Goal: Task Accomplishment & Management: Complete application form

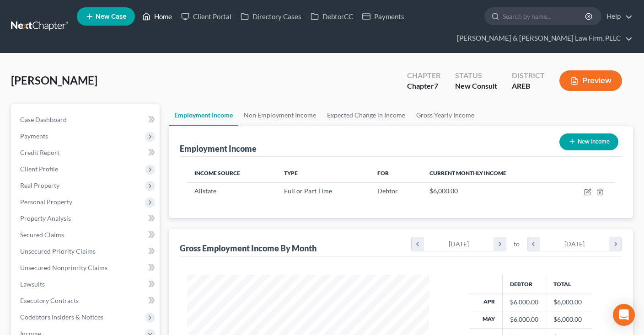
scroll to position [163, 260]
click at [160, 18] on link "Home" at bounding box center [157, 16] width 39 height 16
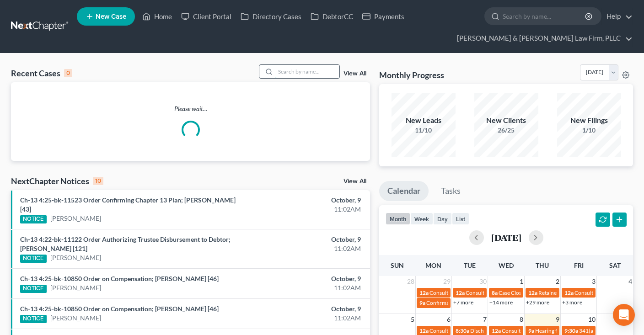
click at [302, 75] on input "search" at bounding box center [307, 71] width 64 height 13
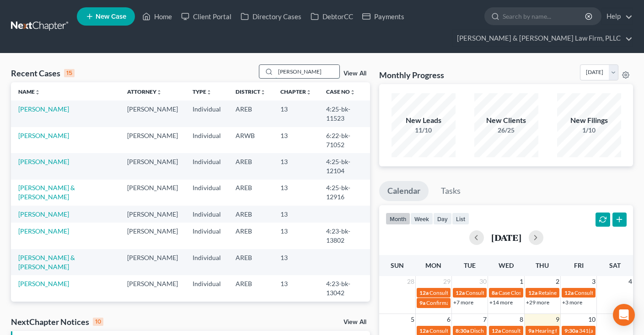
type input "[PERSON_NAME]"
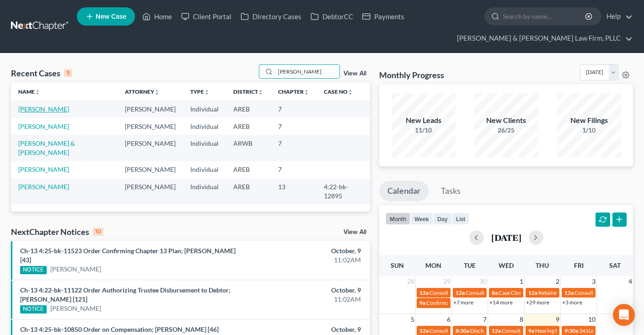
click at [56, 106] on link "[PERSON_NAME]" at bounding box center [43, 109] width 51 height 8
select select "2"
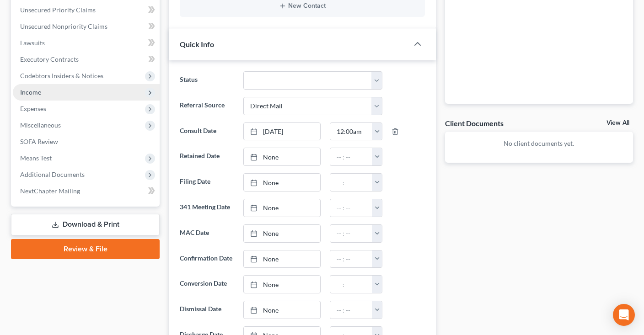
scroll to position [144, 0]
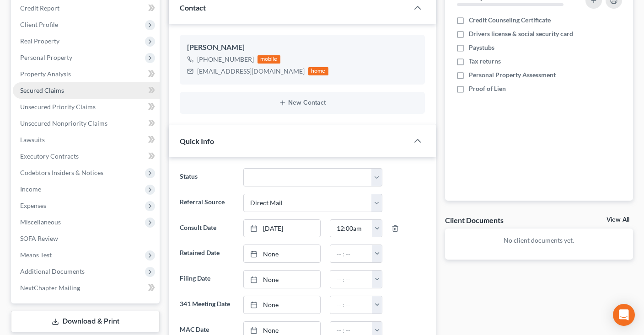
click at [72, 88] on link "Secured Claims" at bounding box center [86, 90] width 147 height 16
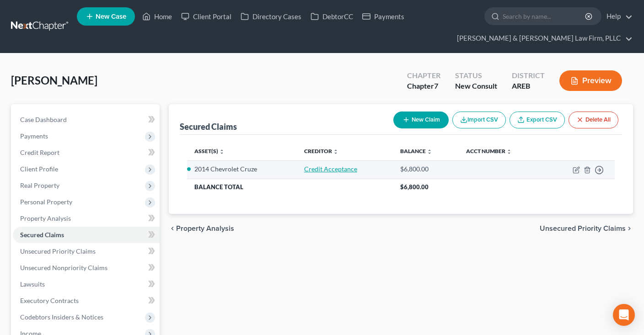
click at [337, 170] on link "Credit Acceptance" at bounding box center [330, 169] width 53 height 8
select select "2"
select select "0"
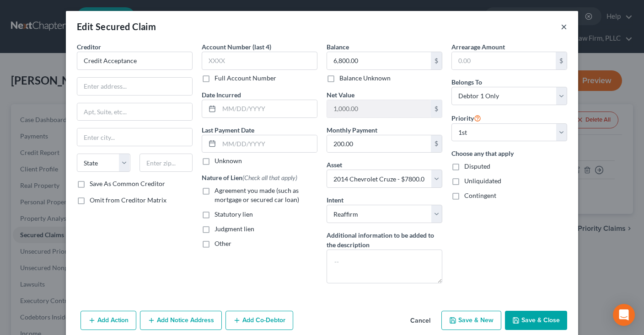
click at [562, 27] on button "×" at bounding box center [563, 26] width 6 height 11
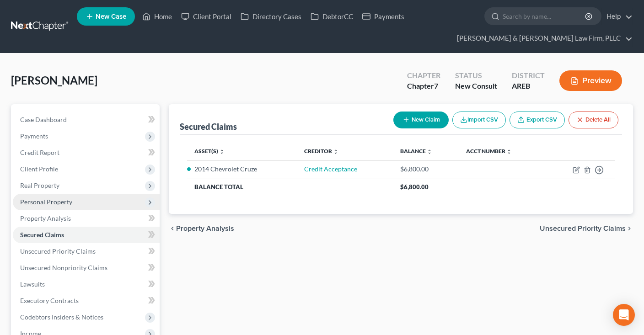
click at [70, 208] on span "Personal Property" at bounding box center [86, 202] width 147 height 16
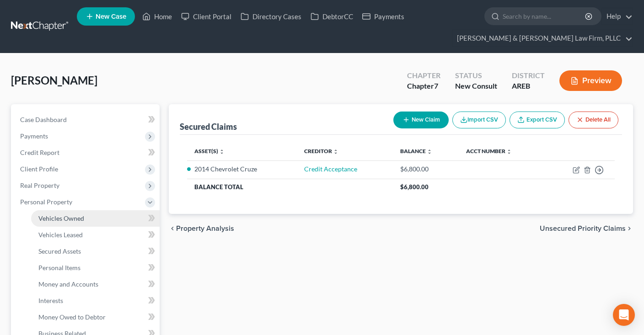
click at [82, 218] on span "Vehicles Owned" at bounding box center [61, 218] width 46 height 8
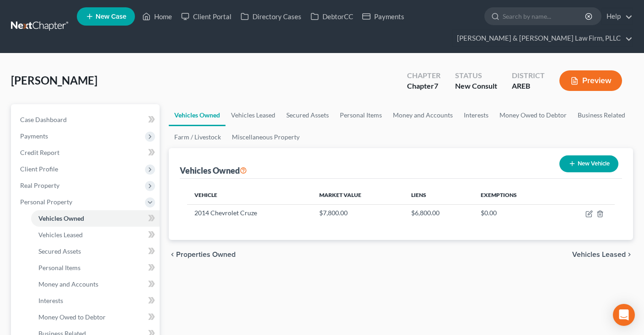
click at [413, 117] on link "Money and Accounts" at bounding box center [422, 115] width 71 height 22
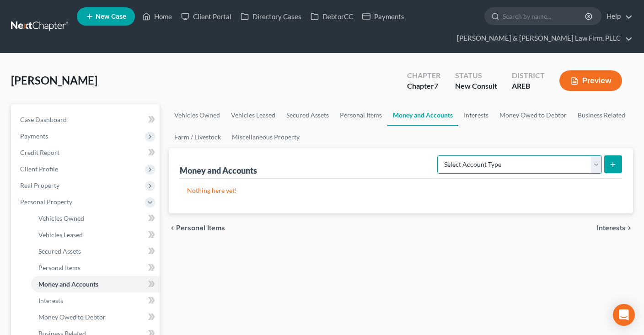
select select "checking"
click option "Checking Account" at bounding box center [0, 0] width 0 height 0
click at [616, 159] on button "submit" at bounding box center [613, 164] width 18 height 18
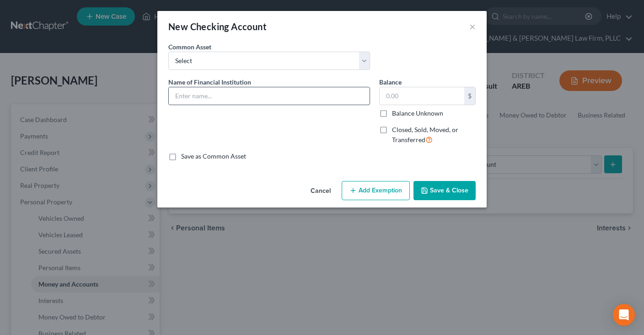
click at [285, 92] on input "text" at bounding box center [269, 95] width 201 height 17
click at [304, 92] on input "text" at bounding box center [269, 95] width 201 height 17
type input "[PERSON_NAME] Fargo"
click at [456, 195] on button "Save & Close" at bounding box center [444, 190] width 62 height 19
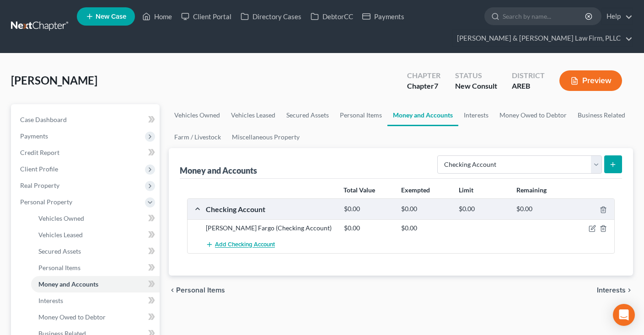
click at [266, 244] on span "Add Checking Account" at bounding box center [245, 244] width 60 height 7
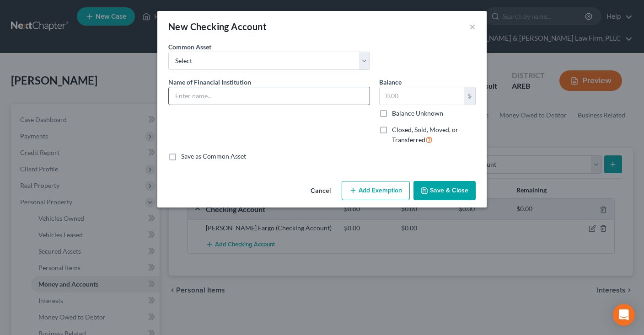
click at [255, 100] on input "text" at bounding box center [269, 95] width 201 height 17
type input "Cash App"
click at [417, 96] on input "text" at bounding box center [421, 95] width 85 height 17
type input "100"
drag, startPoint x: 434, startPoint y: 178, endPoint x: 503, endPoint y: 231, distance: 86.7
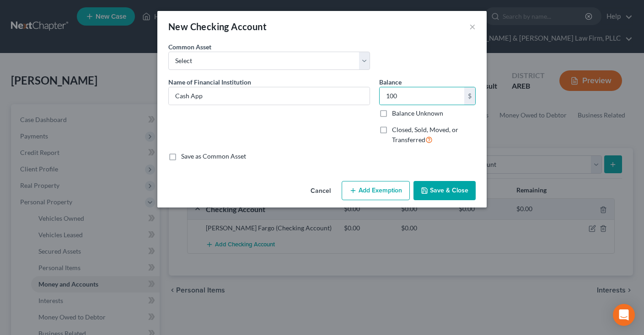
click at [436, 182] on div "New Checking Account × An exemption set must first be selected from the Filing …" at bounding box center [321, 109] width 329 height 197
click at [437, 189] on button "Save & Close" at bounding box center [444, 190] width 62 height 19
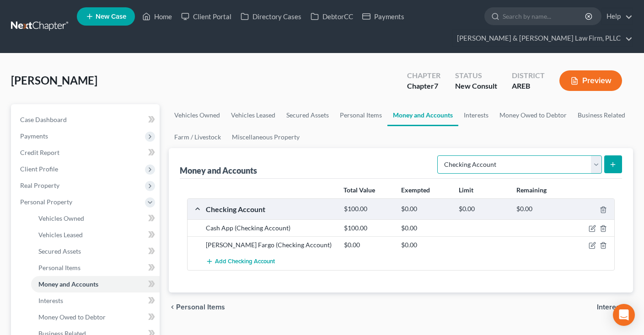
click at [437, 155] on select "Select Account Type Brokerage Cash on Hand Certificates of Deposit Checking Acc…" at bounding box center [519, 164] width 165 height 18
click at [489, 160] on select "Select Account Type Brokerage Cash on Hand Certificates of Deposit Checking Acc…" at bounding box center [519, 164] width 165 height 18
click at [479, 116] on link "Interests" at bounding box center [476, 115] width 36 height 22
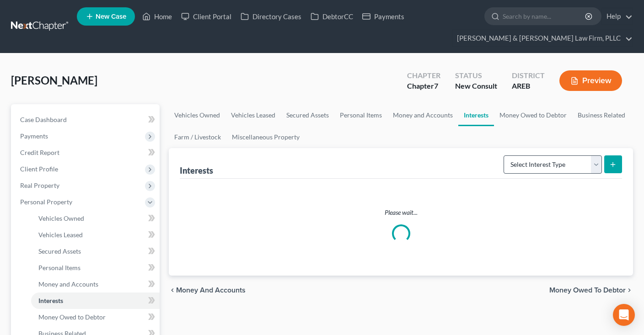
drag, startPoint x: 515, startPoint y: 150, endPoint x: 522, endPoint y: 156, distance: 9.5
click at [517, 151] on div "Interests Select Interest Type 401K Annuity Bond Education IRA Government Bond …" at bounding box center [401, 163] width 442 height 31
click at [503, 155] on select "Select Interest Type 401K Annuity Bond Education IRA Government Bond Government…" at bounding box center [552, 164] width 98 height 18
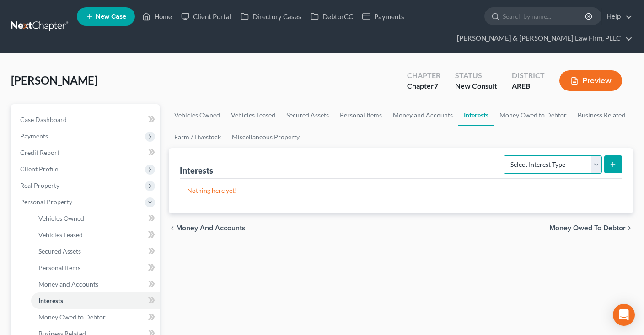
select select "pension_plan"
click option "Pension Plan" at bounding box center [0, 0] width 0 height 0
click at [606, 165] on button "submit" at bounding box center [613, 164] width 18 height 18
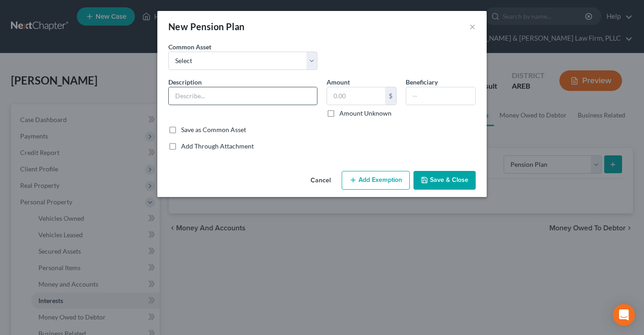
click at [240, 91] on input "text" at bounding box center [243, 95] width 148 height 17
type input "[US_STATE] Teacher Retirement"
drag, startPoint x: 431, startPoint y: 183, endPoint x: 441, endPoint y: 177, distance: 11.3
click at [437, 180] on button "Save & Close" at bounding box center [444, 180] width 62 height 19
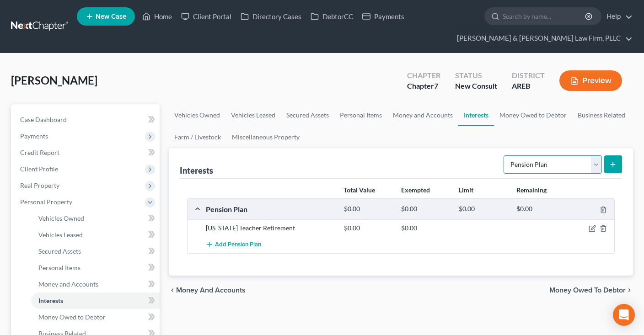
click at [503, 155] on select "Select Interest Type 401K Annuity Bond Education IRA Government Bond Government…" at bounding box center [552, 164] width 98 height 18
select select "term_life_insurance"
click option "Term Life Insurance" at bounding box center [0, 0] width 0 height 0
click at [613, 169] on button "submit" at bounding box center [613, 164] width 18 height 18
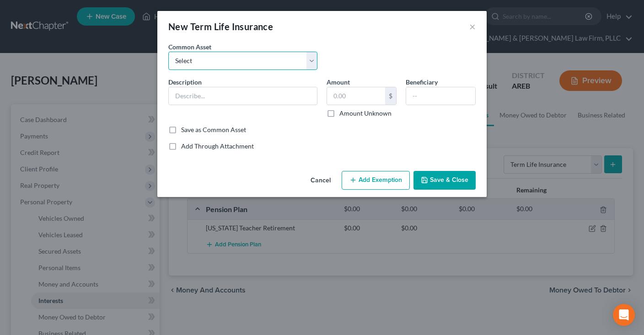
click at [168, 52] on select "Select Term life insurance" at bounding box center [242, 61] width 149 height 18
select select "0"
click option "Term life insurance" at bounding box center [0, 0] width 0 height 0
type input "Term life insurance"
click at [437, 177] on button "Save & Close" at bounding box center [444, 180] width 62 height 19
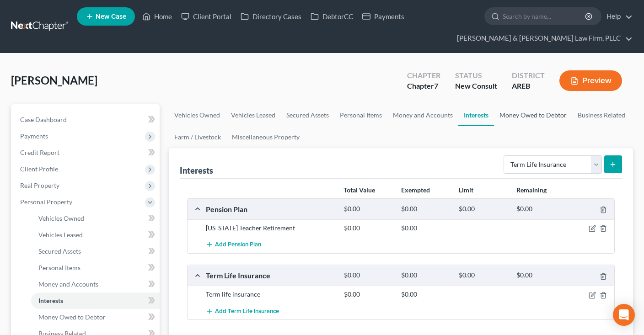
drag, startPoint x: 517, startPoint y: 116, endPoint x: 518, endPoint y: 134, distance: 17.9
click at [516, 116] on link "Money Owed to Debtor" at bounding box center [533, 115] width 78 height 22
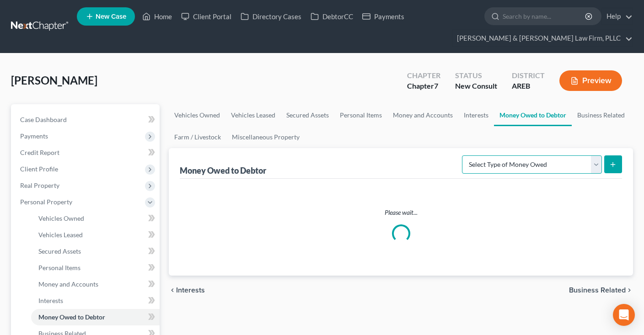
click at [462, 155] on select "Select Type of Money Owed Accounts Receivable Alimony Child Support Claims Agai…" at bounding box center [532, 164] width 140 height 18
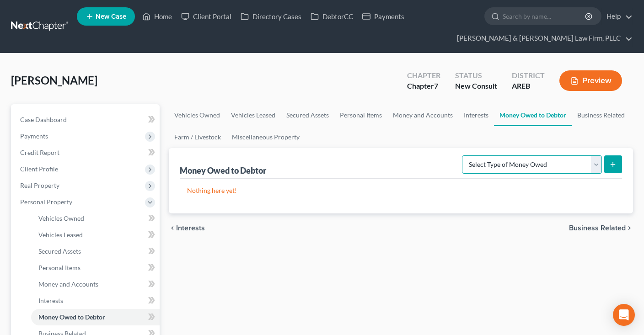
select select "child_support"
click option "Child Support" at bounding box center [0, 0] width 0 height 0
click at [620, 161] on button "submit" at bounding box center [613, 164] width 18 height 18
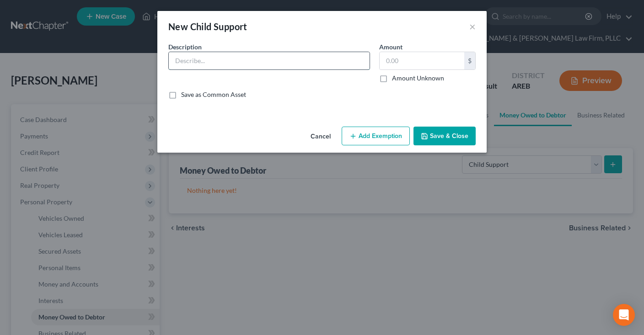
click at [199, 59] on input "text" at bounding box center [269, 60] width 201 height 17
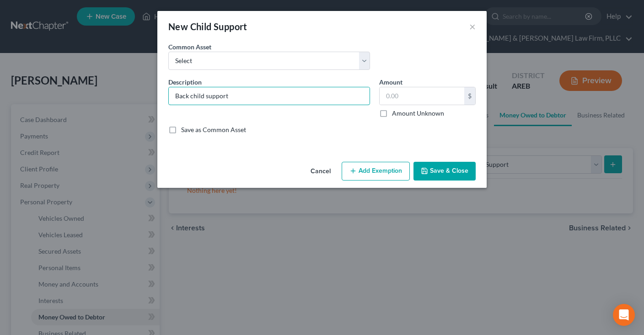
type input "Back child support"
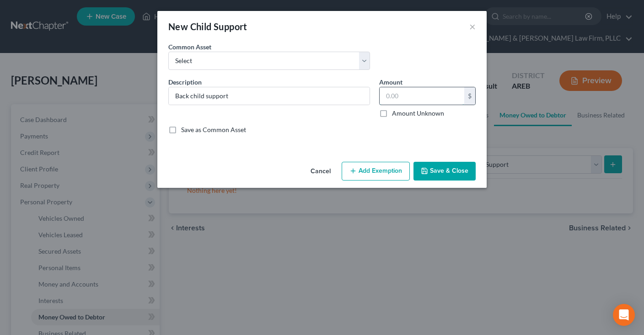
click at [456, 94] on input "text" at bounding box center [421, 95] width 85 height 17
paste input "2,943"
type input "2,943"
click at [339, 97] on input "Back child support" at bounding box center [269, 95] width 201 height 17
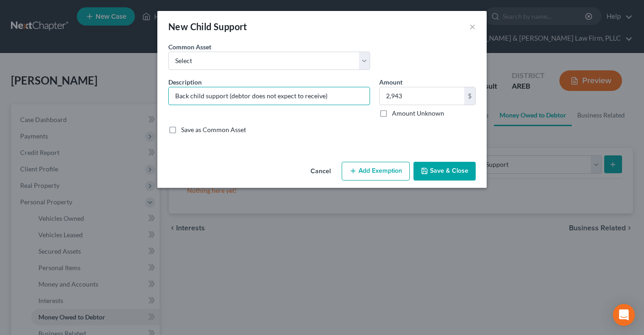
type input "Back child support (debtor does not expect to receive)"
click at [435, 166] on button "Save & Close" at bounding box center [444, 171] width 62 height 19
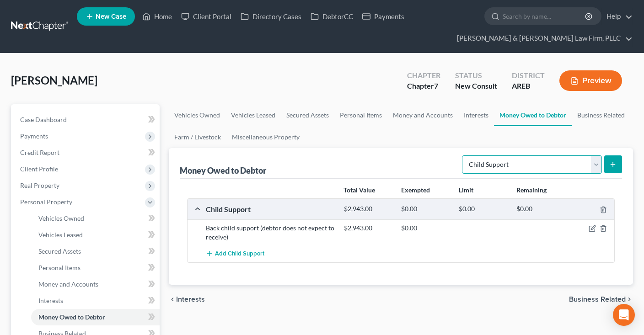
click at [462, 155] on select "Select Type of Money Owed Accounts Receivable Alimony Child Support Claims Agai…" at bounding box center [532, 164] width 140 height 18
click at [268, 141] on link "Miscellaneous Property" at bounding box center [265, 137] width 79 height 22
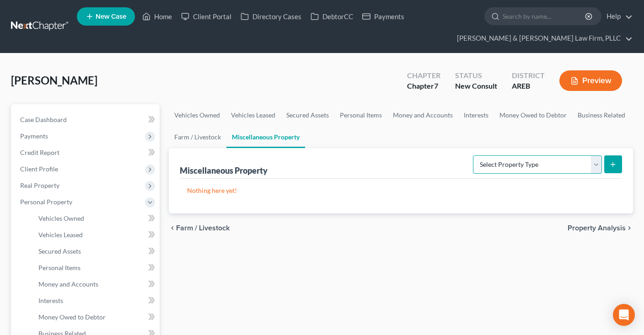
click at [473, 155] on select "Select Property Type Assigned for Creditor Benefit [DATE] Holding for Another N…" at bounding box center [537, 164] width 129 height 18
drag, startPoint x: 550, startPoint y: 169, endPoint x: 488, endPoint y: 272, distance: 120.6
click at [473, 155] on select "Select Property Type Assigned for Creditor Benefit [DATE] Holding for Another N…" at bounding box center [537, 164] width 129 height 18
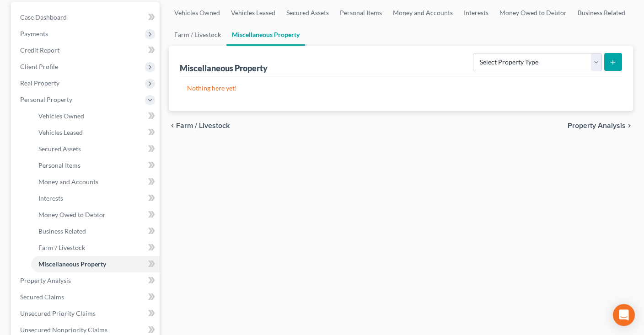
scroll to position [193, 0]
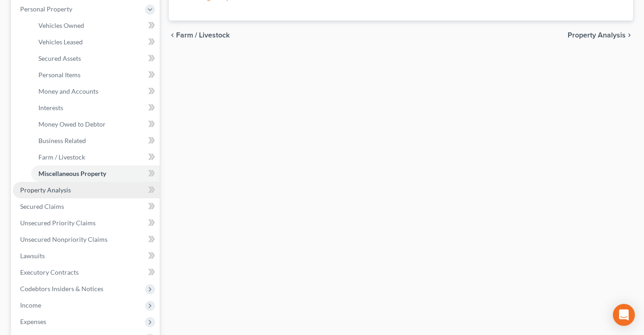
click at [108, 196] on link "Property Analysis" at bounding box center [86, 190] width 147 height 16
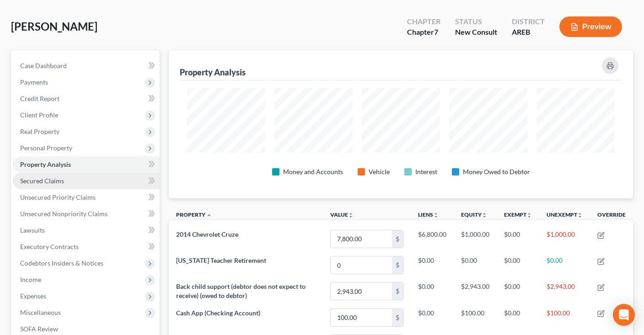
click at [100, 176] on link "Secured Claims" at bounding box center [86, 181] width 147 height 16
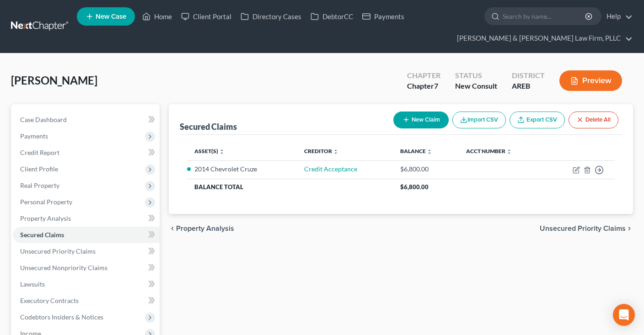
click at [301, 271] on div "Secured Claims New Claim Import CSV Export CSV Delete All Asset(s) expand_more …" at bounding box center [400, 302] width 473 height 396
click at [124, 250] on link "Unsecured Priority Claims" at bounding box center [86, 251] width 147 height 16
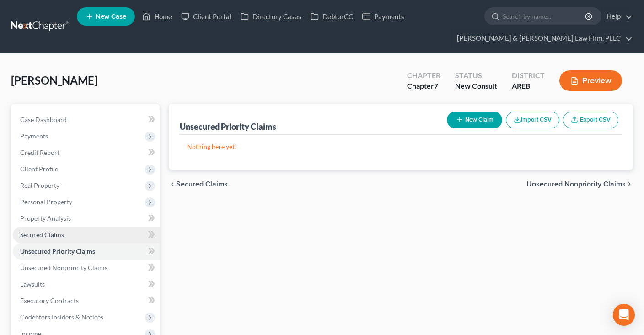
click at [117, 238] on link "Secured Claims" at bounding box center [86, 235] width 147 height 16
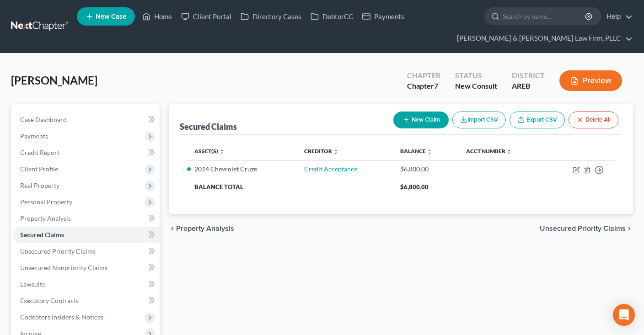
click at [318, 243] on div "Secured Claims New Claim Import CSV Export CSV Delete All Asset(s) expand_more …" at bounding box center [400, 302] width 473 height 396
click at [75, 250] on span "Unsecured Priority Claims" at bounding box center [57, 251] width 75 height 8
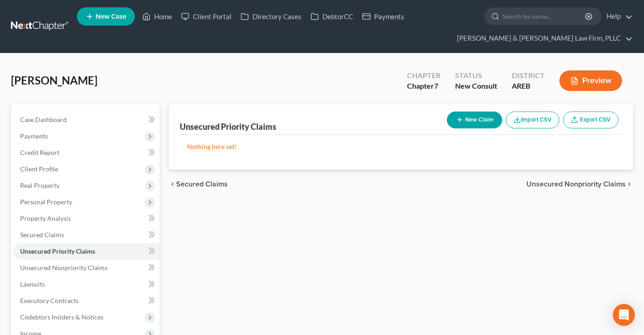
click at [456, 117] on icon "button" at bounding box center [459, 119] width 7 height 7
select select "0"
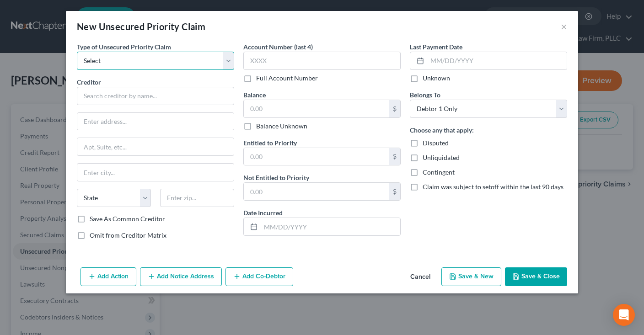
click at [77, 52] on select "Select Taxes & Other Government Units Domestic Support Obligations Extensions o…" at bounding box center [155, 61] width 157 height 18
select select "0"
click option "Taxes & Other Government Units" at bounding box center [0, 0] width 0 height 0
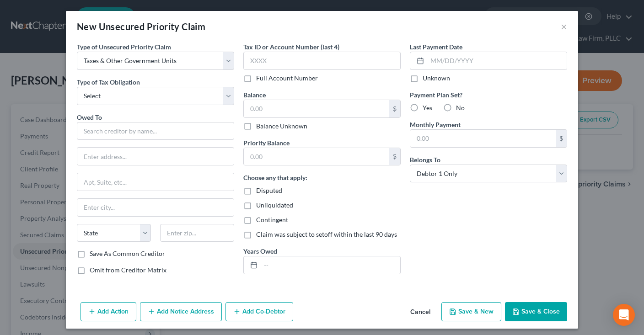
click at [163, 107] on div "Type of Unsecured Priority Claim * Select Taxes & Other Government Units Domest…" at bounding box center [155, 162] width 166 height 240
click at [77, 87] on select "Select Federal City State Franchise Tax Board Other" at bounding box center [155, 96] width 157 height 18
select select "0"
click option "Federal" at bounding box center [0, 0] width 0 height 0
click at [155, 117] on div "Owed To *" at bounding box center [155, 126] width 157 height 28
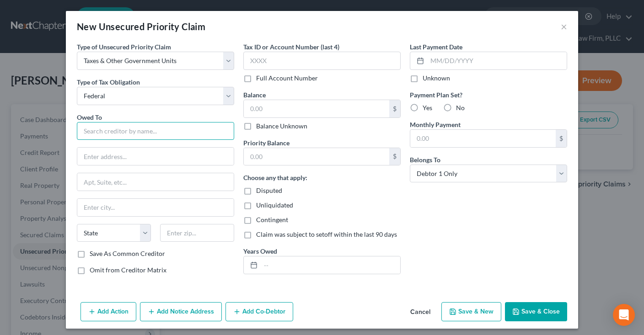
click at [153, 122] on input "text" at bounding box center [155, 131] width 157 height 18
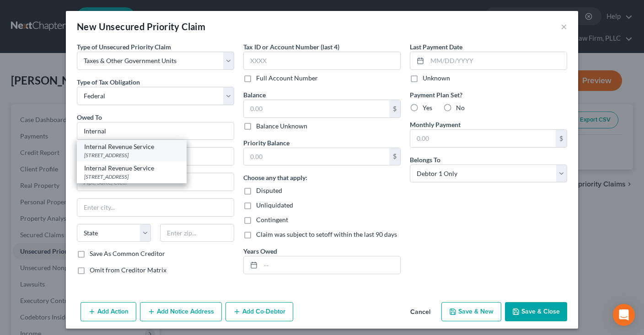
click at [120, 144] on div "Internal Revenue Service" at bounding box center [131, 146] width 95 height 9
type input "Internal Revenue Service"
type input "PO Box 7346"
type input "[GEOGRAPHIC_DATA]"
select select "39"
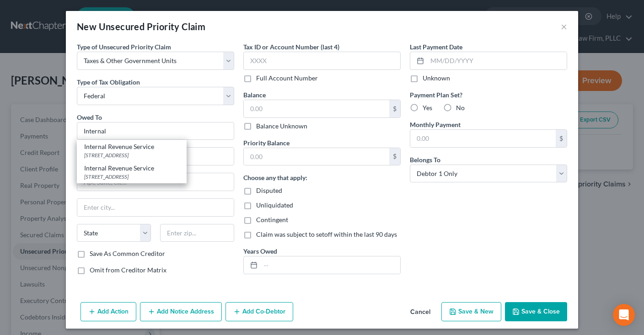
type input "19101"
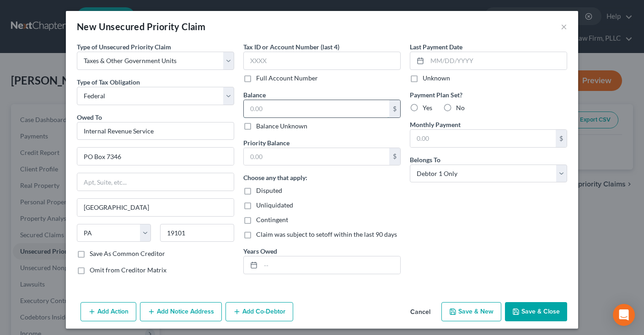
click at [260, 114] on input "text" at bounding box center [316, 108] width 145 height 17
type input "9,000"
click at [278, 161] on input "text" at bounding box center [316, 156] width 145 height 17
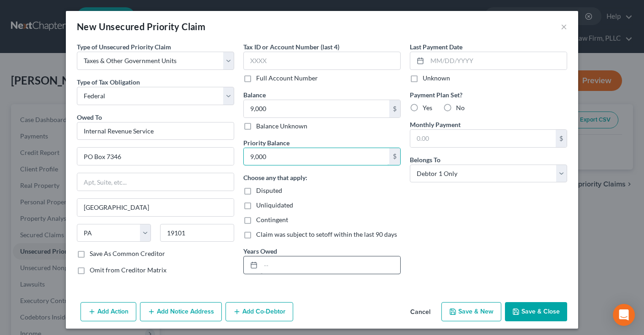
type input "9,000"
click at [280, 265] on input "text" at bounding box center [330, 264] width 139 height 17
type input "[DATE]-[DATE]"
click at [516, 309] on icon "button" at bounding box center [515, 311] width 7 height 7
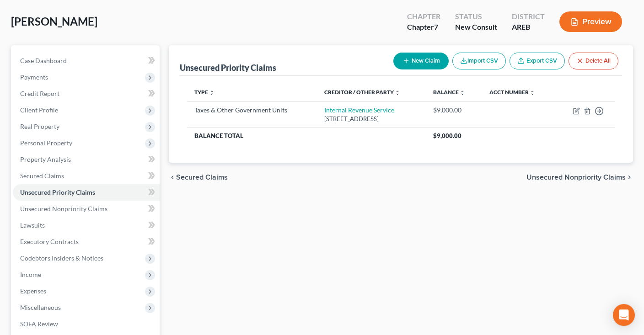
scroll to position [144, 0]
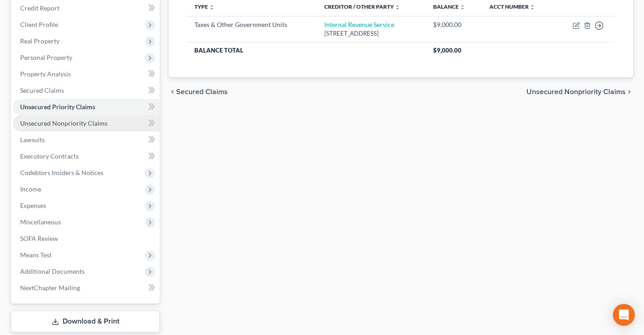
click at [83, 122] on span "Unsecured Nonpriority Claims" at bounding box center [63, 123] width 87 height 8
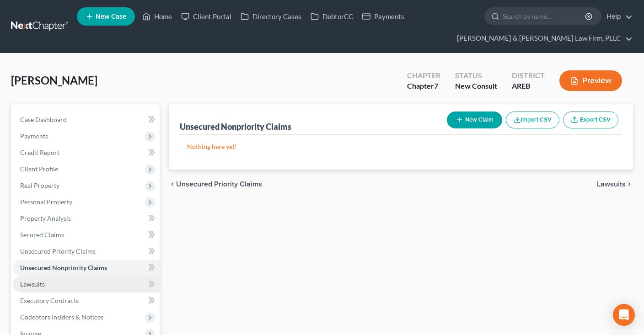
click at [81, 285] on link "Lawsuits" at bounding box center [86, 284] width 147 height 16
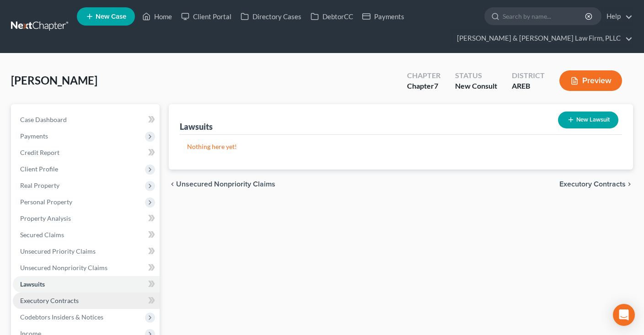
click at [73, 296] on link "Executory Contracts" at bounding box center [86, 301] width 147 height 16
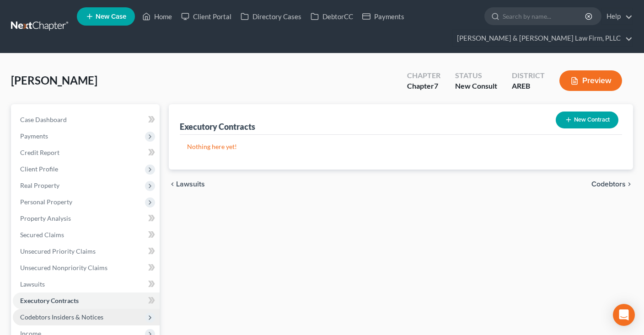
click at [116, 321] on span "Codebtors Insiders & Notices" at bounding box center [86, 317] width 147 height 16
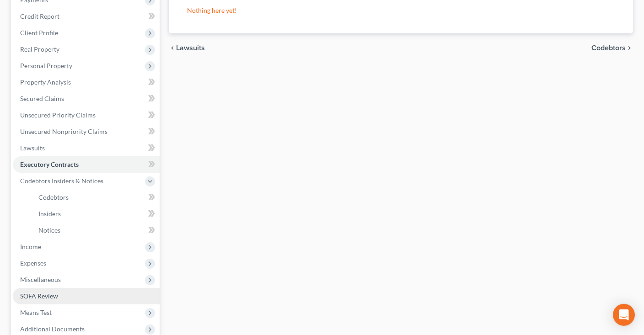
scroll to position [144, 0]
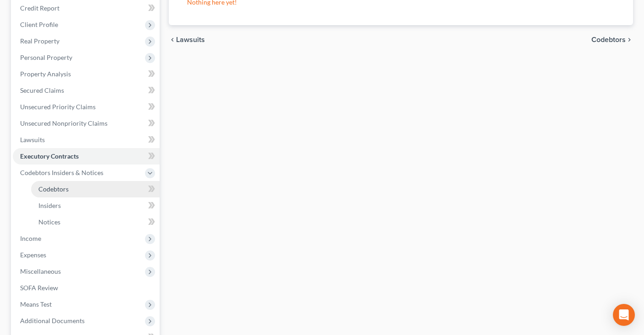
click at [116, 183] on link "Codebtors" at bounding box center [95, 189] width 128 height 16
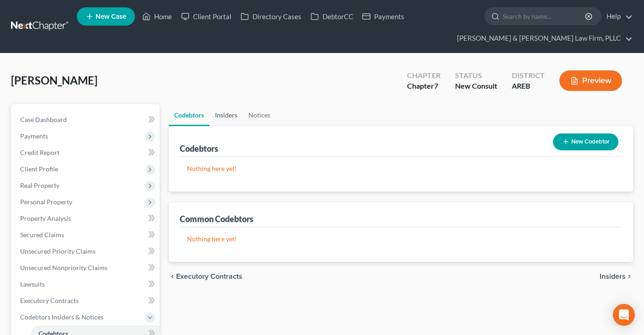
click at [227, 119] on link "Insiders" at bounding box center [225, 115] width 33 height 22
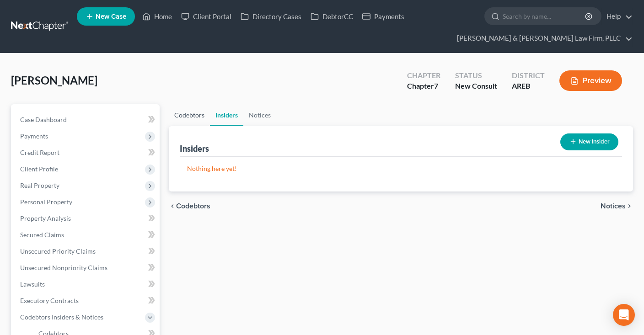
click at [193, 116] on link "Codebtors" at bounding box center [189, 115] width 41 height 22
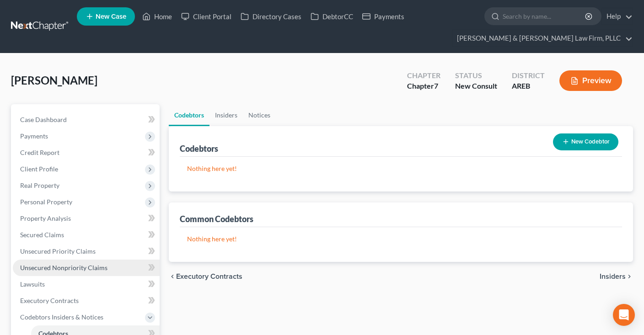
click at [87, 264] on span "Unsecured Nonpriority Claims" at bounding box center [63, 268] width 87 height 8
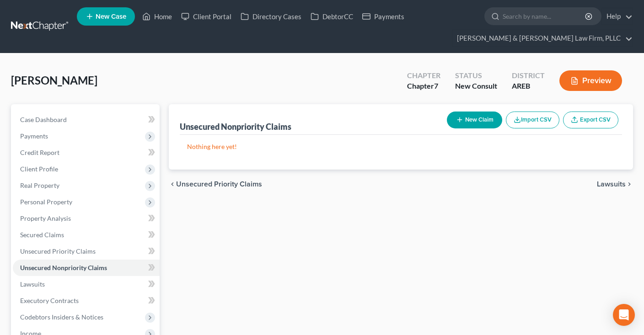
click at [469, 119] on button "New Claim" at bounding box center [474, 120] width 55 height 17
select select "0"
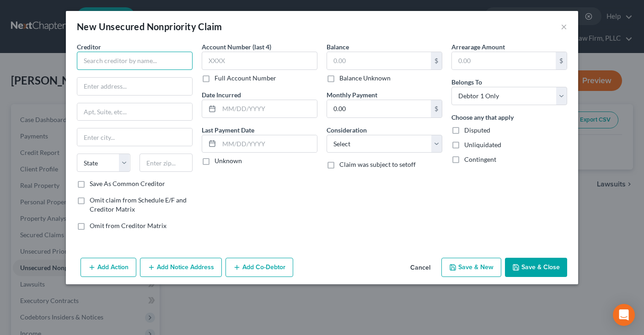
click at [154, 57] on input "text" at bounding box center [135, 61] width 116 height 18
click at [563, 28] on button "×" at bounding box center [563, 26] width 6 height 11
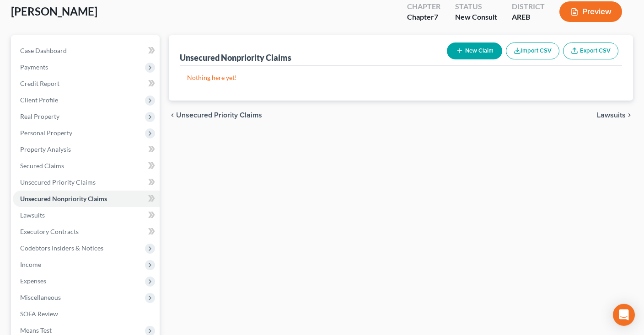
scroll to position [144, 0]
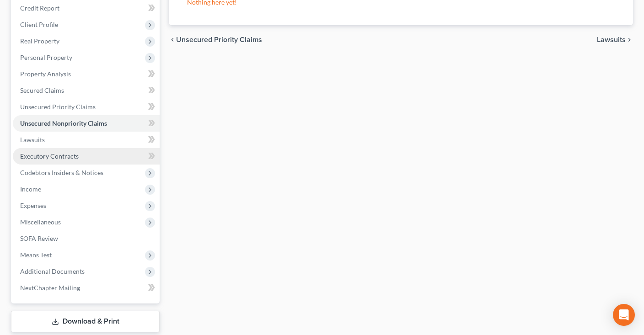
click at [111, 157] on link "Executory Contracts" at bounding box center [86, 156] width 147 height 16
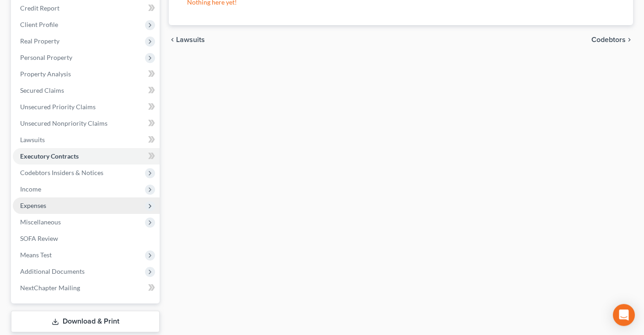
scroll to position [144, 0]
click at [106, 163] on link "Executory Contracts" at bounding box center [86, 156] width 147 height 16
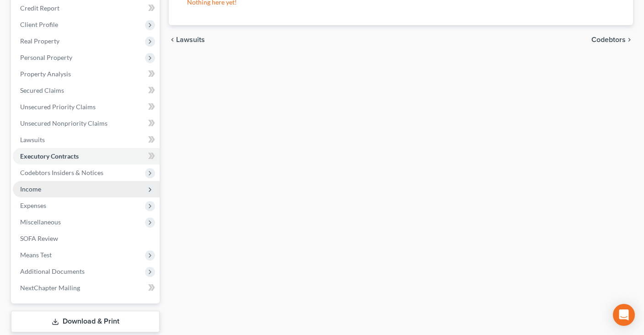
click at [94, 189] on span "Income" at bounding box center [86, 189] width 147 height 16
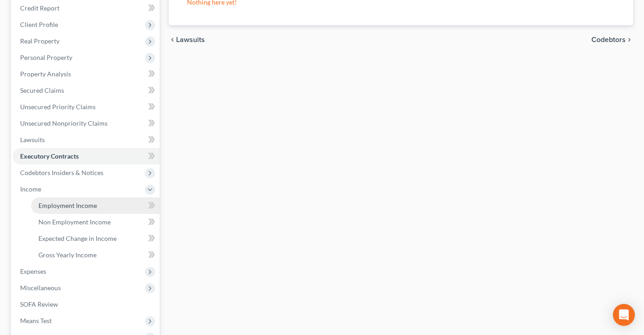
click at [93, 204] on span "Employment Income" at bounding box center [67, 206] width 59 height 8
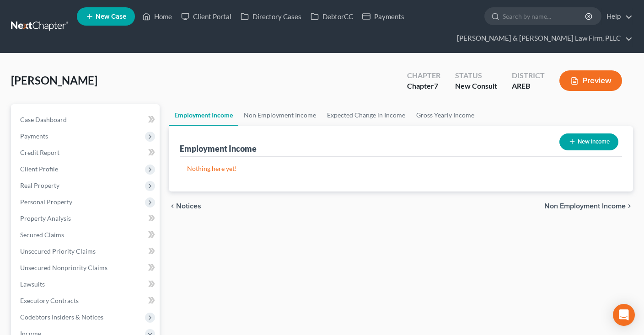
click at [579, 139] on button "New Income" at bounding box center [588, 141] width 59 height 17
select select "0"
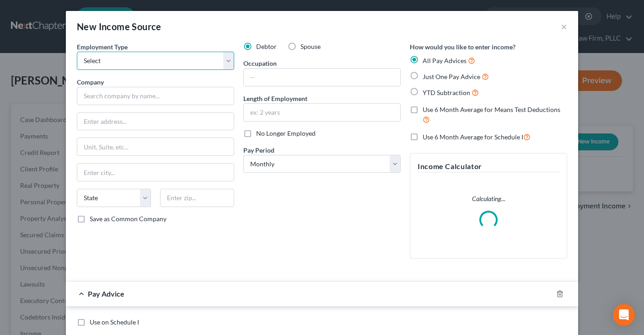
click at [77, 52] on select "Select Full or [DEMOGRAPHIC_DATA] Employment Self Employment" at bounding box center [155, 61] width 157 height 18
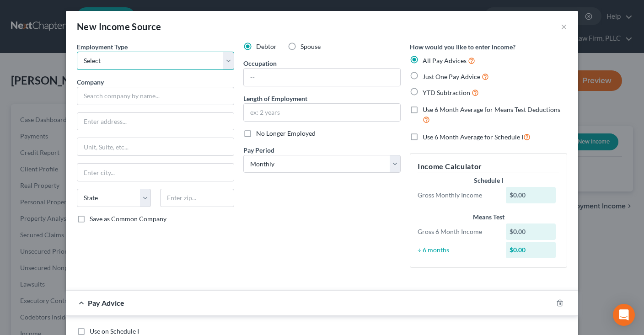
select select "0"
click option "Full or [DEMOGRAPHIC_DATA] Employment" at bounding box center [0, 0] width 0 height 0
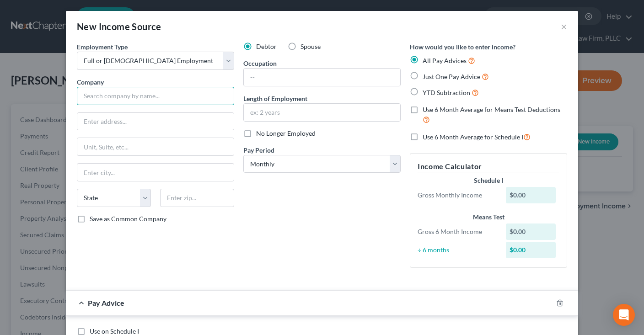
drag, startPoint x: 216, startPoint y: 92, endPoint x: 207, endPoint y: 99, distance: 11.2
click at [215, 93] on input "text" at bounding box center [155, 96] width 157 height 18
type input "Responsive Education of [US_STATE]"
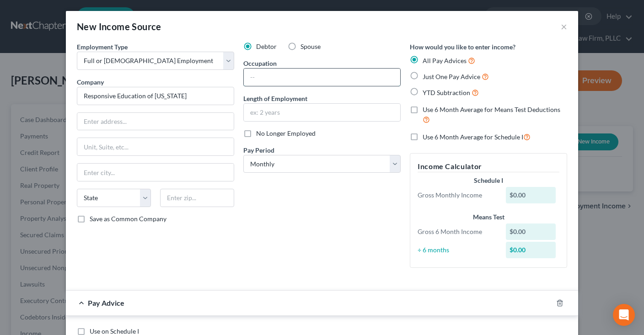
click at [289, 83] on input "text" at bounding box center [322, 77] width 156 height 17
type input "Administrative assistant"
click at [296, 107] on input "text" at bounding box center [322, 112] width 156 height 17
type input "[DATE]"
click at [422, 77] on label "Just One Pay Advice" at bounding box center [455, 76] width 66 height 11
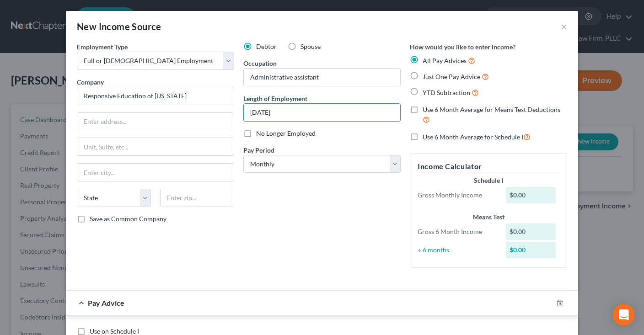
click at [426, 77] on input "Just One Pay Advice" at bounding box center [429, 74] width 6 height 6
radio input "true"
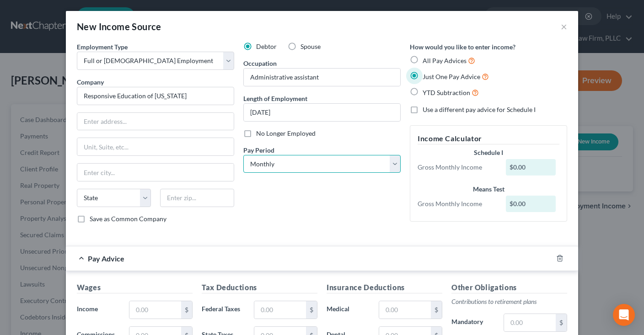
click at [243, 155] on select "Select Monthly Twice Monthly Every Other Week Weekly" at bounding box center [321, 164] width 157 height 18
select select "1"
click option "Twice Monthly" at bounding box center [0, 0] width 0 height 0
drag, startPoint x: 332, startPoint y: 204, endPoint x: 341, endPoint y: 207, distance: 9.4
click at [337, 204] on div "Debtor Spouse Occupation Administrative assistant Length of Employment [DATE] N…" at bounding box center [322, 136] width 166 height 189
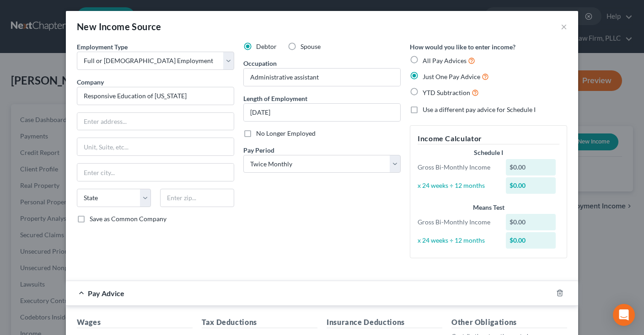
click at [306, 222] on div "Debtor Spouse Occupation Administrative assistant Length of Employment [DATE] N…" at bounding box center [322, 153] width 166 height 223
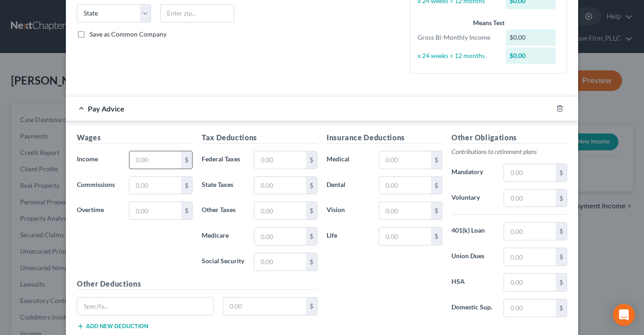
click at [166, 158] on input "text" at bounding box center [155, 159] width 52 height 17
click at [170, 160] on input "text" at bounding box center [155, 159] width 52 height 17
paste input "1,733.335"
type input "1,733.33"
click at [160, 210] on input "text" at bounding box center [155, 210] width 52 height 17
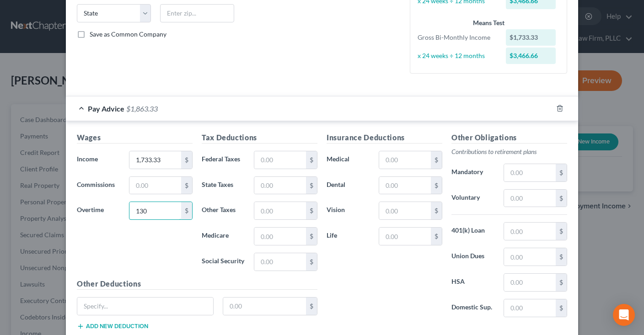
drag, startPoint x: 129, startPoint y: 210, endPoint x: 116, endPoint y: 216, distance: 14.5
click at [129, 212] on input "130" at bounding box center [155, 210] width 52 height 17
type input "65"
drag, startPoint x: 576, startPoint y: 116, endPoint x: 626, endPoint y: 106, distance: 50.4
click at [303, 158] on input "text" at bounding box center [280, 159] width 52 height 17
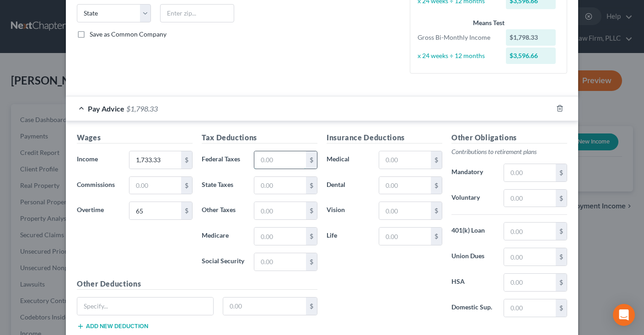
paste input "598.335"
type input "598.33"
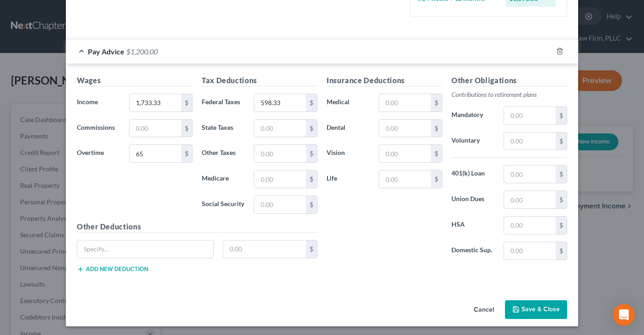
click at [530, 304] on button "Save & Close" at bounding box center [536, 309] width 62 height 19
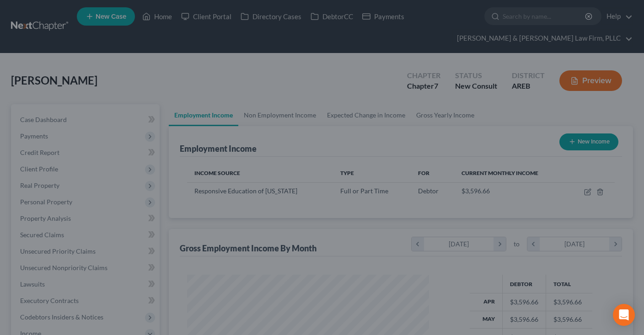
scroll to position [163, 260]
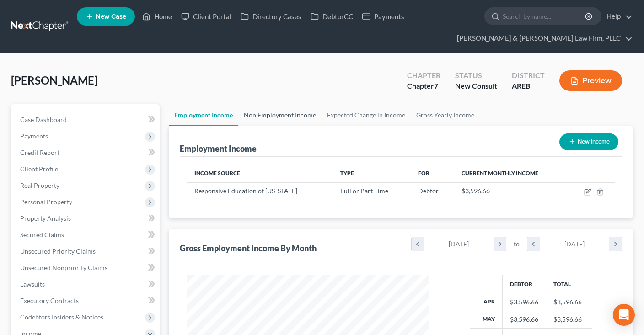
click at [267, 109] on link "Non Employment Income" at bounding box center [279, 115] width 83 height 22
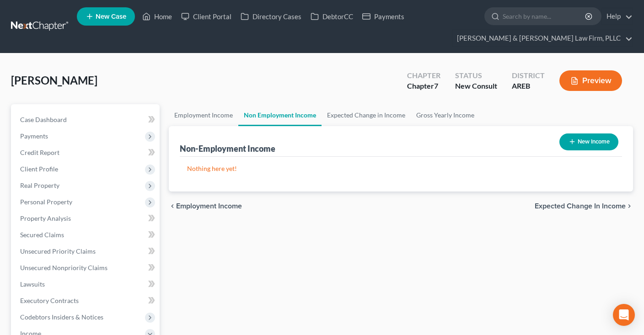
click at [581, 140] on button "New Income" at bounding box center [588, 141] width 59 height 17
select select "0"
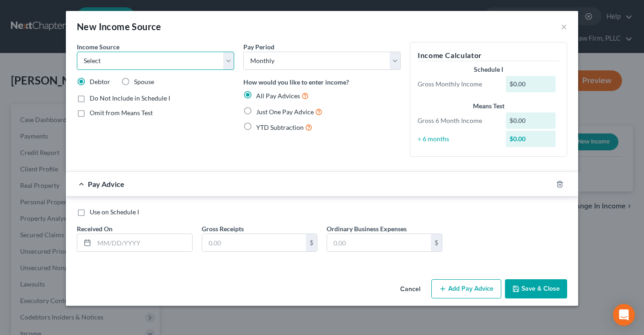
click at [77, 52] on select "Select Unemployment Disability (from employer) Pension Retirement Social Securi…" at bounding box center [155, 61] width 157 height 18
click at [412, 290] on button "Cancel" at bounding box center [410, 289] width 35 height 18
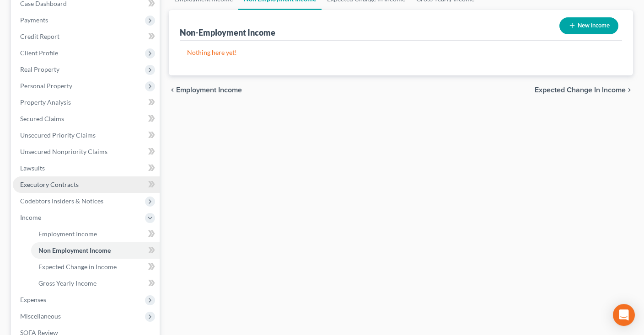
scroll to position [144, 0]
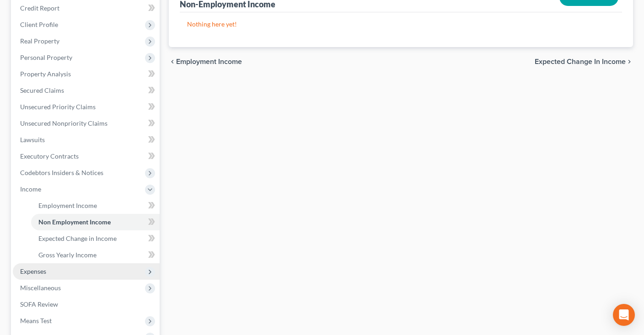
click at [64, 271] on span "Expenses" at bounding box center [86, 271] width 147 height 16
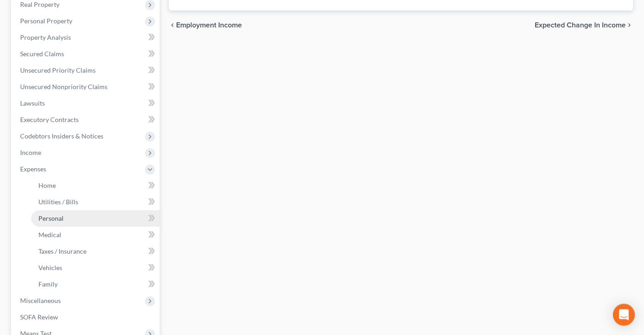
scroll to position [241, 0]
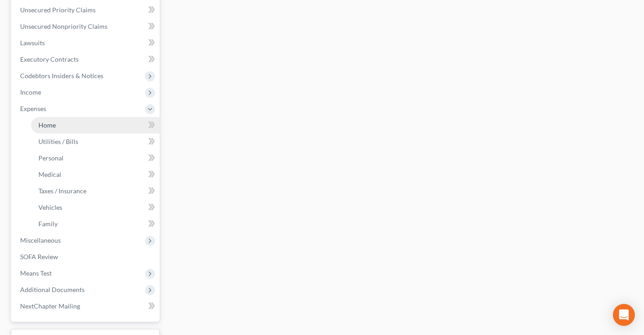
click at [83, 126] on link "Home" at bounding box center [95, 125] width 128 height 16
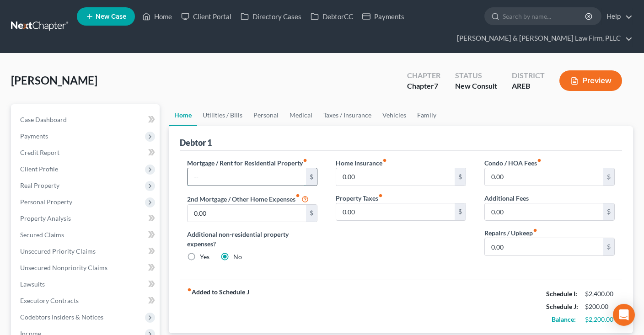
click at [215, 181] on input "text" at bounding box center [246, 176] width 118 height 17
type input "654"
click at [226, 110] on link "Utilities / Bills" at bounding box center [222, 115] width 51 height 22
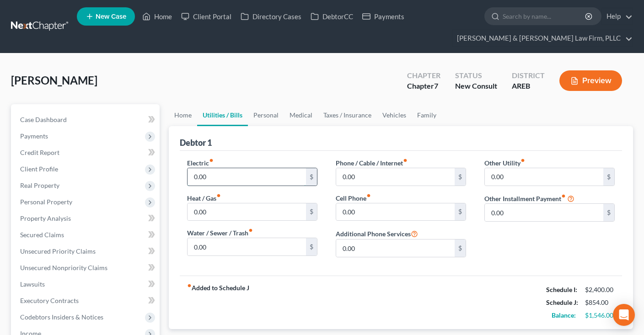
click at [198, 177] on input "0.00" at bounding box center [246, 176] width 118 height 17
drag, startPoint x: 212, startPoint y: 177, endPoint x: 190, endPoint y: 177, distance: 21.9
click at [203, 178] on input "0.00" at bounding box center [246, 176] width 118 height 17
drag, startPoint x: 227, startPoint y: 170, endPoint x: 183, endPoint y: 173, distance: 43.9
click at [187, 173] on input "0.00" at bounding box center [246, 176] width 118 height 17
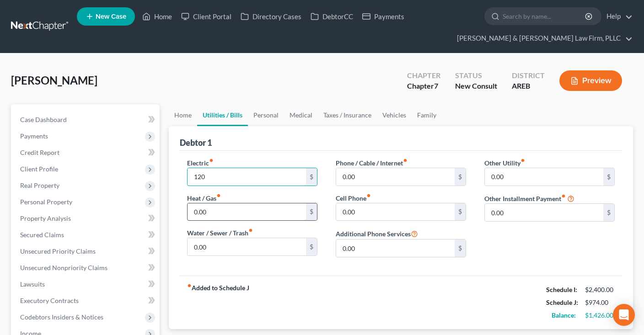
type input "120"
click at [259, 215] on input "0.00" at bounding box center [246, 211] width 118 height 17
click at [235, 239] on input "0.00" at bounding box center [246, 246] width 118 height 17
click at [382, 213] on input "0.00" at bounding box center [395, 211] width 118 height 17
type input "170"
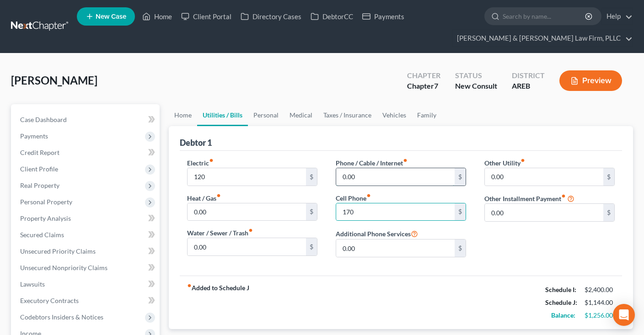
click at [369, 179] on input "0.00" at bounding box center [395, 176] width 118 height 17
type input "3"
type input "40"
click at [269, 124] on link "Personal" at bounding box center [266, 115] width 36 height 22
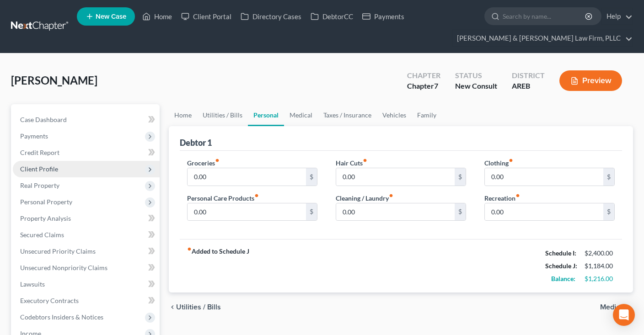
click at [106, 168] on span "Client Profile" at bounding box center [86, 169] width 147 height 16
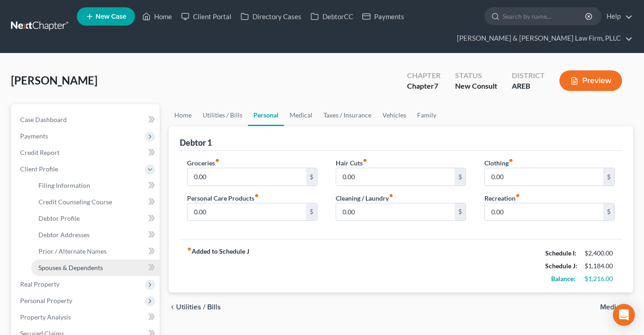
click at [109, 263] on link "Spouses & Dependents" at bounding box center [95, 268] width 128 height 16
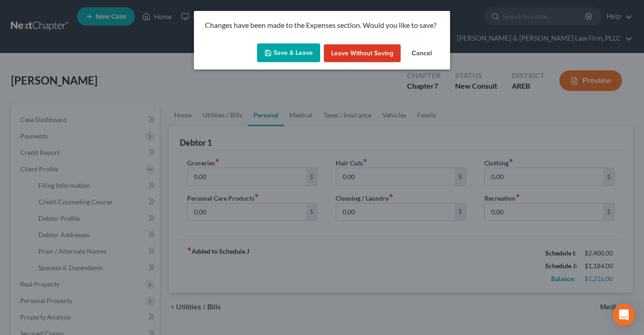
click at [303, 49] on button "Save & Leave" at bounding box center [288, 52] width 63 height 19
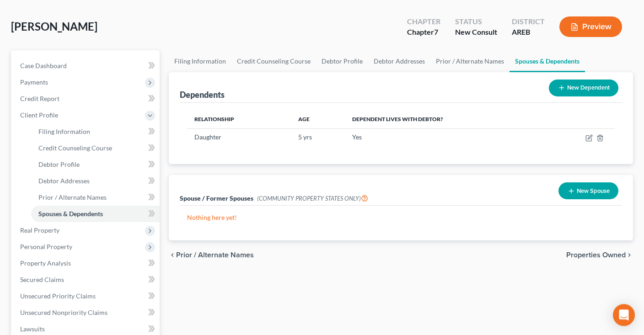
scroll to position [193, 0]
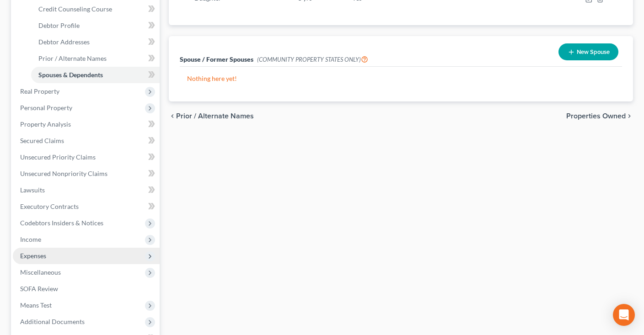
click at [65, 257] on span "Expenses" at bounding box center [86, 256] width 147 height 16
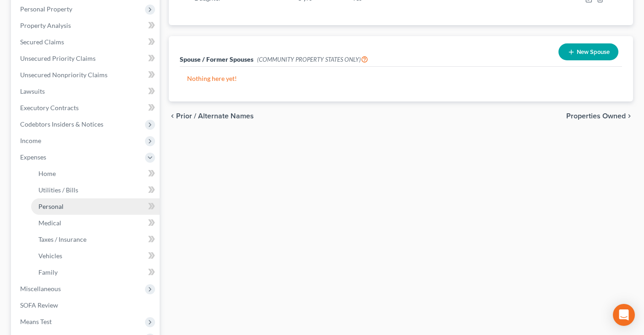
click at [88, 210] on link "Personal" at bounding box center [95, 206] width 128 height 16
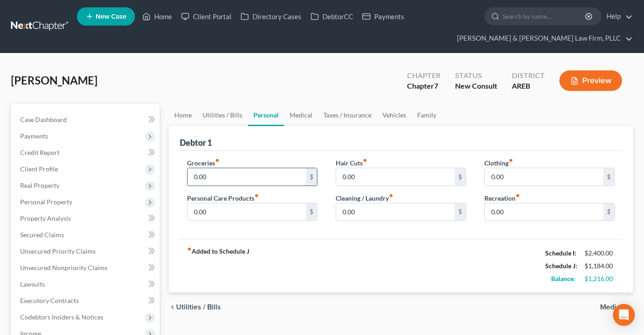
drag, startPoint x: 196, startPoint y: 176, endPoint x: 241, endPoint y: 177, distance: 45.3
click at [239, 175] on input "0.00" at bounding box center [246, 176] width 118 height 17
click at [187, 176] on input "860" at bounding box center [246, 176] width 118 height 17
drag, startPoint x: 203, startPoint y: 176, endPoint x: 171, endPoint y: 176, distance: 32.0
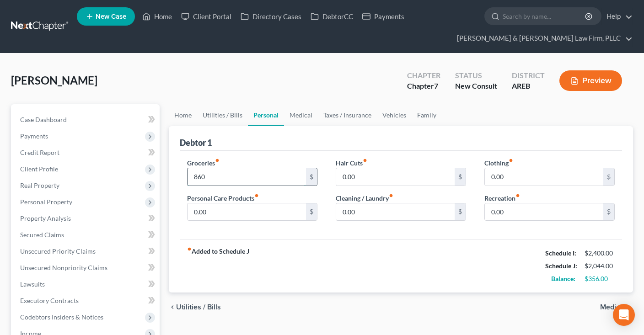
click at [187, 176] on input "860" at bounding box center [246, 176] width 118 height 17
type input "800"
click at [549, 178] on input "0.00" at bounding box center [543, 176] width 118 height 17
type input "150"
click at [217, 207] on input "0.00" at bounding box center [246, 211] width 118 height 17
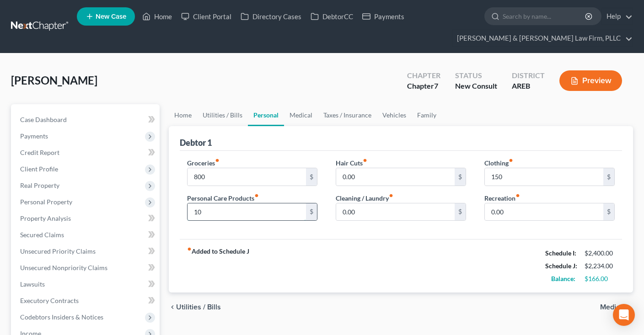
type input "1"
type input "100"
click at [296, 117] on link "Medical" at bounding box center [301, 115] width 34 height 22
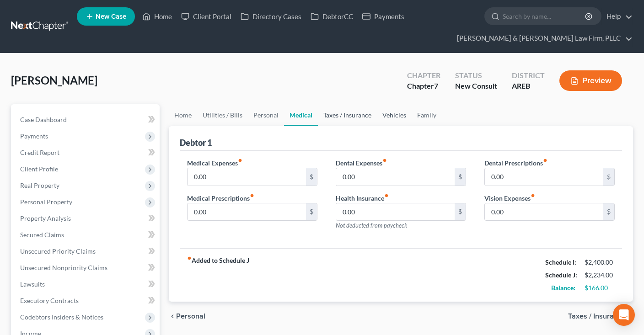
click at [351, 116] on link "Taxes / Insurance" at bounding box center [347, 115] width 59 height 22
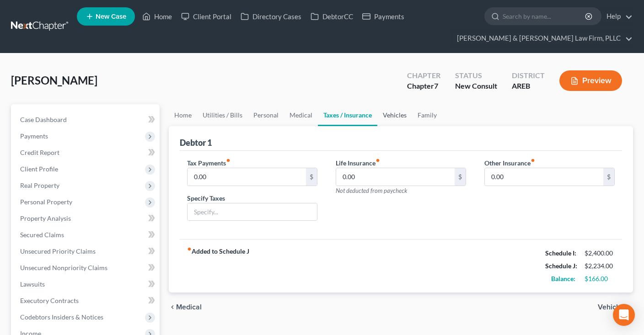
click at [401, 114] on link "Vehicles" at bounding box center [394, 115] width 35 height 22
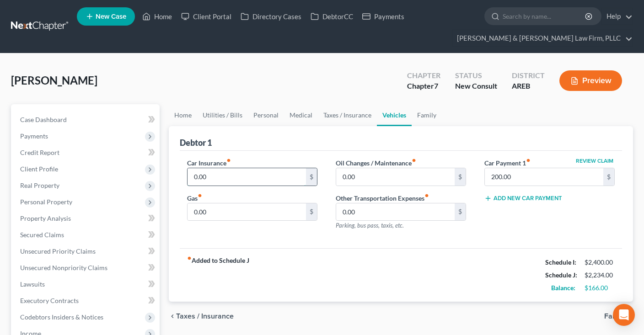
click at [258, 176] on input "0.00" at bounding box center [246, 176] width 118 height 17
type input "164"
click at [237, 213] on input "0.00" at bounding box center [246, 211] width 118 height 17
click at [295, 112] on link "Medical" at bounding box center [301, 115] width 34 height 22
click at [273, 112] on link "Personal" at bounding box center [266, 115] width 36 height 22
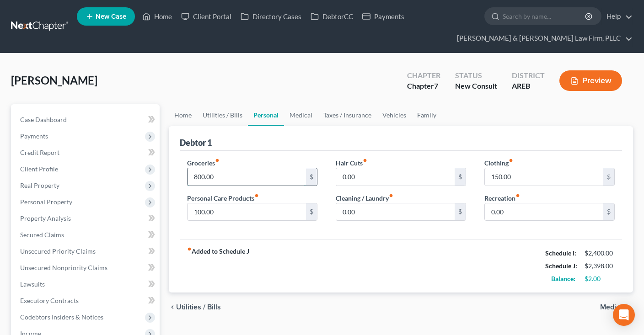
click at [225, 172] on input "800.00" at bounding box center [246, 176] width 118 height 17
type input "700"
click at [390, 117] on link "Vehicles" at bounding box center [394, 115] width 35 height 22
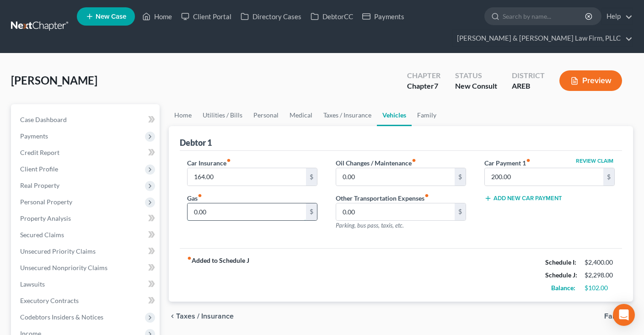
click at [232, 217] on input "0.00" at bounding box center [246, 211] width 118 height 17
click at [267, 214] on input "0.00" at bounding box center [246, 211] width 118 height 17
drag, startPoint x: 174, startPoint y: 219, endPoint x: 190, endPoint y: 218, distance: 15.6
click at [267, 203] on input "0.00" at bounding box center [246, 211] width 118 height 17
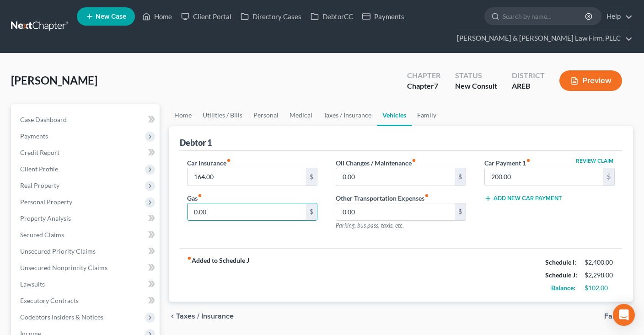
drag, startPoint x: 237, startPoint y: 203, endPoint x: 169, endPoint y: 202, distance: 68.1
click at [187, 203] on input "0.00" at bounding box center [246, 211] width 118 height 17
type input "130"
click at [430, 116] on link "Family" at bounding box center [426, 115] width 30 height 22
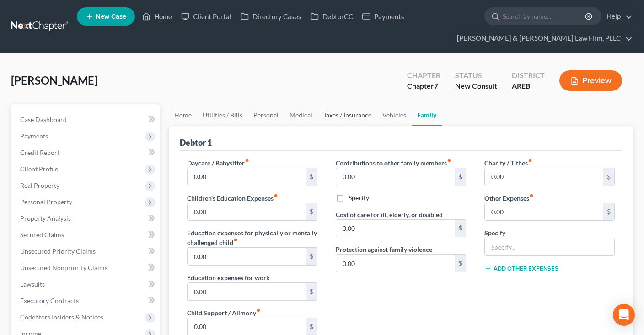
click at [356, 112] on link "Taxes / Insurance" at bounding box center [347, 115] width 59 height 22
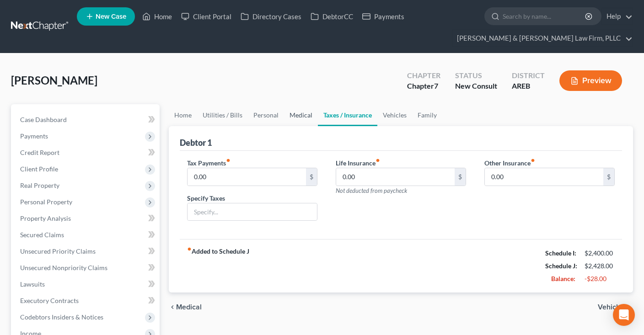
click at [296, 109] on link "Medical" at bounding box center [301, 115] width 34 height 22
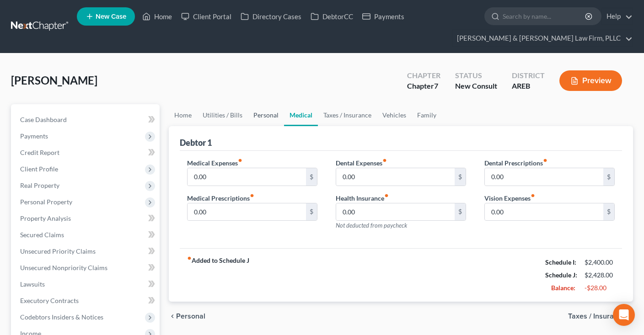
click at [260, 115] on link "Personal" at bounding box center [266, 115] width 36 height 22
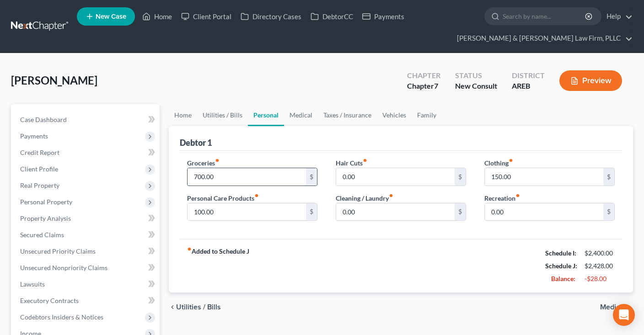
click at [221, 176] on input "700.00" at bounding box center [246, 176] width 118 height 17
click at [286, 214] on input "100.00" at bounding box center [246, 211] width 118 height 17
type input "75"
click at [526, 169] on input "150.00" at bounding box center [543, 176] width 118 height 17
type input "125"
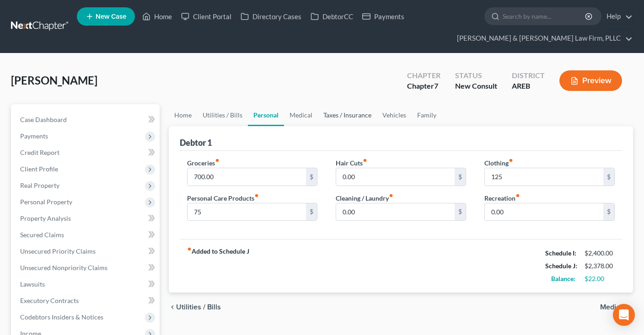
click at [344, 110] on link "Taxes / Insurance" at bounding box center [347, 115] width 59 height 22
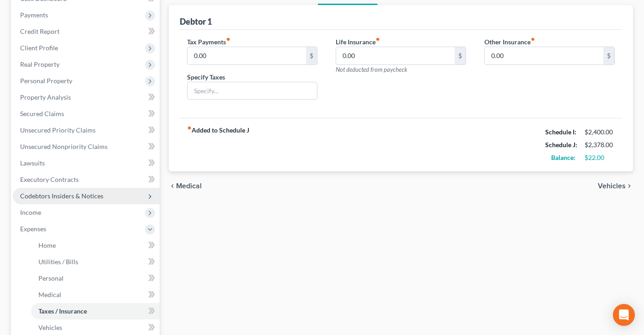
scroll to position [96, 0]
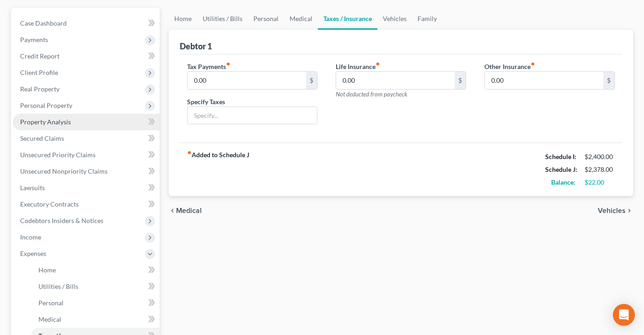
click at [57, 119] on span "Property Analysis" at bounding box center [45, 122] width 51 height 8
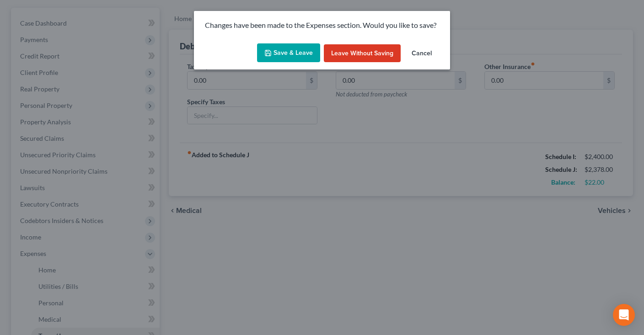
click at [276, 56] on button "Save & Leave" at bounding box center [288, 52] width 63 height 19
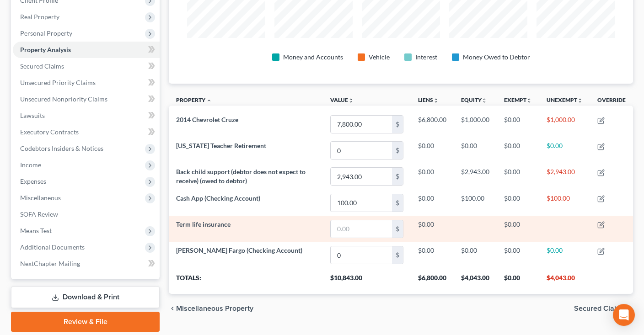
scroll to position [151, 0]
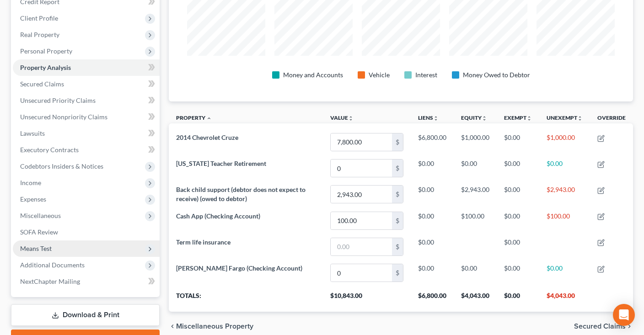
click at [96, 244] on span "Means Test" at bounding box center [86, 248] width 147 height 16
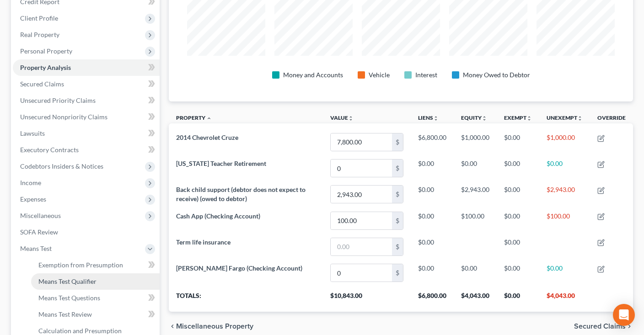
click at [115, 285] on link "Means Test Qualifier" at bounding box center [95, 281] width 128 height 16
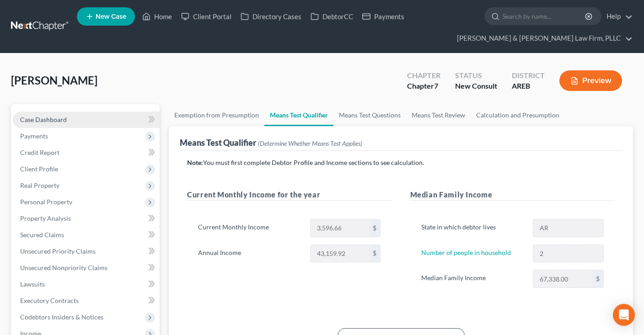
click at [94, 121] on link "Case Dashboard" at bounding box center [86, 120] width 147 height 16
select select "2"
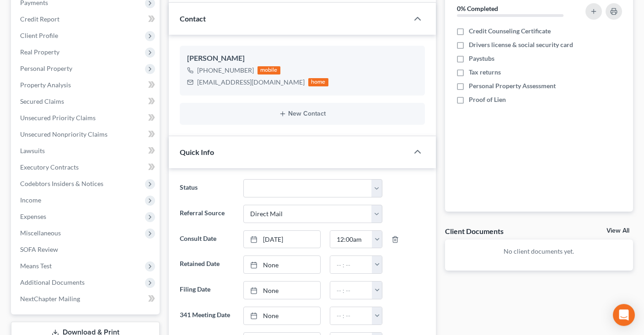
scroll to position [144, 0]
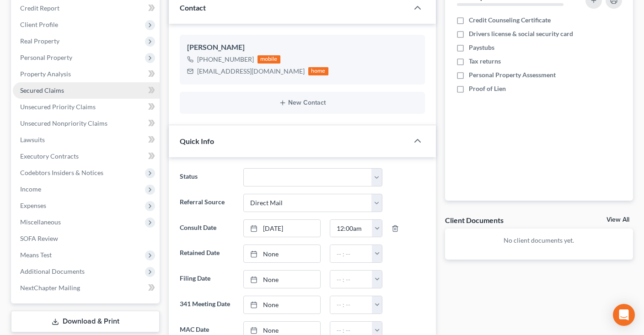
click at [111, 92] on link "Secured Claims" at bounding box center [86, 90] width 147 height 16
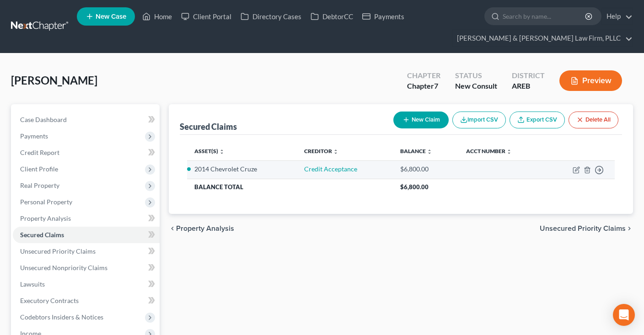
click at [324, 173] on td "Credit Acceptance" at bounding box center [345, 169] width 96 height 18
click at [332, 170] on link "Credit Acceptance" at bounding box center [330, 169] width 53 height 8
select select "3"
select select "2"
select select "0"
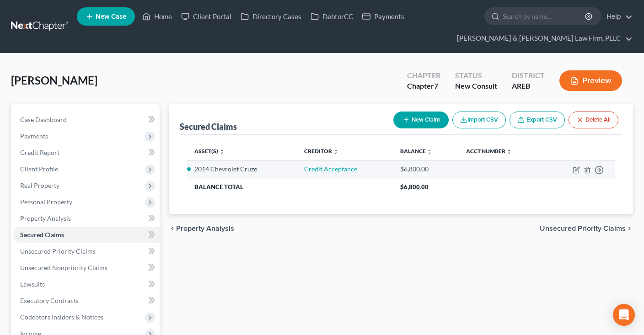
select select "0"
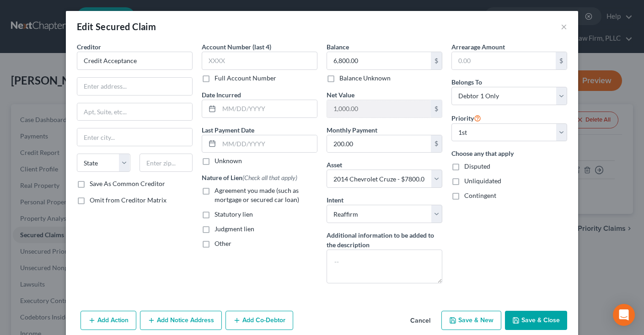
drag, startPoint x: 435, startPoint y: 319, endPoint x: 429, endPoint y: 320, distance: 5.6
click at [434, 319] on button "Cancel" at bounding box center [420, 321] width 35 height 18
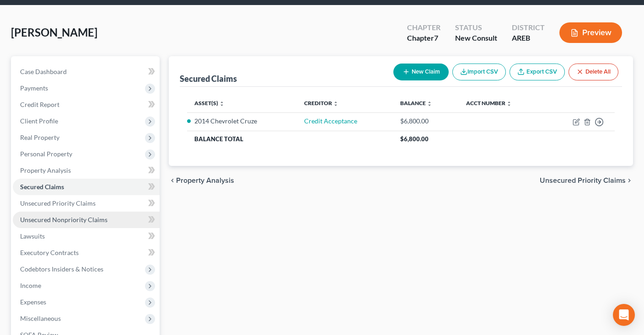
click at [109, 216] on link "Unsecured Nonpriority Claims" at bounding box center [86, 220] width 147 height 16
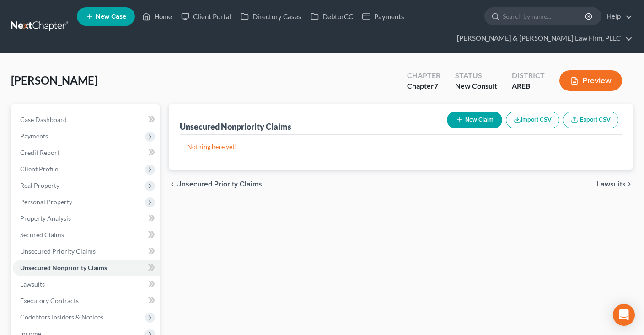
click at [447, 122] on button "New Claim" at bounding box center [474, 120] width 55 height 17
select select "0"
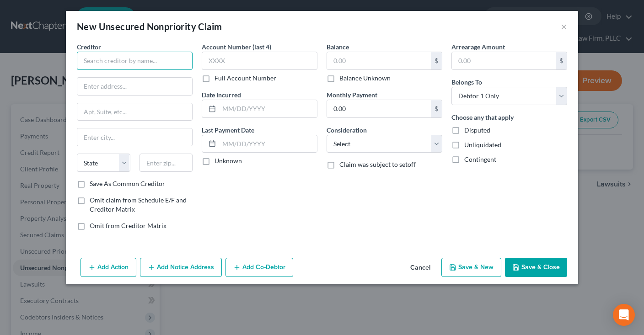
drag, startPoint x: 160, startPoint y: 62, endPoint x: 214, endPoint y: 79, distance: 56.1
click at [162, 63] on input "text" at bounding box center [135, 61] width 116 height 18
type input "Car-World"
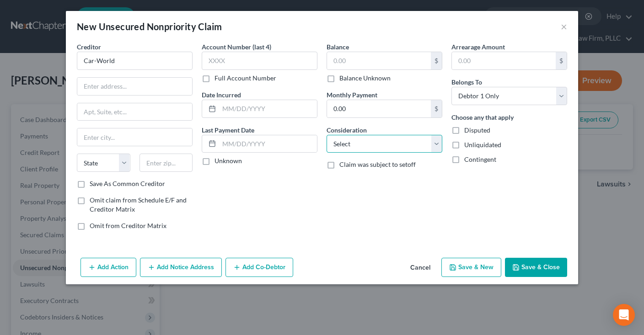
select select "4"
click option "Deficiency Balance" at bounding box center [0, 0] width 0 height 0
click at [263, 267] on button "Add Co-Debtor" at bounding box center [259, 267] width 68 height 19
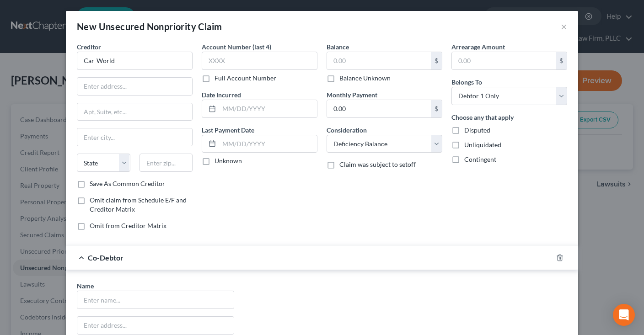
scroll to position [171, 0]
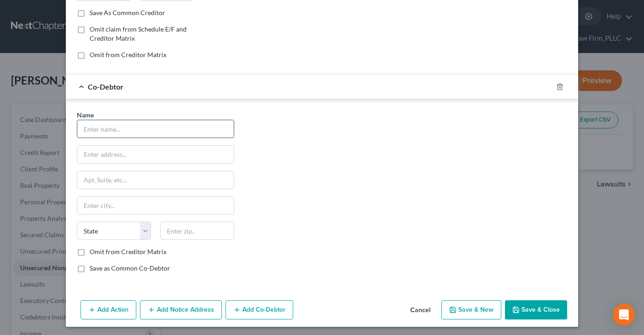
click at [146, 130] on input "text" at bounding box center [155, 128] width 156 height 17
drag, startPoint x: 422, startPoint y: 309, endPoint x: 449, endPoint y: 297, distance: 29.5
click at [424, 308] on button "Cancel" at bounding box center [420, 310] width 35 height 18
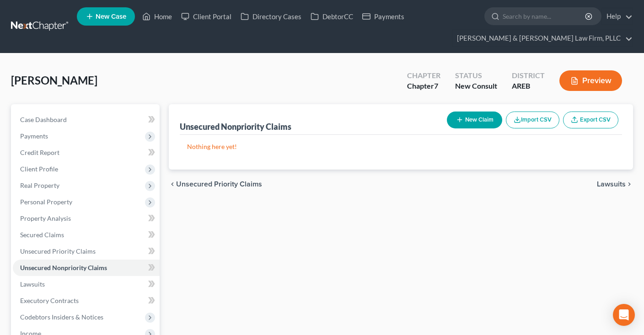
click at [358, 217] on div "Unsecured Nonpriority Claims New Claim Import CSV Export CSV Nothing here yet! …" at bounding box center [400, 302] width 473 height 396
click at [317, 79] on div "[PERSON_NAME] Upgraded Chapter Chapter 7 Status New Consult District AREB Previ…" at bounding box center [322, 84] width 622 height 40
click at [74, 120] on link "Case Dashboard" at bounding box center [86, 120] width 147 height 16
select select "5"
select select "2"
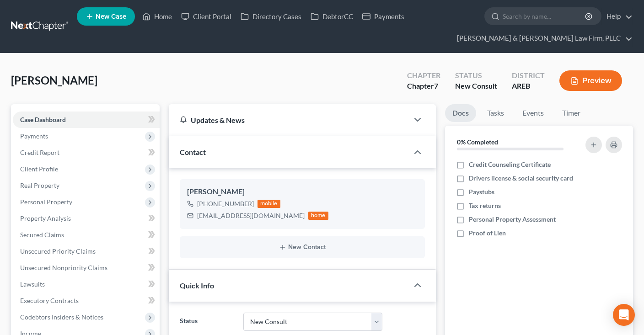
drag, startPoint x: 263, startPoint y: 90, endPoint x: 258, endPoint y: 78, distance: 13.5
click at [263, 89] on div "[PERSON_NAME] Upgraded Chapter Chapter 7 Status New Consult District AREB Previ…" at bounding box center [322, 84] width 622 height 40
click at [74, 234] on link "Secured Claims" at bounding box center [86, 235] width 147 height 16
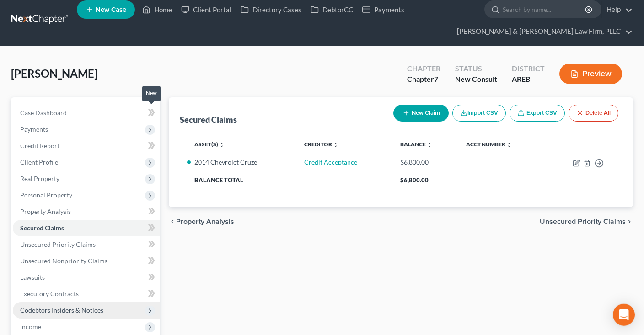
scroll to position [193, 0]
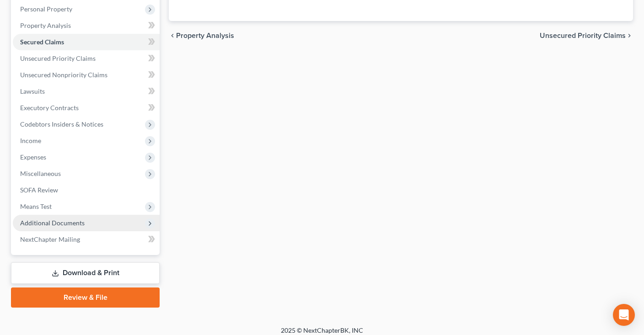
click at [73, 222] on span "Additional Documents" at bounding box center [52, 223] width 64 height 8
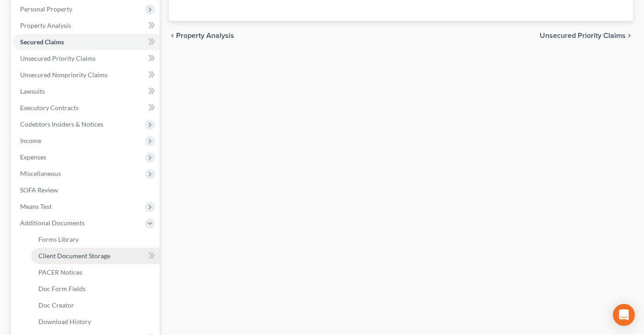
click at [103, 255] on span "Client Document Storage" at bounding box center [74, 256] width 72 height 8
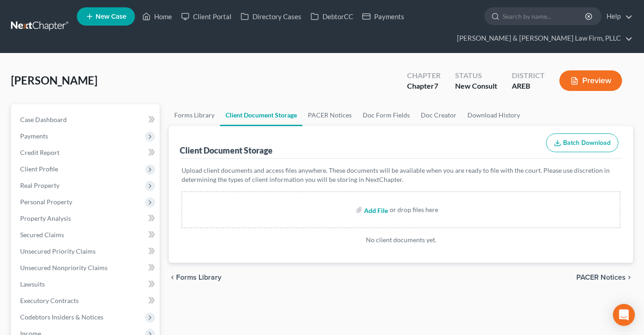
click at [380, 211] on input "file" at bounding box center [375, 210] width 22 height 16
type input "C:\fakepath\See Clio for updated consult sheet.docx"
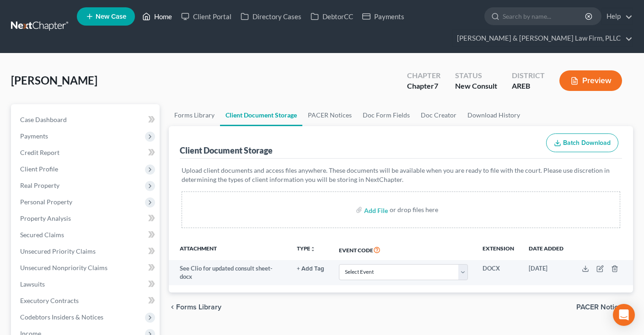
click at [152, 16] on link "Home" at bounding box center [157, 16] width 39 height 16
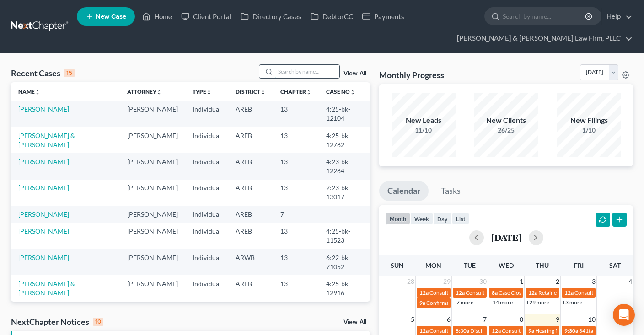
click at [281, 73] on input "search" at bounding box center [307, 71] width 64 height 13
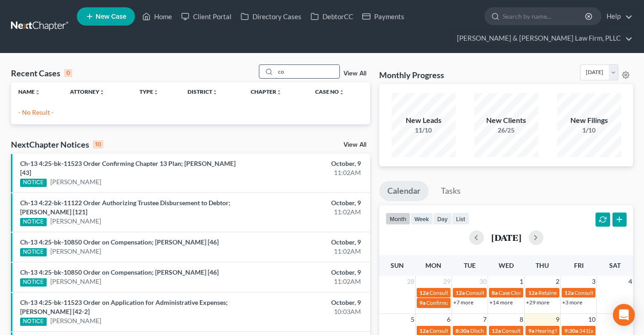
type input "c"
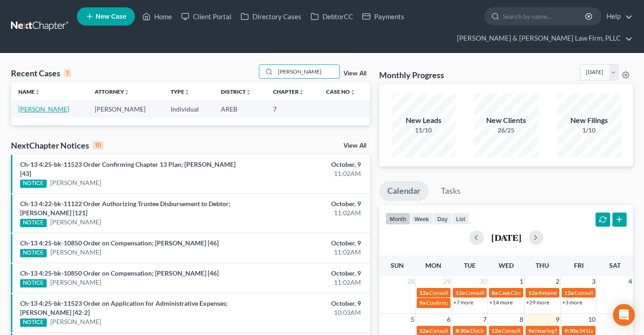
type input "[PERSON_NAME]"
click at [27, 108] on link "[PERSON_NAME]" at bounding box center [43, 109] width 51 height 8
select select "2"
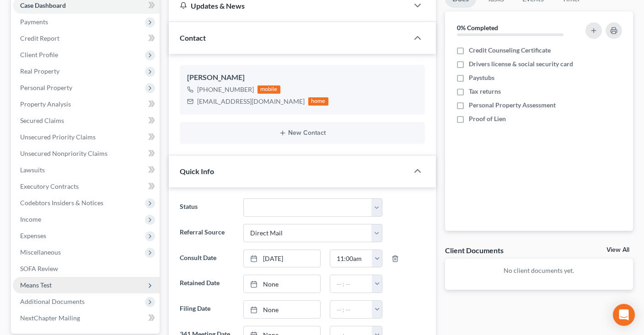
scroll to position [193, 0]
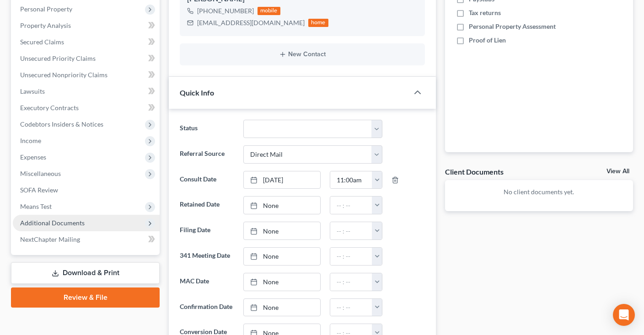
click at [94, 219] on span "Additional Documents" at bounding box center [86, 223] width 147 height 16
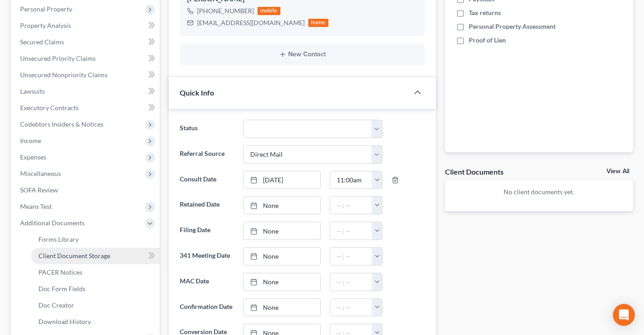
click at [101, 255] on span "Client Document Storage" at bounding box center [74, 256] width 72 height 8
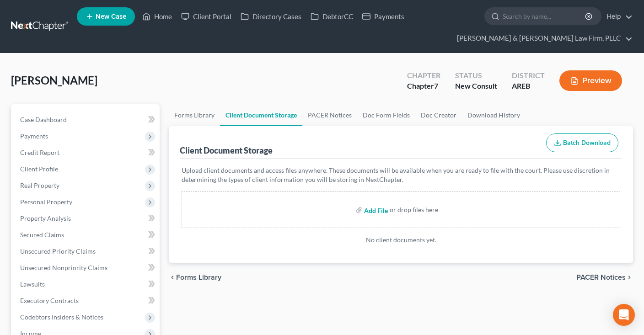
click at [373, 211] on input "file" at bounding box center [375, 210] width 22 height 16
type input "C:\fakepath\Lawsuit 1.pdf"
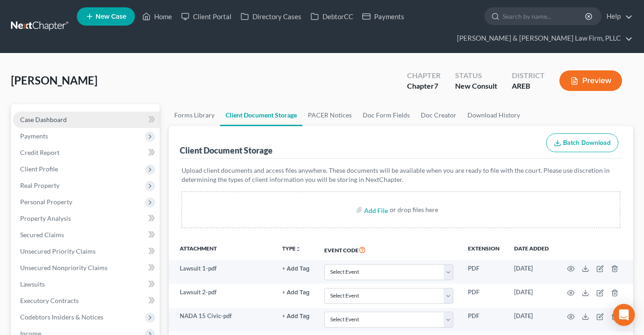
click at [72, 119] on link "Case Dashboard" at bounding box center [86, 120] width 147 height 16
select select "5"
select select "2"
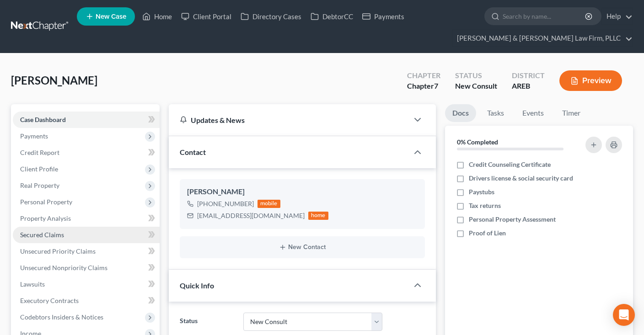
click at [80, 236] on link "Secured Claims" at bounding box center [86, 235] width 147 height 16
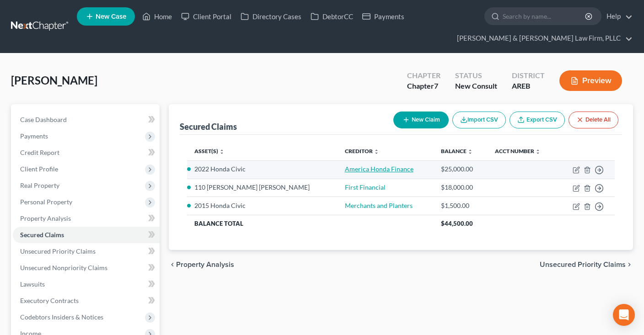
click at [345, 169] on link "America Honda Finance" at bounding box center [379, 169] width 69 height 8
select select "2"
select select "0"
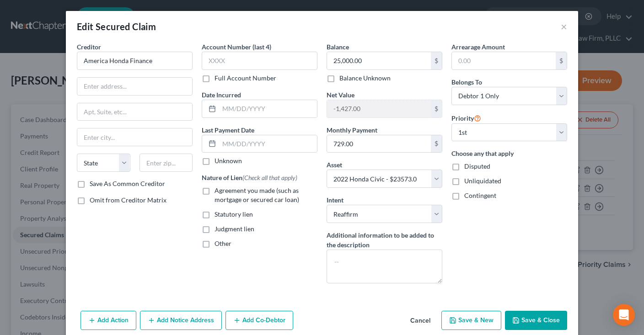
click at [422, 316] on button "Cancel" at bounding box center [420, 321] width 35 height 18
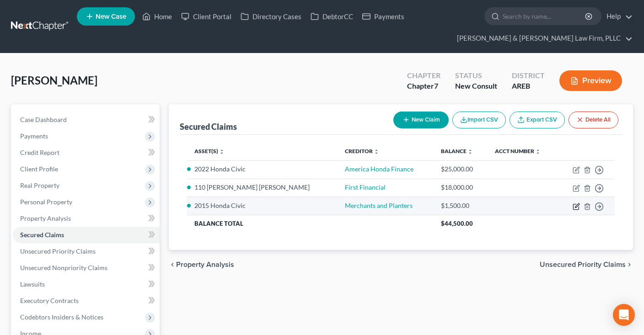
click at [576, 206] on icon "button" at bounding box center [575, 206] width 7 height 7
select select "8"
select select "2"
select select "0"
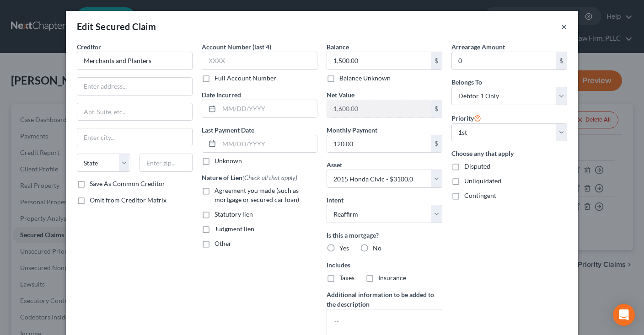
click at [560, 30] on button "×" at bounding box center [563, 26] width 6 height 11
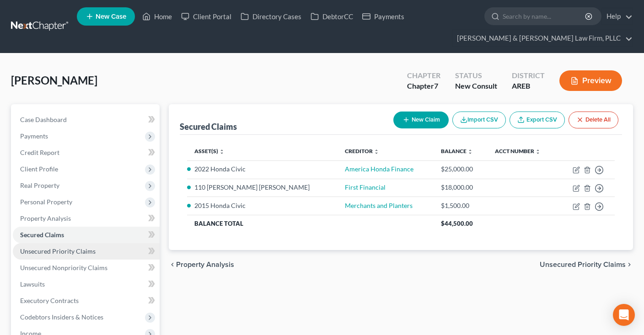
click at [85, 252] on span "Unsecured Priority Claims" at bounding box center [57, 251] width 75 height 8
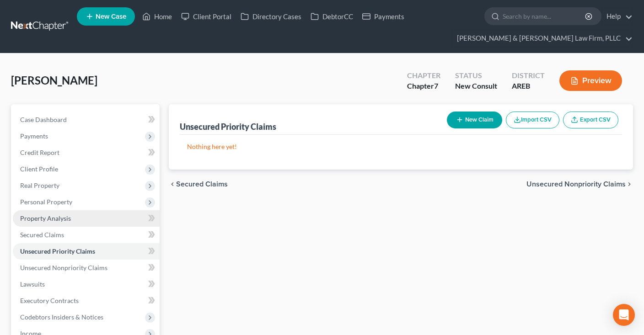
click at [87, 213] on link "Property Analysis" at bounding box center [86, 218] width 147 height 16
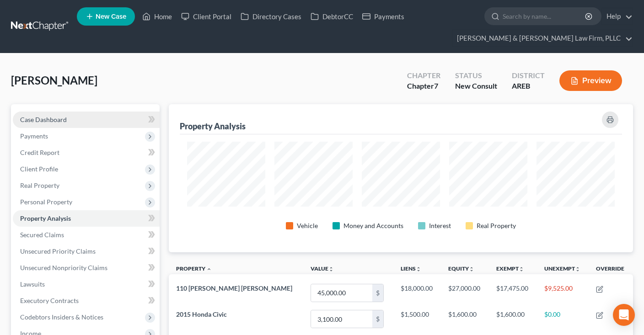
click at [73, 114] on link "Case Dashboard" at bounding box center [86, 120] width 147 height 16
select select "2"
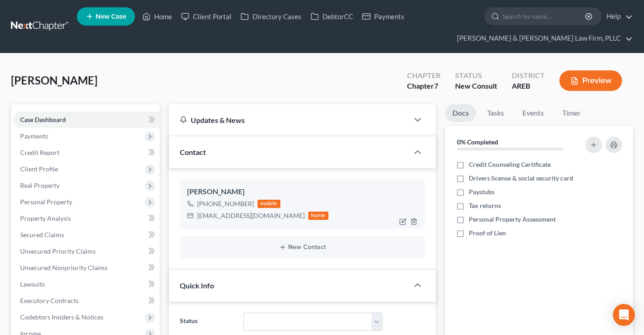
click at [209, 215] on div "[EMAIL_ADDRESS][DOMAIN_NAME]" at bounding box center [250, 215] width 107 height 9
drag, startPoint x: 209, startPoint y: 215, endPoint x: 273, endPoint y: 216, distance: 64.0
click at [273, 214] on div "[EMAIL_ADDRESS][DOMAIN_NAME]" at bounding box center [250, 215] width 107 height 9
copy div "[EMAIL_ADDRESS][DOMAIN_NAME]"
click at [70, 187] on span "Real Property" at bounding box center [86, 185] width 147 height 16
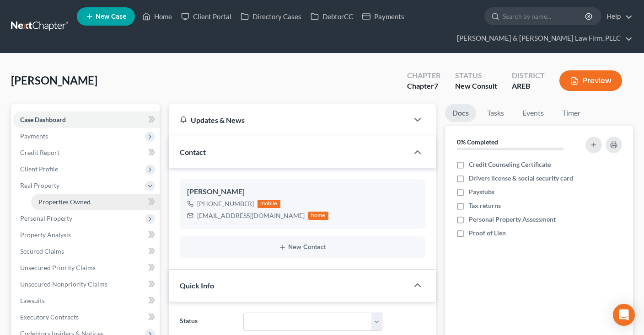
click at [97, 204] on link "Properties Owned" at bounding box center [95, 202] width 128 height 16
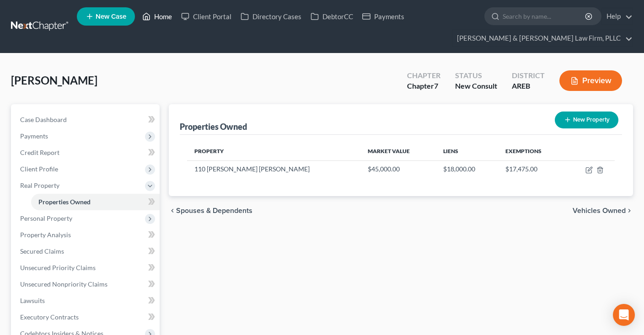
click at [155, 19] on link "Home" at bounding box center [157, 16] width 39 height 16
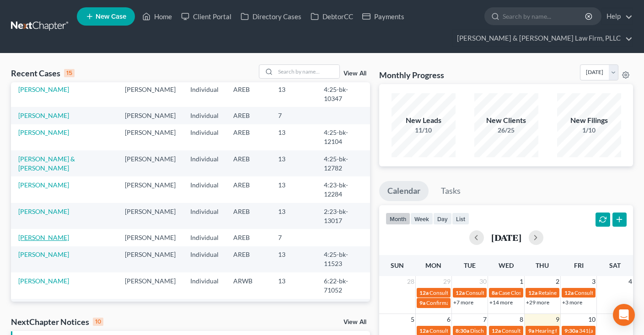
click at [48, 234] on link "[PERSON_NAME]" at bounding box center [43, 238] width 51 height 8
select select "2"
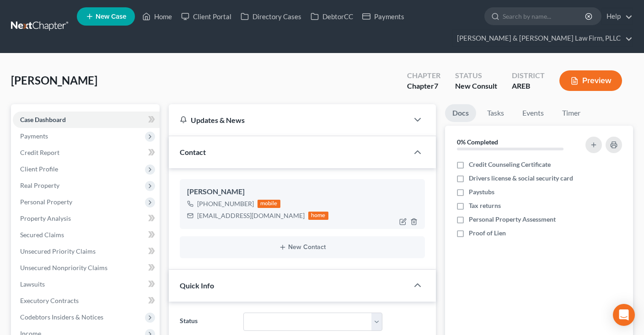
click at [188, 217] on div "[PERSON_NAME] [PHONE_NUMBER] mobile [EMAIL_ADDRESS][DOMAIN_NAME] home" at bounding box center [302, 203] width 245 height 49
click at [199, 215] on div "[EMAIL_ADDRESS][DOMAIN_NAME]" at bounding box center [250, 215] width 107 height 9
drag, startPoint x: 199, startPoint y: 215, endPoint x: 276, endPoint y: 217, distance: 76.3
click at [276, 217] on div "[EMAIL_ADDRESS][DOMAIN_NAME] home" at bounding box center [257, 216] width 141 height 12
click at [190, 217] on icon at bounding box center [190, 216] width 6 height 6
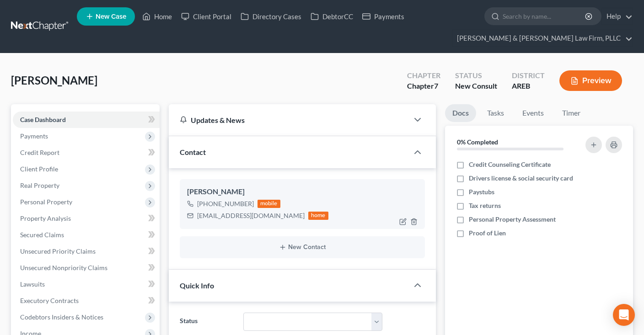
click at [191, 214] on icon at bounding box center [190, 216] width 6 height 6
click at [197, 216] on div "[EMAIL_ADDRESS][DOMAIN_NAME] home" at bounding box center [257, 216] width 141 height 12
drag, startPoint x: 197, startPoint y: 216, endPoint x: 260, endPoint y: 215, distance: 63.1
click at [260, 215] on div "[EMAIL_ADDRESS][DOMAIN_NAME] home" at bounding box center [257, 216] width 141 height 12
copy div "[EMAIL_ADDRESS][DOMAIN_NAME]"
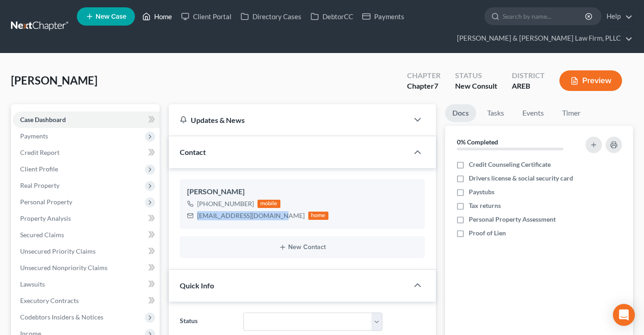
click at [154, 14] on link "Home" at bounding box center [157, 16] width 39 height 16
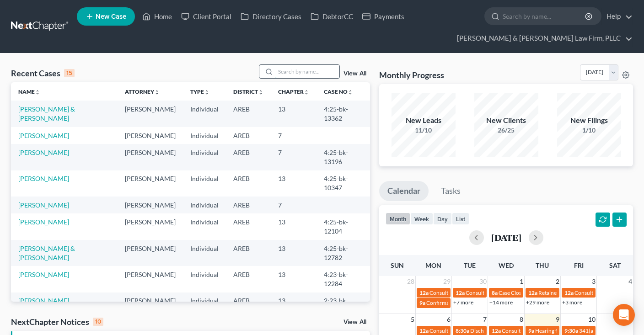
click at [296, 72] on input "search" at bounding box center [307, 71] width 64 height 13
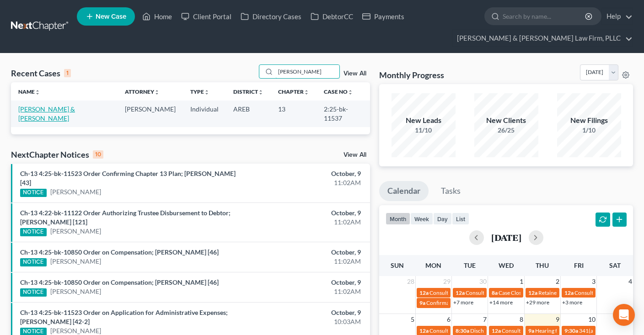
type input "[PERSON_NAME]"
click at [65, 112] on link "[PERSON_NAME] & [PERSON_NAME]" at bounding box center [46, 113] width 57 height 17
select select "6"
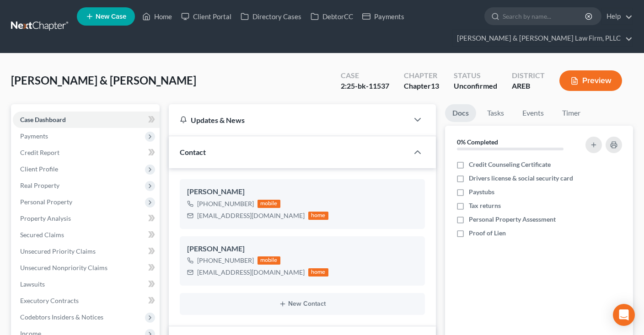
scroll to position [193, 0]
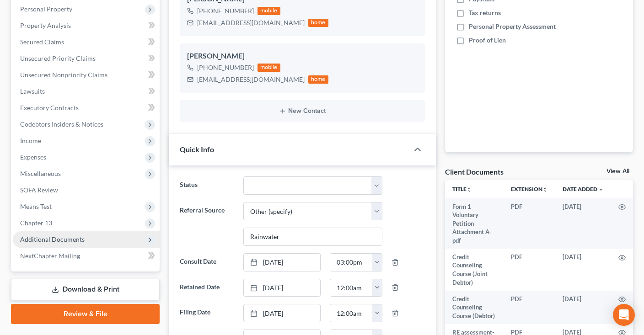
click at [90, 239] on span "Additional Documents" at bounding box center [86, 239] width 147 height 16
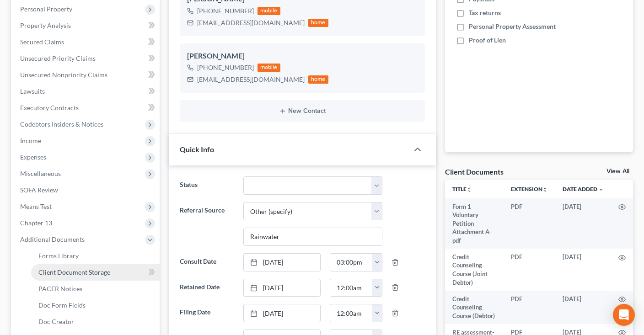
scroll to position [289, 0]
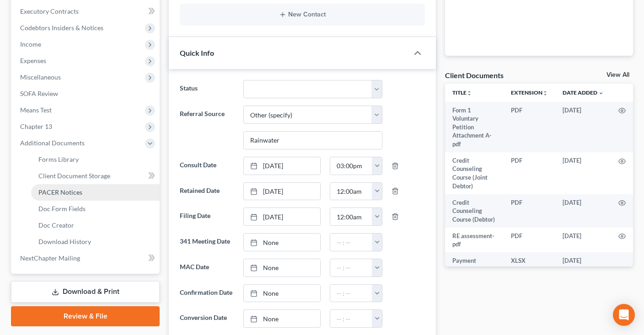
click at [103, 186] on link "PACER Notices" at bounding box center [95, 192] width 128 height 16
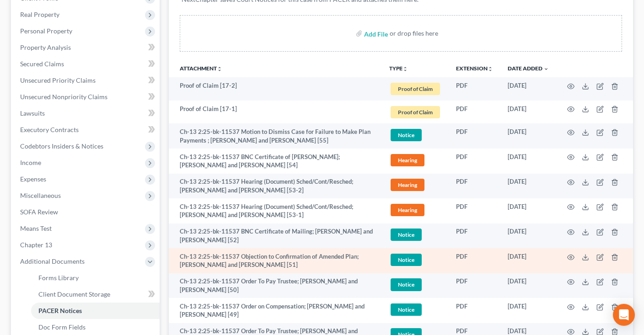
scroll to position [193, 0]
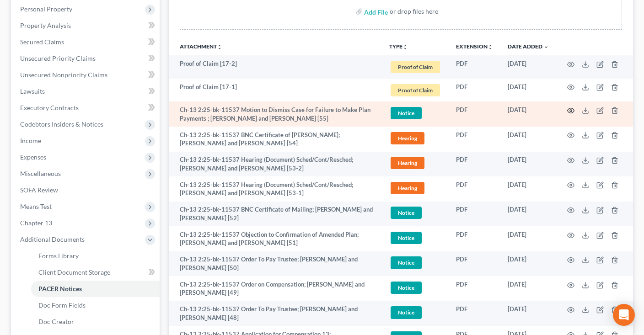
click at [571, 111] on icon "button" at bounding box center [570, 110] width 7 height 7
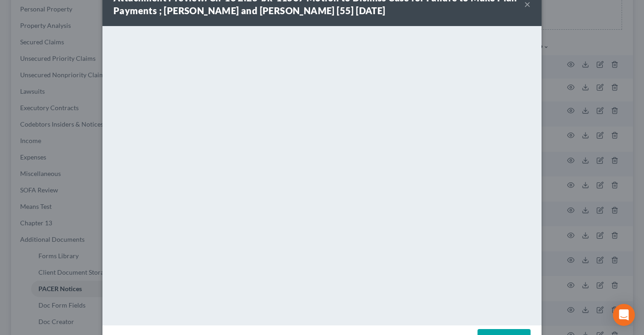
scroll to position [46, 0]
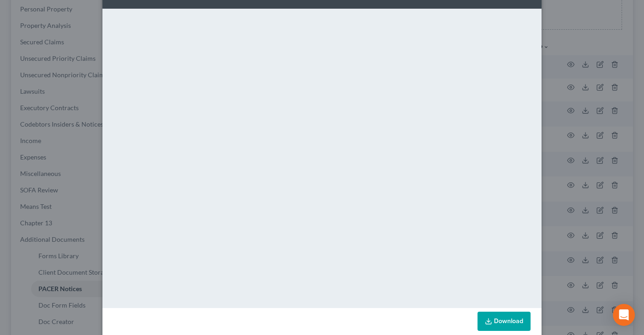
click at [493, 320] on link "Download" at bounding box center [503, 321] width 53 height 19
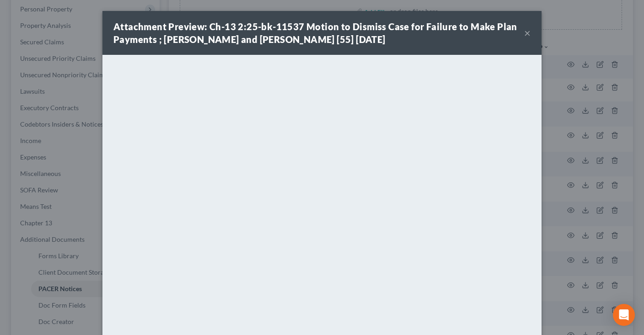
click at [526, 33] on button "×" at bounding box center [527, 32] width 6 height 11
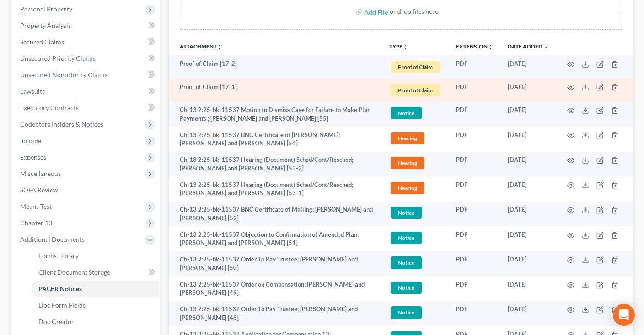
drag, startPoint x: 566, startPoint y: 85, endPoint x: 536, endPoint y: 94, distance: 31.5
click at [565, 85] on td at bounding box center [594, 90] width 77 height 23
click at [569, 89] on icon "button" at bounding box center [570, 87] width 7 height 7
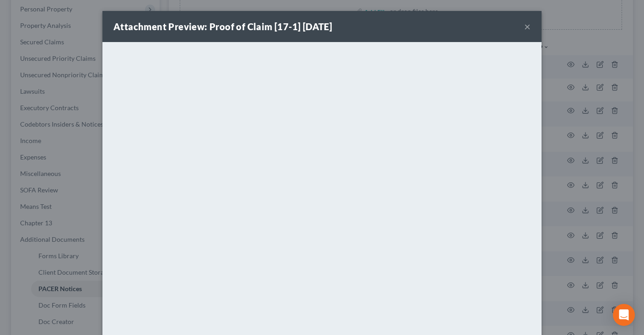
click at [526, 26] on button "×" at bounding box center [527, 26] width 6 height 11
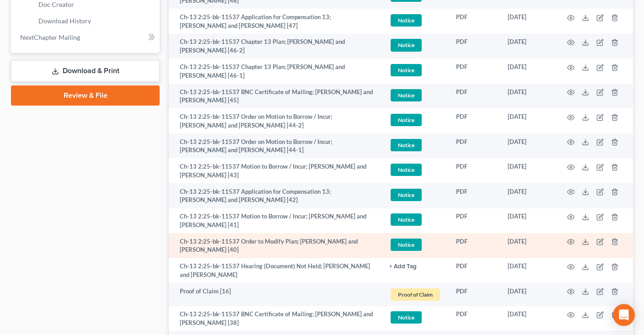
scroll to position [579, 0]
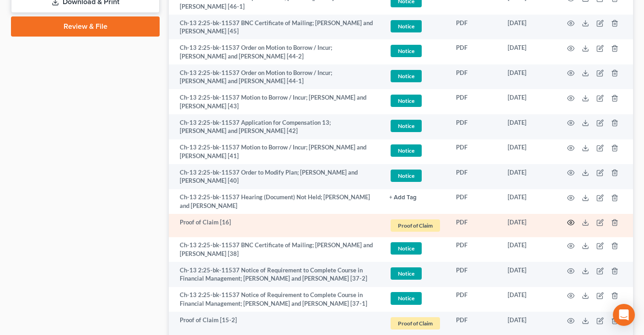
click at [567, 223] on icon "button" at bounding box center [570, 222] width 7 height 7
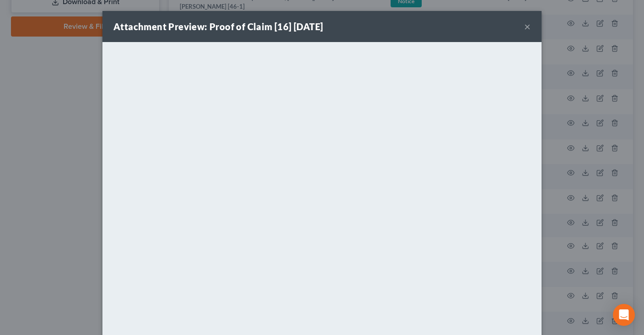
click at [527, 29] on button "×" at bounding box center [527, 26] width 6 height 11
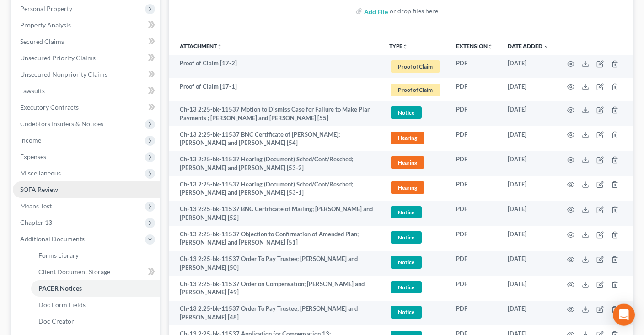
scroll to position [193, 0]
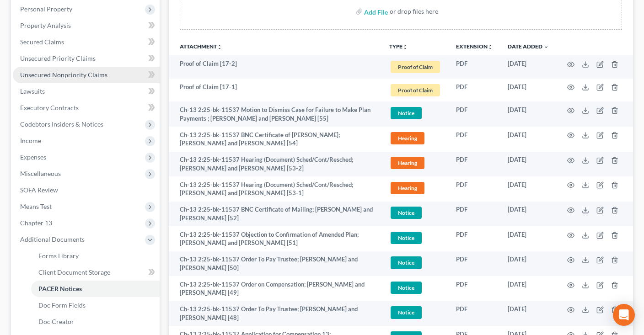
click at [94, 75] on span "Unsecured Nonpriority Claims" at bounding box center [63, 75] width 87 height 8
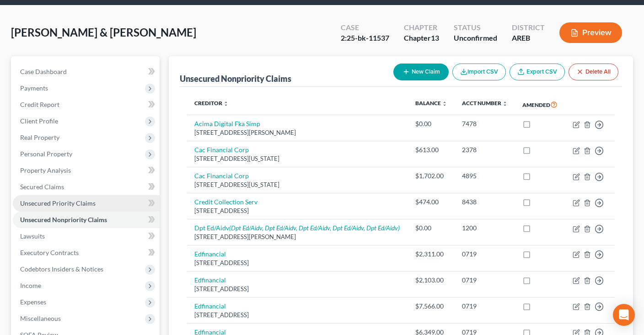
scroll to position [144, 0]
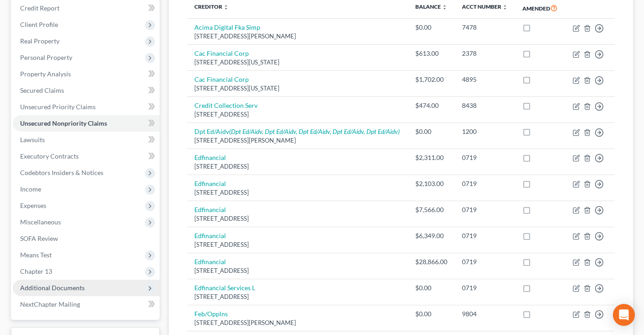
click at [97, 283] on span "Additional Documents" at bounding box center [86, 288] width 147 height 16
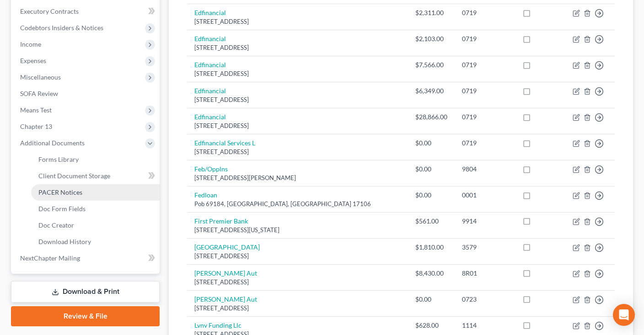
click at [115, 194] on link "PACER Notices" at bounding box center [95, 192] width 128 height 16
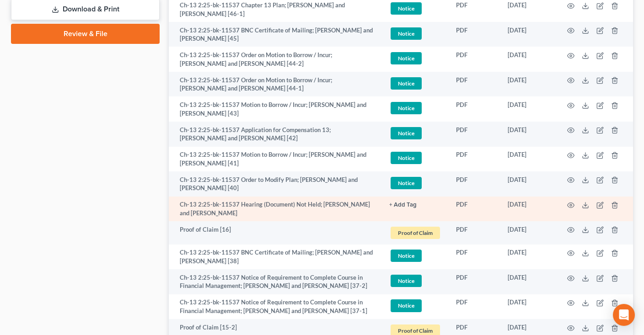
scroll to position [579, 0]
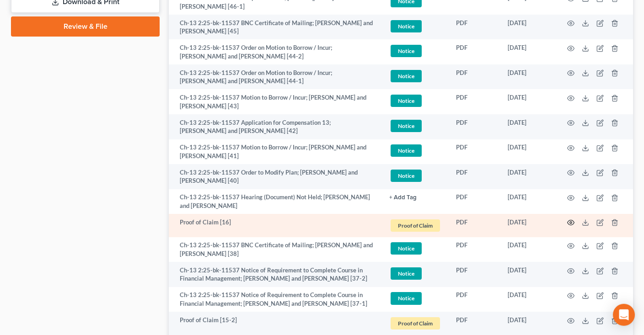
click at [571, 222] on circle "button" at bounding box center [570, 223] width 2 height 2
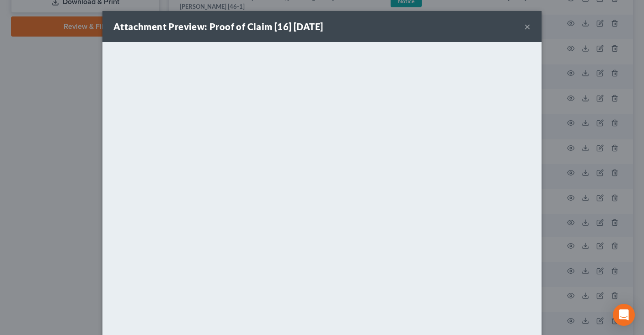
click at [525, 28] on button "×" at bounding box center [527, 26] width 6 height 11
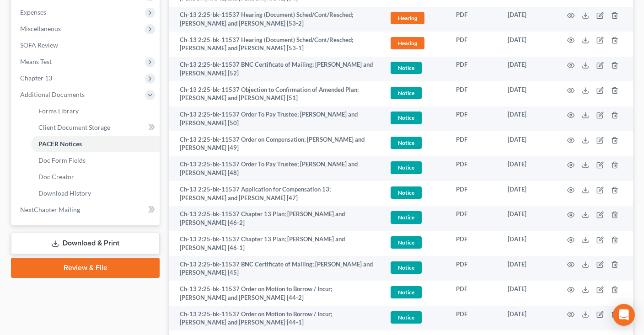
scroll to position [48, 0]
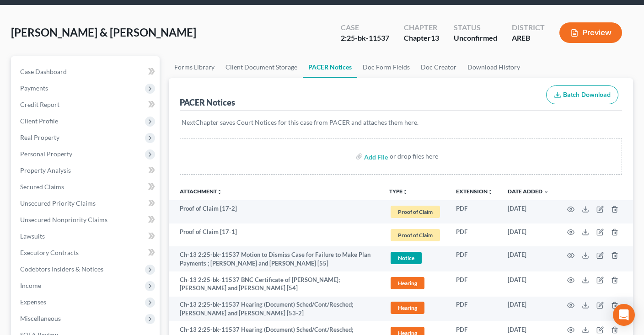
drag, startPoint x: 164, startPoint y: 15, endPoint x: 181, endPoint y: 20, distance: 17.1
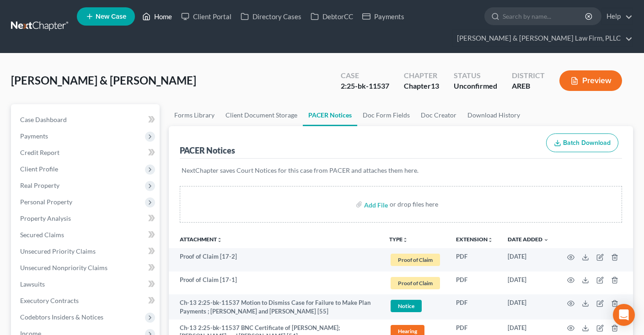
click at [156, 21] on link "Home" at bounding box center [157, 16] width 39 height 16
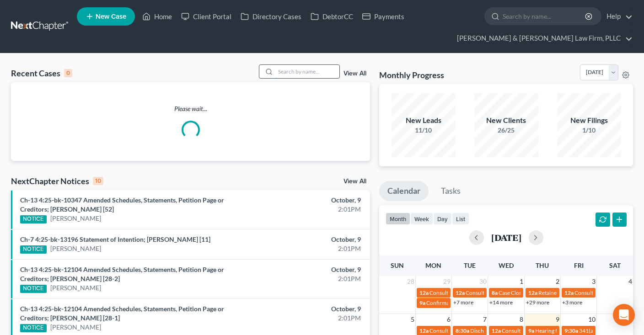
click at [310, 69] on input "search" at bounding box center [307, 71] width 64 height 13
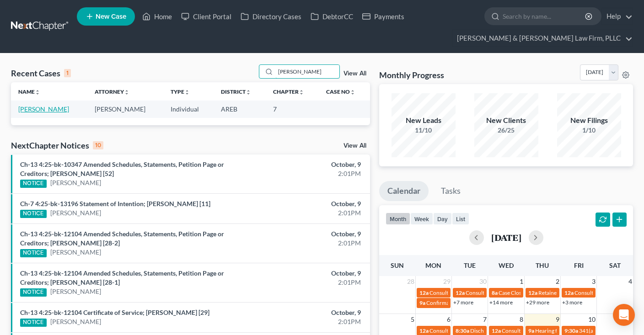
type input "[PERSON_NAME]"
click at [45, 108] on link "[PERSON_NAME]" at bounding box center [43, 109] width 51 height 8
select select "6"
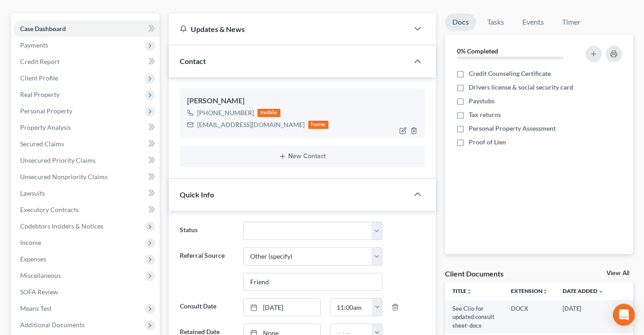
scroll to position [76, 0]
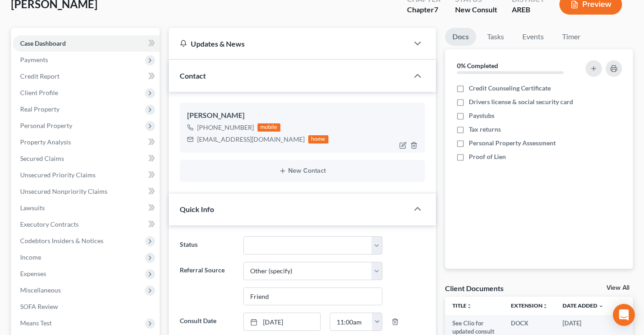
click at [198, 114] on div "[PERSON_NAME]" at bounding box center [302, 115] width 230 height 11
click at [221, 113] on div "[PERSON_NAME]" at bounding box center [302, 115] width 230 height 11
copy div "[PERSON_NAME]"
click at [223, 128] on div "[PHONE_NUMBER]" at bounding box center [225, 127] width 57 height 9
drag, startPoint x: 207, startPoint y: 126, endPoint x: 248, endPoint y: 125, distance: 41.6
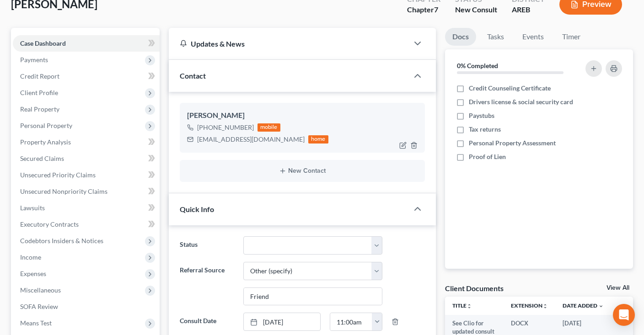
click at [248, 125] on div "[PHONE_NUMBER]" at bounding box center [225, 127] width 57 height 9
click at [233, 126] on div "[PHONE_NUMBER]" at bounding box center [225, 127] width 57 height 9
click at [204, 128] on div "[PHONE_NUMBER]" at bounding box center [225, 127] width 57 height 9
drag, startPoint x: 206, startPoint y: 127, endPoint x: 249, endPoint y: 127, distance: 43.0
click at [249, 126] on div "[PHONE_NUMBER]" at bounding box center [225, 127] width 57 height 9
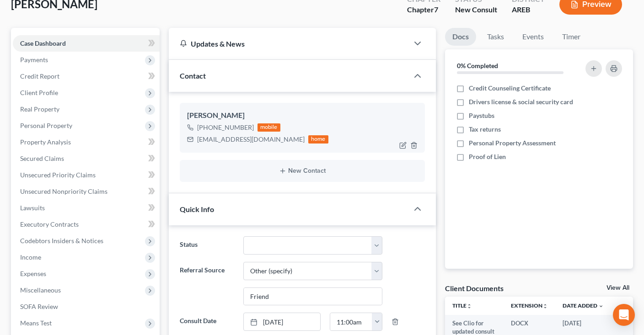
copy div "[PHONE_NUMBER]"
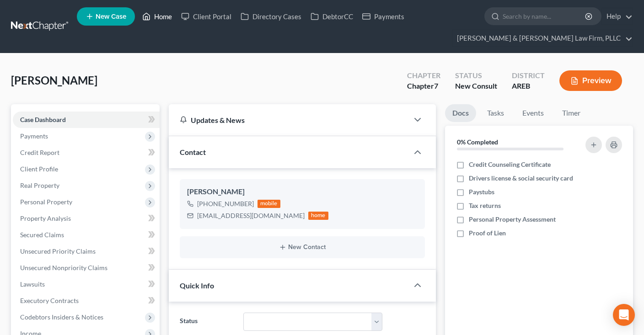
click at [159, 17] on link "Home" at bounding box center [157, 16] width 39 height 16
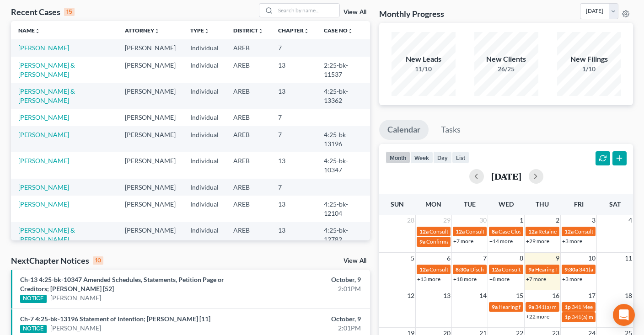
scroll to position [144, 0]
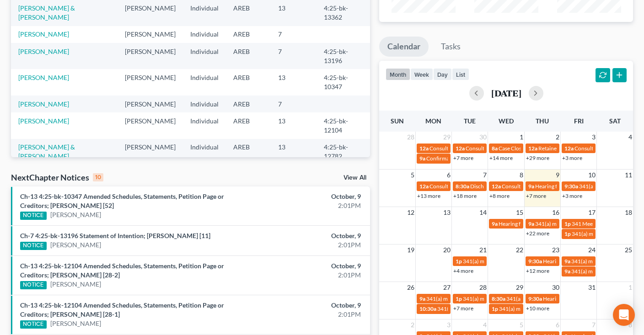
click at [362, 178] on link "View All" at bounding box center [354, 178] width 23 height 6
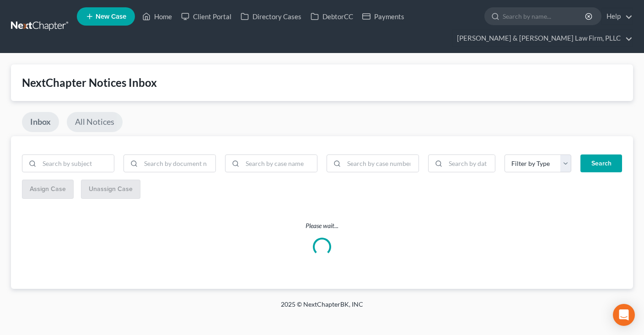
click at [96, 121] on link "All Notices" at bounding box center [95, 122] width 56 height 20
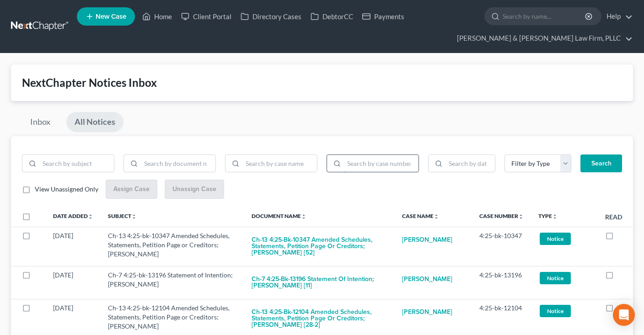
click at [387, 160] on input "search" at bounding box center [381, 163] width 74 height 17
paste input "4:23-bk-13087"
type input "4:23-bk-13087"
click at [600, 162] on button "Search" at bounding box center [601, 163] width 42 height 18
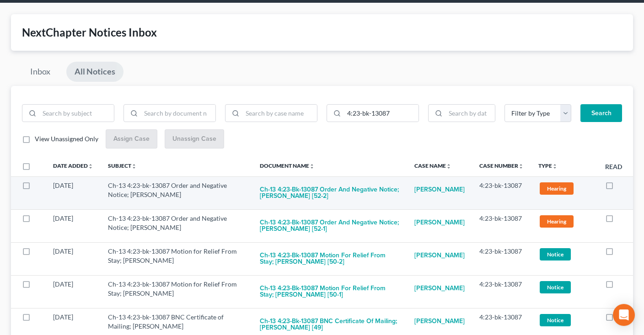
scroll to position [96, 0]
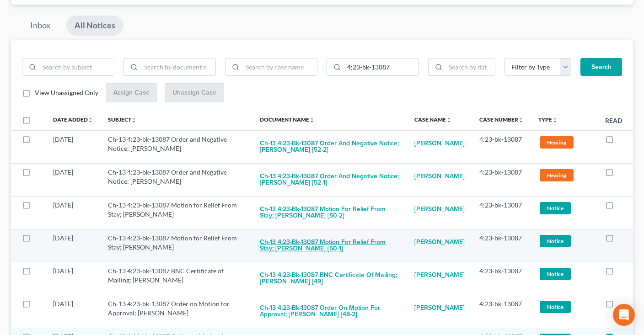
click at [351, 238] on button "Ch-13 4:23-bk-13087 Motion for Relief From Stay; [PERSON_NAME] [50-1]" at bounding box center [330, 246] width 140 height 25
checkbox input "true"
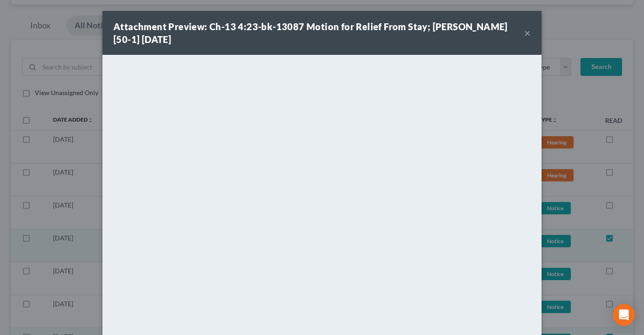
click at [527, 33] on button "×" at bounding box center [527, 32] width 6 height 11
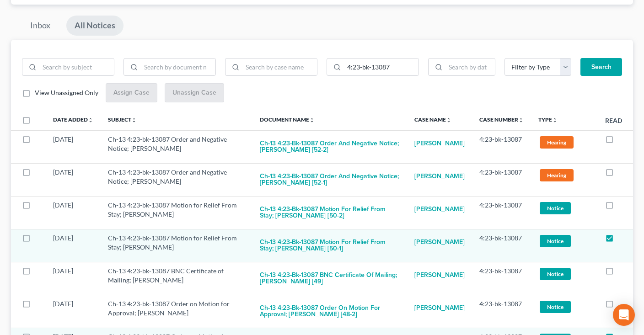
scroll to position [0, 0]
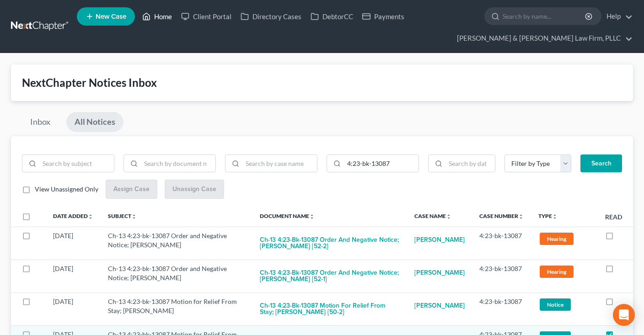
click at [156, 17] on link "Home" at bounding box center [157, 16] width 39 height 16
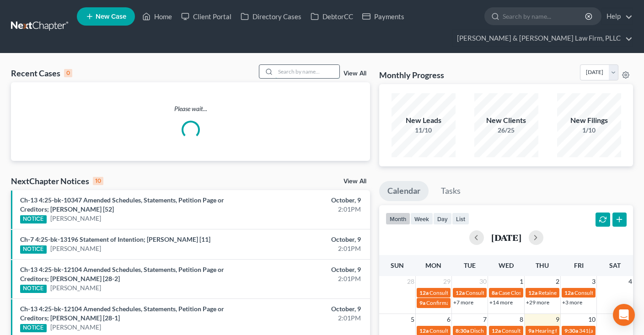
click at [302, 72] on input "search" at bounding box center [307, 71] width 64 height 13
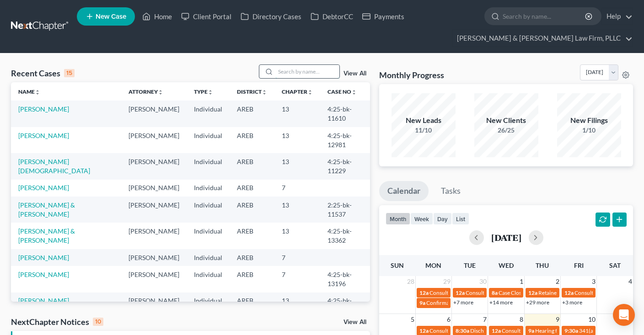
click at [302, 74] on input "search" at bounding box center [307, 71] width 64 height 13
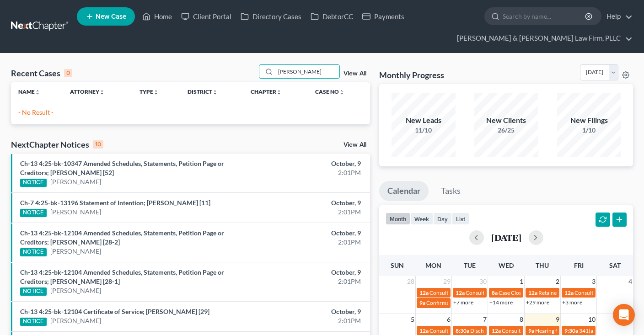
drag, startPoint x: 317, startPoint y: 71, endPoint x: 119, endPoint y: 90, distance: 198.3
click at [275, 78] on input "[PERSON_NAME]" at bounding box center [307, 71] width 64 height 13
type input "s"
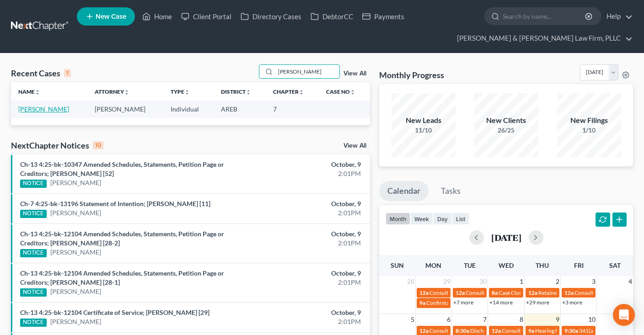
type input "[PERSON_NAME]"
click at [55, 109] on link "[PERSON_NAME]" at bounding box center [43, 109] width 51 height 8
select select "2"
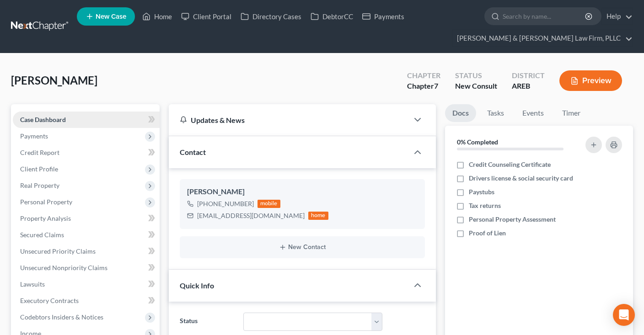
click at [91, 122] on link "Case Dashboard" at bounding box center [86, 120] width 147 height 16
click at [165, 15] on link "Home" at bounding box center [157, 16] width 39 height 16
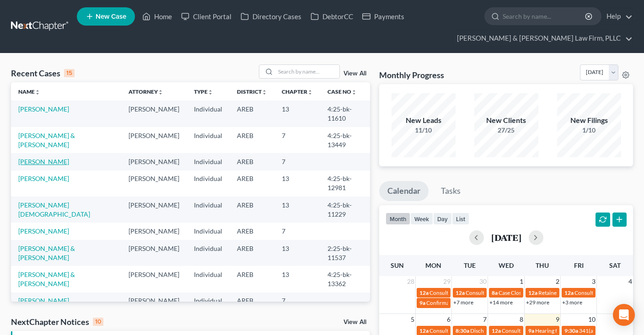
click at [59, 158] on link "[PERSON_NAME]" at bounding box center [43, 162] width 51 height 8
select select "2"
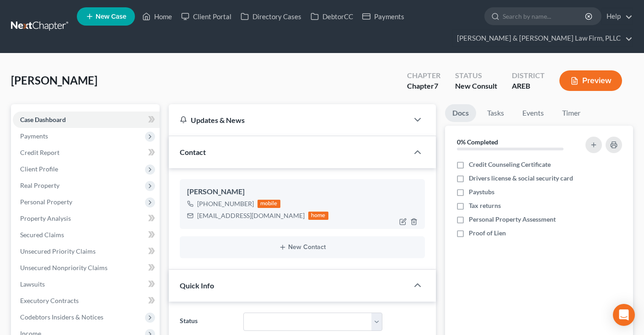
click at [204, 216] on div "[EMAIL_ADDRESS][DOMAIN_NAME]" at bounding box center [250, 215] width 107 height 9
drag, startPoint x: 238, startPoint y: 211, endPoint x: 271, endPoint y: 212, distance: 32.5
click at [271, 212] on div "[EMAIL_ADDRESS][DOMAIN_NAME]" at bounding box center [250, 215] width 107 height 9
copy div "[EMAIL_ADDRESS][DOMAIN_NAME]"
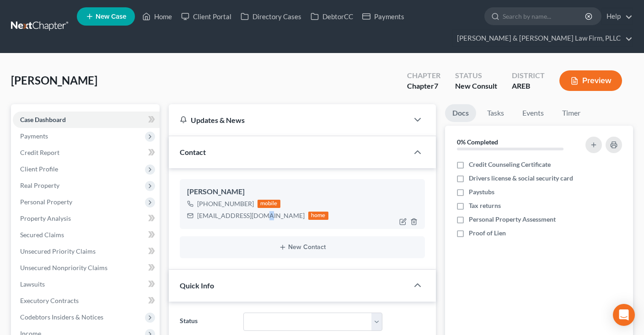
click at [257, 220] on div "[EMAIL_ADDRESS][DOMAIN_NAME] home" at bounding box center [257, 216] width 141 height 12
click at [271, 218] on div "[EMAIL_ADDRESS][DOMAIN_NAME]" at bounding box center [250, 215] width 107 height 9
drag, startPoint x: 271, startPoint y: 218, endPoint x: 201, endPoint y: 215, distance: 69.5
click at [201, 215] on div "[EMAIL_ADDRESS][DOMAIN_NAME]" at bounding box center [250, 215] width 107 height 9
click at [218, 225] on div "[PERSON_NAME] [PHONE_NUMBER] mobile [EMAIL_ADDRESS][DOMAIN_NAME] home" at bounding box center [302, 203] width 245 height 49
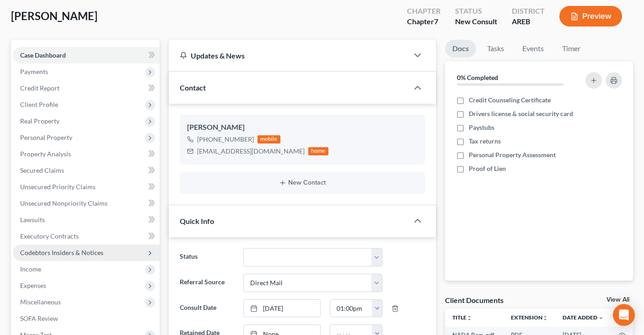
scroll to position [96, 0]
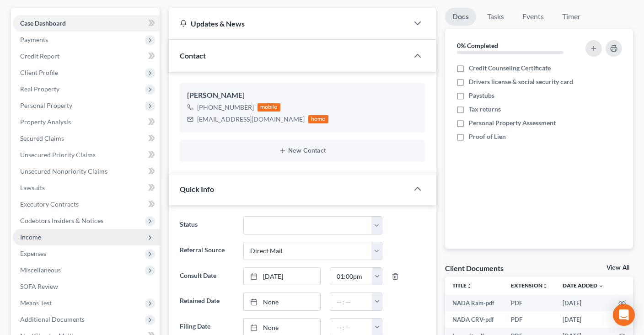
click at [99, 239] on span "Income" at bounding box center [86, 237] width 147 height 16
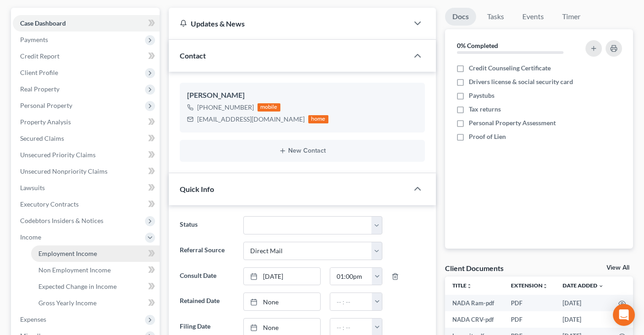
click at [106, 250] on link "Employment Income" at bounding box center [95, 253] width 128 height 16
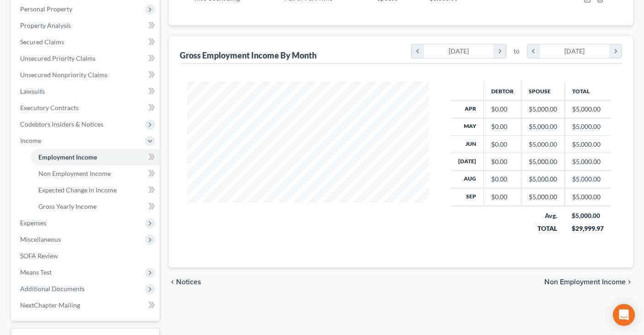
scroll to position [48, 0]
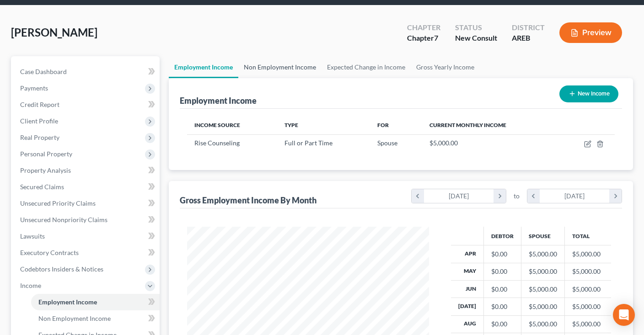
click at [306, 69] on link "Non Employment Income" at bounding box center [279, 67] width 83 height 22
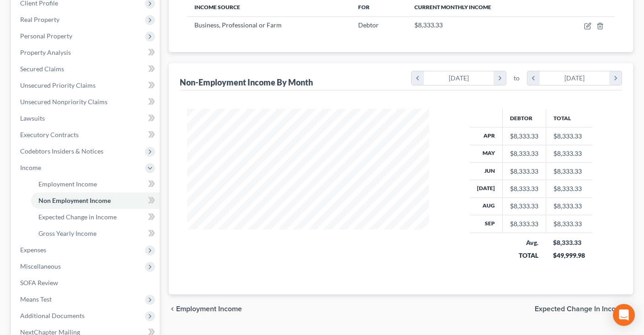
scroll to position [193, 0]
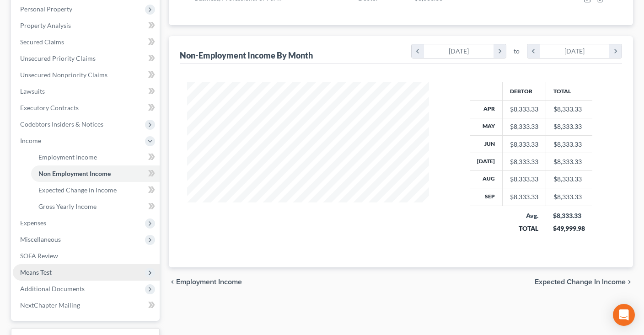
click at [95, 272] on span "Means Test" at bounding box center [86, 272] width 147 height 16
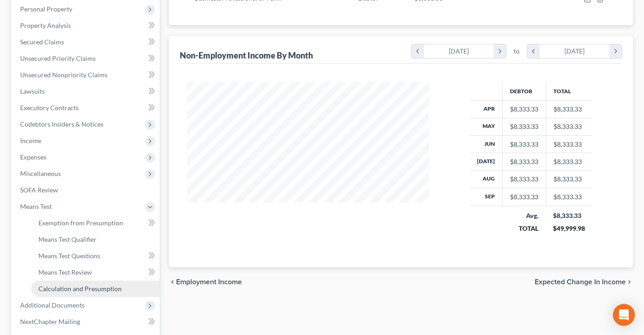
click at [102, 283] on link "Calculation and Presumption" at bounding box center [95, 289] width 128 height 16
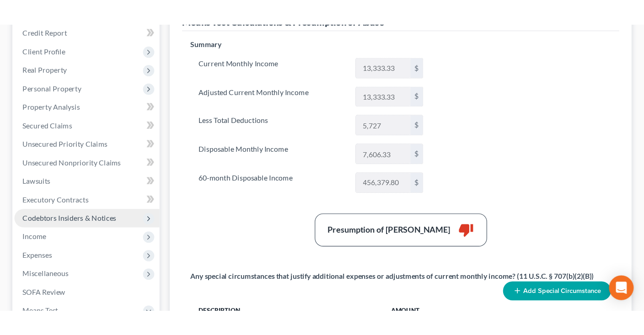
scroll to position [149, 0]
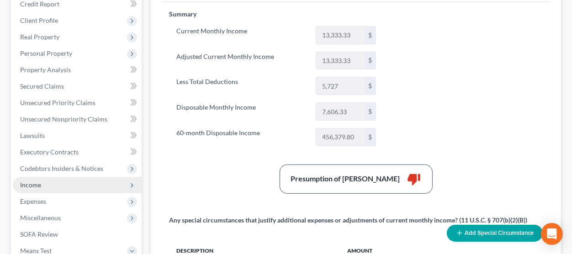
click at [59, 180] on span "Income" at bounding box center [77, 185] width 129 height 16
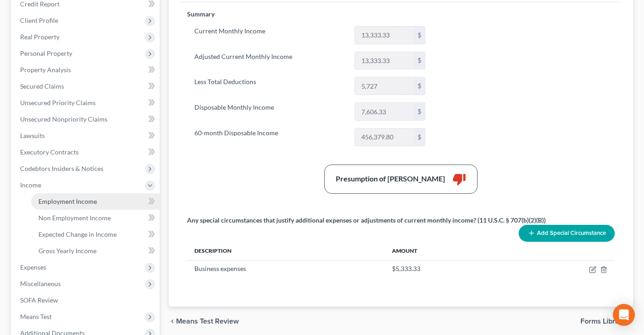
click at [85, 201] on span "Employment Income" at bounding box center [67, 201] width 59 height 8
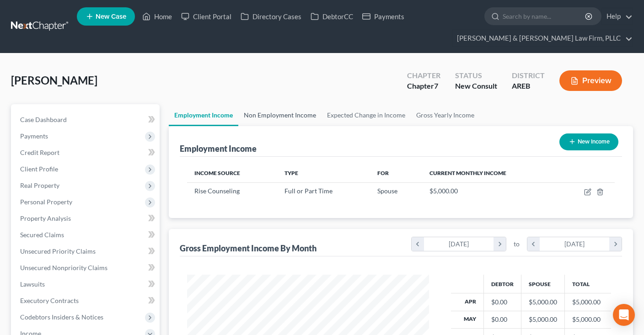
click at [295, 115] on link "Non Employment Income" at bounding box center [279, 115] width 83 height 22
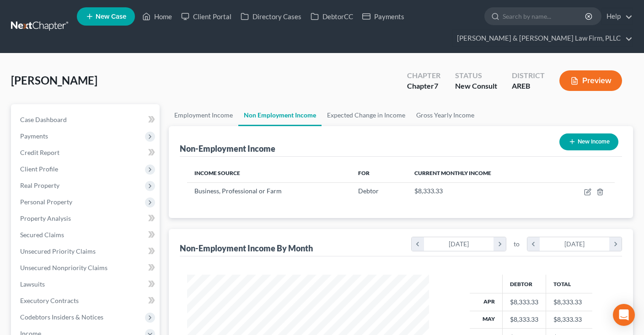
scroll to position [163, 260]
click at [587, 192] on icon "button" at bounding box center [588, 191] width 4 height 4
select select "10"
select select "0"
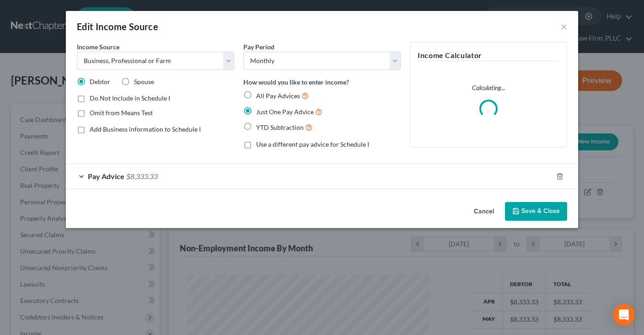
click at [218, 173] on div "Pay Advice $8,333.33" at bounding box center [309, 176] width 486 height 24
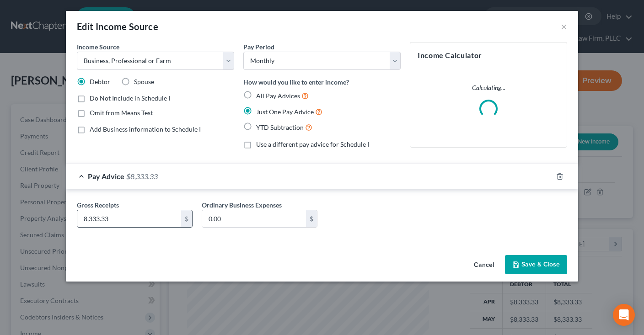
click at [152, 205] on div "Gross Receipts 8,333.33 $" at bounding box center [134, 214] width 125 height 28
click at [149, 214] on input "8,333.33" at bounding box center [129, 218] width 104 height 17
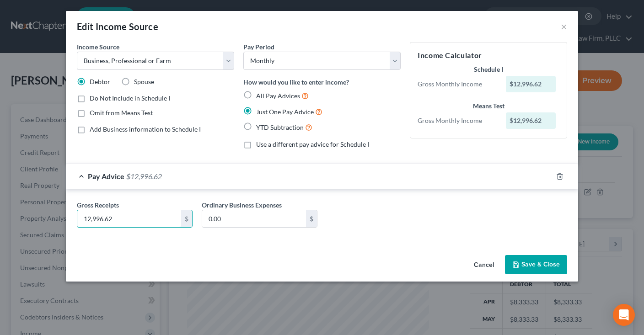
type input "12,996.62"
click at [527, 263] on button "Save & Close" at bounding box center [536, 264] width 62 height 19
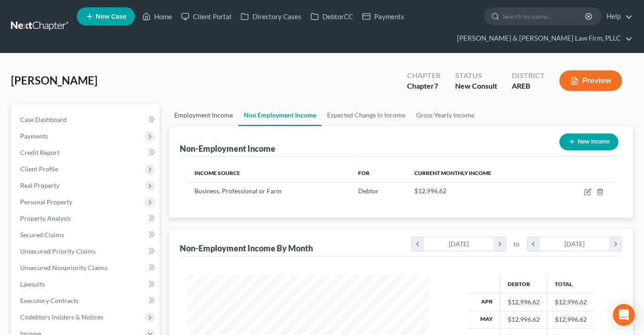
click at [226, 114] on link "Employment Income" at bounding box center [203, 115] width 69 height 22
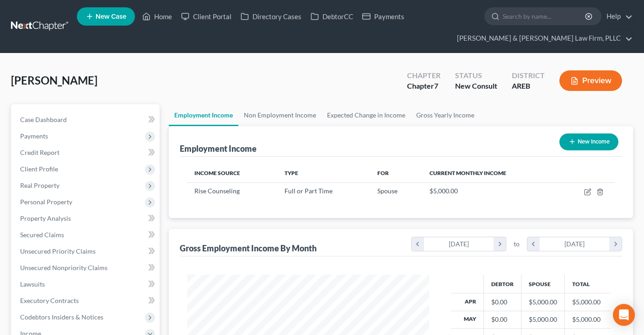
scroll to position [163, 260]
click at [570, 144] on icon "button" at bounding box center [571, 141] width 7 height 7
select select "0"
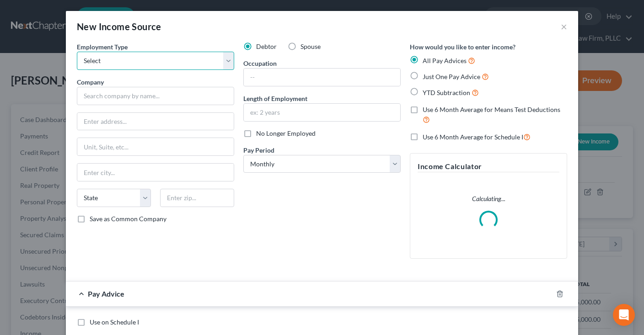
select select "1"
click option "Self Employment" at bounding box center [0, 0] width 0 height 0
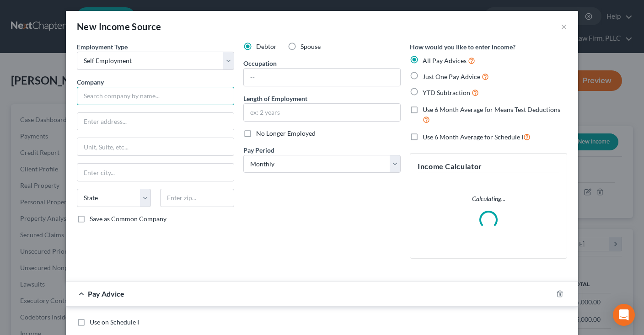
click at [186, 93] on input "text" at bounding box center [155, 96] width 157 height 18
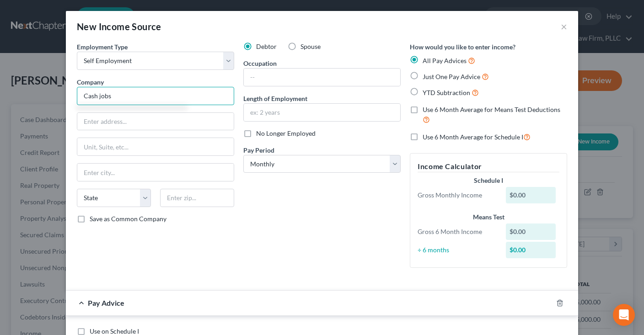
type input "Cash jobs"
click at [422, 74] on label "Just One Pay Advice" at bounding box center [455, 76] width 66 height 11
click at [426, 74] on input "Just One Pay Advice" at bounding box center [429, 74] width 6 height 6
radio input "true"
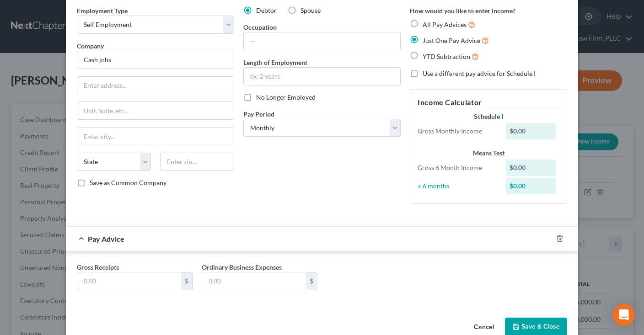
scroll to position [55, 0]
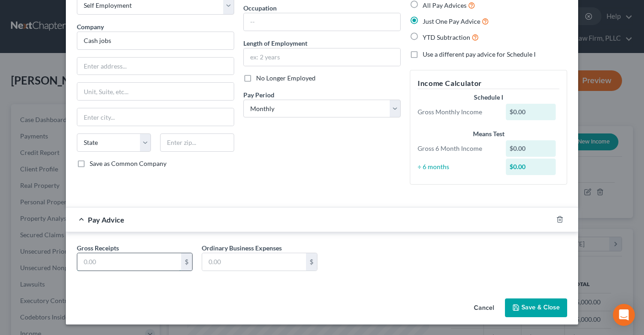
click at [139, 265] on input "text" at bounding box center [129, 261] width 104 height 17
type input "2,000"
drag, startPoint x: 271, startPoint y: 194, endPoint x: 304, endPoint y: 181, distance: 35.7
click at [294, 186] on div "Employment Type * Select Full or [DEMOGRAPHIC_DATA] Employment Self Employment …" at bounding box center [321, 93] width 499 height 213
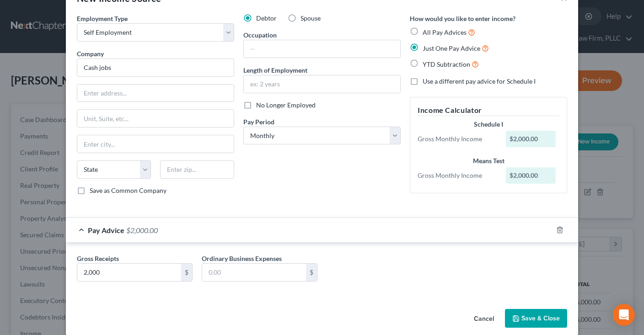
scroll to position [37, 0]
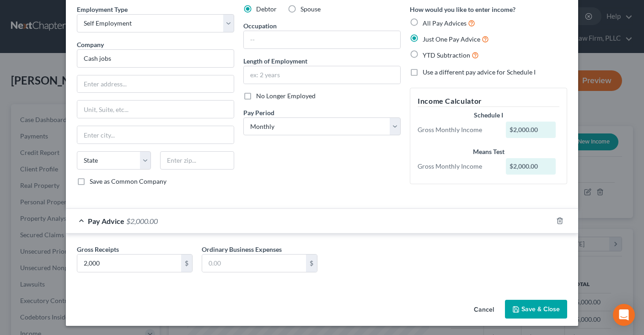
click at [538, 307] on button "Save & Close" at bounding box center [536, 309] width 62 height 19
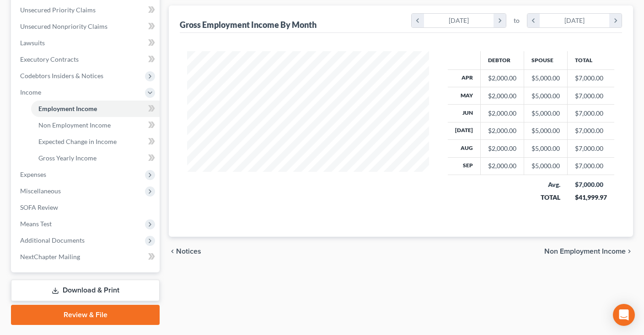
scroll to position [0, 0]
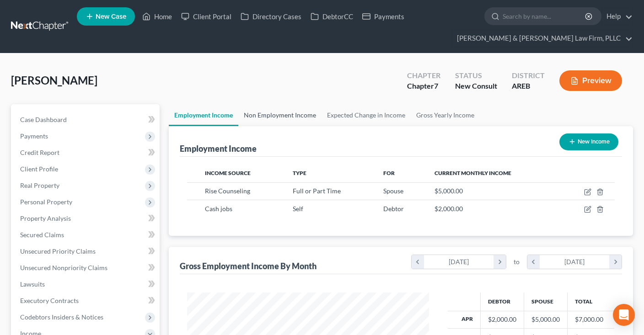
click at [293, 111] on link "Non Employment Income" at bounding box center [279, 115] width 83 height 22
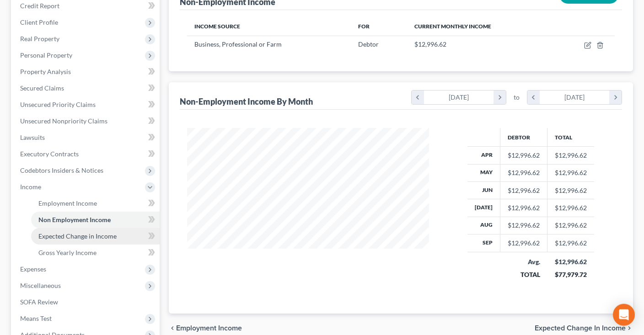
scroll to position [193, 0]
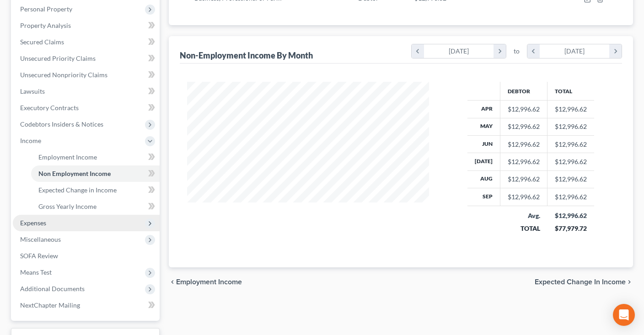
click at [70, 223] on span "Expenses" at bounding box center [86, 223] width 147 height 16
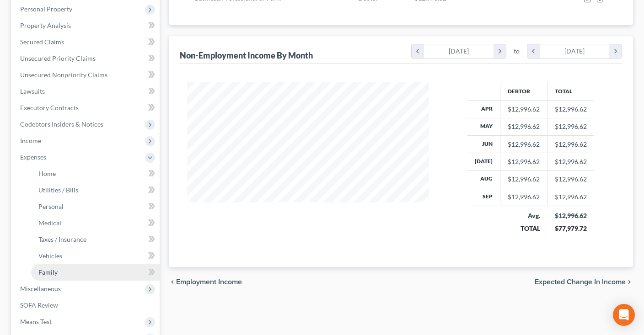
click at [82, 266] on link "Family" at bounding box center [95, 272] width 128 height 16
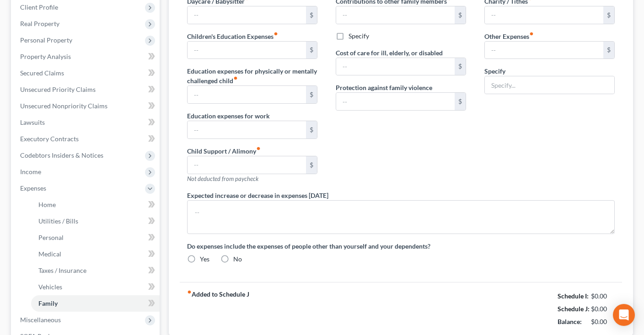
type input "0.00"
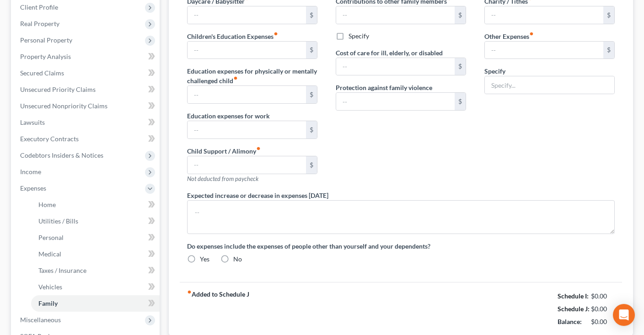
type input "0.00"
type input "5,333.33"
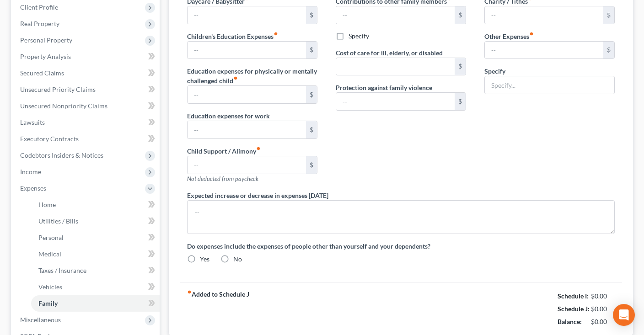
type input "Business expenses"
radio input "true"
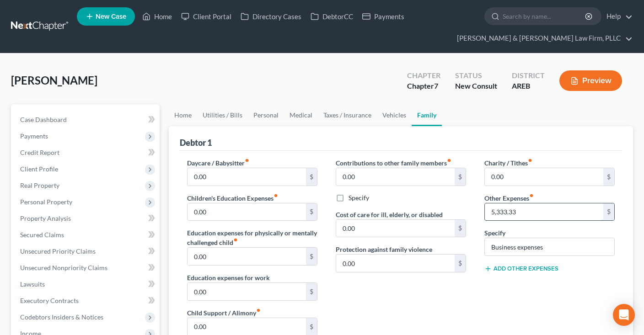
drag, startPoint x: 528, startPoint y: 211, endPoint x: 543, endPoint y: 212, distance: 15.1
click at [543, 214] on input "5,333.33" at bounding box center [543, 211] width 118 height 17
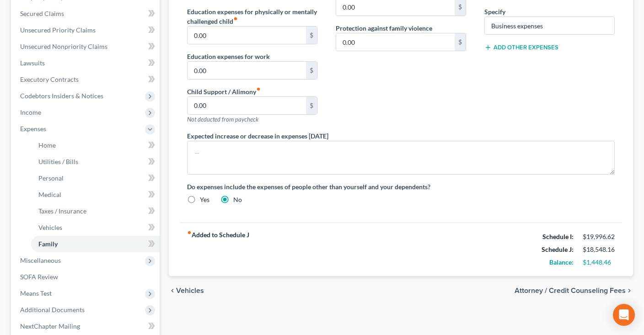
scroll to position [241, 0]
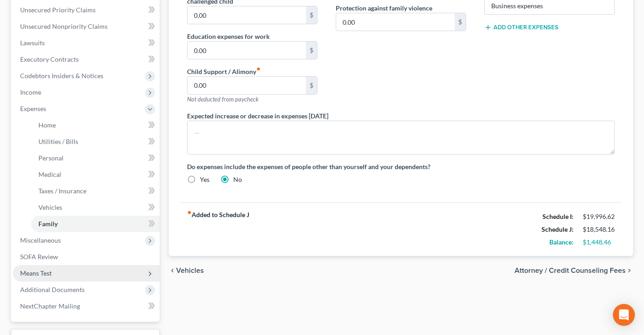
type input "13,608.16"
click at [82, 271] on span "Means Test" at bounding box center [86, 273] width 147 height 16
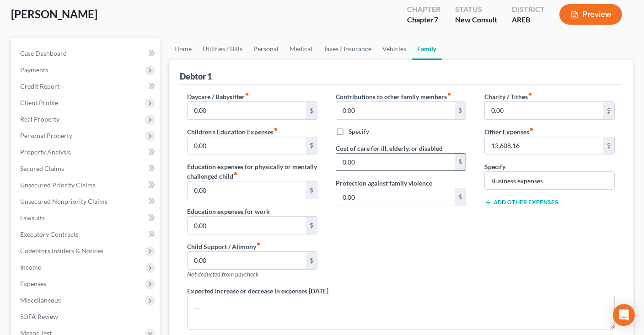
scroll to position [48, 0]
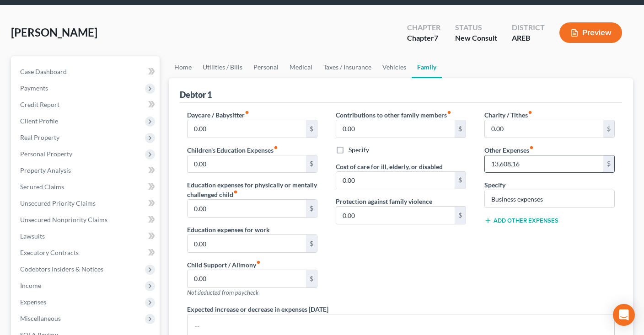
click at [548, 161] on input "13,608.16" at bounding box center [543, 163] width 118 height 17
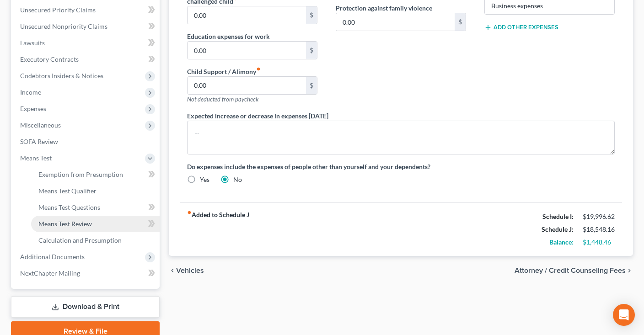
scroll to position [281, 0]
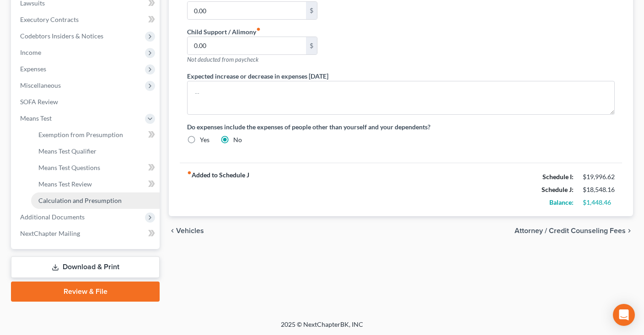
click at [89, 196] on link "Calculation and Presumption" at bounding box center [95, 200] width 128 height 16
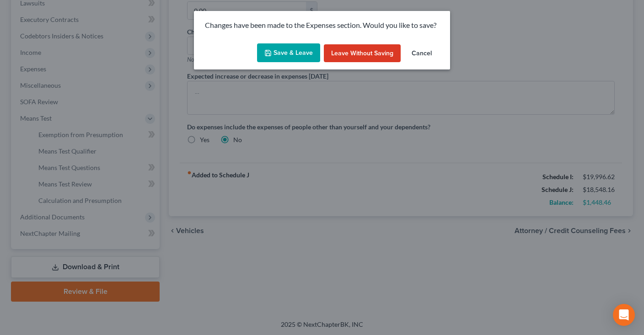
click at [296, 51] on button "Save & Leave" at bounding box center [288, 52] width 63 height 19
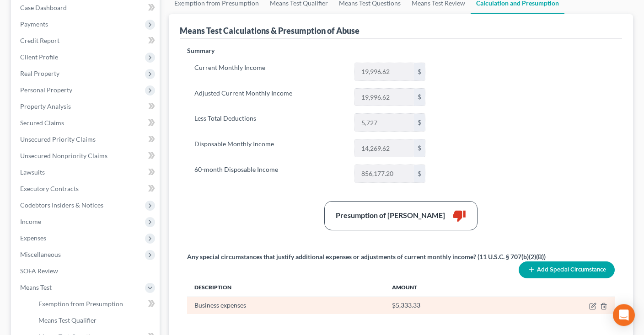
scroll to position [241, 0]
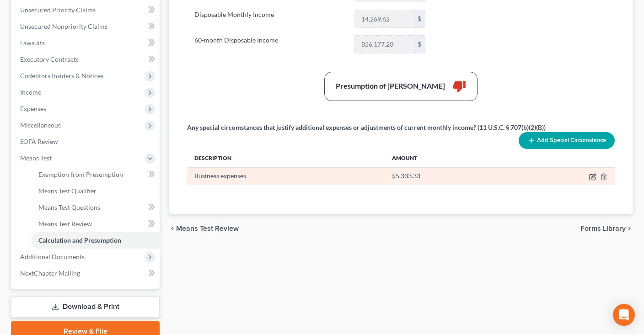
click at [590, 174] on icon "button" at bounding box center [592, 176] width 7 height 7
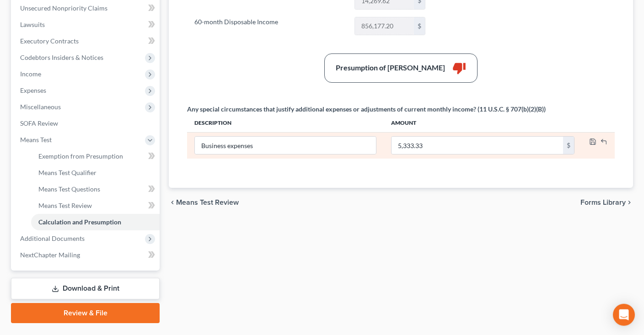
scroll to position [281, 0]
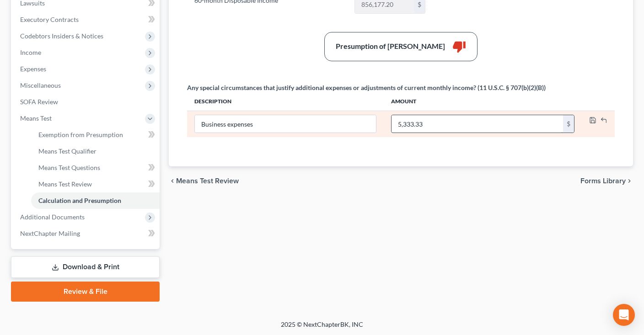
click at [446, 125] on input "5,333.33" at bounding box center [476, 123] width 171 height 17
type input "13,608.16"
click at [593, 119] on icon "button" at bounding box center [592, 120] width 7 height 7
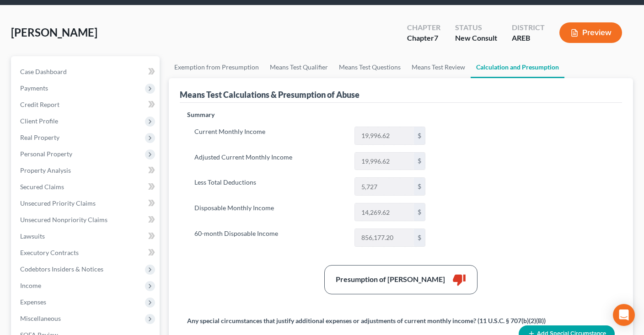
scroll to position [40, 0]
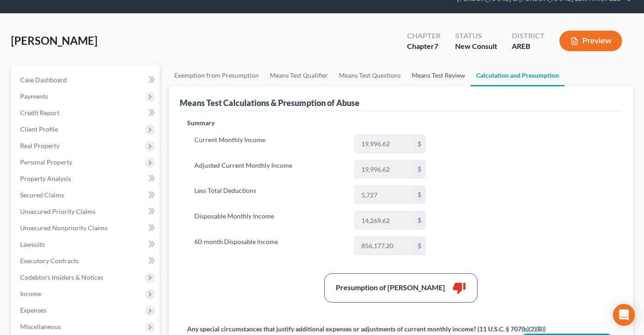
drag, startPoint x: 440, startPoint y: 81, endPoint x: 423, endPoint y: 80, distance: 17.0
click at [440, 81] on link "Means Test Review" at bounding box center [438, 75] width 64 height 22
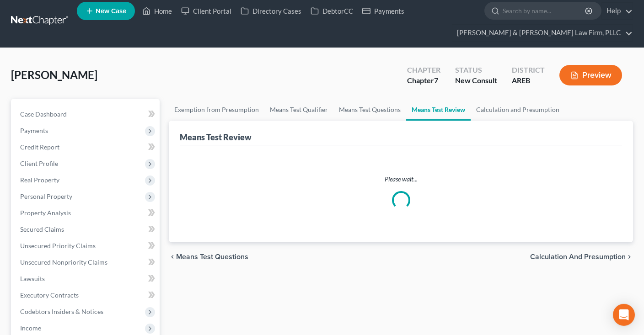
scroll to position [3, 0]
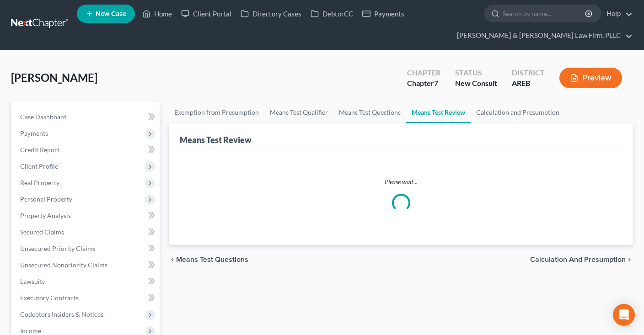
click at [390, 72] on div "[PERSON_NAME] Upgraded Chapter Chapter 7 Status New Consult District AREB Previ…" at bounding box center [322, 82] width 622 height 40
click at [381, 110] on link "Means Test Questions" at bounding box center [369, 112] width 73 height 22
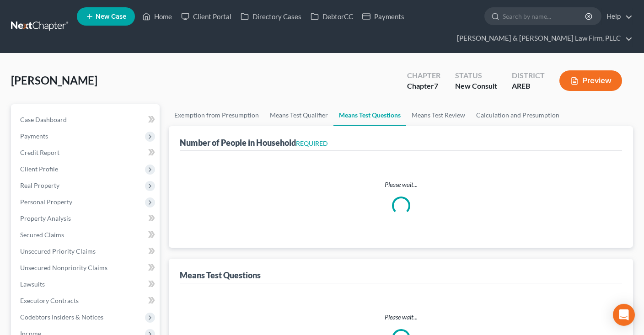
select select "0"
select select "60"
select select "1"
select select "60"
select select "1"
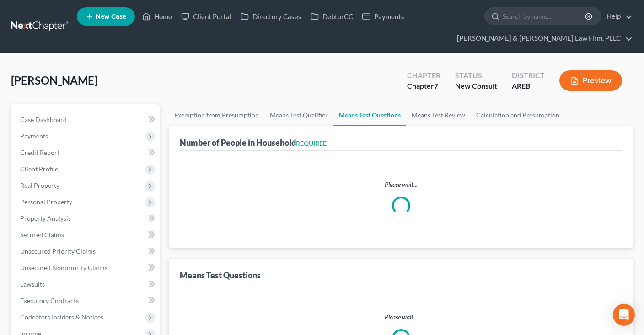
select select "60"
select select "3"
select select "0"
select select "2"
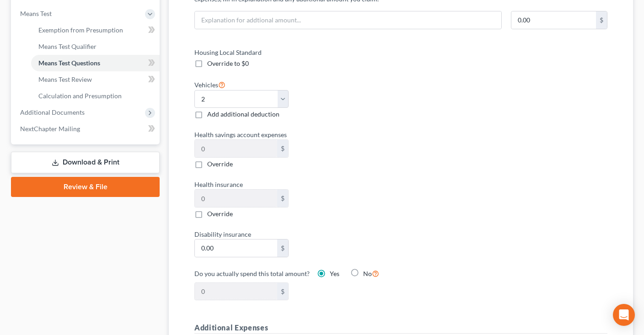
scroll to position [96, 0]
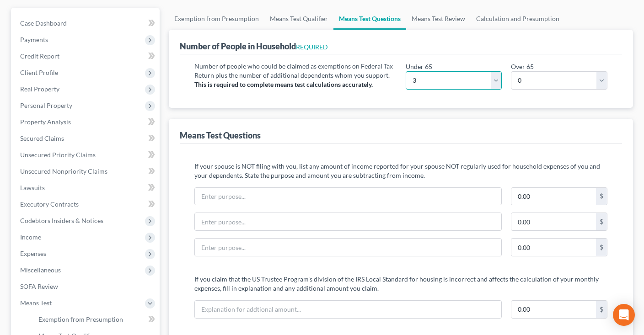
click at [405, 71] on select "# 0 1 2 3 4 5 6 7 8 9 10" at bounding box center [453, 80] width 96 height 18
select select "1"
click option "1" at bounding box center [0, 0] width 0 height 0
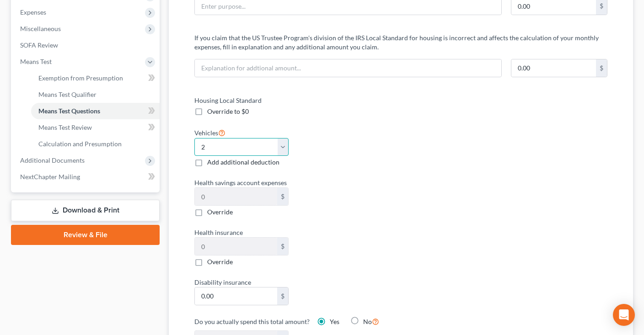
click at [194, 138] on select "Select 0 1 2 3 4 5" at bounding box center [241, 147] width 94 height 18
select select "1"
click option "1" at bounding box center [0, 0] width 0 height 0
click at [376, 186] on div "Health savings account expenses 0 $ Override" at bounding box center [293, 197] width 207 height 39
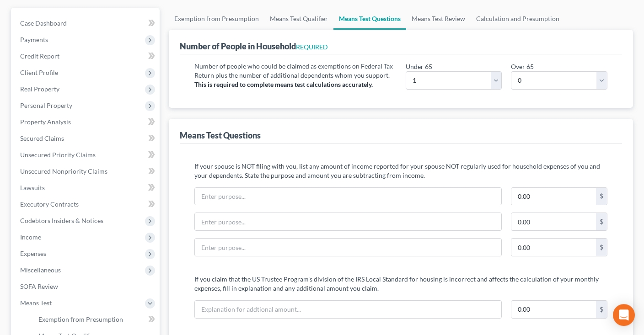
scroll to position [96, 0]
click at [96, 233] on span "Income" at bounding box center [86, 237] width 147 height 16
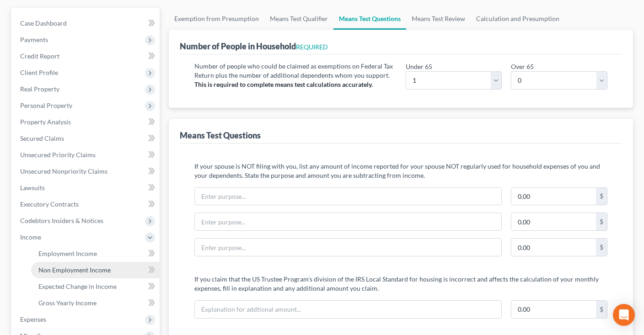
click at [117, 266] on link "Non Employment Income" at bounding box center [95, 270] width 128 height 16
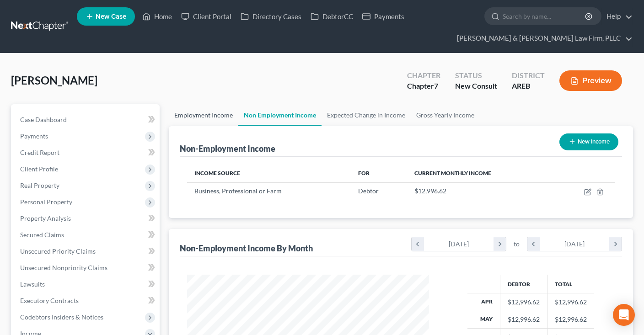
click at [213, 120] on link "Employment Income" at bounding box center [203, 115] width 69 height 22
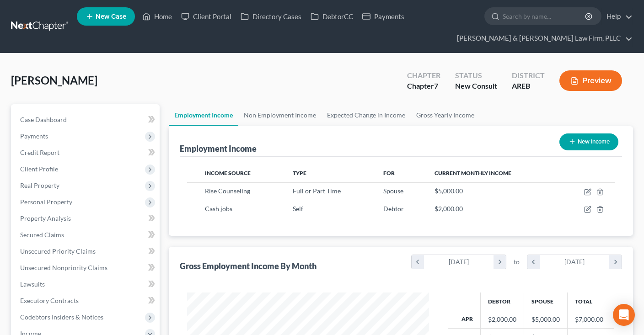
scroll to position [163, 260]
click at [599, 189] on icon "button" at bounding box center [599, 191] width 7 height 7
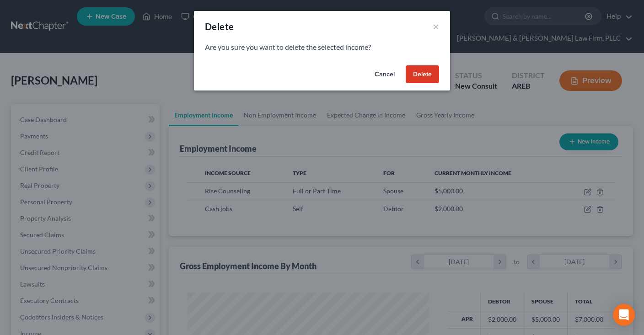
click at [416, 72] on button "Delete" at bounding box center [421, 74] width 33 height 18
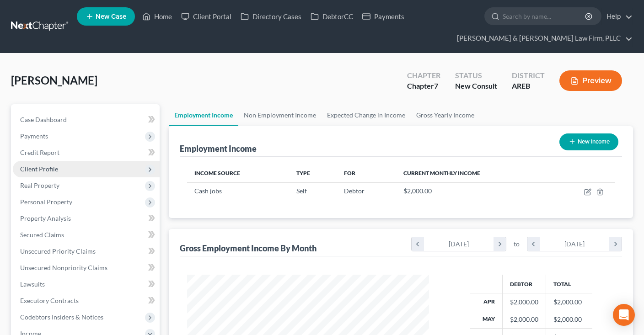
click at [110, 170] on span "Client Profile" at bounding box center [86, 169] width 147 height 16
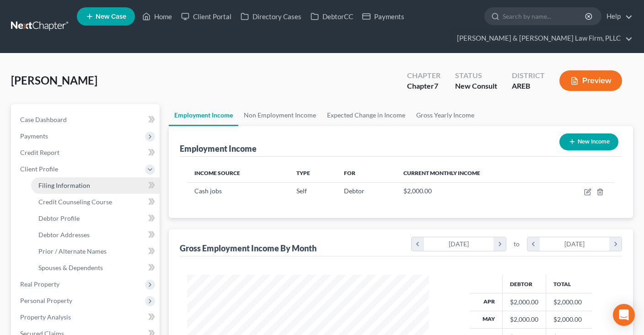
click at [106, 182] on link "Filing Information" at bounding box center [95, 185] width 128 height 16
select select "1"
select select "0"
select select "5"
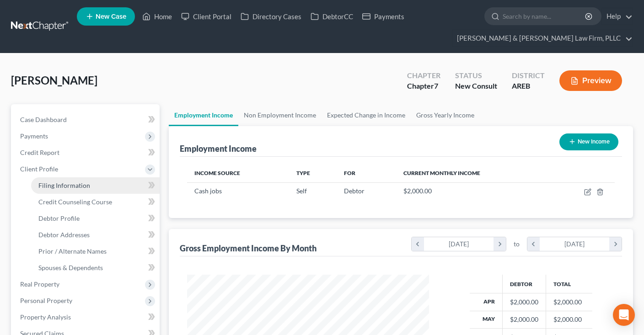
select select "2"
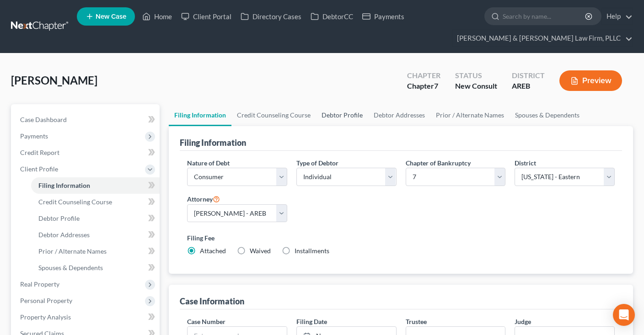
click at [338, 112] on link "Debtor Profile" at bounding box center [342, 115] width 52 height 22
select select "1"
select select "2"
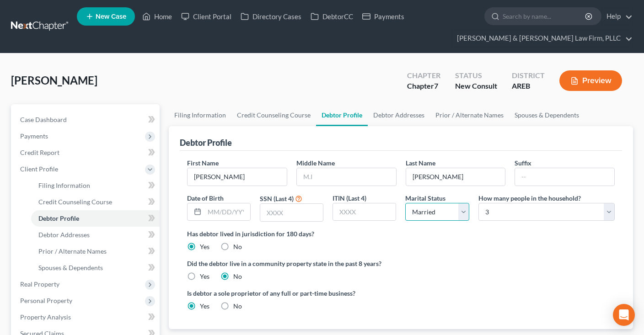
click at [405, 203] on select "Select Single Married Separated Divorced Widowed" at bounding box center [437, 212] width 64 height 18
select select "2"
click option "Separated" at bounding box center [0, 0] width 0 height 0
click at [478, 203] on select "Select 1 2 3 4 5 6 7 8 9 10 11 12 13 14 15 16 17 18 19 20" at bounding box center [546, 212] width 136 height 18
click at [492, 234] on label "Has debtor lived in jurisdiction for 180 days?" at bounding box center [400, 234] width 427 height 10
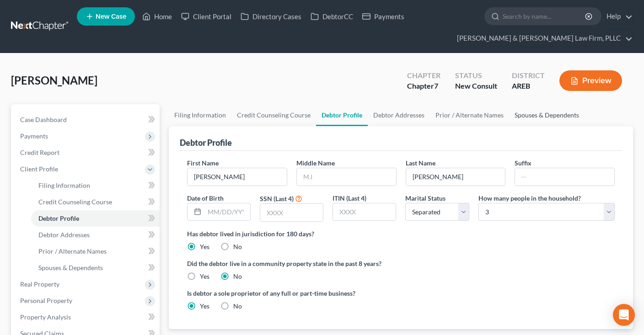
click at [512, 114] on link "Spouses & Dependents" at bounding box center [546, 115] width 75 height 22
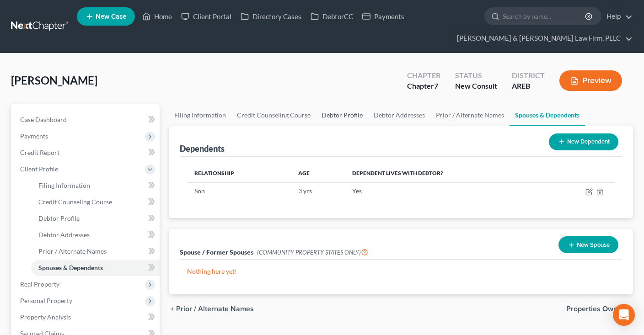
click at [347, 114] on link "Debtor Profile" at bounding box center [342, 115] width 52 height 22
select select "2"
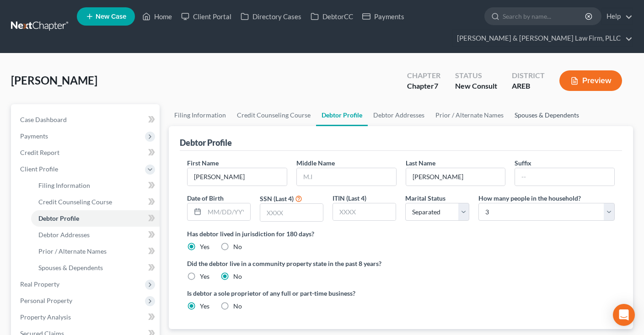
click at [518, 117] on link "Spouses & Dependents" at bounding box center [546, 115] width 75 height 22
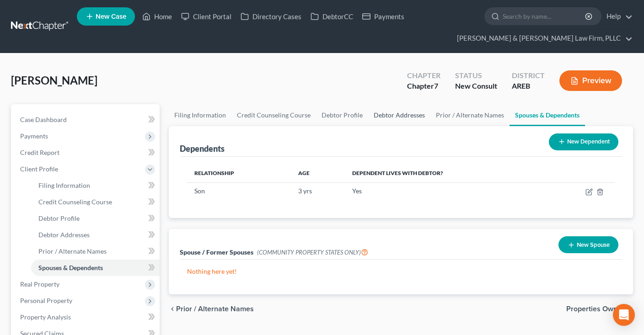
click at [405, 115] on link "Debtor Addresses" at bounding box center [399, 115] width 62 height 22
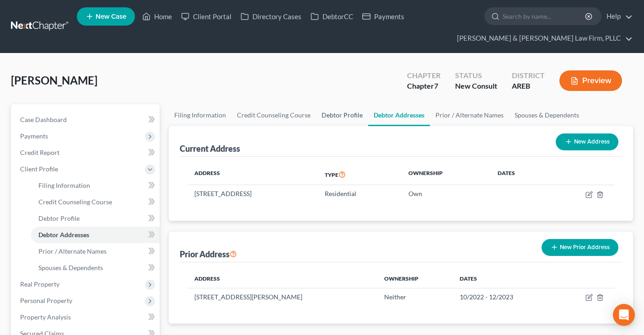
click at [358, 115] on link "Debtor Profile" at bounding box center [342, 115] width 52 height 22
select select "2"
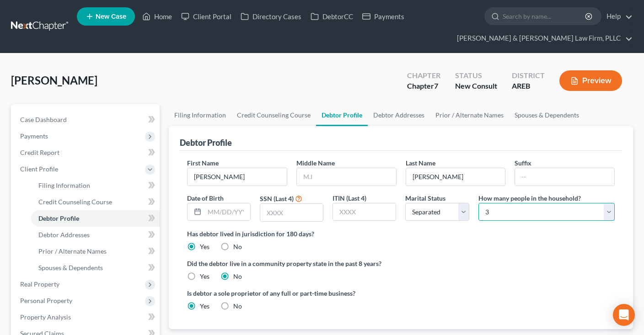
click at [478, 203] on select "Select 1 2 3 4 5 6 7 8 9 10 11 12 13 14 15 16 17 18 19 20" at bounding box center [546, 212] width 136 height 18
select select "1"
click option "2" at bounding box center [0, 0] width 0 height 0
click at [521, 112] on link "Spouses & Dependents" at bounding box center [546, 115] width 75 height 22
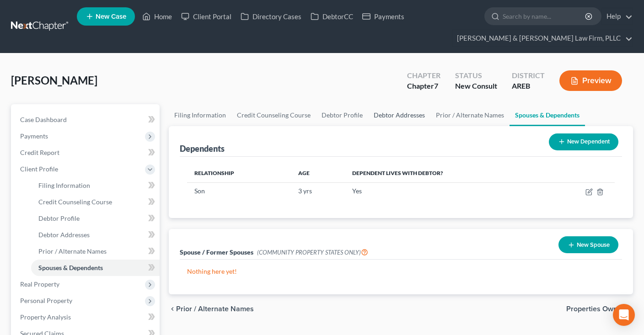
click at [389, 117] on link "Debtor Addresses" at bounding box center [399, 115] width 62 height 22
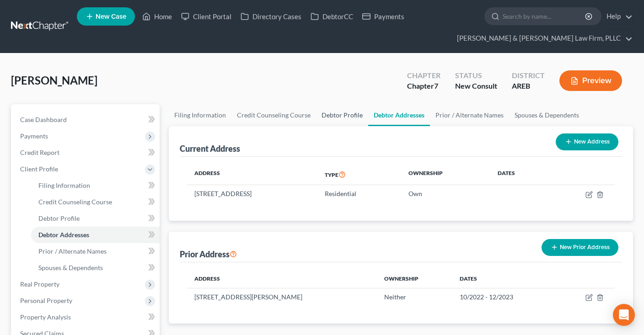
click at [348, 118] on link "Debtor Profile" at bounding box center [342, 115] width 52 height 22
select select "2"
select select "1"
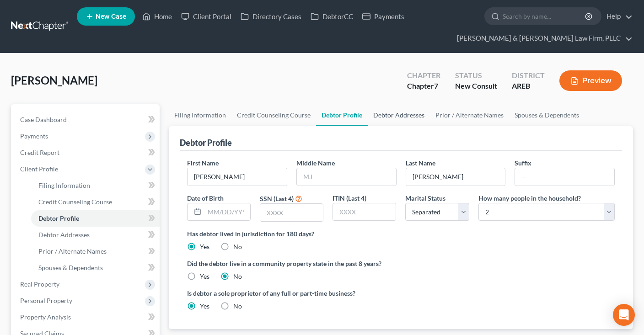
click at [375, 120] on link "Debtor Addresses" at bounding box center [398, 115] width 62 height 22
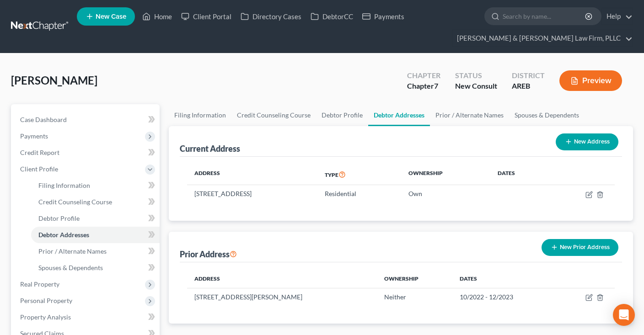
click at [593, 144] on button "New Address" at bounding box center [586, 141] width 63 height 17
select select "0"
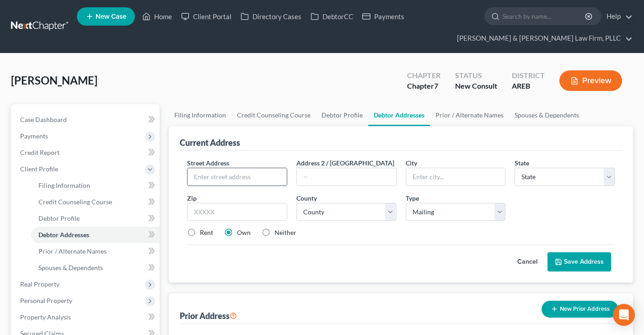
drag, startPoint x: 225, startPoint y: 174, endPoint x: 235, endPoint y: 176, distance: 10.1
click at [226, 176] on input "text" at bounding box center [236, 176] width 99 height 17
type input "1935 [GEOGRAPHIC_DATA]"
type input "72034"
type input "[PERSON_NAME]"
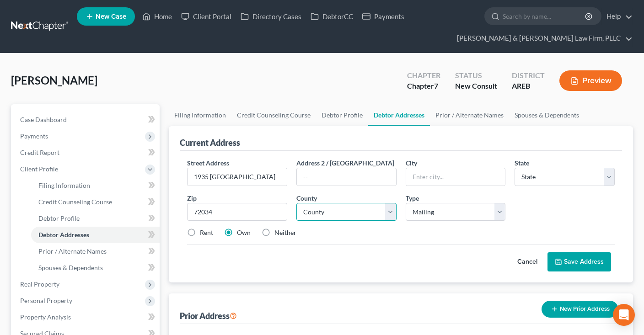
select select "2"
select select "22"
click at [405, 203] on select "Select Mailing Rental Business" at bounding box center [455, 212] width 100 height 18
select select "1"
click option "Rental" at bounding box center [0, 0] width 0 height 0
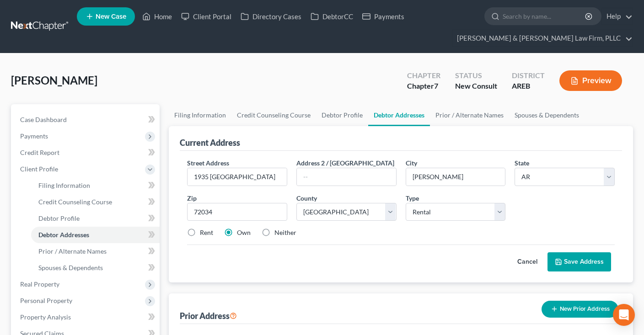
click at [204, 231] on label "Rent" at bounding box center [206, 232] width 13 height 9
click at [204, 231] on input "Rent" at bounding box center [206, 231] width 6 height 6
radio input "true"
click at [576, 254] on button "Save Address" at bounding box center [579, 261] width 64 height 19
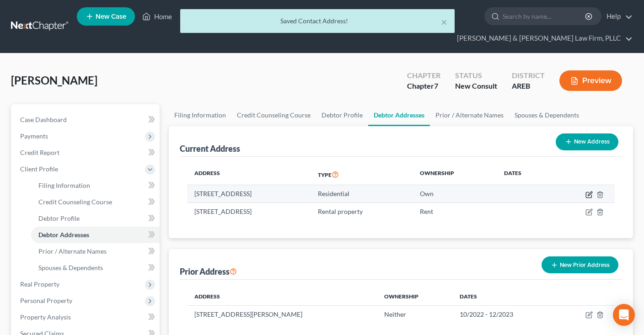
click at [588, 195] on icon "button" at bounding box center [588, 194] width 7 height 7
select select "2"
select select "22"
select select "0"
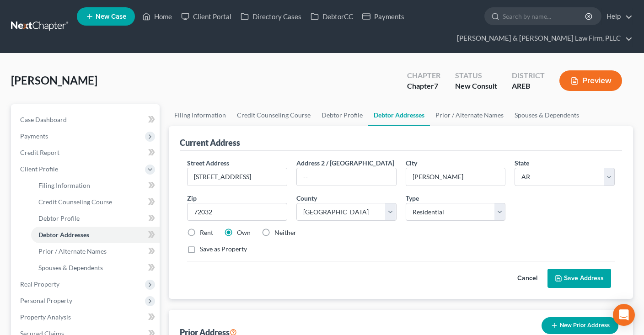
click at [274, 231] on label "Neither" at bounding box center [285, 232] width 22 height 9
click at [278, 231] on input "Neither" at bounding box center [281, 231] width 6 height 6
radio input "true"
click at [405, 203] on select "Select Residential Mailing Rental Business" at bounding box center [455, 212] width 100 height 18
select select "2"
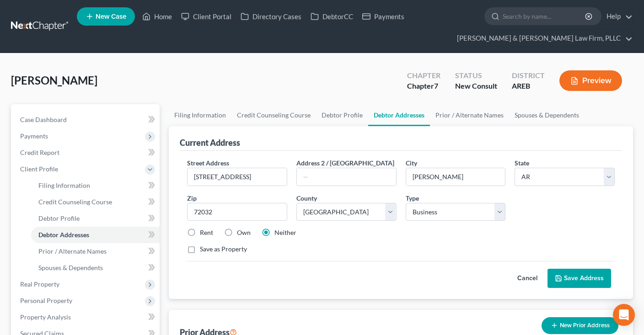
click at [562, 277] on icon at bounding box center [557, 278] width 7 height 7
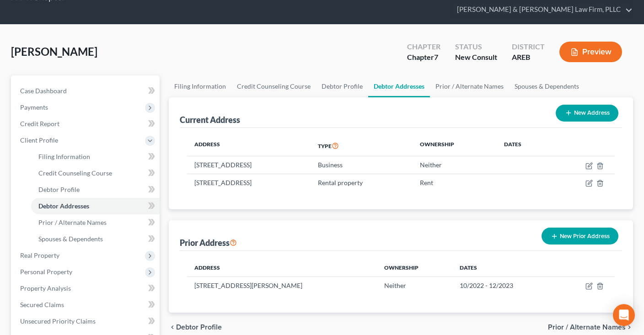
scroll to position [48, 0]
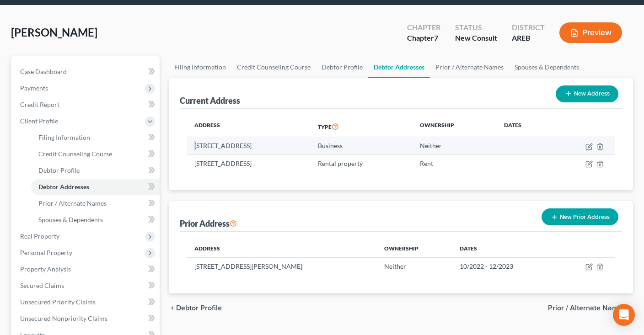
click at [196, 144] on td "[STREET_ADDRESS]" at bounding box center [248, 145] width 123 height 17
click at [193, 145] on td "[STREET_ADDRESS]" at bounding box center [248, 145] width 123 height 17
drag, startPoint x: 196, startPoint y: 144, endPoint x: 305, endPoint y: 143, distance: 109.2
click at [305, 143] on td "[STREET_ADDRESS]" at bounding box center [248, 145] width 123 height 17
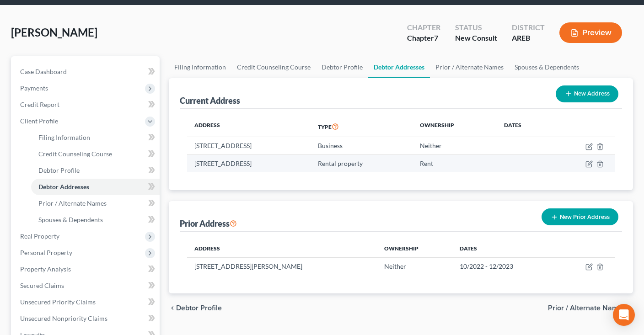
copy td "[STREET_ADDRESS]"
click at [564, 213] on button "New Prior Address" at bounding box center [579, 216] width 77 height 17
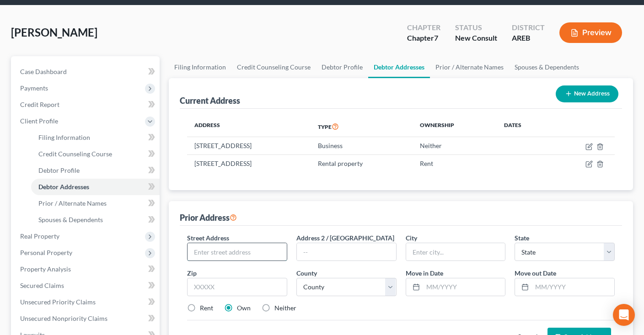
drag, startPoint x: 254, startPoint y: 254, endPoint x: 260, endPoint y: 253, distance: 6.0
click at [254, 255] on input "text" at bounding box center [236, 251] width 99 height 17
type input "1"
type input "[STREET_ADDRESS]"
click at [265, 282] on input "text" at bounding box center [237, 287] width 100 height 18
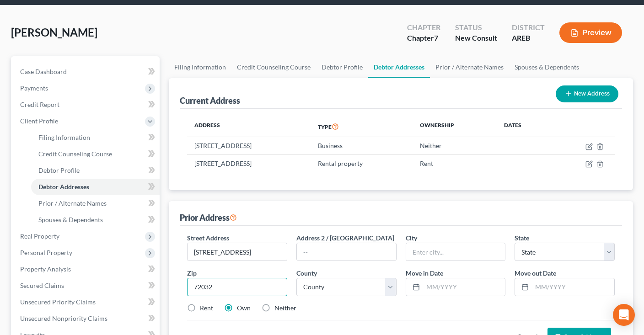
type input "72032"
type input "[PERSON_NAME]"
select select "2"
select select "22"
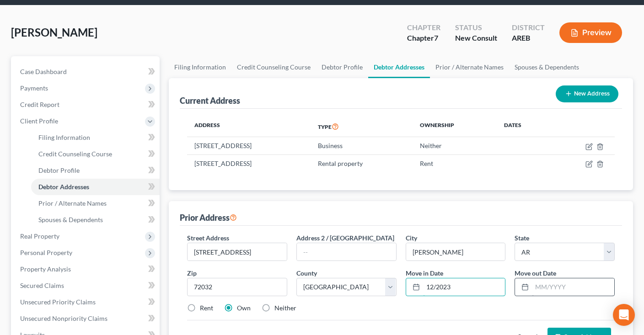
type input "12/2023"
click at [549, 282] on input "text" at bounding box center [573, 286] width 82 height 17
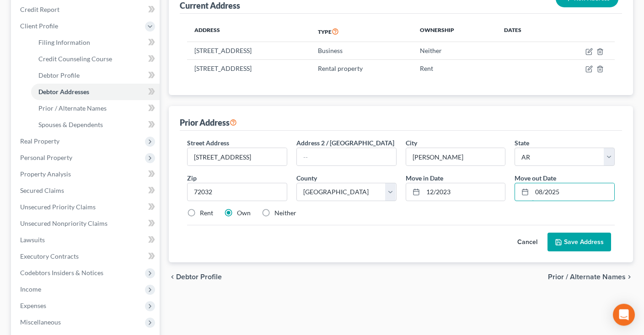
scroll to position [193, 0]
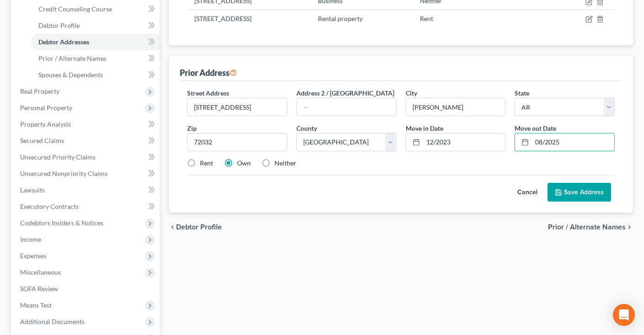
type input "08/2025"
click at [585, 191] on button "Save Address" at bounding box center [579, 192] width 64 height 19
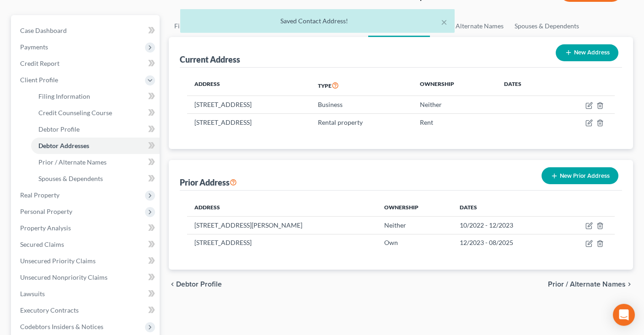
scroll to position [0, 0]
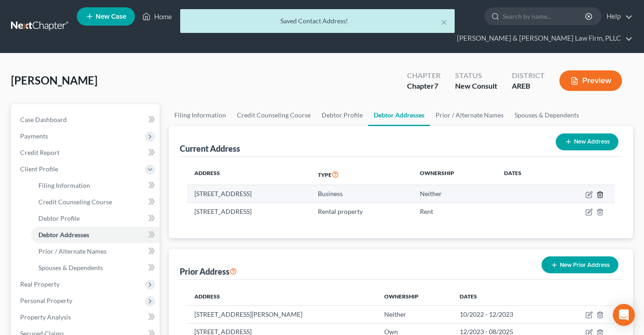
click at [600, 193] on icon "button" at bounding box center [599, 194] width 7 height 7
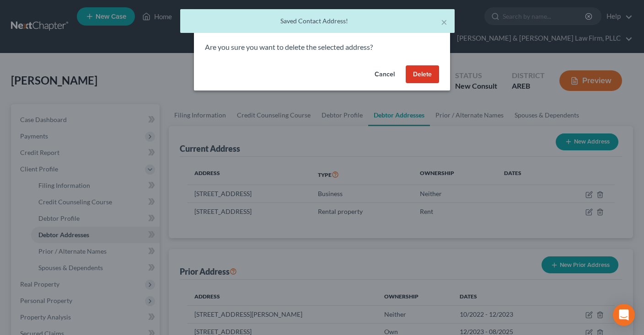
drag, startPoint x: 427, startPoint y: 79, endPoint x: 414, endPoint y: 101, distance: 26.2
click at [427, 79] on button "Delete" at bounding box center [421, 74] width 33 height 18
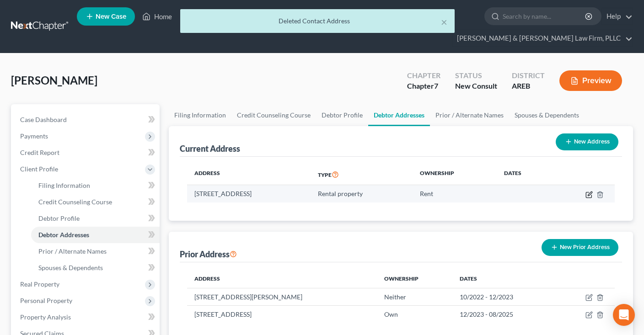
click at [589, 194] on icon "button" at bounding box center [588, 194] width 7 height 7
select select "2"
select select "22"
select select "2"
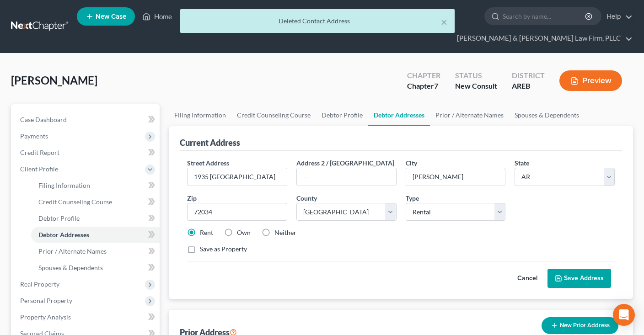
click at [590, 272] on button "Save Address" at bounding box center [579, 278] width 64 height 19
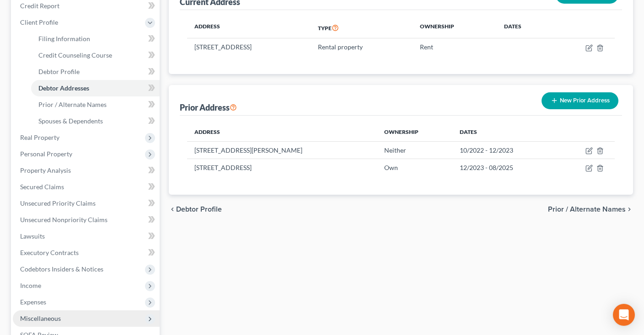
scroll to position [241, 0]
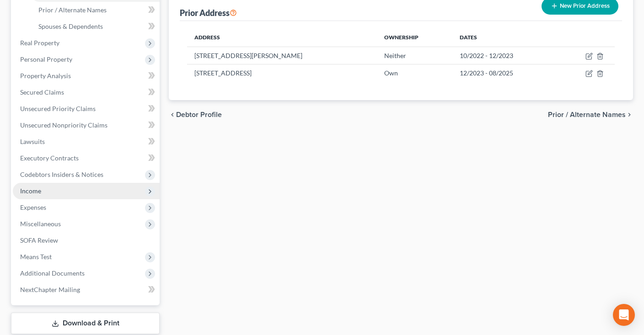
click at [80, 192] on span "Income" at bounding box center [86, 191] width 147 height 16
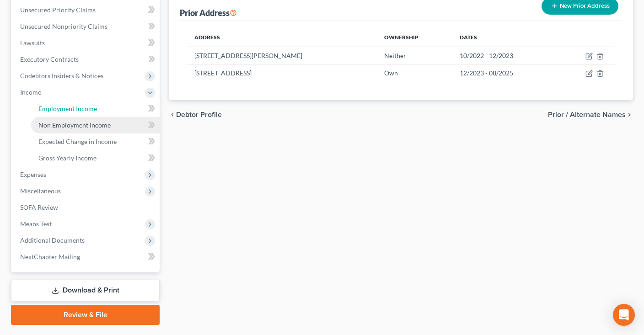
click at [101, 108] on link "Employment Income" at bounding box center [95, 109] width 128 height 16
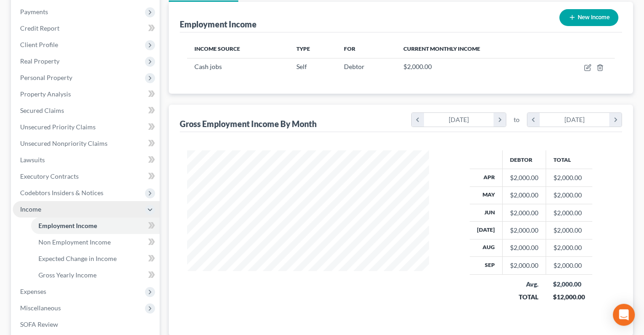
scroll to position [144, 0]
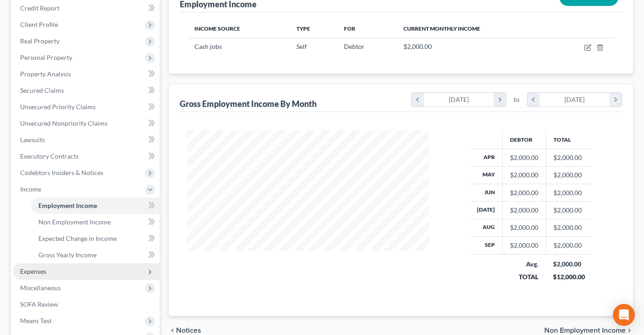
click at [70, 268] on span "Expenses" at bounding box center [86, 271] width 147 height 16
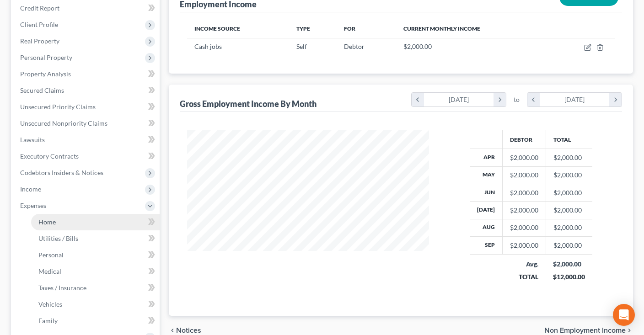
click at [91, 222] on link "Home" at bounding box center [95, 222] width 128 height 16
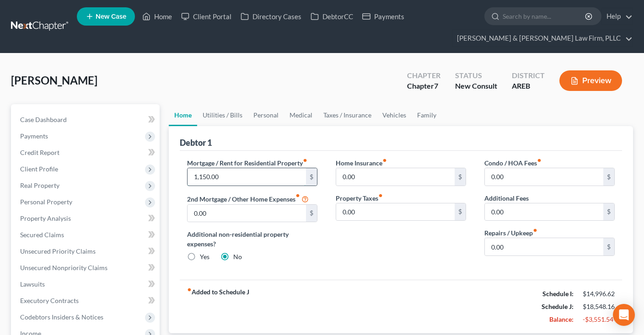
click at [272, 180] on input "1,150.00" at bounding box center [246, 176] width 118 height 17
drag, startPoint x: 392, startPoint y: 250, endPoint x: 427, endPoint y: 237, distance: 37.2
click at [397, 250] on div "Home Insurance fiber_manual_record 0.00 $ Property Taxes fiber_manual_record 0.…" at bounding box center [400, 213] width 149 height 111
click at [426, 115] on link "Family" at bounding box center [426, 115] width 30 height 22
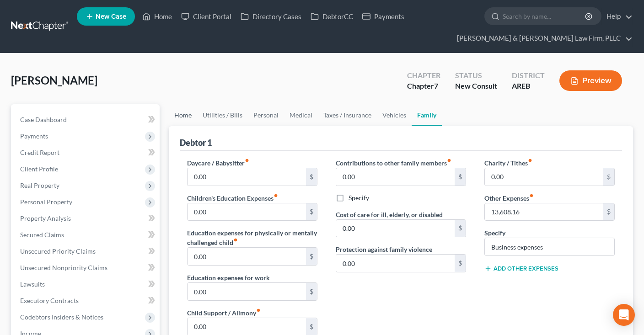
click at [186, 114] on link "Home" at bounding box center [183, 115] width 28 height 22
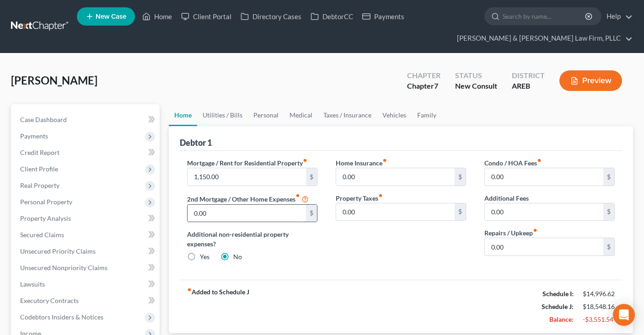
click at [272, 214] on input "0.00" at bounding box center [246, 213] width 118 height 17
type input "850"
click at [389, 270] on div "Mortgage / Rent for Residential Property fiber_manual_record 1,150.00 $ 2nd Mor…" at bounding box center [401, 215] width 442 height 129
click at [232, 107] on link "Utilities / Bills" at bounding box center [222, 115] width 51 height 22
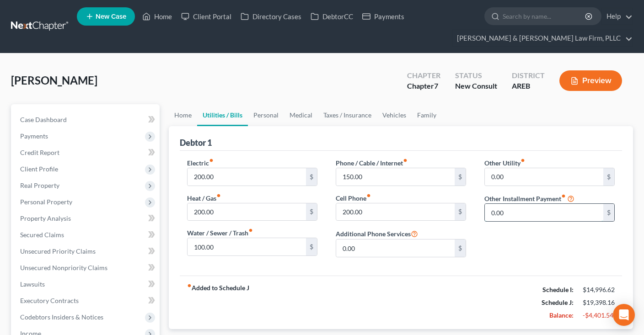
click at [516, 212] on input "0.00" at bounding box center [543, 212] width 118 height 17
type input "150"
click at [511, 240] on input "text" at bounding box center [548, 237] width 129 height 17
type input "Student loans"
click at [491, 260] on div "Other Utility fiber_manual_record 0.00 $ Other Installment Payment fiber_manual…" at bounding box center [549, 211] width 149 height 106
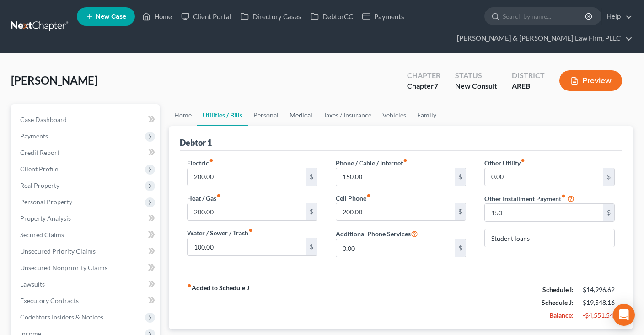
click at [298, 112] on link "Medical" at bounding box center [301, 115] width 34 height 22
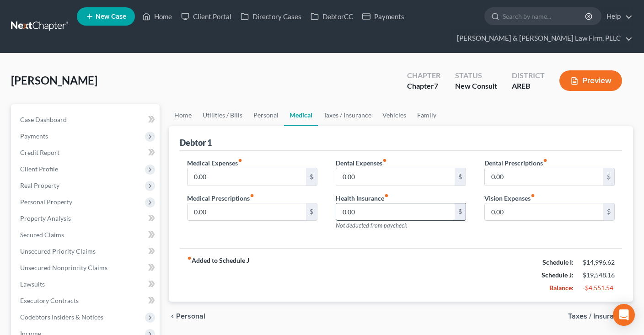
drag, startPoint x: 363, startPoint y: 208, endPoint x: 365, endPoint y: 216, distance: 8.0
click at [365, 210] on input "0.00" at bounding box center [395, 211] width 118 height 17
type input "415"
click at [262, 114] on link "Personal" at bounding box center [266, 115] width 36 height 22
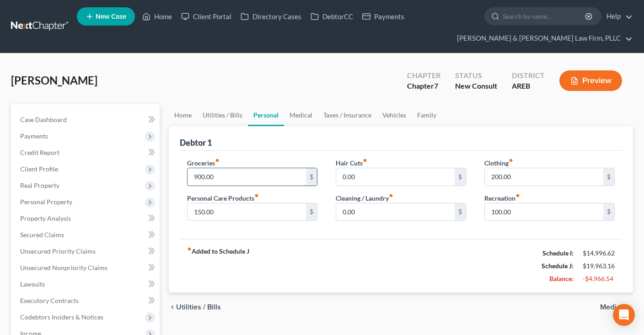
click at [243, 181] on input "900.00" at bounding box center [246, 176] width 118 height 17
type input "300"
click at [268, 207] on input "150.00" at bounding box center [246, 211] width 118 height 17
type input "50"
click at [524, 175] on input "200.00" at bounding box center [543, 176] width 118 height 17
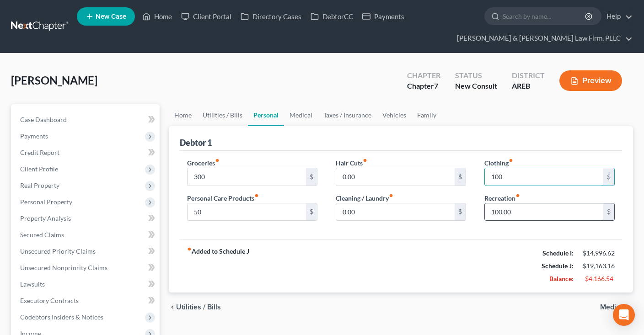
type input "100"
click at [516, 204] on input "100.00" at bounding box center [543, 211] width 118 height 17
type input "0"
click at [232, 120] on link "Utilities / Bills" at bounding box center [222, 115] width 51 height 22
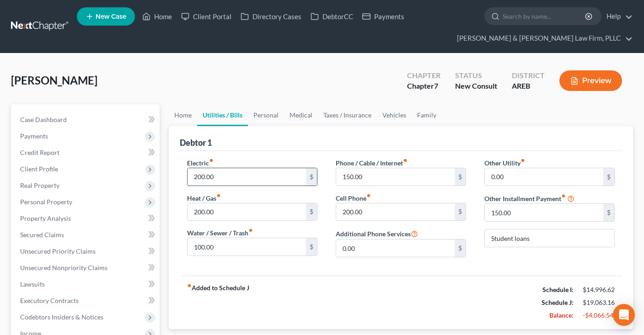
click at [229, 176] on input "200.00" at bounding box center [246, 176] width 118 height 17
click at [395, 119] on link "Vehicles" at bounding box center [394, 115] width 35 height 22
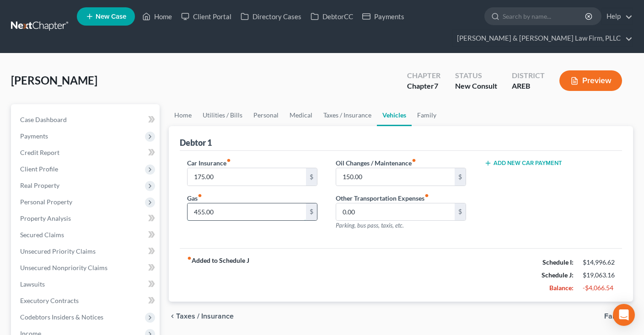
click at [230, 211] on input "455.00" at bounding box center [246, 211] width 118 height 17
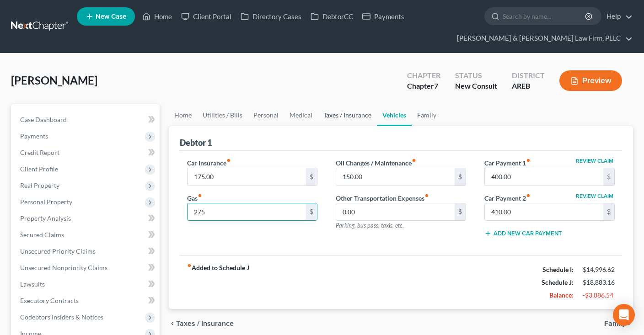
type input "275"
click at [350, 115] on link "Taxes / Insurance" at bounding box center [347, 115] width 59 height 22
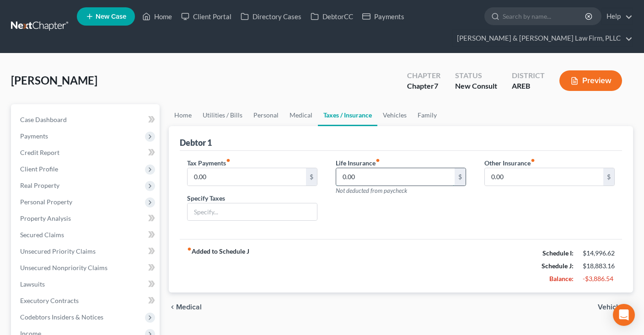
click at [397, 176] on input "0.00" at bounding box center [395, 176] width 118 height 17
type input "50"
click at [419, 118] on link "Family" at bounding box center [427, 115] width 30 height 22
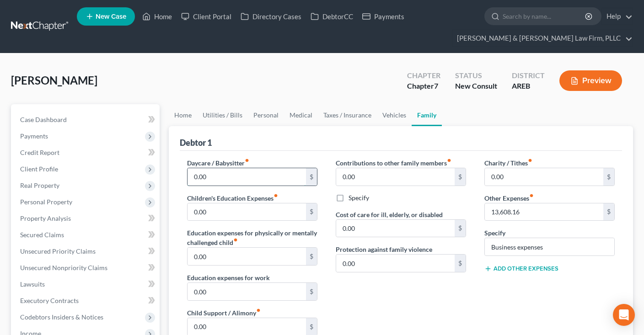
click at [224, 174] on input "0.00" at bounding box center [246, 176] width 118 height 17
type input "400"
click at [386, 117] on link "Vehicles" at bounding box center [394, 115] width 35 height 22
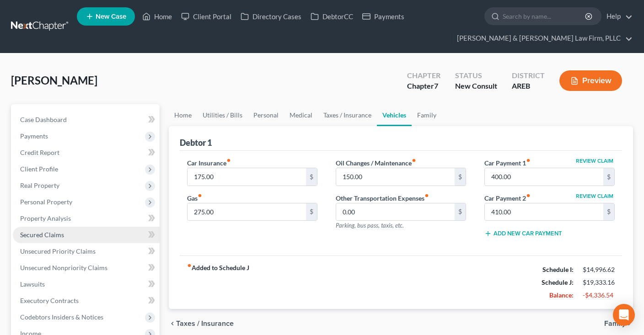
click at [70, 228] on link "Secured Claims" at bounding box center [86, 235] width 147 height 16
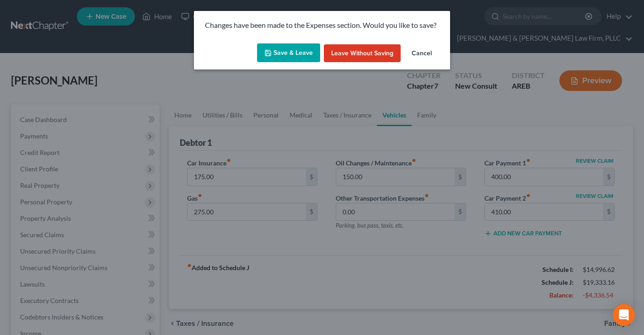
click at [293, 52] on button "Save & Leave" at bounding box center [288, 52] width 63 height 19
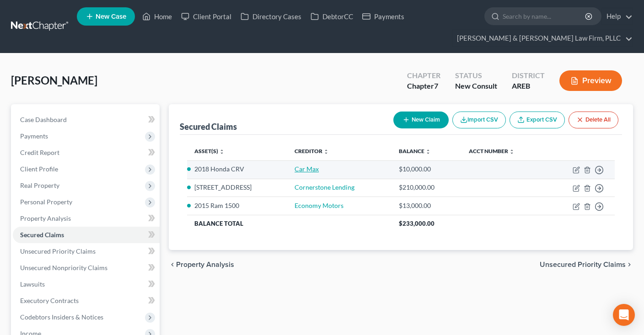
click at [297, 167] on link "Car Max" at bounding box center [306, 169] width 24 height 8
select select "2"
select select "3"
select select "0"
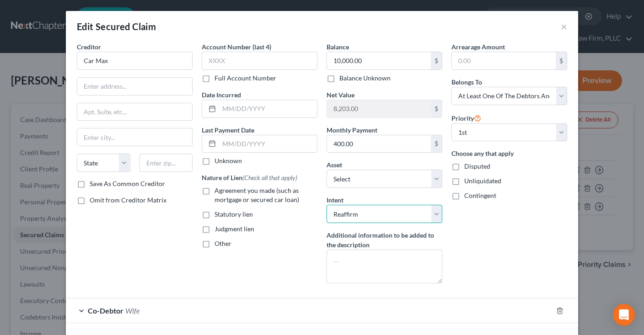
click at [326, 205] on select "Select Surrender Redeem Reaffirm Avoid Other" at bounding box center [384, 214] width 116 height 18
select select "0"
click option "Surrender" at bounding box center [0, 0] width 0 height 0
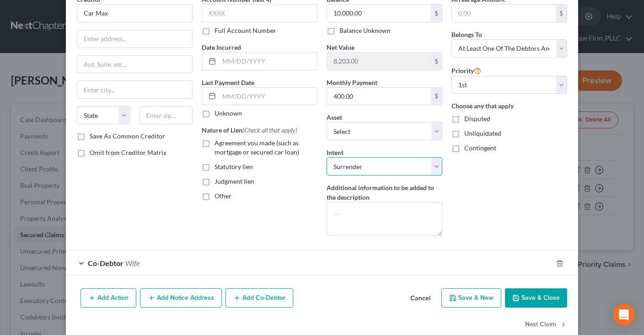
scroll to position [63, 0]
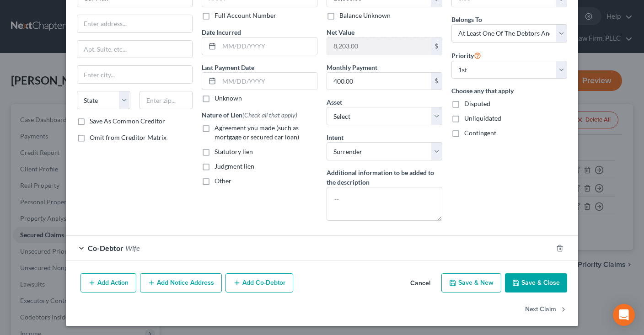
click at [533, 278] on button "Save & Close" at bounding box center [536, 282] width 62 height 19
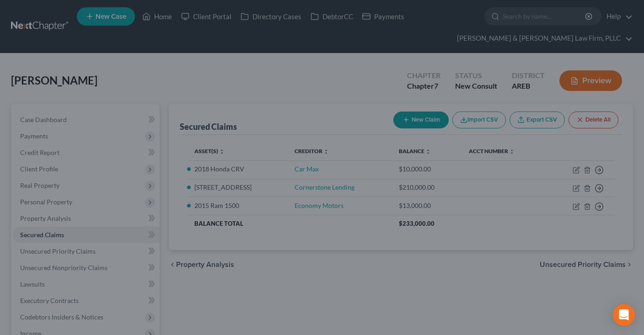
select select "11"
type input "0"
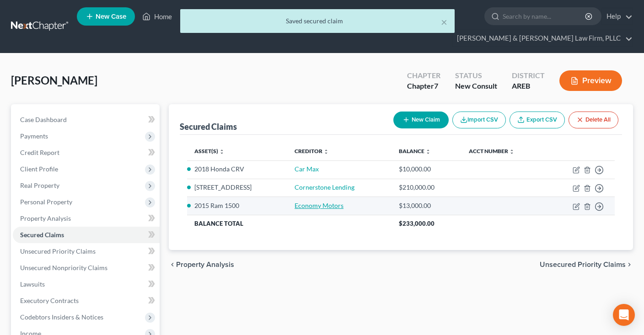
click at [299, 206] on link "Economy Motors" at bounding box center [318, 206] width 49 height 8
select select "2"
select select "0"
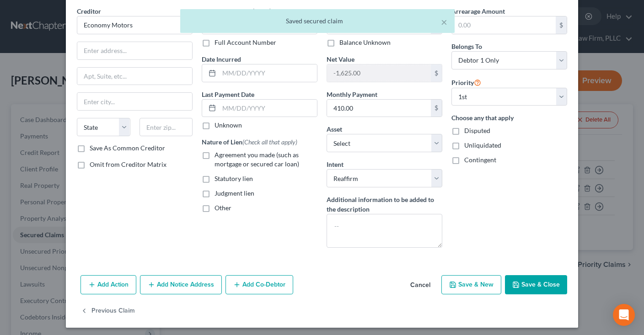
scroll to position [38, 0]
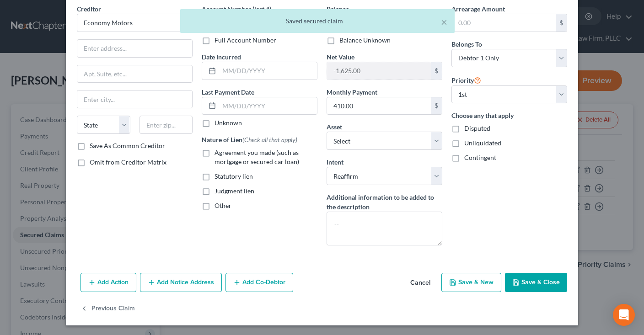
click at [426, 279] on button "Cancel" at bounding box center [420, 283] width 35 height 18
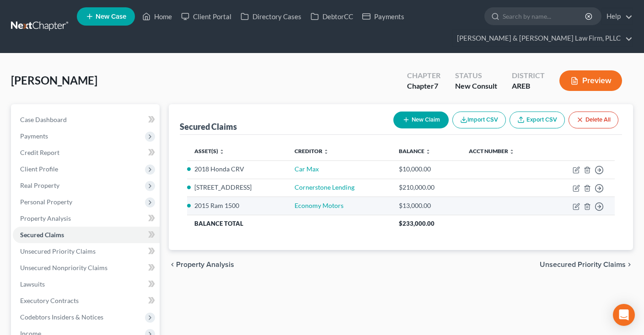
click at [321, 209] on td "Economy Motors" at bounding box center [339, 206] width 104 height 18
click at [320, 207] on link "Economy Motors" at bounding box center [318, 206] width 49 height 8
select select "7"
select select "2"
select select "0"
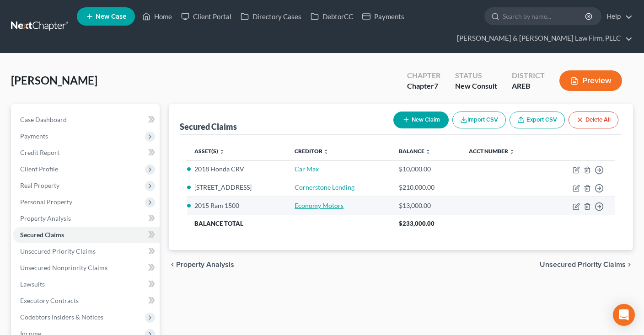
select select "0"
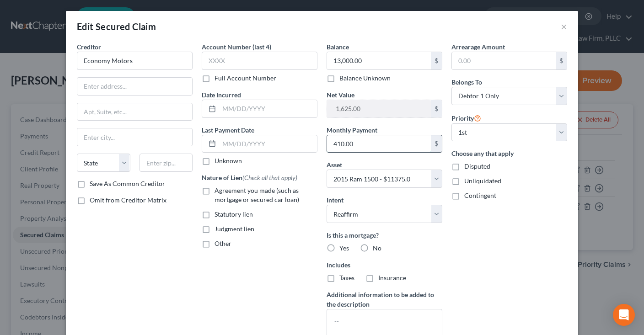
click at [400, 144] on input "410.00" at bounding box center [379, 143] width 104 height 17
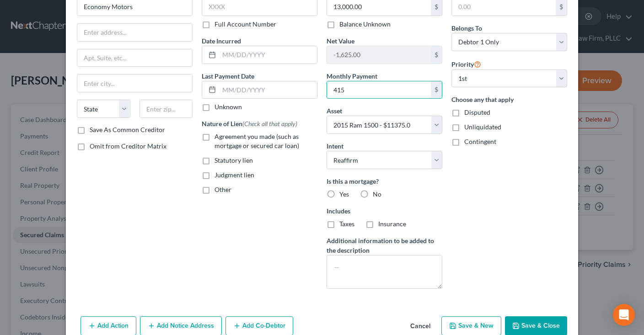
scroll to position [92, 0]
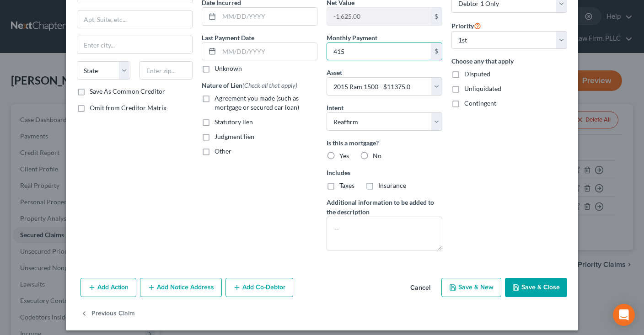
type input "415"
click at [517, 281] on button "Save & Close" at bounding box center [536, 287] width 62 height 19
select select
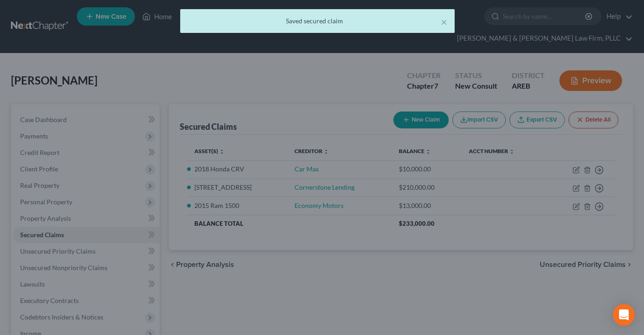
type input "415.00"
select select "7"
type input "0"
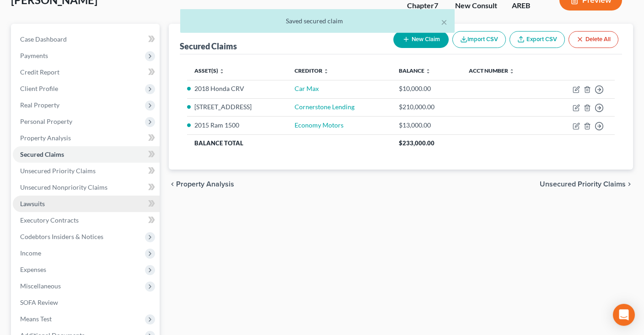
scroll to position [96, 0]
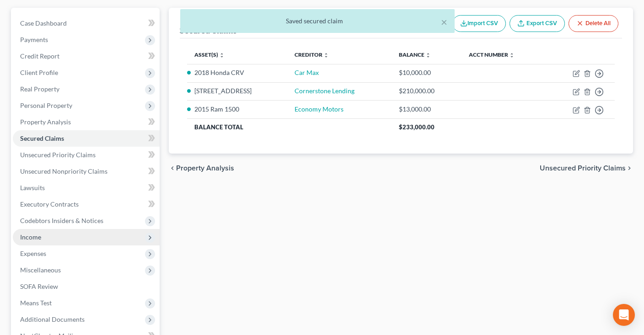
drag, startPoint x: 55, startPoint y: 256, endPoint x: 88, endPoint y: 243, distance: 35.3
click at [56, 255] on span "Expenses" at bounding box center [86, 253] width 147 height 16
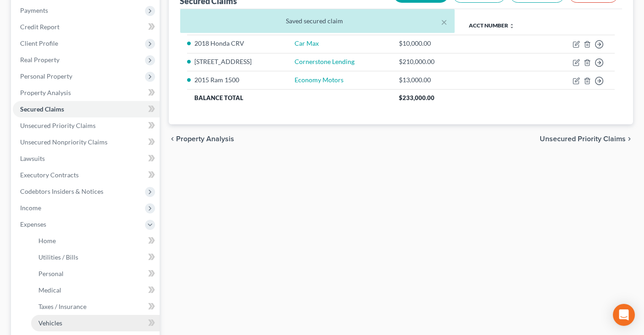
scroll to position [193, 0]
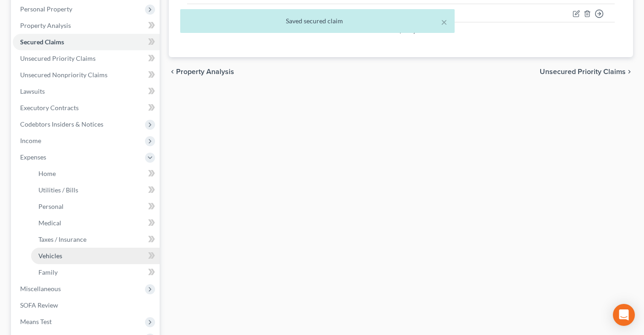
drag, startPoint x: 89, startPoint y: 256, endPoint x: 145, endPoint y: 245, distance: 57.8
click at [89, 255] on link "Vehicles" at bounding box center [95, 256] width 128 height 16
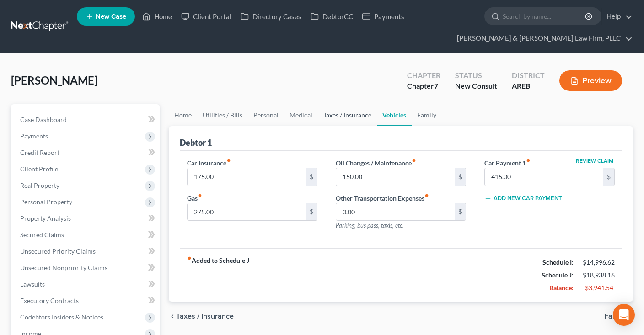
click at [354, 113] on link "Taxes / Insurance" at bounding box center [347, 115] width 59 height 22
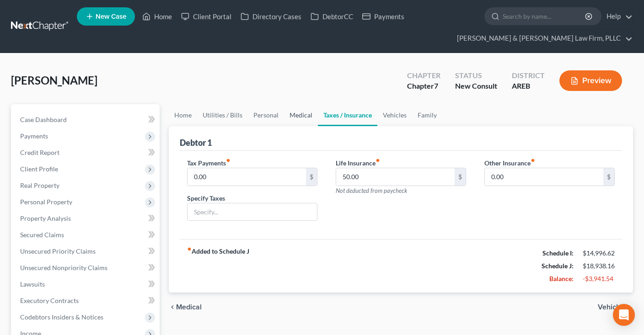
click at [300, 112] on link "Medical" at bounding box center [301, 115] width 34 height 22
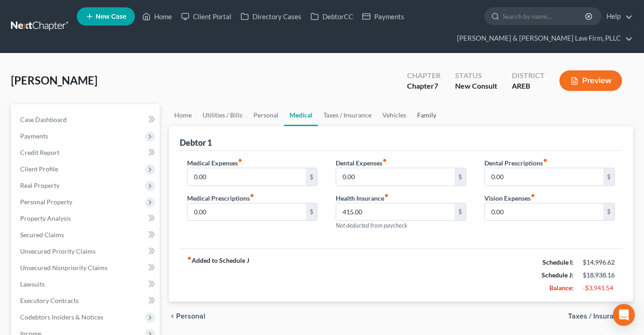
click at [425, 117] on link "Family" at bounding box center [426, 115] width 30 height 22
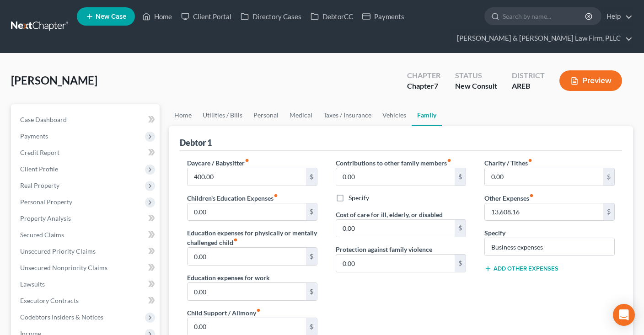
click at [522, 265] on button "Add Other Expenses" at bounding box center [521, 268] width 74 height 7
click at [505, 285] on input "0.00" at bounding box center [543, 281] width 118 height 17
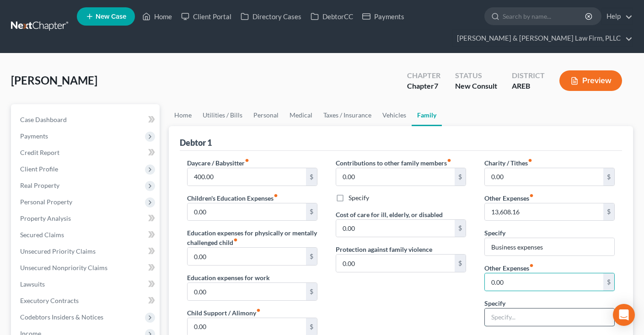
click at [500, 316] on input "text" at bounding box center [548, 317] width 129 height 17
type input "Court fees"
click at [519, 292] on div "Charity / Tithes fiber_manual_record 0.00 $ Other Expenses fiber_manual_record …" at bounding box center [549, 255] width 149 height 194
drag, startPoint x: 523, startPoint y: 284, endPoint x: 524, endPoint y: 278, distance: 6.0
click at [524, 282] on input "0.00" at bounding box center [543, 281] width 118 height 17
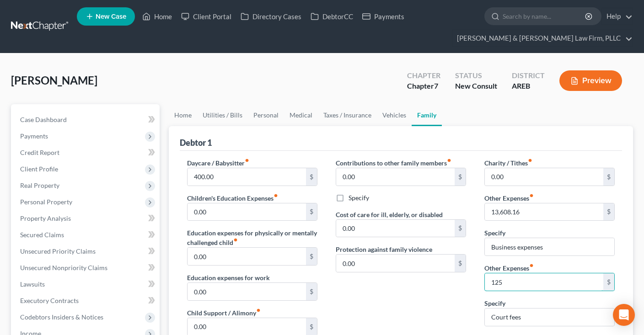
type input "125"
drag, startPoint x: 457, startPoint y: 309, endPoint x: 449, endPoint y: 299, distance: 13.3
click at [457, 309] on div "Contributions to other family members fiber_manual_record 0.00 $ Specify Cost o…" at bounding box center [400, 255] width 149 height 194
click at [271, 115] on link "Personal" at bounding box center [266, 115] width 36 height 22
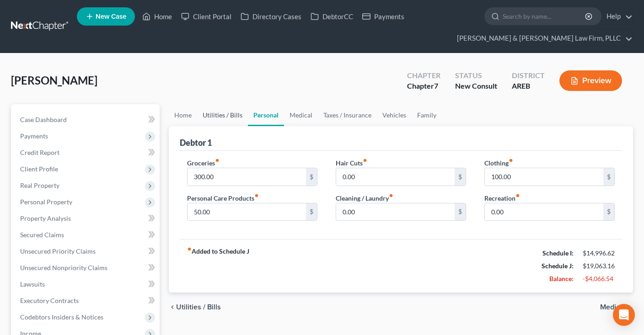
click at [227, 114] on link "Utilities / Bills" at bounding box center [222, 115] width 51 height 22
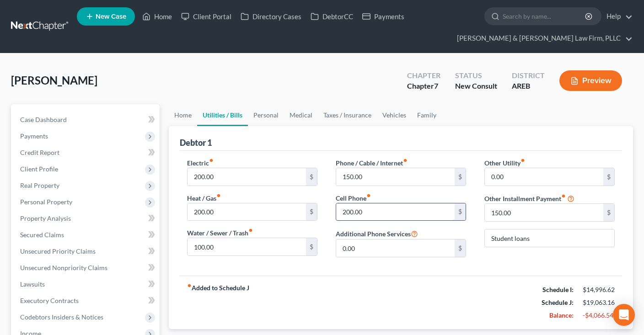
click at [376, 212] on input "200.00" at bounding box center [395, 211] width 118 height 17
type input "100"
click at [490, 273] on div "Debtor 1 Electric fiber_manual_record 200.00 $ Heat / Gas fiber_manual_record 2…" at bounding box center [401, 227] width 464 height 203
click at [271, 114] on link "Personal" at bounding box center [266, 115] width 36 height 22
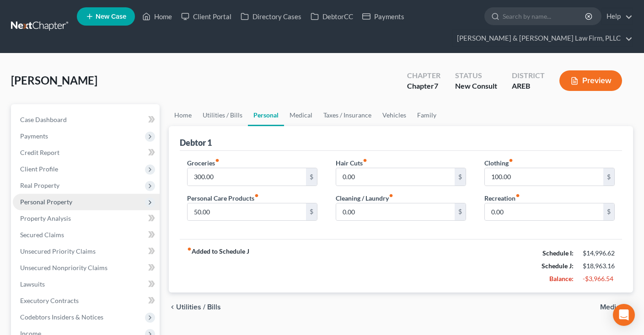
click at [96, 201] on span "Personal Property" at bounding box center [86, 202] width 147 height 16
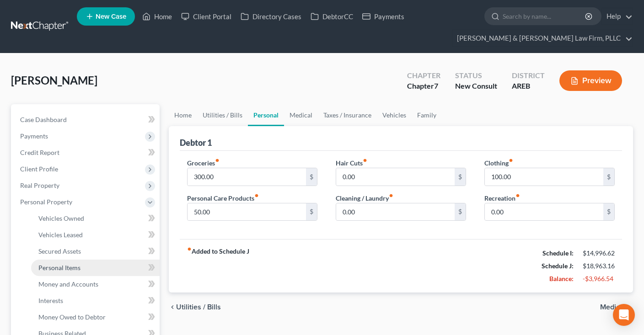
click at [99, 267] on link "Personal Items" at bounding box center [95, 268] width 128 height 16
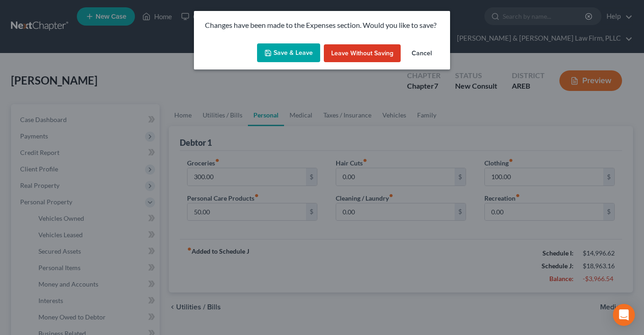
click at [281, 53] on button "Save & Leave" at bounding box center [288, 52] width 63 height 19
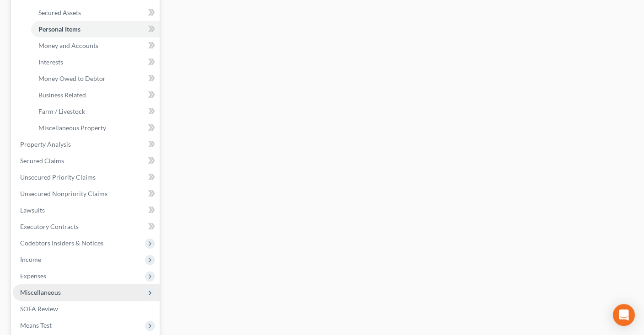
scroll to position [289, 0]
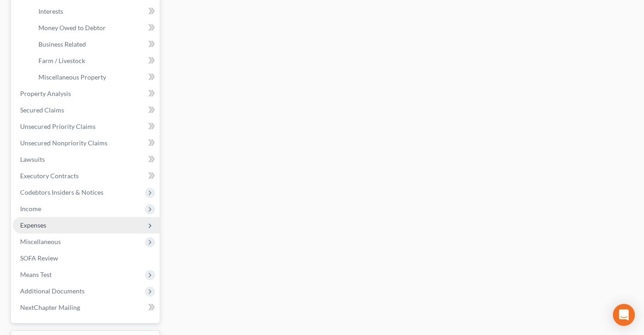
click at [87, 230] on span "Expenses" at bounding box center [86, 225] width 147 height 16
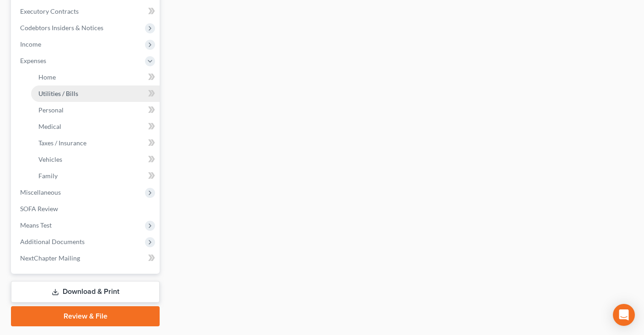
click at [93, 93] on link "Utilities / Bills" at bounding box center [95, 93] width 128 height 16
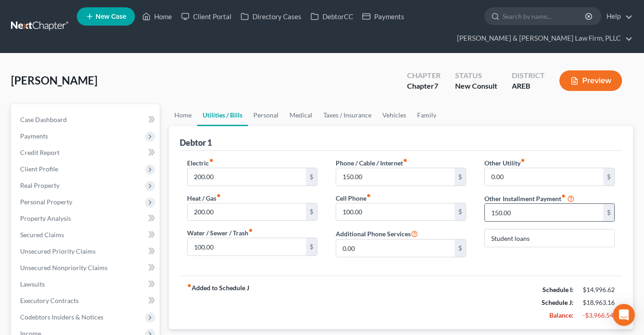
click at [537, 210] on input "150.00" at bounding box center [543, 212] width 118 height 17
click at [428, 114] on link "Family" at bounding box center [426, 115] width 30 height 22
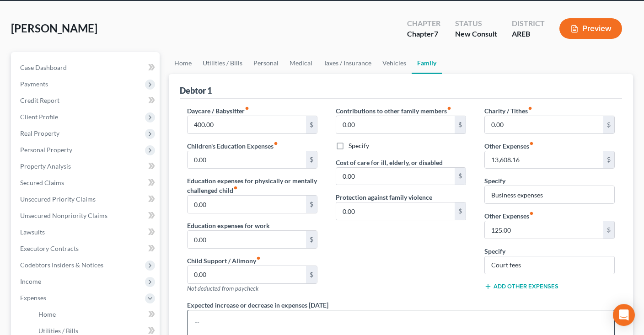
scroll to position [144, 0]
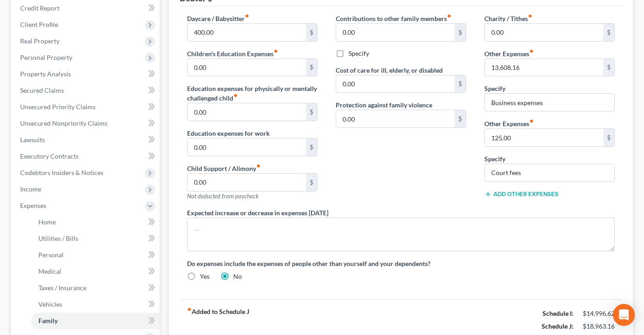
click at [520, 193] on button "Add Other Expenses" at bounding box center [521, 194] width 74 height 7
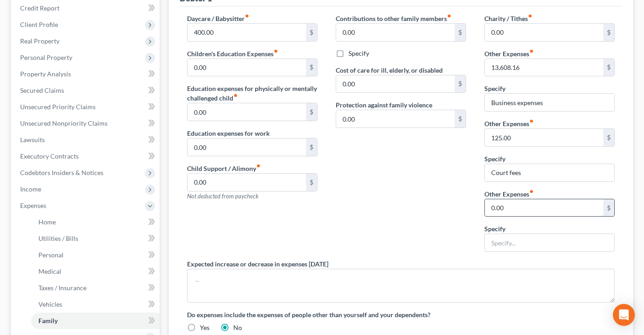
click at [520, 211] on input "0.00" at bounding box center [543, 207] width 118 height 17
type input "350"
click at [523, 242] on input "text" at bounding box center [548, 242] width 129 height 17
type input "Business loan"
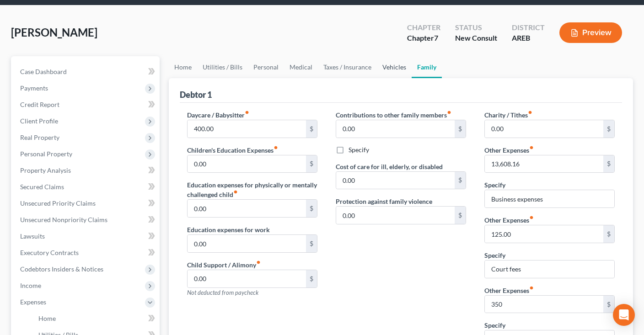
click at [397, 74] on link "Vehicles" at bounding box center [394, 67] width 35 height 22
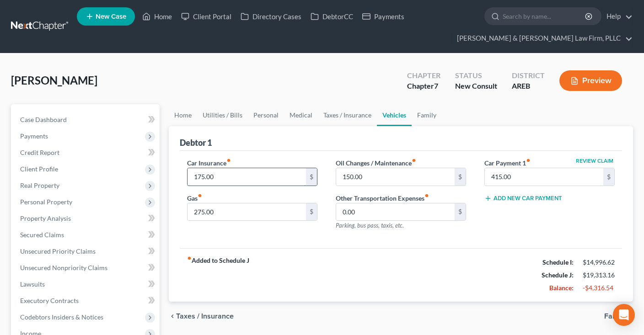
click at [267, 181] on input "175.00" at bounding box center [246, 176] width 118 height 17
click at [211, 110] on link "Utilities / Bills" at bounding box center [222, 115] width 51 height 22
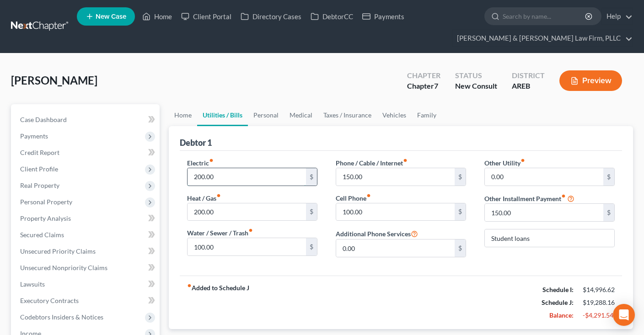
click at [234, 183] on input "200.00" at bounding box center [246, 176] width 118 height 17
click at [245, 208] on input "200.00" at bounding box center [246, 211] width 118 height 17
click at [244, 246] on input "100.00" at bounding box center [246, 246] width 118 height 17
click at [324, 70] on div "[PERSON_NAME] Upgraded Chapter Chapter 7 Status New Consult District AREB Previ…" at bounding box center [322, 84] width 622 height 40
click at [375, 177] on input "150.00" at bounding box center [395, 176] width 118 height 17
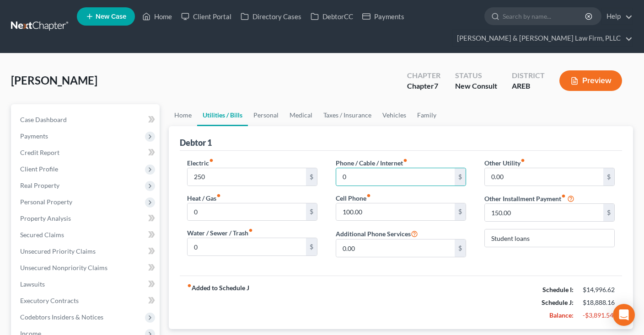
click at [356, 87] on div "[PERSON_NAME] Upgraded Chapter Chapter 7 Status New Consult District AREB Previ…" at bounding box center [322, 84] width 622 height 40
click at [268, 115] on link "Personal" at bounding box center [266, 115] width 36 height 22
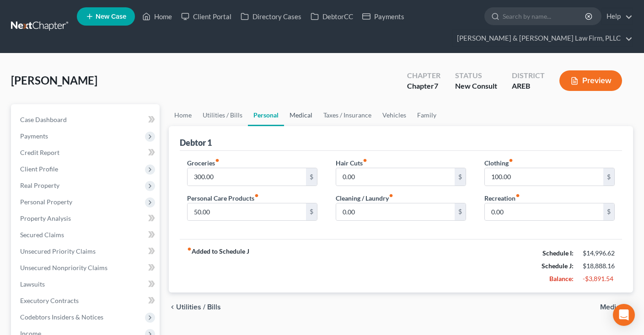
click at [310, 117] on link "Medical" at bounding box center [301, 115] width 34 height 22
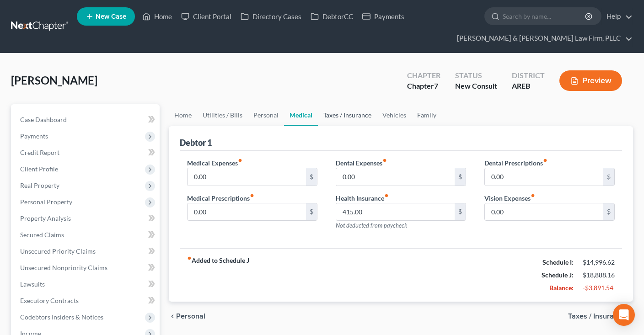
click at [338, 117] on link "Taxes / Insurance" at bounding box center [347, 115] width 59 height 22
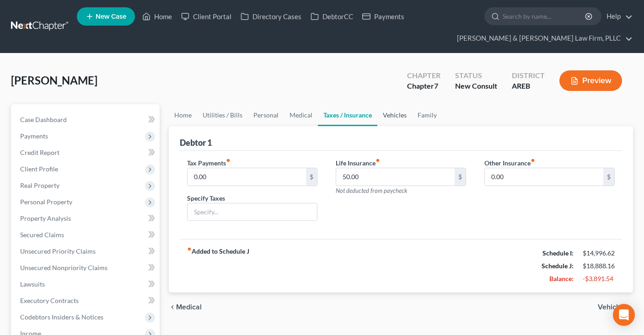
click at [393, 119] on link "Vehicles" at bounding box center [394, 115] width 35 height 22
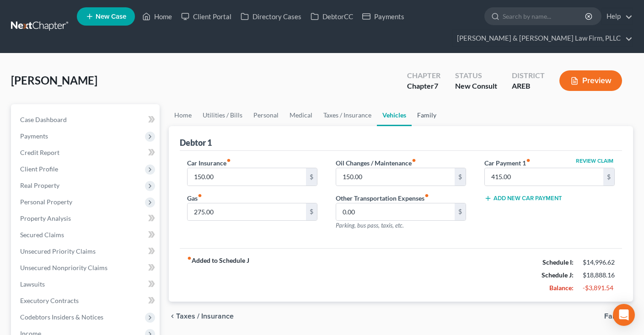
click at [424, 122] on link "Family" at bounding box center [426, 115] width 30 height 22
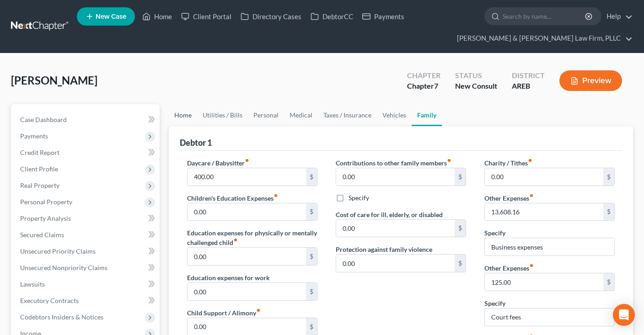
click at [176, 118] on link "Home" at bounding box center [183, 115] width 28 height 22
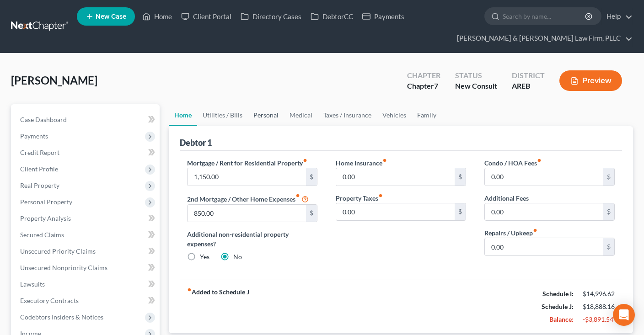
click at [266, 119] on link "Personal" at bounding box center [266, 115] width 36 height 22
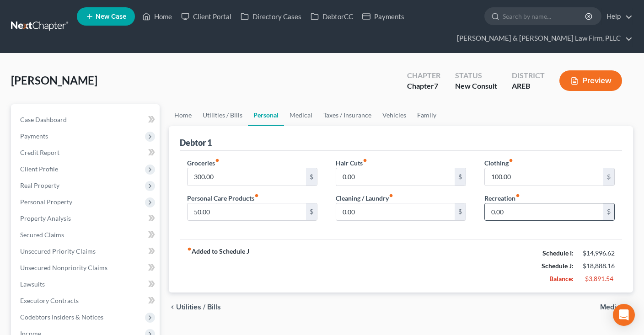
click at [526, 205] on input "0.00" at bounding box center [543, 211] width 118 height 17
click at [361, 83] on div "[PERSON_NAME] Upgraded Chapter Chapter 7 Status New Consult District AREB Previ…" at bounding box center [322, 84] width 622 height 40
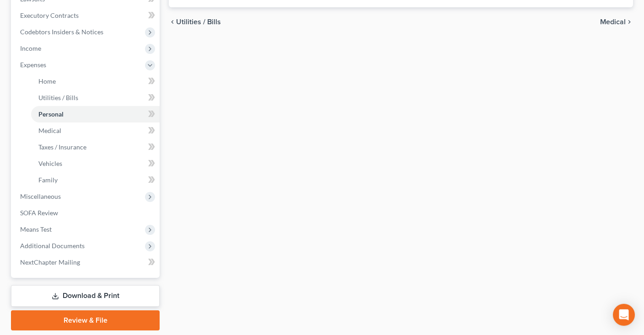
scroll to position [314, 0]
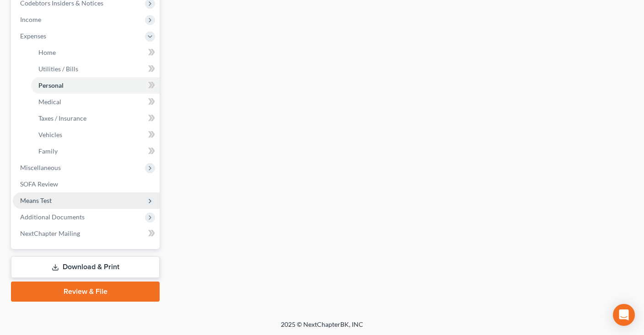
click at [86, 202] on span "Means Test" at bounding box center [86, 200] width 147 height 16
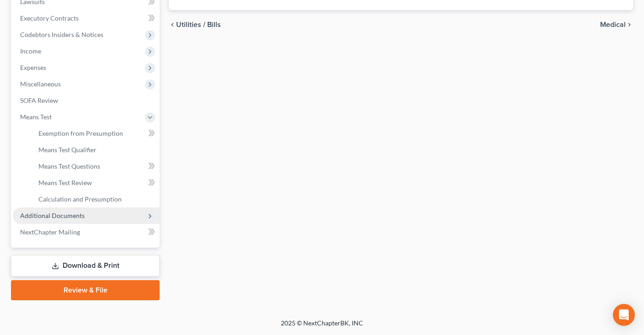
scroll to position [281, 0]
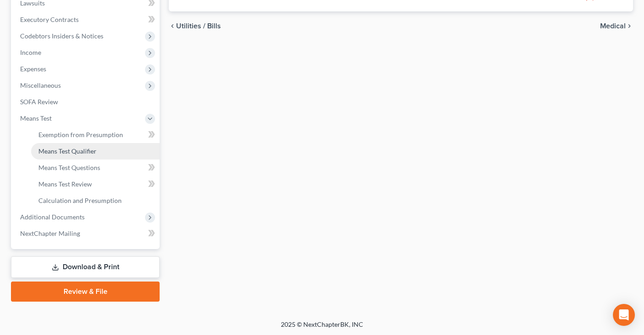
click at [103, 155] on link "Means Test Qualifier" at bounding box center [95, 151] width 128 height 16
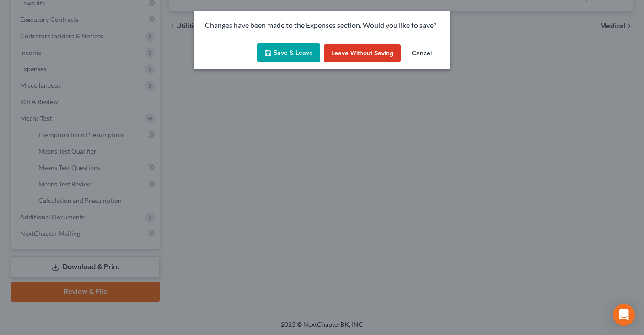
click at [288, 51] on button "Save & Leave" at bounding box center [288, 52] width 63 height 19
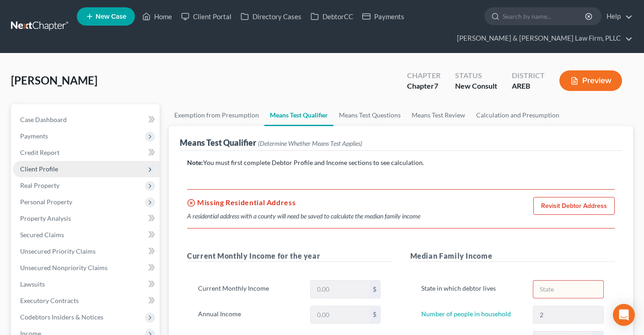
click at [80, 170] on span "Client Profile" at bounding box center [86, 169] width 147 height 16
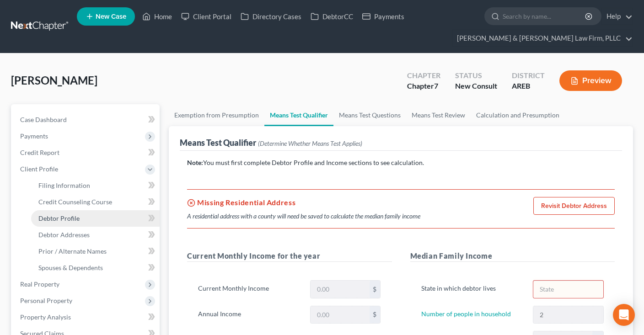
click at [93, 218] on link "Debtor Profile" at bounding box center [95, 218] width 128 height 16
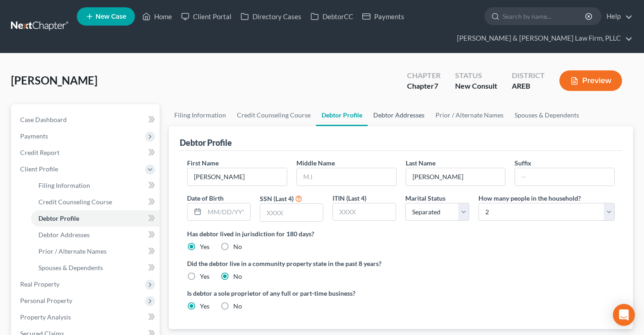
click at [392, 113] on link "Debtor Addresses" at bounding box center [398, 115] width 62 height 22
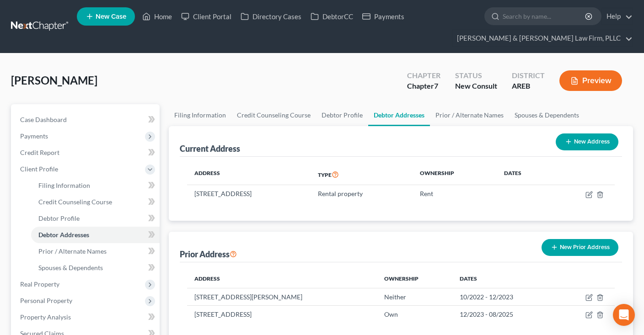
scroll to position [48, 0]
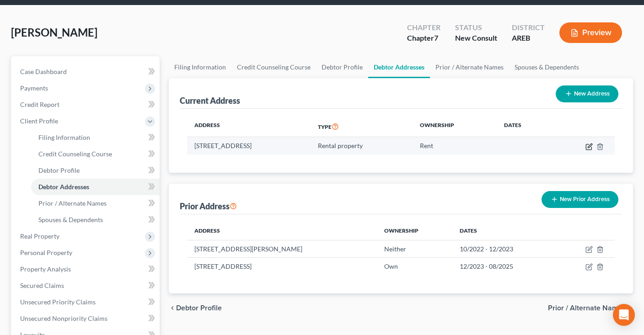
click at [592, 146] on icon "button" at bounding box center [588, 146] width 7 height 7
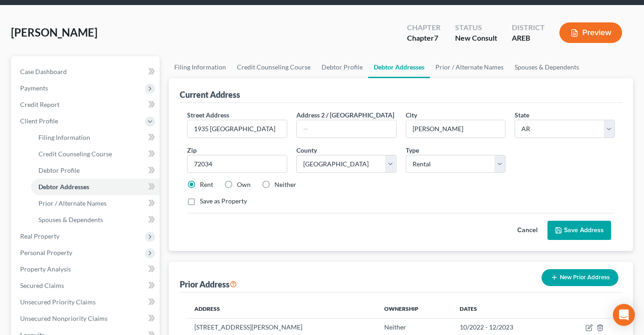
drag, startPoint x: 344, startPoint y: 21, endPoint x: 342, endPoint y: 30, distance: 8.8
click at [344, 22] on div "[PERSON_NAME] Upgraded Chapter Chapter 7 Status New Consult District AREB Previ…" at bounding box center [322, 36] width 622 height 40
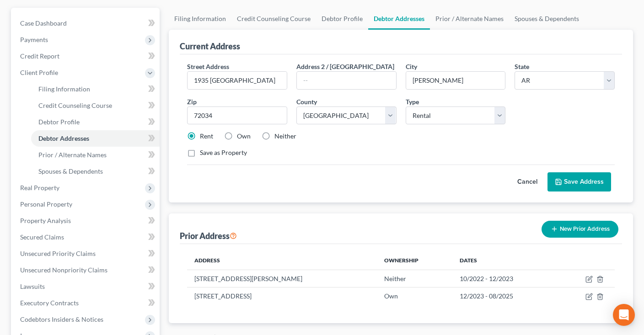
click at [580, 181] on button "Save Address" at bounding box center [579, 181] width 64 height 19
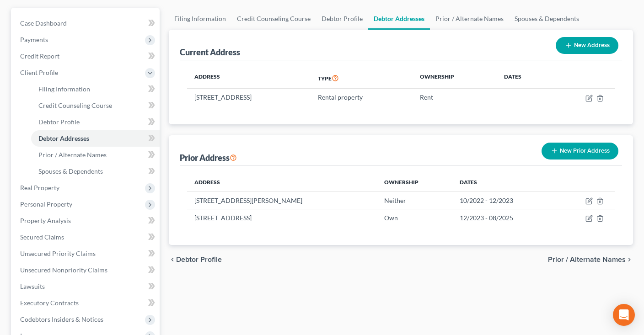
click at [369, 285] on div "Filing Information Credit Counseling Course Debtor Profile Debtor Addresses Pri…" at bounding box center [400, 255] width 473 height 495
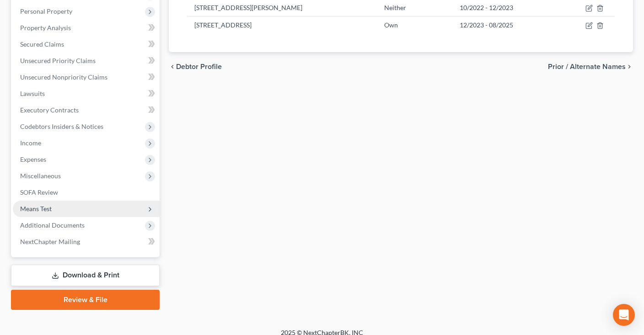
click at [85, 210] on span "Means Test" at bounding box center [86, 209] width 147 height 16
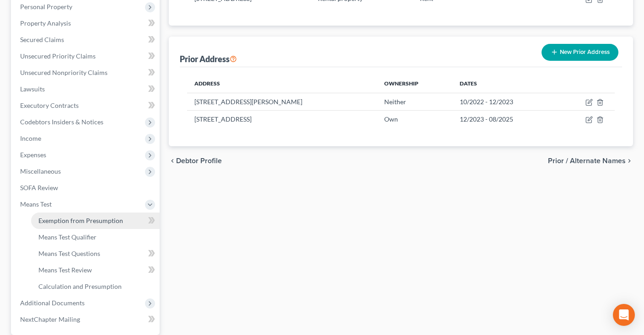
scroll to position [191, 0]
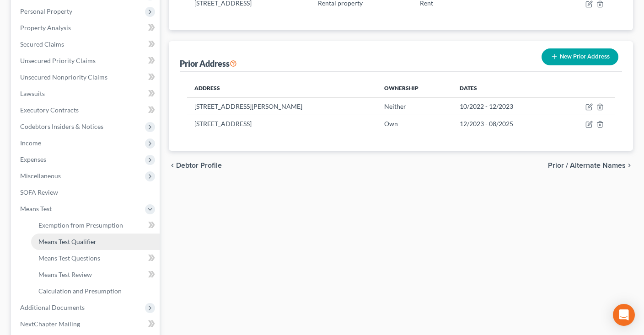
click at [92, 241] on span "Means Test Qualifier" at bounding box center [67, 242] width 58 height 8
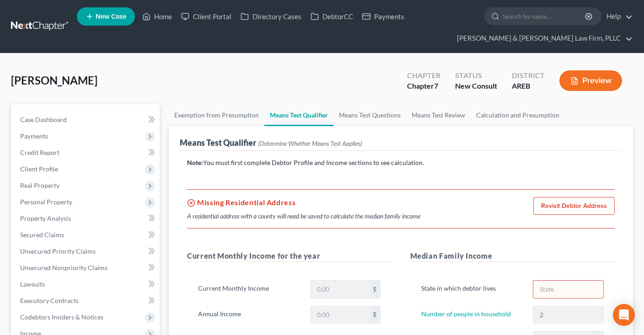
click at [552, 203] on link "Revisit Debtor Address" at bounding box center [573, 206] width 81 height 18
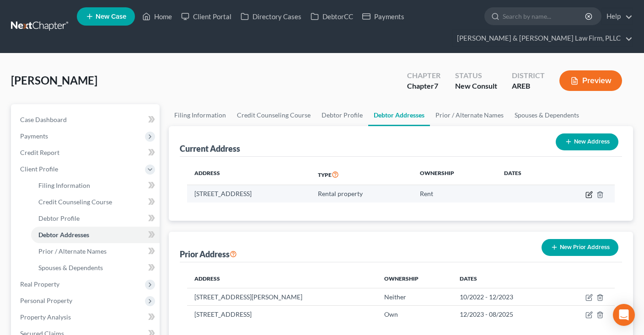
click at [590, 193] on icon "button" at bounding box center [588, 194] width 7 height 7
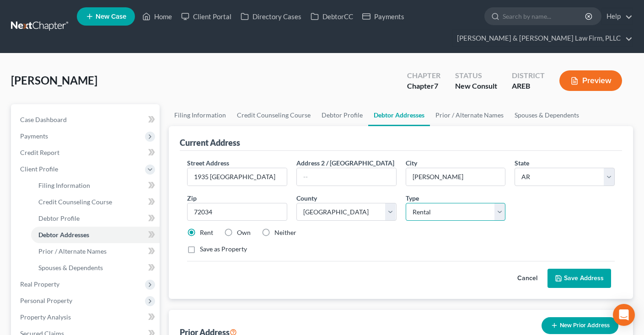
click at [405, 203] on select "Select Residential Mailing Rental Business" at bounding box center [455, 212] width 100 height 18
click option "Residential" at bounding box center [0, 0] width 0 height 0
drag, startPoint x: 588, startPoint y: 280, endPoint x: 544, endPoint y: 248, distance: 53.7
click at [588, 280] on button "Save Address" at bounding box center [579, 278] width 64 height 19
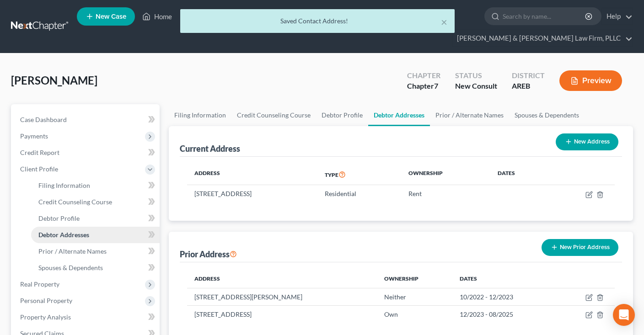
scroll to position [193, 0]
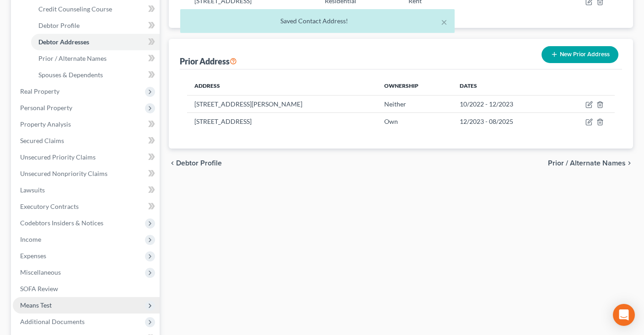
click at [63, 307] on span "Means Test" at bounding box center [86, 305] width 147 height 16
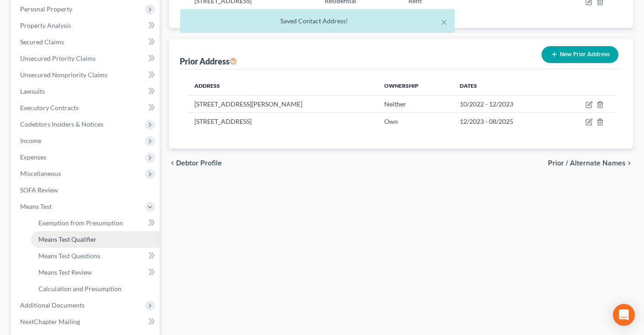
click at [95, 240] on span "Means Test Qualifier" at bounding box center [67, 239] width 58 height 8
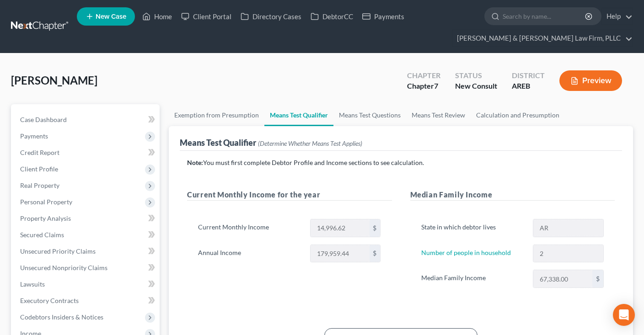
scroll to position [48, 0]
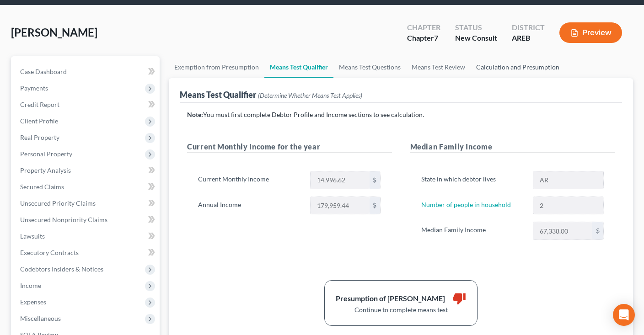
click at [507, 68] on link "Calculation and Presumption" at bounding box center [517, 67] width 94 height 22
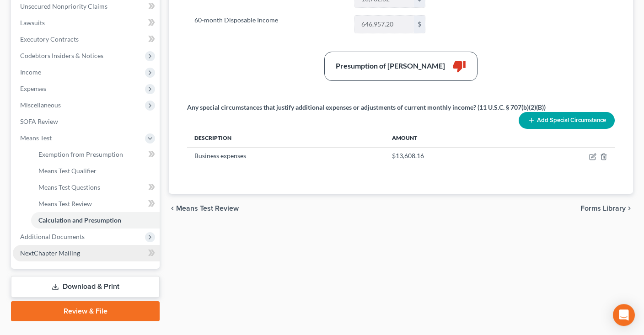
scroll to position [281, 0]
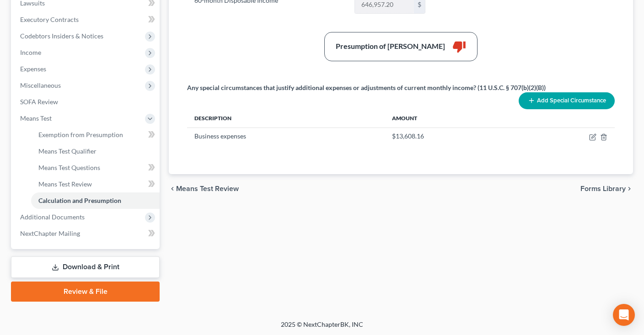
click at [102, 263] on link "Download & Print" at bounding box center [85, 266] width 149 height 21
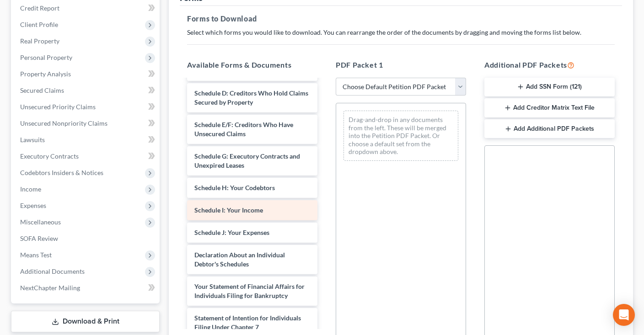
scroll to position [185, 0]
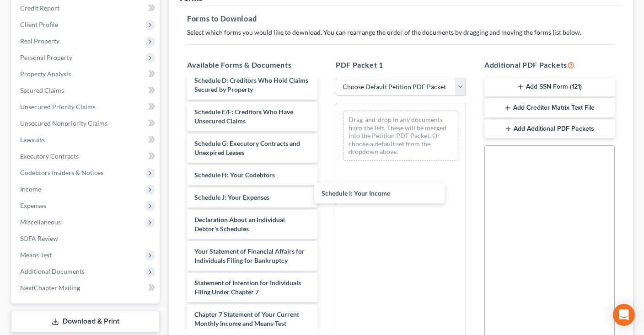
drag, startPoint x: 260, startPoint y: 195, endPoint x: 385, endPoint y: 199, distance: 125.3
click at [324, 188] on div "Schedule I: Your Income NADA Ram-pdf NADA CRV-pdf Lawsuit-pdf Voluntary Petitio…" at bounding box center [252, 179] width 145 height 569
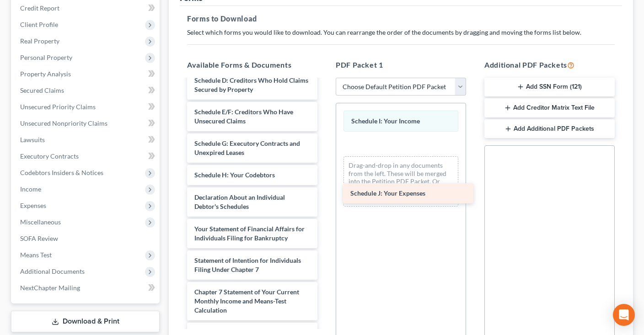
drag, startPoint x: 237, startPoint y: 199, endPoint x: 394, endPoint y: 192, distance: 157.4
click at [324, 194] on div "Schedule J: Your Expenses NADA Ram-pdf NADA CRV-pdf Lawsuit-pdf Voluntary Petit…" at bounding box center [252, 168] width 145 height 546
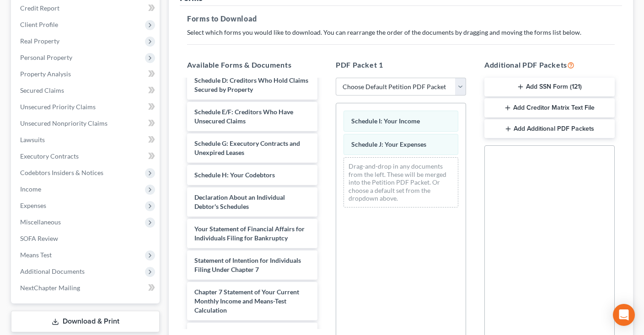
scroll to position [245, 0]
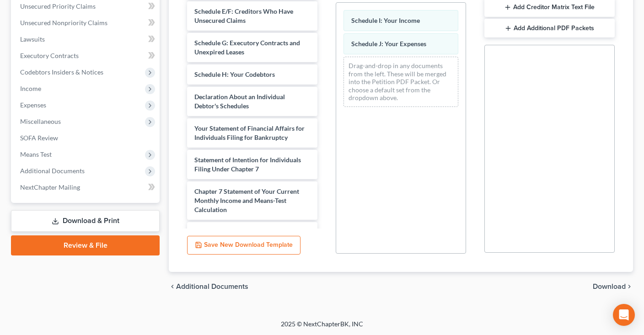
click at [604, 286] on span "Download" at bounding box center [608, 286] width 33 height 7
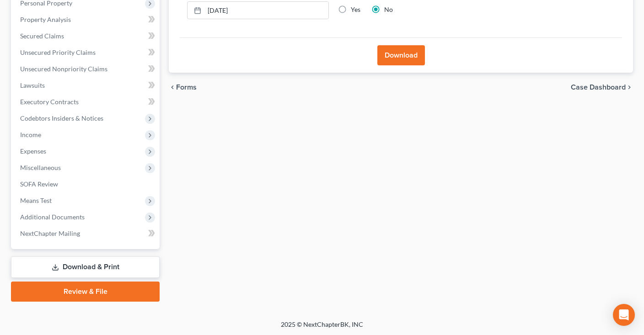
scroll to position [6, 0]
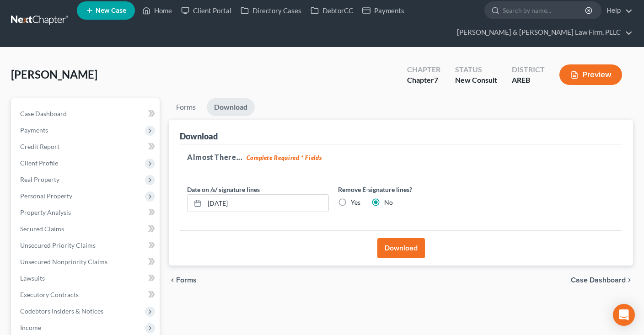
click at [385, 243] on button "Download" at bounding box center [401, 248] width 48 height 20
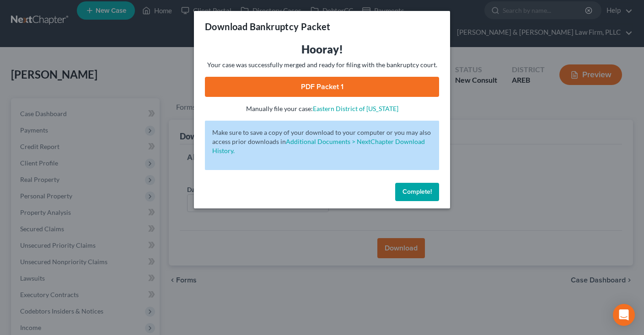
click at [361, 88] on link "PDF Packet 1" at bounding box center [322, 87] width 234 height 20
click at [411, 194] on span "Complete!" at bounding box center [416, 192] width 29 height 8
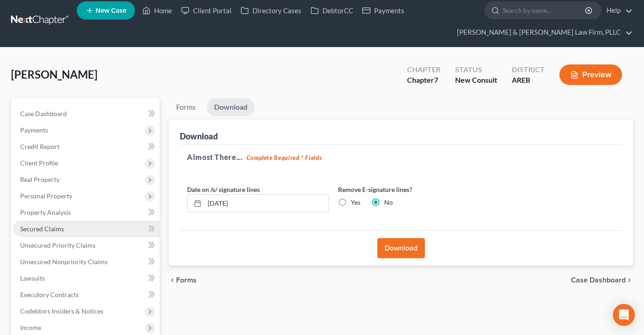
click at [124, 224] on link "Secured Claims" at bounding box center [86, 229] width 147 height 16
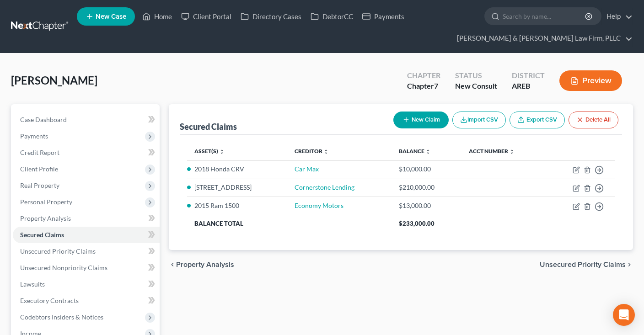
click at [275, 76] on div "[PERSON_NAME] Upgraded Chapter Chapter 7 Status New Consult District AREB Previ…" at bounding box center [322, 84] width 622 height 40
click at [273, 80] on div "[PERSON_NAME] Upgraded Chapter Chapter 7 Status New Consult District AREB Previ…" at bounding box center [322, 84] width 622 height 40
click at [273, 82] on div "[PERSON_NAME] Upgraded Chapter Chapter 7 Status New Consult District AREB Previ…" at bounding box center [322, 84] width 622 height 40
click at [273, 85] on div "[PERSON_NAME] Upgraded Chapter Chapter 7 Status New Consult District AREB Previ…" at bounding box center [322, 84] width 622 height 40
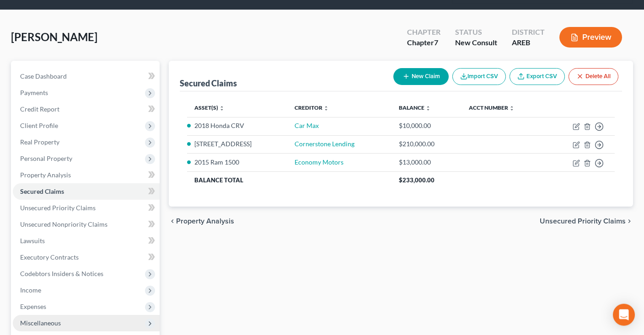
scroll to position [96, 0]
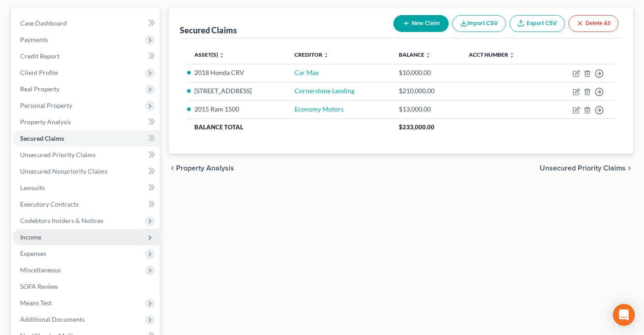
click at [105, 242] on span "Income" at bounding box center [86, 237] width 147 height 16
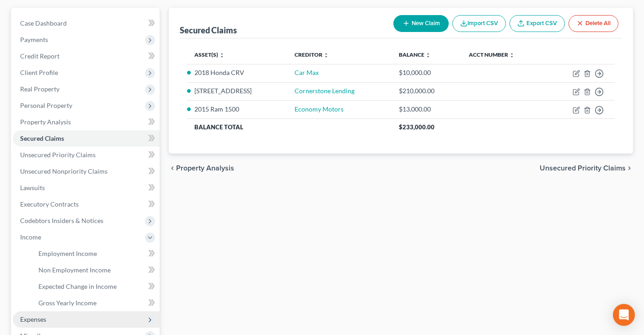
click at [96, 316] on span "Expenses" at bounding box center [86, 319] width 147 height 16
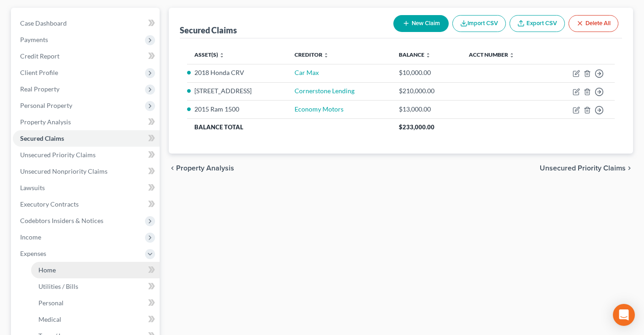
click at [96, 267] on link "Home" at bounding box center [95, 270] width 128 height 16
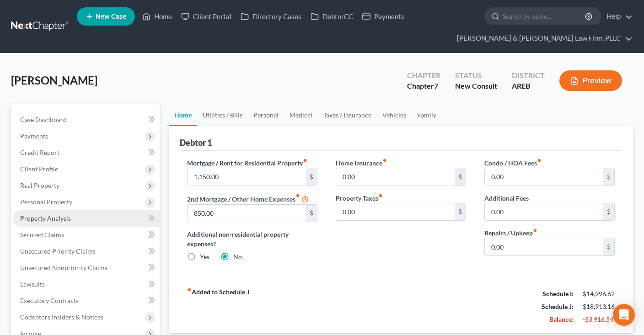
click at [98, 210] on link "Property Analysis" at bounding box center [86, 218] width 147 height 16
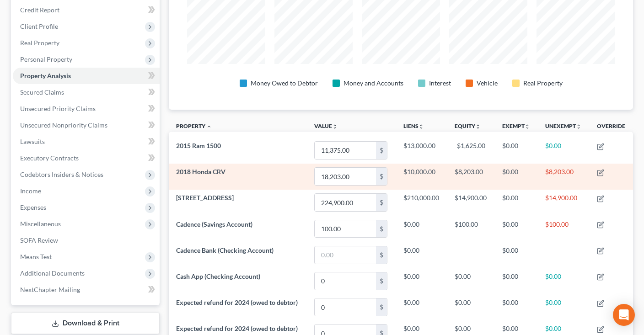
scroll to position [96, 0]
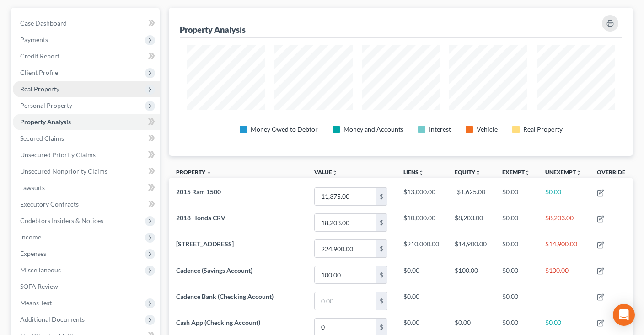
click at [104, 88] on span "Real Property" at bounding box center [86, 89] width 147 height 16
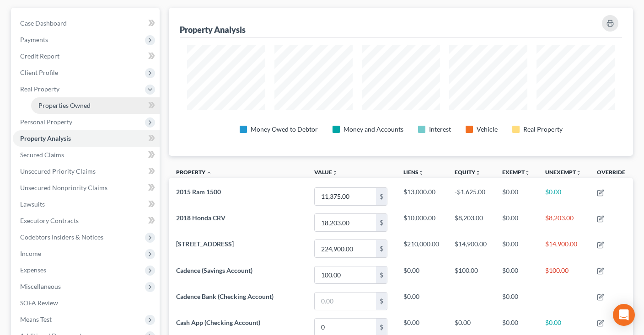
click at [98, 106] on link "Properties Owned" at bounding box center [95, 105] width 128 height 16
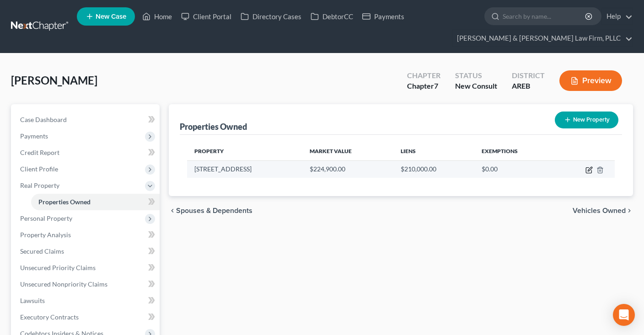
click at [588, 169] on icon "button" at bounding box center [588, 169] width 7 height 7
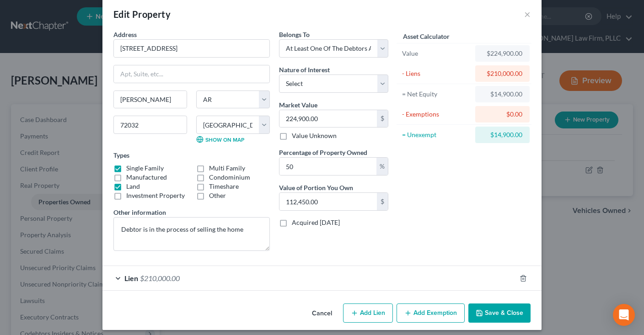
scroll to position [17, 0]
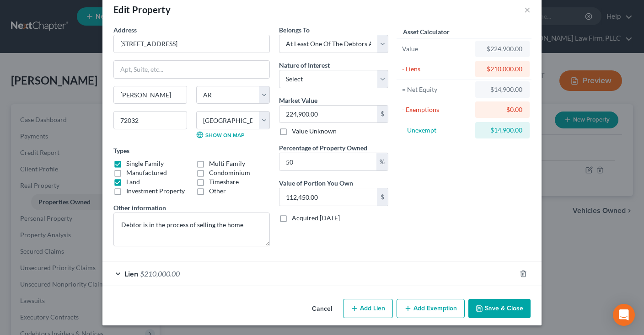
click at [417, 306] on button "Add Exemption" at bounding box center [430, 308] width 68 height 19
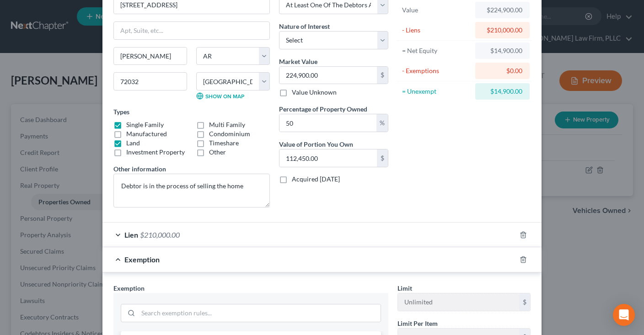
scroll to position [156, 0]
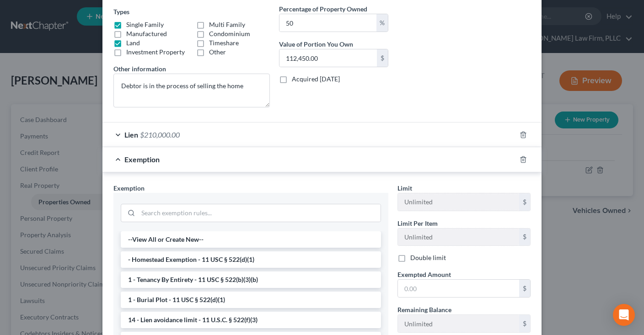
click at [281, 256] on li "- Homestead Exemption - 11 USC § 522(d)(1)" at bounding box center [251, 259] width 260 height 16
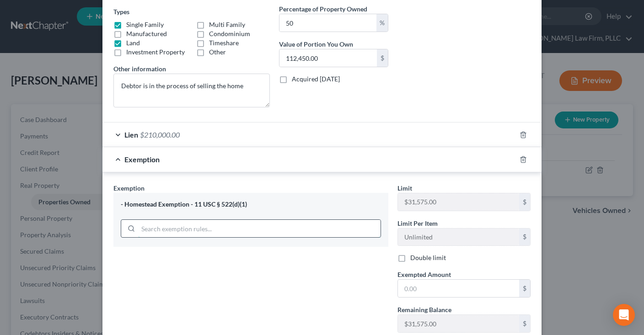
click at [271, 229] on input "search" at bounding box center [259, 228] width 242 height 17
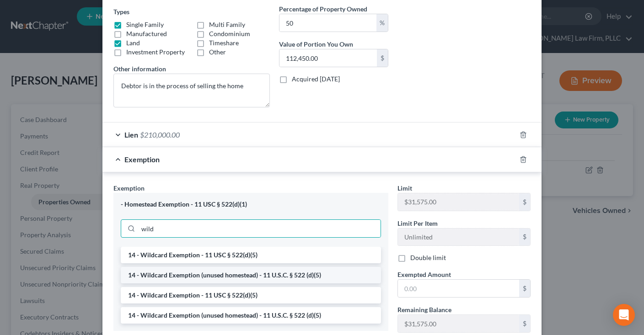
click at [260, 271] on li "14 - Wildcard Exemption (unused homestead) - 11 U.S.C. § 522 (d)(5)" at bounding box center [251, 275] width 260 height 16
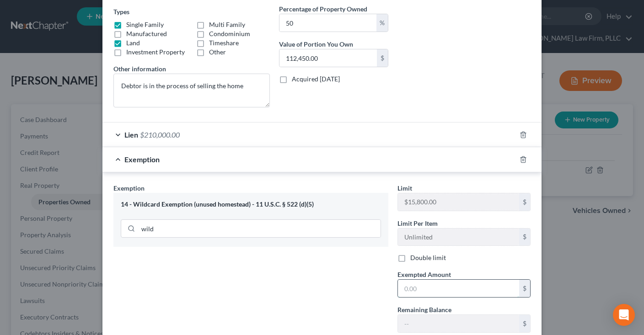
click at [451, 283] on input "text" at bounding box center [458, 288] width 121 height 17
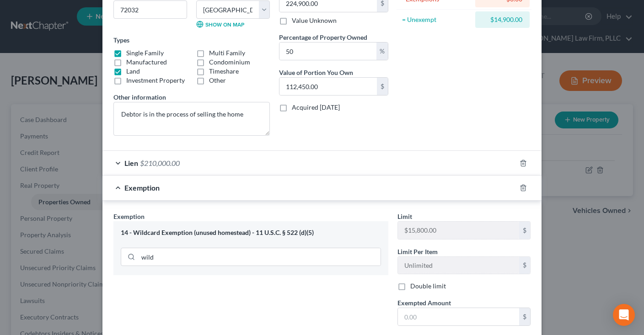
scroll to position [185, 0]
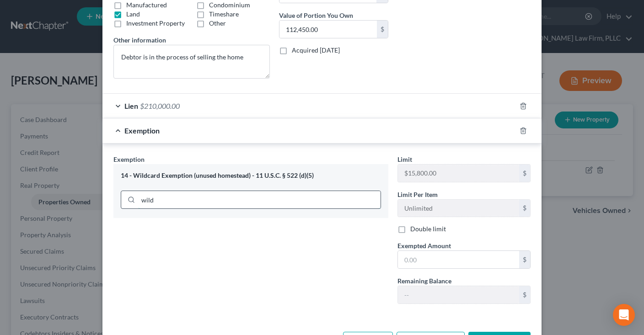
click at [337, 200] on input "wild" at bounding box center [259, 199] width 242 height 17
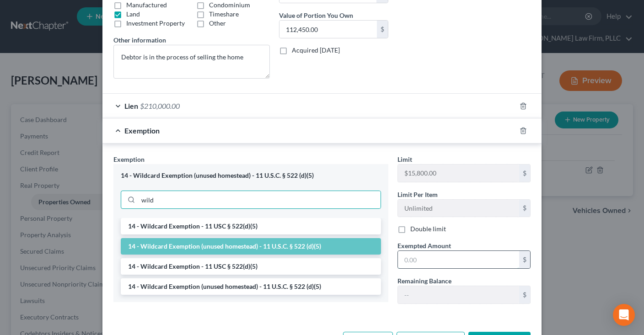
click at [447, 256] on input "text" at bounding box center [458, 259] width 121 height 17
paste input "7,450"
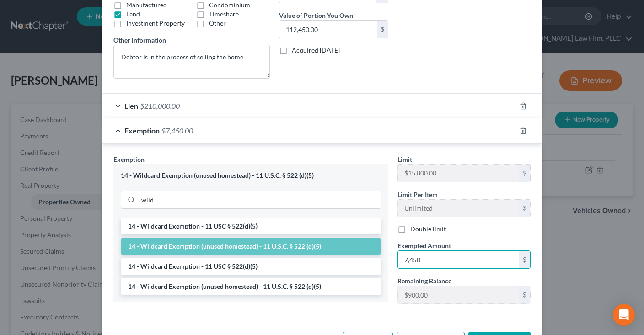
click at [483, 332] on button "Save & Close" at bounding box center [499, 341] width 62 height 19
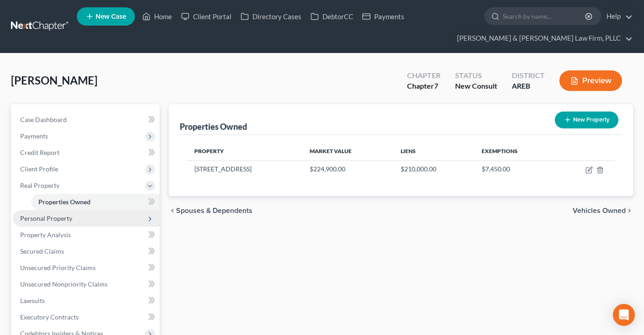
click at [102, 217] on span "Personal Property" at bounding box center [86, 218] width 147 height 16
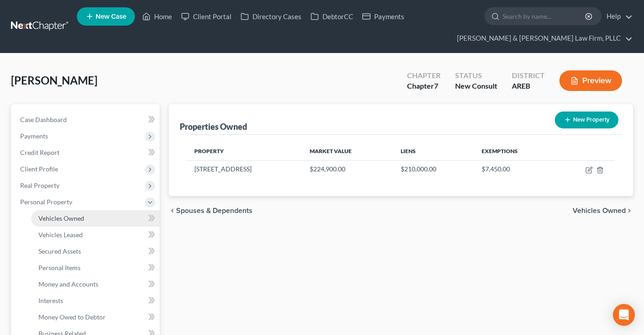
click at [98, 223] on link "Vehicles Owned" at bounding box center [95, 218] width 128 height 16
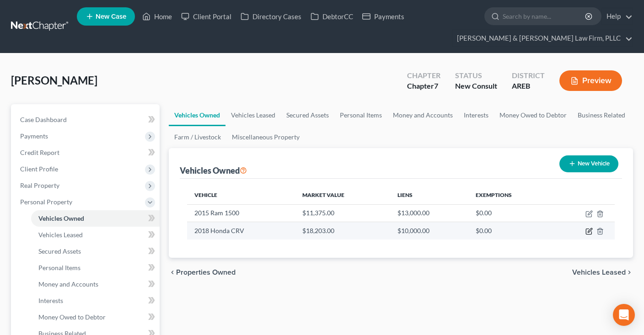
click at [585, 232] on icon "button" at bounding box center [587, 231] width 5 height 5
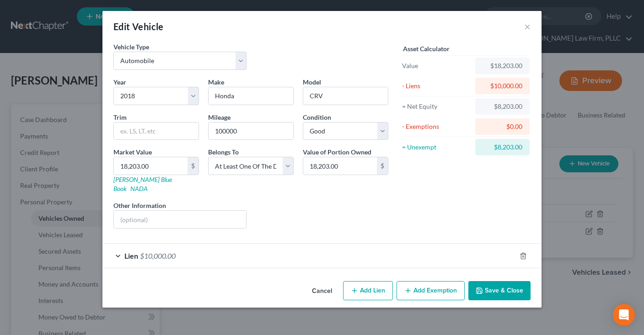
drag, startPoint x: 266, startPoint y: 250, endPoint x: 307, endPoint y: 227, distance: 47.5
click at [267, 250] on div "Lien $10,000.00" at bounding box center [308, 256] width 413 height 24
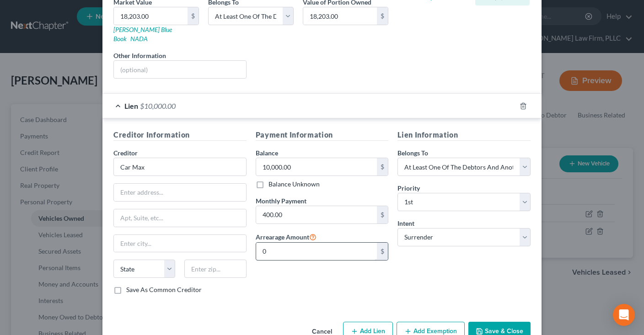
scroll to position [162, 0]
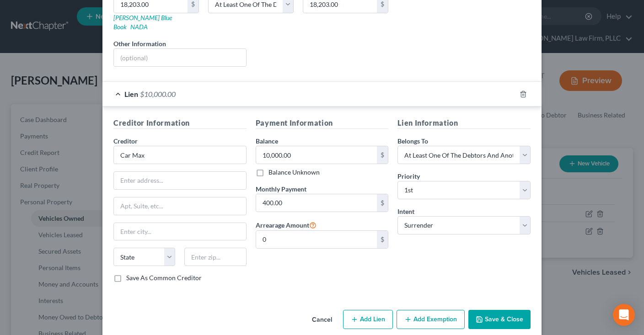
click at [408, 310] on button "Add Exemption" at bounding box center [430, 319] width 68 height 19
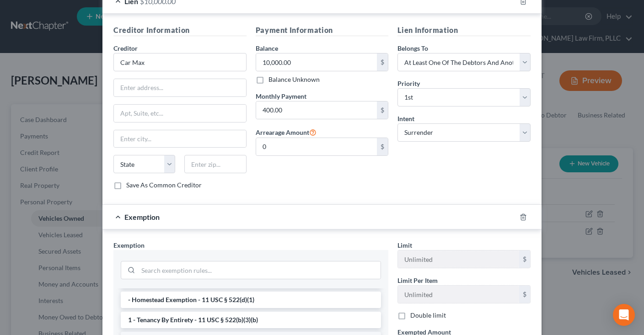
scroll to position [92, 0]
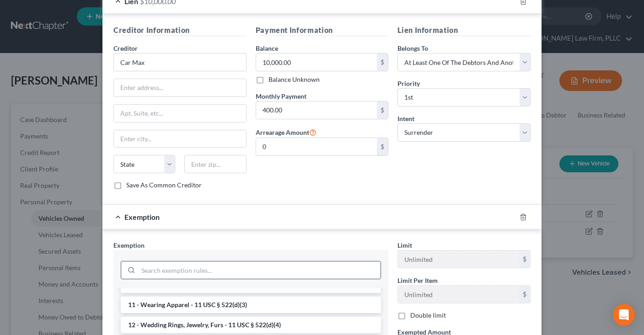
click at [217, 261] on input "search" at bounding box center [259, 269] width 242 height 17
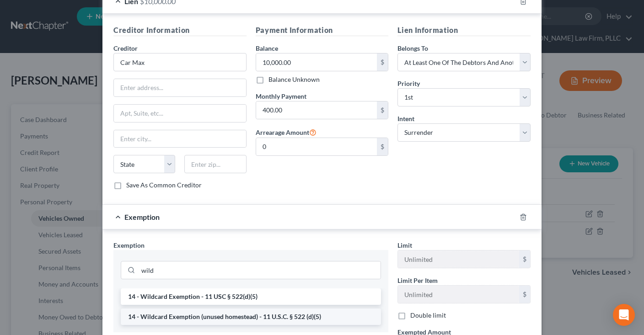
click at [257, 309] on li "14 - Wildcard Exemption (unused homestead) - 11 U.S.C. § 522 (d)(5)" at bounding box center [251, 317] width 260 height 16
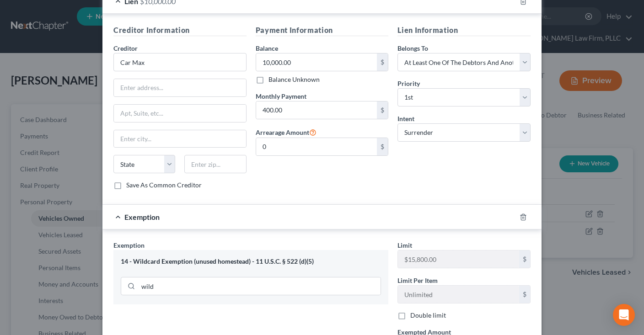
scroll to position [347, 0]
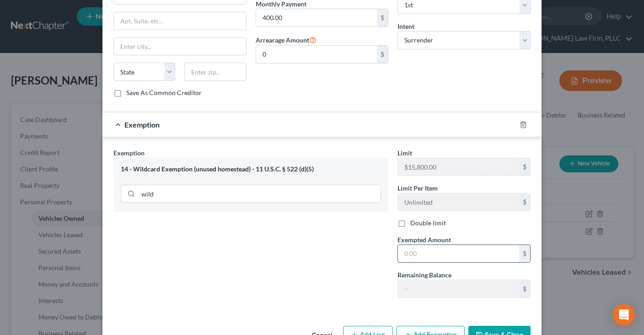
click at [463, 245] on input "text" at bounding box center [458, 253] width 121 height 17
paste input "4,101.5"
drag, startPoint x: 495, startPoint y: 318, endPoint x: 498, endPoint y: 254, distance: 64.1
click at [495, 326] on button "Save & Close" at bounding box center [499, 335] width 62 height 19
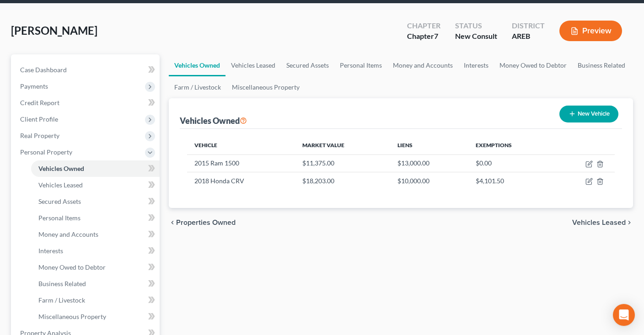
scroll to position [0, 0]
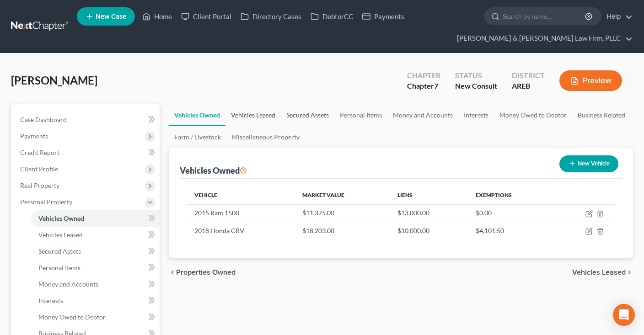
click at [275, 116] on link "Vehicles Leased" at bounding box center [252, 115] width 55 height 22
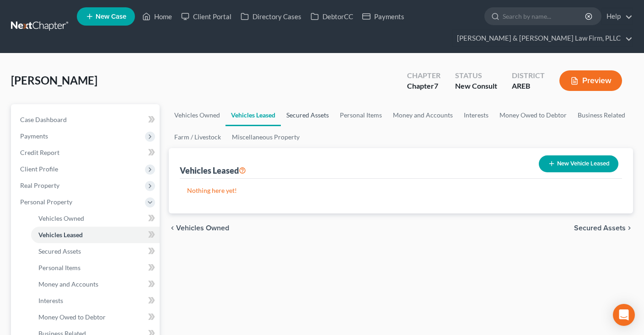
drag, startPoint x: 299, startPoint y: 114, endPoint x: 319, endPoint y: 113, distance: 19.7
click at [300, 114] on link "Secured Assets" at bounding box center [307, 115] width 53 height 22
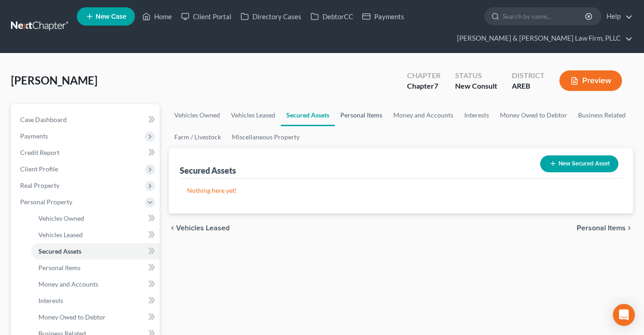
click at [347, 113] on link "Personal Items" at bounding box center [361, 115] width 53 height 22
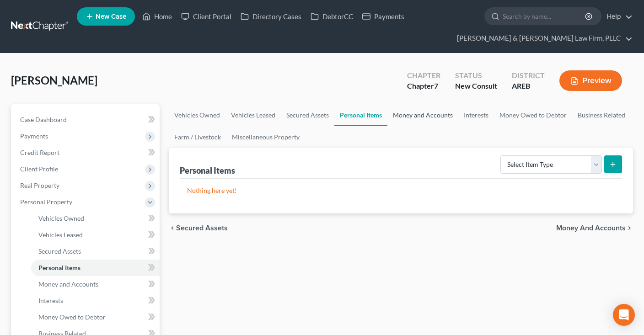
click at [410, 114] on link "Money and Accounts" at bounding box center [422, 115] width 71 height 22
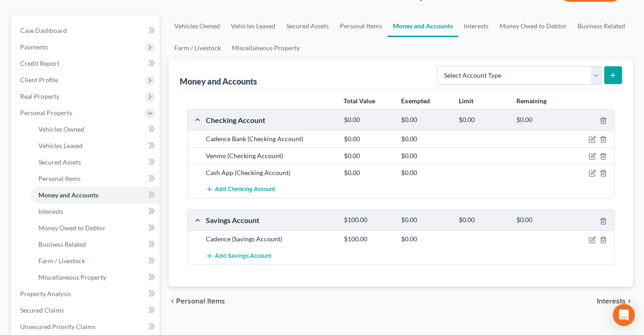
scroll to position [96, 0]
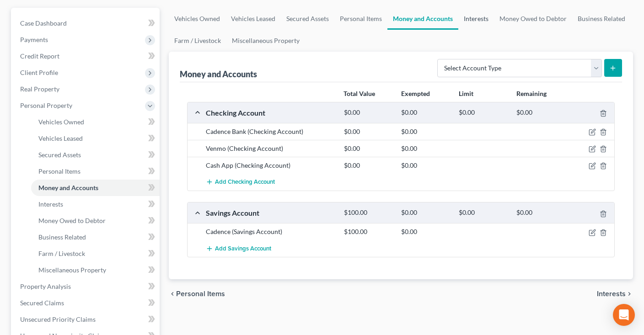
click at [484, 12] on link "Interests" at bounding box center [476, 19] width 36 height 22
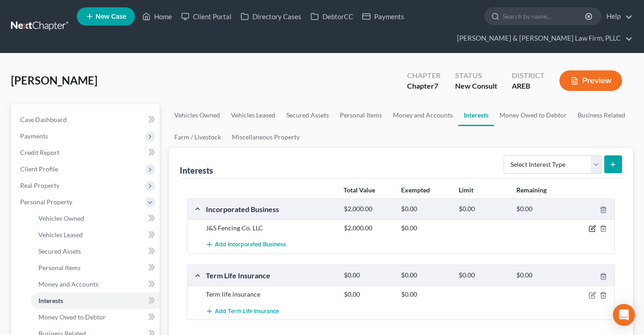
click at [595, 227] on icon "button" at bounding box center [591, 228] width 7 height 7
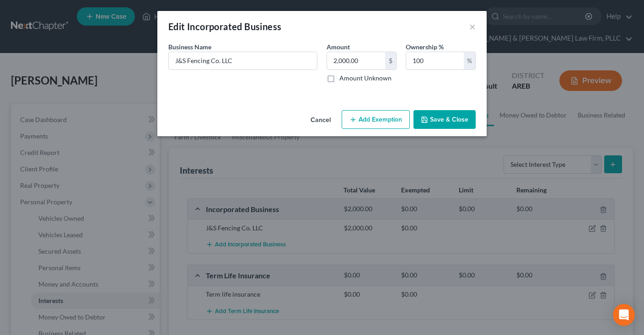
click at [403, 115] on button "Add Exemption" at bounding box center [375, 119] width 68 height 19
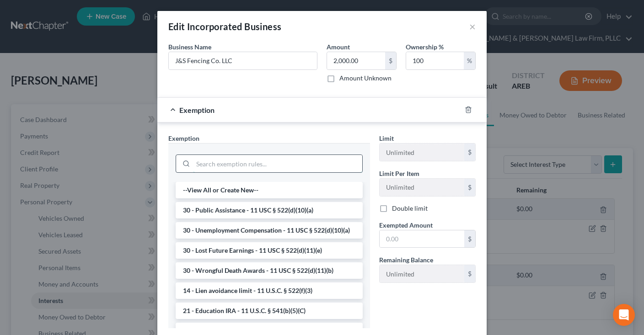
click at [309, 162] on input "search" at bounding box center [277, 163] width 169 height 17
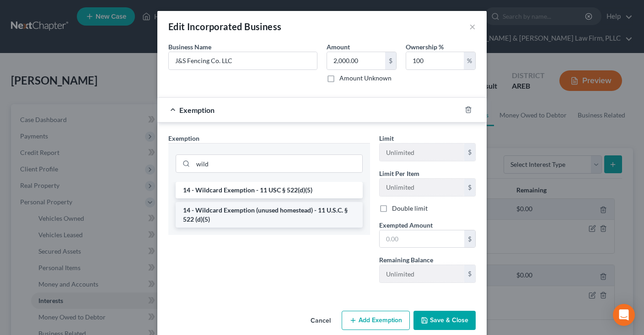
click at [310, 206] on li "14 - Wildcard Exemption (unused homestead) - 11 U.S.C. § 522 (d)(5)" at bounding box center [269, 215] width 187 height 26
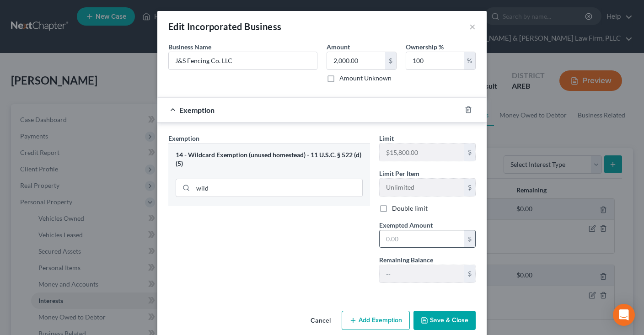
click at [433, 240] on input "text" at bounding box center [421, 238] width 85 height 17
click at [443, 320] on button "Save & Close" at bounding box center [444, 320] width 62 height 19
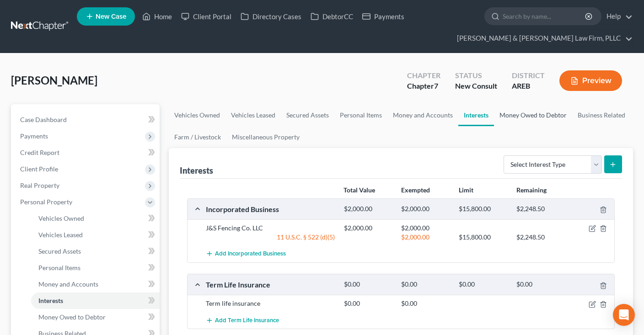
click at [507, 115] on link "Money Owed to Debtor" at bounding box center [533, 115] width 78 height 22
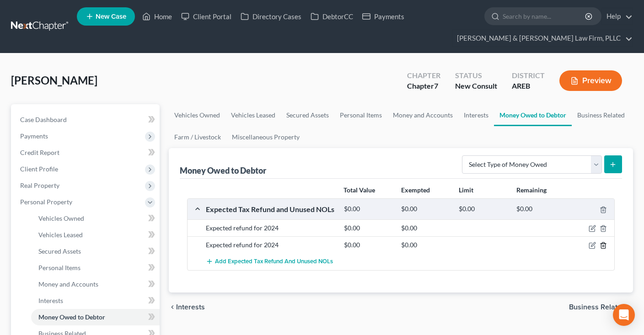
click at [606, 245] on icon "button" at bounding box center [602, 245] width 7 height 7
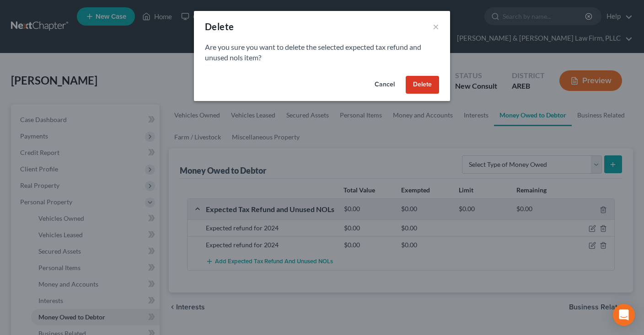
click at [432, 83] on button "Delete" at bounding box center [421, 85] width 33 height 18
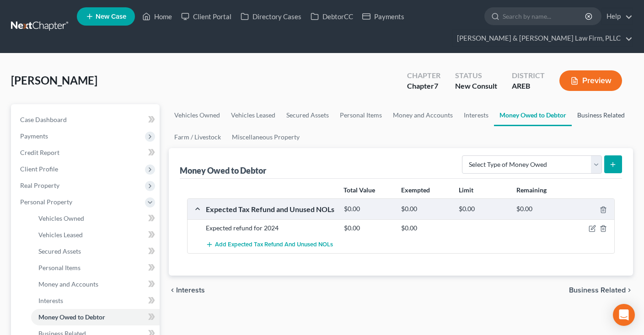
click at [588, 116] on link "Business Related" at bounding box center [600, 115] width 59 height 22
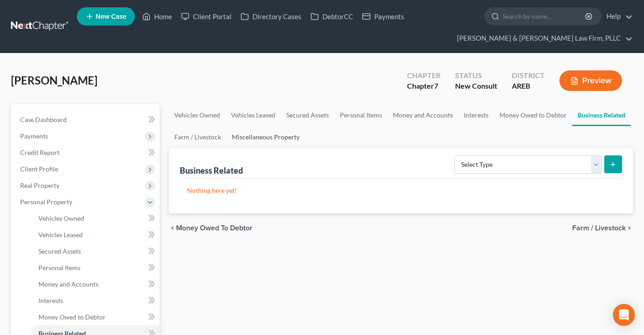
click at [271, 143] on link "Miscellaneous Property" at bounding box center [265, 137] width 79 height 22
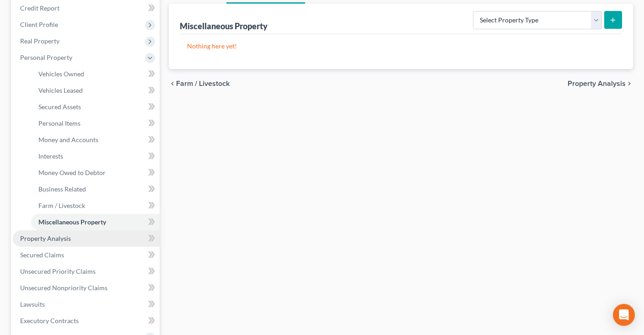
click at [81, 240] on link "Property Analysis" at bounding box center [86, 238] width 147 height 16
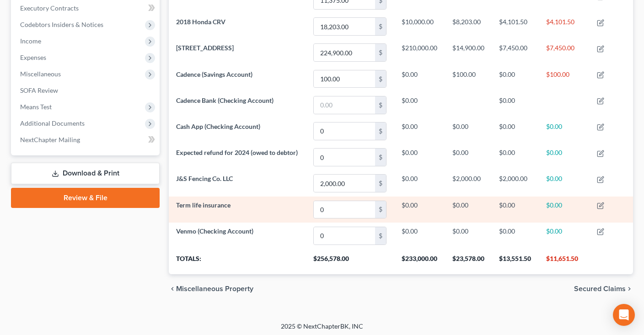
scroll to position [100, 0]
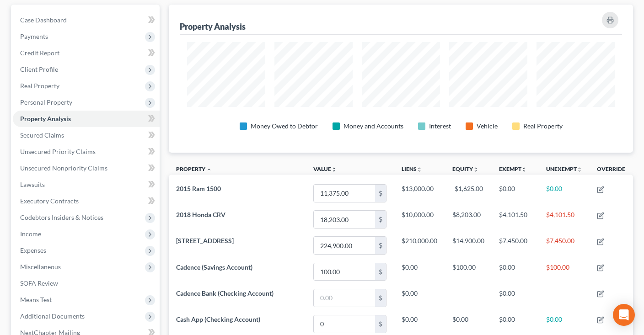
click at [83, 99] on span "Personal Property" at bounding box center [86, 102] width 147 height 16
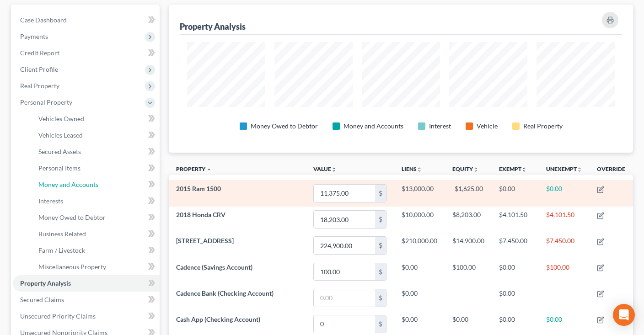
drag, startPoint x: 101, startPoint y: 186, endPoint x: 229, endPoint y: 185, distance: 128.0
click at [101, 186] on link "Money and Accounts" at bounding box center [95, 184] width 128 height 16
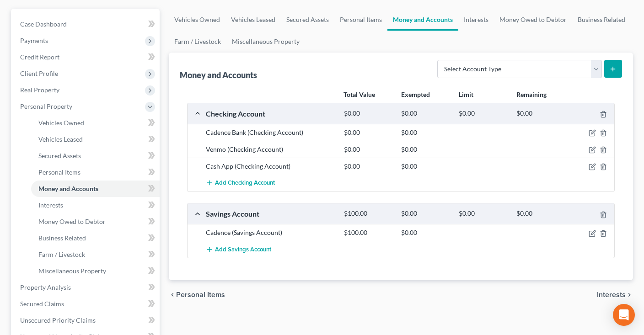
scroll to position [96, 0]
click at [591, 234] on icon "button" at bounding box center [591, 232] width 7 height 7
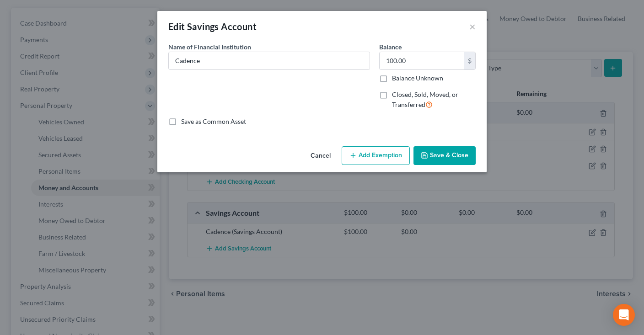
click at [381, 168] on div "Cancel Add Exemption Save & Close" at bounding box center [321, 158] width 329 height 30
click at [380, 155] on button "Add Exemption" at bounding box center [375, 155] width 68 height 19
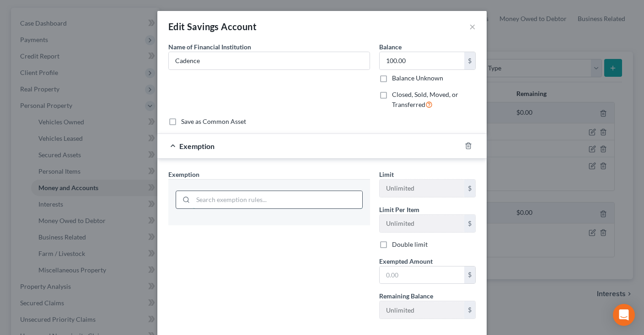
click at [257, 206] on input "search" at bounding box center [277, 199] width 169 height 17
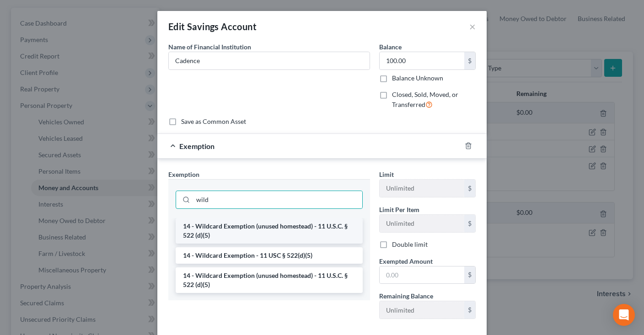
drag, startPoint x: 253, startPoint y: 224, endPoint x: 258, endPoint y: 222, distance: 5.7
click at [253, 224] on li "14 - Wildcard Exemption (unused homestead) - 11 U.S.C. § 522 (d)(5)" at bounding box center [269, 231] width 187 height 26
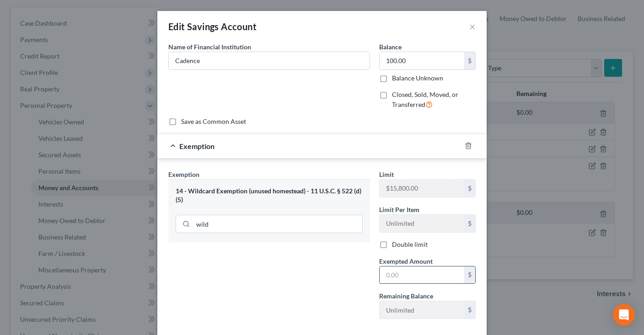
click at [398, 275] on input "text" at bounding box center [421, 274] width 85 height 17
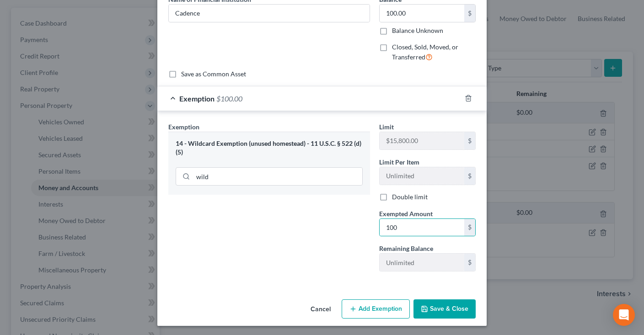
drag, startPoint x: 444, startPoint y: 307, endPoint x: 448, endPoint y: 273, distance: 34.1
click at [444, 307] on button "Save & Close" at bounding box center [444, 308] width 62 height 19
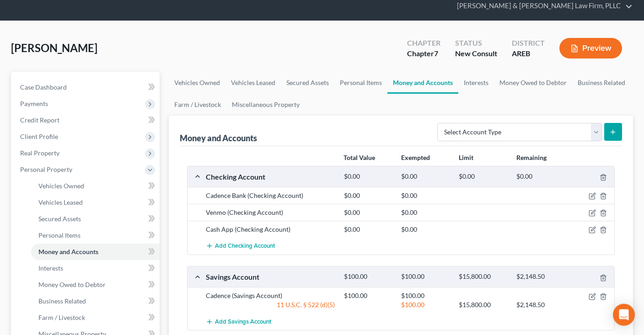
scroll to position [0, 0]
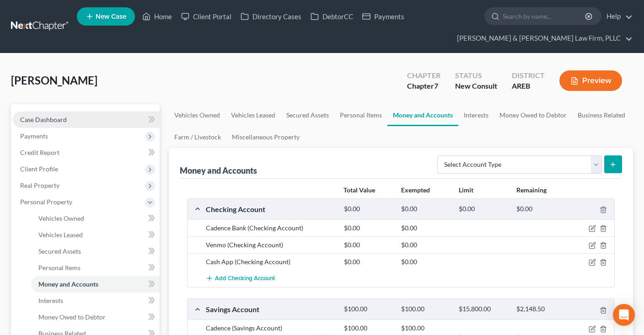
click at [88, 117] on link "Case Dashboard" at bounding box center [86, 120] width 147 height 16
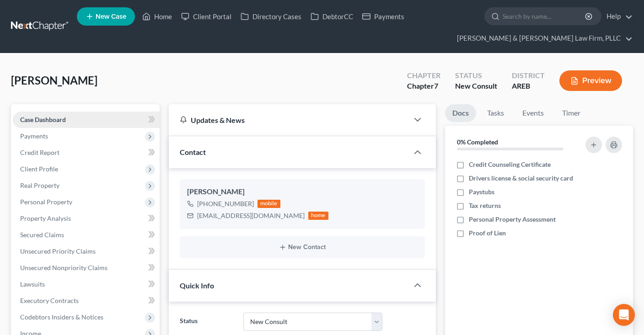
click at [85, 116] on link "Case Dashboard" at bounding box center [86, 120] width 147 height 16
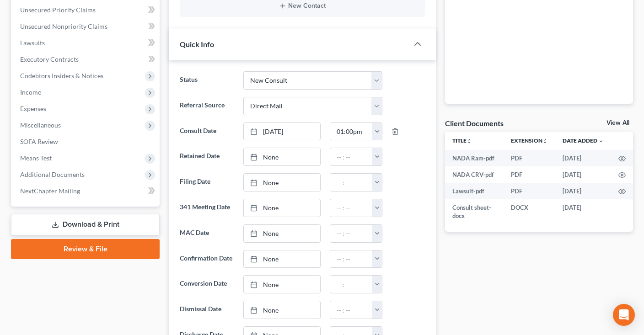
scroll to position [48, 0]
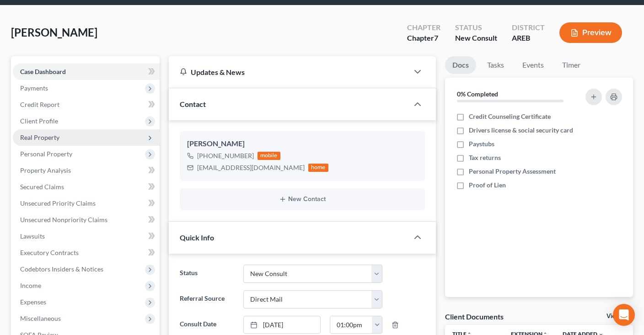
drag, startPoint x: 130, startPoint y: 131, endPoint x: 129, endPoint y: 136, distance: 5.7
click at [130, 131] on span "Real Property" at bounding box center [86, 137] width 147 height 16
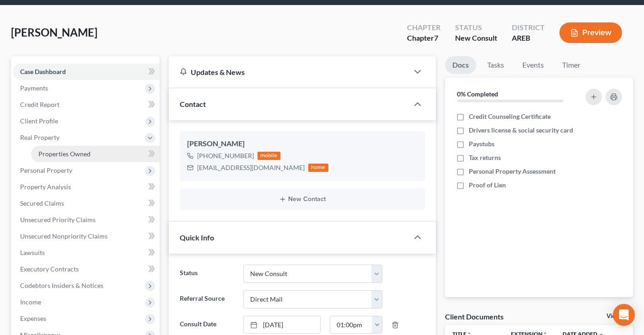
click at [122, 150] on link "Properties Owned" at bounding box center [95, 154] width 128 height 16
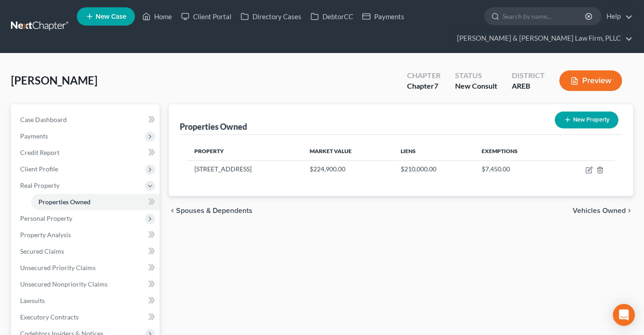
drag, startPoint x: 291, startPoint y: 91, endPoint x: 236, endPoint y: 32, distance: 81.2
click at [291, 90] on div "[PERSON_NAME] Upgraded Chapter Chapter 7 Status New Consult District AREB Previ…" at bounding box center [322, 84] width 622 height 40
click at [160, 14] on link "Home" at bounding box center [157, 16] width 39 height 16
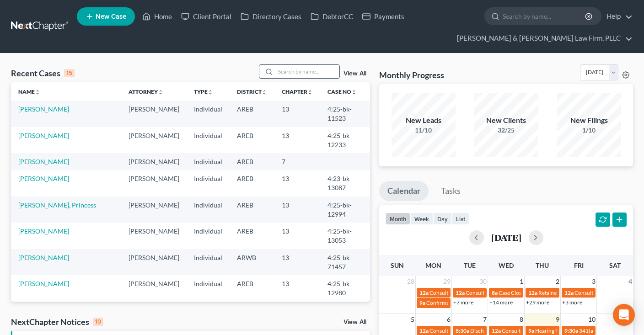
click at [303, 67] on input "search" at bounding box center [307, 71] width 64 height 13
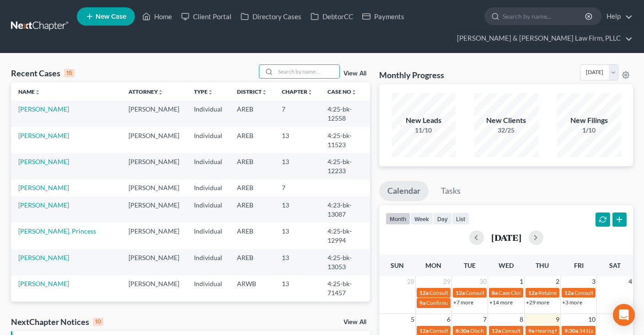
click at [120, 16] on span "New Case" at bounding box center [111, 16] width 31 height 7
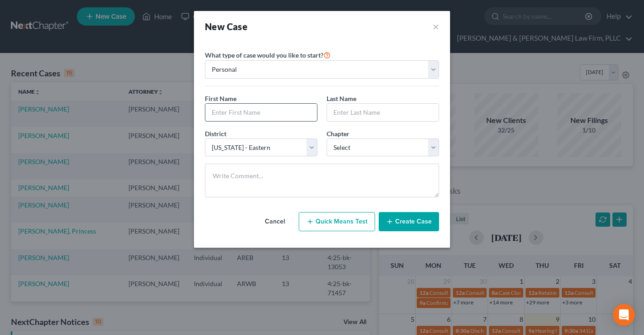
click at [305, 112] on input "text" at bounding box center [261, 112] width 112 height 17
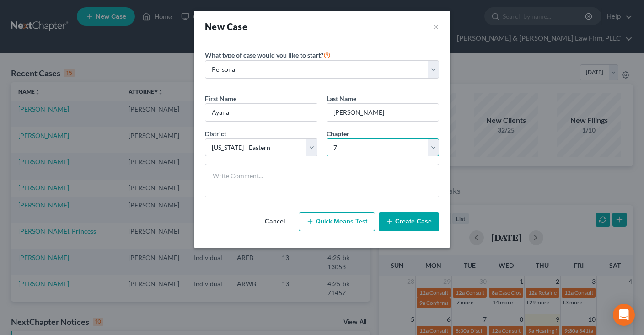
click option "7" at bounding box center [0, 0] width 0 height 0
click at [408, 227] on button "Create Case" at bounding box center [408, 221] width 60 height 19
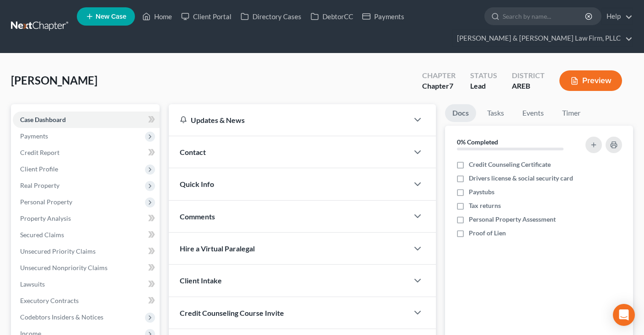
click at [197, 145] on div "Contact" at bounding box center [288, 152] width 239 height 32
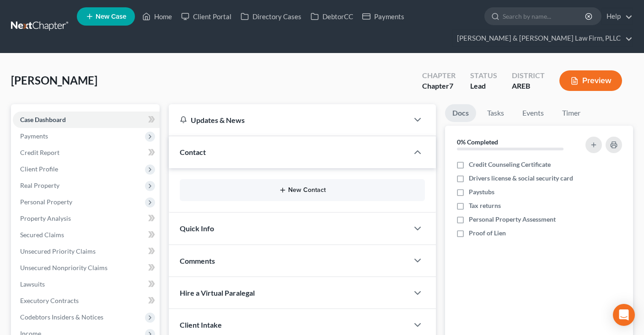
click at [307, 193] on button "New Contact" at bounding box center [302, 189] width 230 height 7
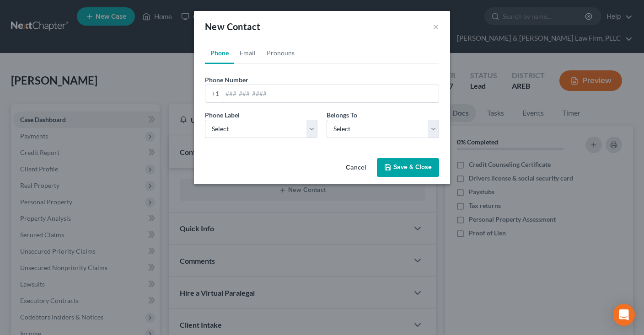
click at [290, 96] on input "tel" at bounding box center [330, 93] width 216 height 17
paste input "[PHONE_NUMBER]"
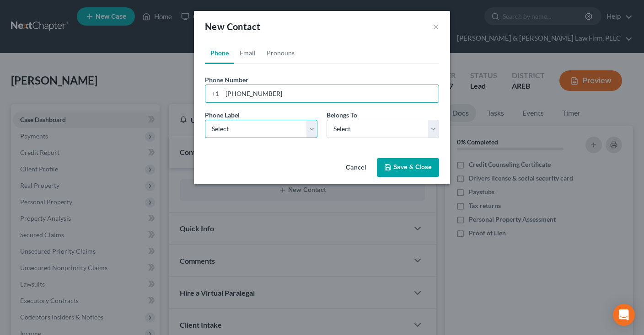
click at [205, 120] on select "Select Mobile Home Work Other" at bounding box center [261, 129] width 112 height 18
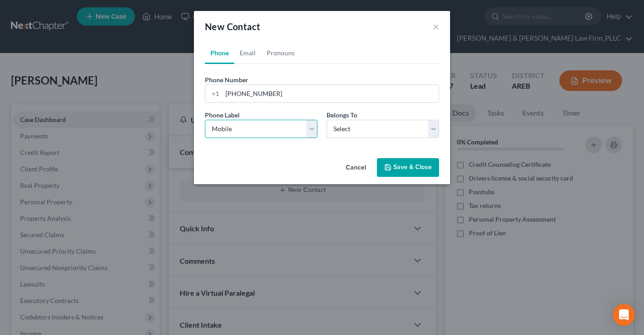
click option "Mobile" at bounding box center [0, 0] width 0 height 0
click at [366, 133] on select "Select Client Other" at bounding box center [382, 129] width 112 height 18
click option "Client" at bounding box center [0, 0] width 0 height 0
click at [249, 49] on link "Email" at bounding box center [247, 53] width 27 height 22
click at [248, 56] on link "Email" at bounding box center [247, 53] width 27 height 22
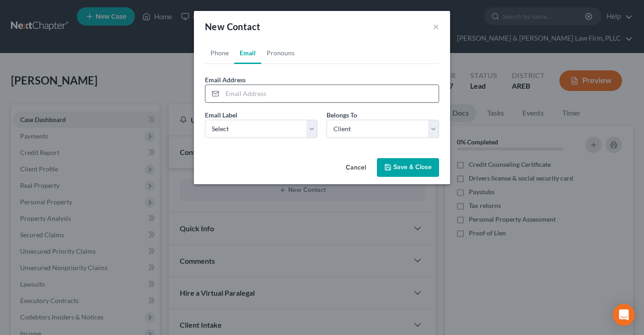
click at [248, 52] on link "Email" at bounding box center [247, 53] width 27 height 22
click at [250, 54] on link "Email" at bounding box center [247, 53] width 27 height 22
click at [261, 93] on input "email" at bounding box center [330, 93] width 216 height 17
click at [269, 97] on input "email" at bounding box center [330, 93] width 216 height 17
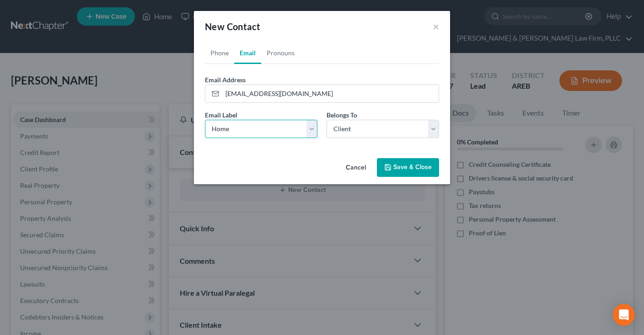
click option "Home" at bounding box center [0, 0] width 0 height 0
click at [426, 168] on button "Save & Close" at bounding box center [408, 167] width 62 height 19
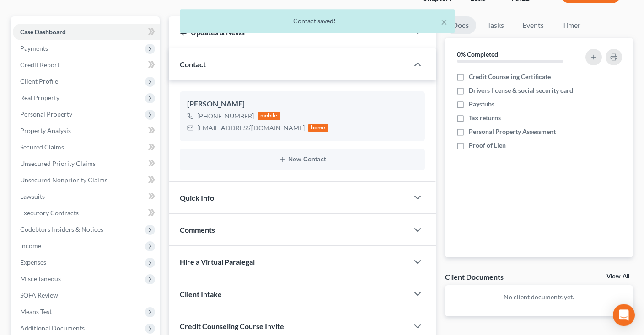
scroll to position [144, 0]
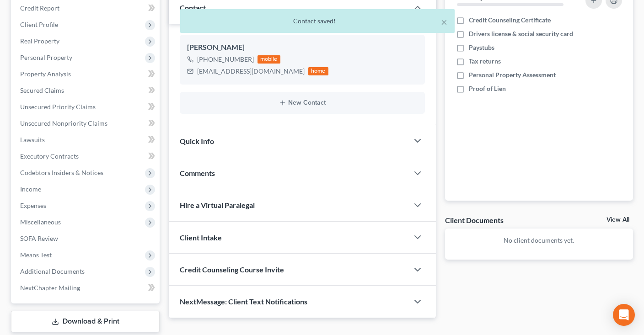
click at [314, 140] on div "Quick Info" at bounding box center [288, 141] width 239 height 32
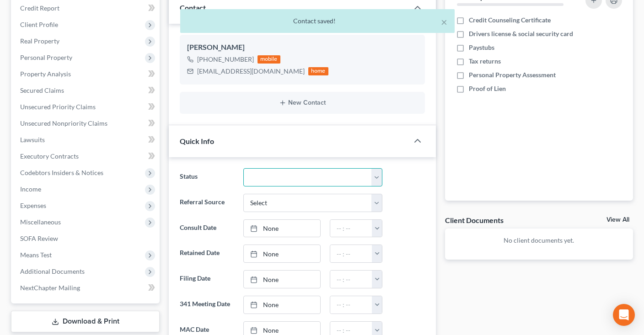
click at [243, 168] on select "Awaiting 341 Chapter 7 - Attended Meeting Confirmed Discharged Dismissed New Co…" at bounding box center [312, 177] width 139 height 18
click option "New Consult" at bounding box center [0, 0] width 0 height 0
click at [243, 194] on select "Select Word Of Mouth Previous Clients Direct Mail Website Google Search Modern …" at bounding box center [312, 203] width 139 height 18
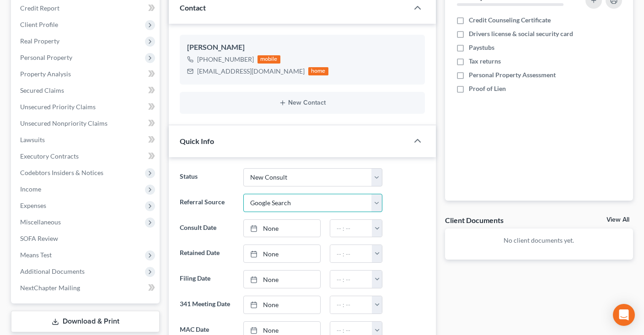
click option "Google Search" at bounding box center [0, 0] width 0 height 0
click at [303, 224] on link "None" at bounding box center [282, 228] width 76 height 17
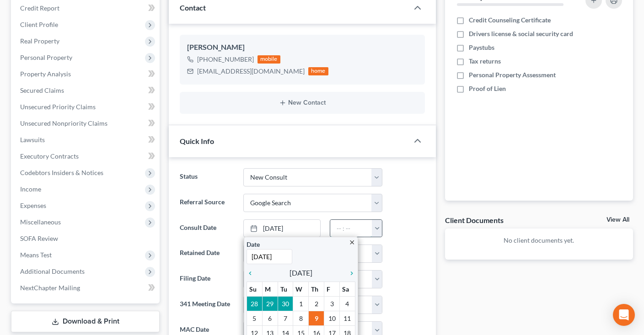
click at [352, 222] on input "text" at bounding box center [351, 228] width 42 height 17
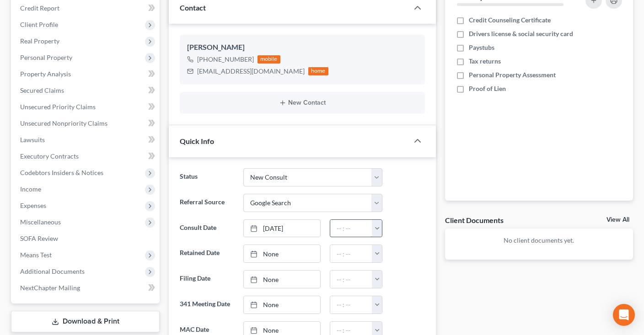
click at [351, 224] on input "text" at bounding box center [351, 228] width 42 height 17
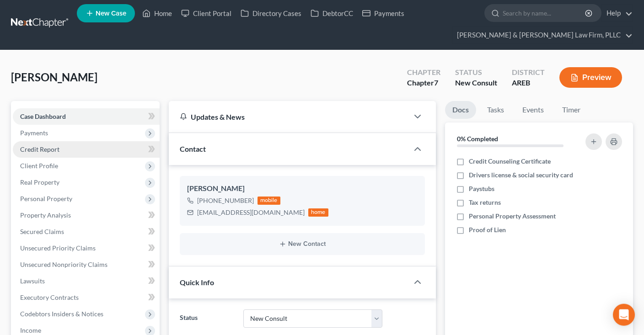
scroll to position [0, 0]
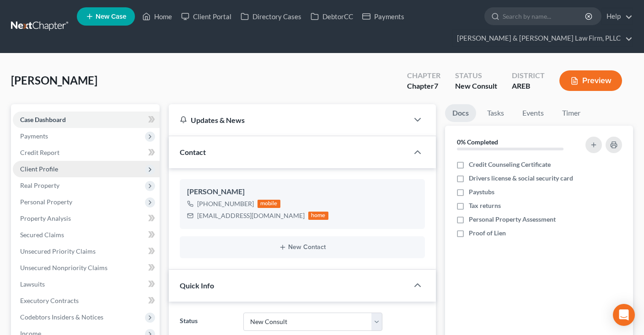
click at [93, 171] on span "Client Profile" at bounding box center [86, 169] width 147 height 16
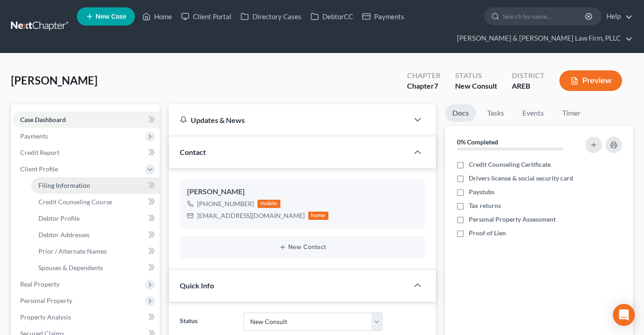
click at [99, 188] on link "Filing Information" at bounding box center [95, 185] width 128 height 16
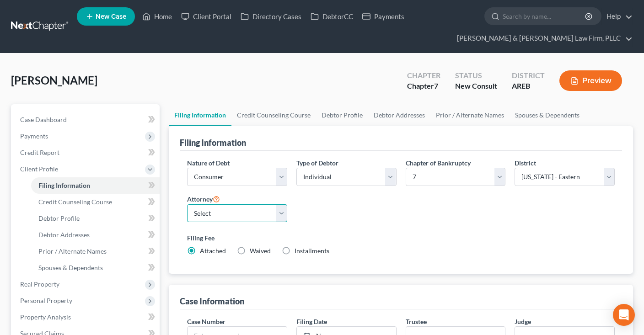
click at [187, 204] on select "Select [PERSON_NAME] - AREB [PERSON_NAME] - ARWB [PERSON_NAME] - AREB [PERSON_N…" at bounding box center [237, 213] width 100 height 18
click option "[PERSON_NAME] - AREB" at bounding box center [0, 0] width 0 height 0
click at [438, 218] on div "Nature of Debt Select Business Consumer Other Nature of Business Select Clearin…" at bounding box center [400, 210] width 436 height 105
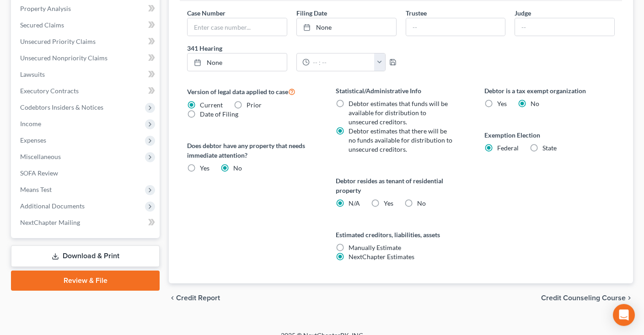
scroll to position [319, 0]
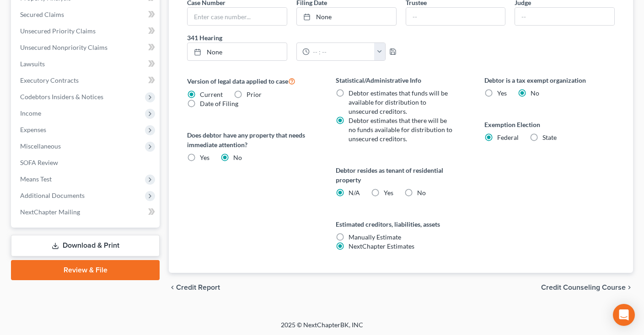
click at [383, 191] on label "Yes Yes" at bounding box center [388, 192] width 10 height 9
click at [387, 191] on input "Yes Yes" at bounding box center [390, 191] width 6 height 6
click at [503, 179] on div "Certification by a Debtor Who Resides as a Tenant of Residential Property × Lan…" at bounding box center [322, 167] width 644 height 335
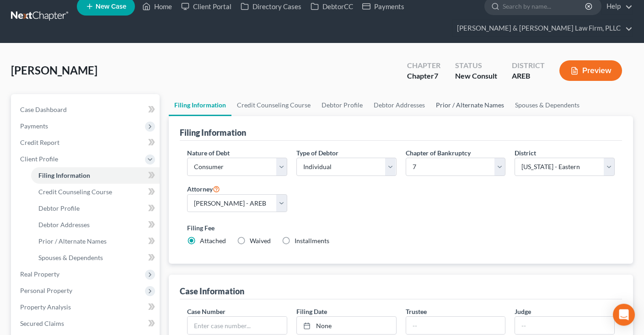
scroll to position [0, 0]
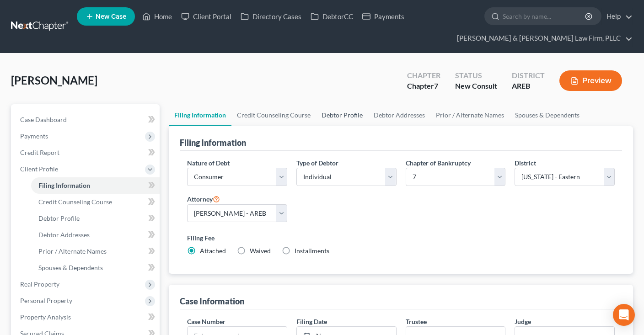
click at [346, 117] on link "Debtor Profile" at bounding box center [342, 115] width 52 height 22
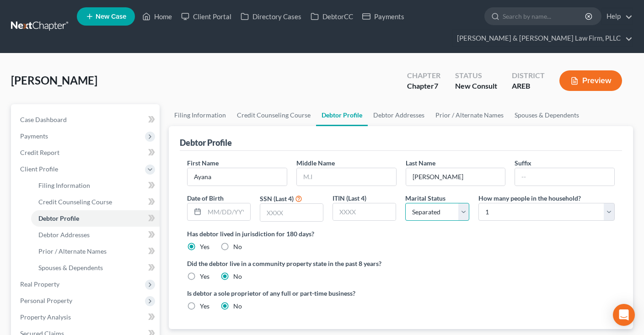
click option "Separated" at bounding box center [0, 0] width 0 height 0
click at [478, 203] on select "Select 1 2 3 4 5 6 7 8 9 10 11 12 13 14 15 16 17 18 19 20" at bounding box center [546, 212] width 136 height 18
click option "4" at bounding box center [0, 0] width 0 height 0
click at [561, 118] on link "Spouses & Dependents" at bounding box center [546, 115] width 75 height 22
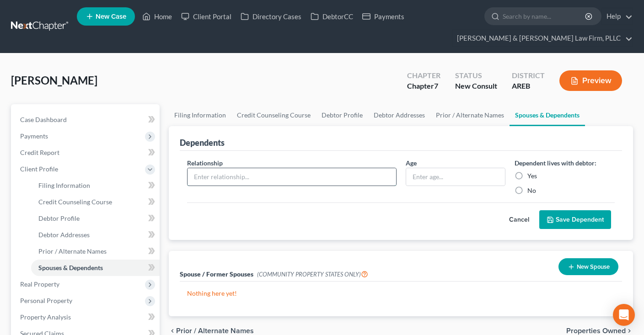
drag, startPoint x: 310, startPoint y: 179, endPoint x: 310, endPoint y: 174, distance: 5.0
click at [310, 179] on input "text" at bounding box center [291, 176] width 208 height 17
drag, startPoint x: 385, startPoint y: 170, endPoint x: 377, endPoint y: 178, distance: 11.0
click at [377, 176] on input "text" at bounding box center [291, 176] width 208 height 17
click at [576, 218] on button "Save Dependent" at bounding box center [575, 219] width 72 height 19
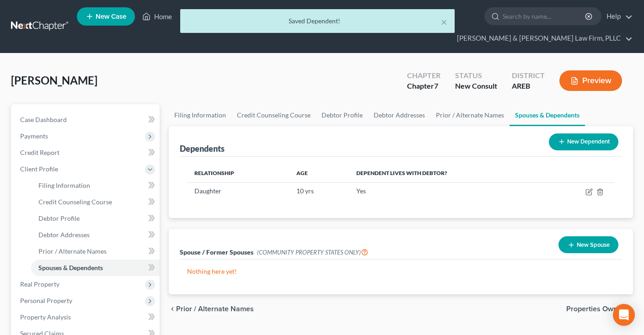
click at [561, 141] on icon at bounding box center [561, 141] width 7 height 7
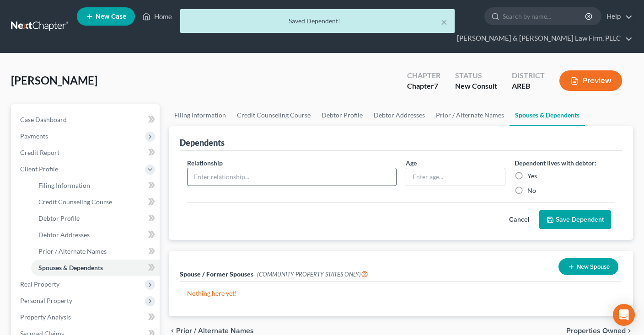
click at [334, 172] on input "text" at bounding box center [291, 176] width 208 height 17
click at [550, 223] on button "Save Dependent" at bounding box center [575, 219] width 72 height 19
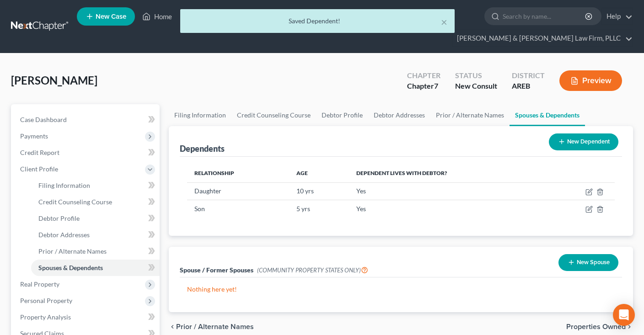
click at [561, 138] on icon at bounding box center [561, 141] width 7 height 7
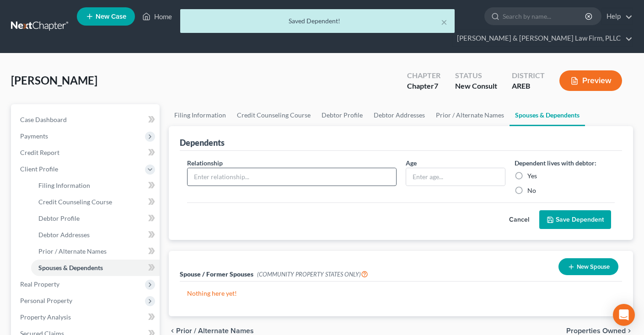
drag, startPoint x: 313, startPoint y: 188, endPoint x: 314, endPoint y: 179, distance: 8.7
click at [313, 184] on div "Relationship *" at bounding box center [291, 176] width 218 height 37
click at [314, 179] on input "text" at bounding box center [291, 176] width 208 height 17
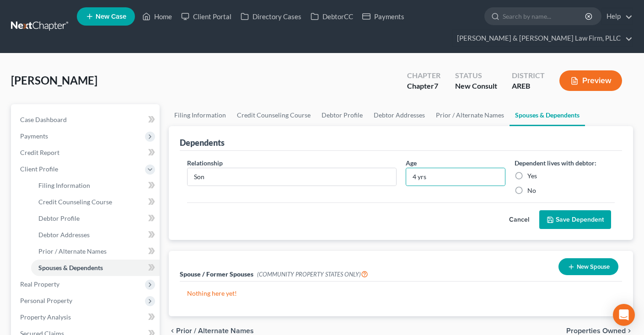
click at [565, 221] on button "Save Dependent" at bounding box center [575, 219] width 72 height 19
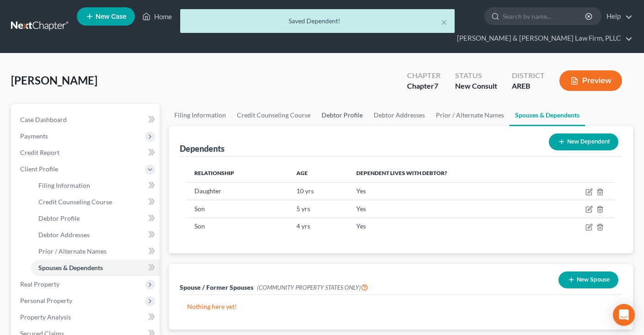
click at [345, 117] on link "Debtor Profile" at bounding box center [342, 115] width 52 height 22
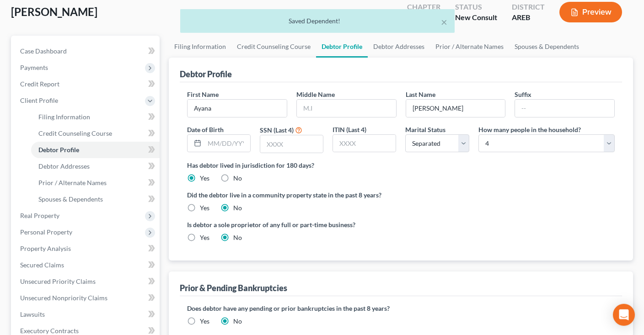
scroll to position [96, 0]
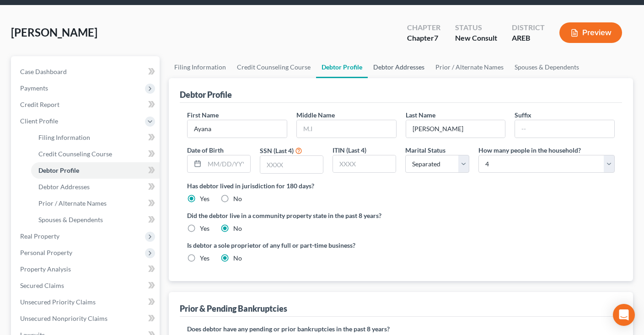
click at [393, 67] on link "Debtor Addresses" at bounding box center [398, 67] width 62 height 22
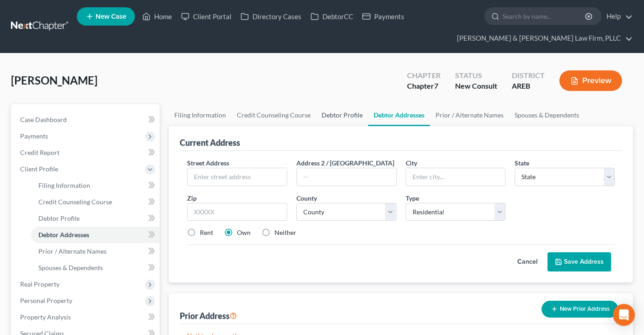
click at [341, 111] on link "Debtor Profile" at bounding box center [342, 115] width 52 height 22
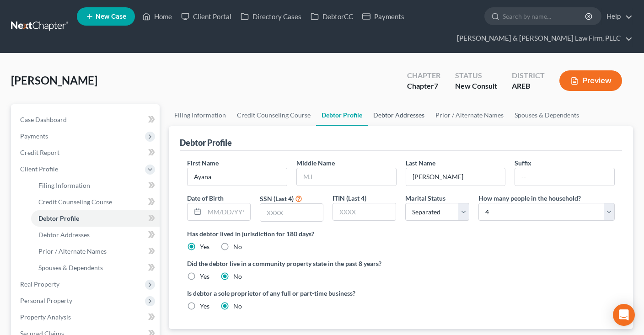
click at [403, 112] on link "Debtor Addresses" at bounding box center [398, 115] width 62 height 22
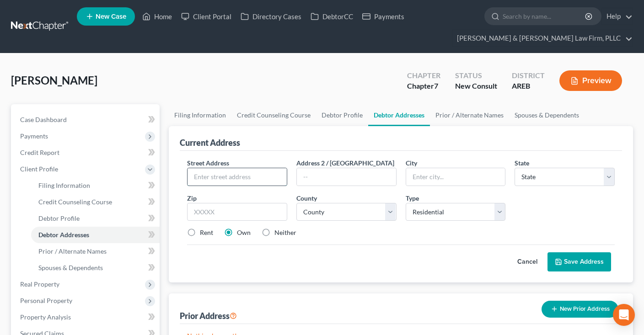
click at [251, 172] on input "text" at bounding box center [236, 176] width 99 height 17
drag, startPoint x: 238, startPoint y: 176, endPoint x: 181, endPoint y: 174, distance: 57.2
click at [187, 174] on input "[STREET_ADDRESS]" at bounding box center [236, 176] width 99 height 17
click at [226, 164] on span "Street Address" at bounding box center [208, 163] width 42 height 8
click at [218, 178] on input "[STREET_ADDRESS]" at bounding box center [236, 176] width 99 height 17
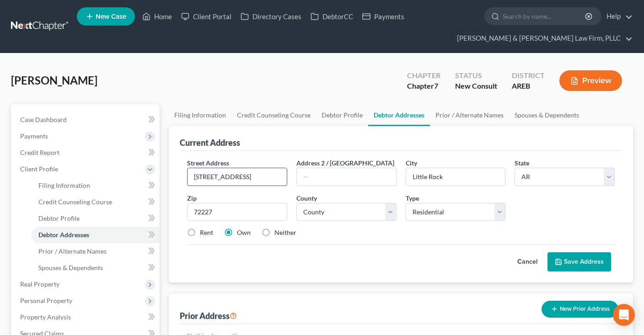
click at [218, 178] on input "[STREET_ADDRESS]" at bounding box center [236, 176] width 99 height 17
click at [296, 203] on select "County [US_STATE][GEOGRAPHIC_DATA] [GEOGRAPHIC_DATA] [GEOGRAPHIC_DATA] [GEOGRAP…" at bounding box center [346, 212] width 100 height 18
click option "[GEOGRAPHIC_DATA]" at bounding box center [0, 0] width 0 height 0
click at [200, 232] on label "Rent" at bounding box center [206, 232] width 13 height 9
click at [203, 232] on input "Rent" at bounding box center [206, 231] width 6 height 6
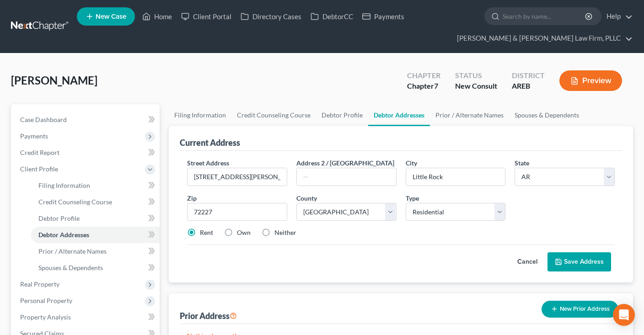
drag, startPoint x: 601, startPoint y: 267, endPoint x: 455, endPoint y: 149, distance: 188.2
click at [601, 267] on button "Save Address" at bounding box center [579, 261] width 64 height 19
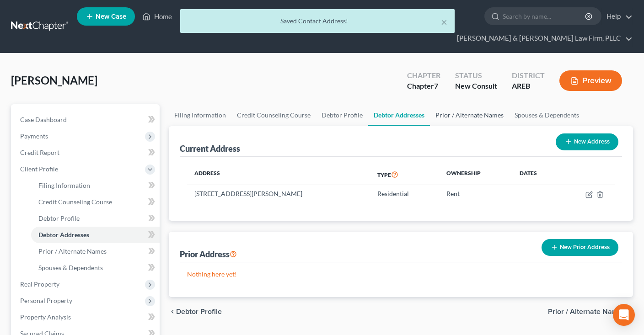
click at [464, 116] on link "Prior / Alternate Names" at bounding box center [469, 115] width 79 height 22
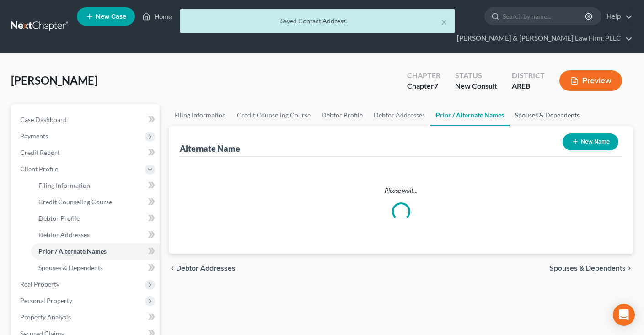
drag, startPoint x: 515, startPoint y: 116, endPoint x: 468, endPoint y: 116, distance: 46.2
click at [515, 116] on link "Spouses & Dependents" at bounding box center [546, 115] width 75 height 22
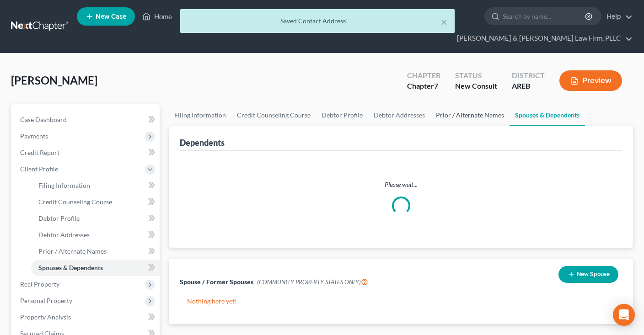
click at [468, 116] on link "Prior / Alternate Names" at bounding box center [469, 115] width 79 height 22
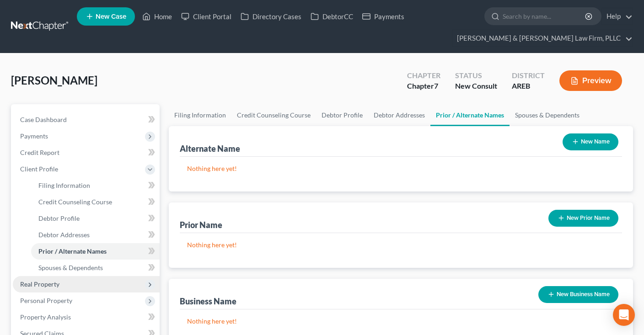
click at [64, 285] on span "Real Property" at bounding box center [86, 284] width 147 height 16
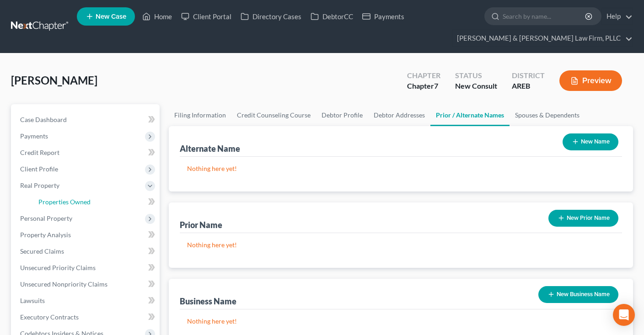
click at [84, 202] on span "Properties Owned" at bounding box center [64, 202] width 52 height 8
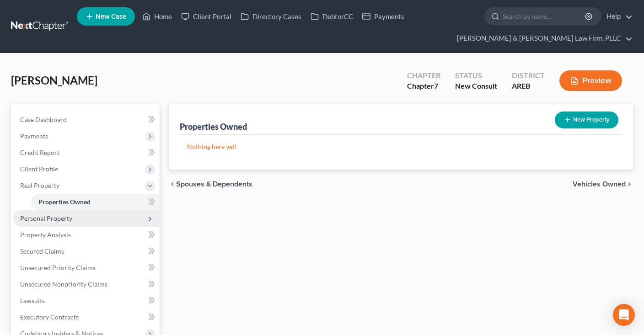
click at [107, 217] on span "Personal Property" at bounding box center [86, 218] width 147 height 16
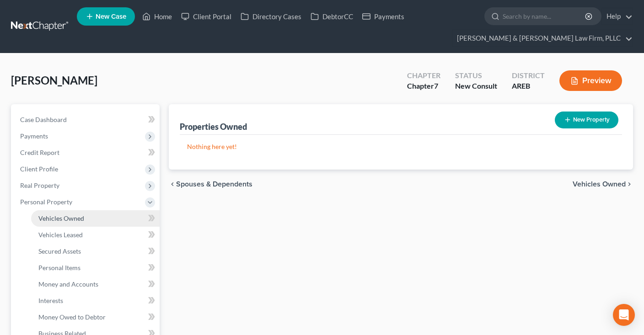
click at [92, 218] on link "Vehicles Owned" at bounding box center [95, 218] width 128 height 16
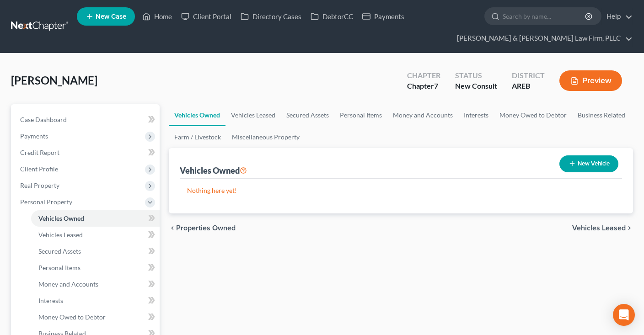
drag, startPoint x: 570, startPoint y: 162, endPoint x: 343, endPoint y: 180, distance: 227.4
click at [570, 162] on icon "button" at bounding box center [571, 163] width 7 height 7
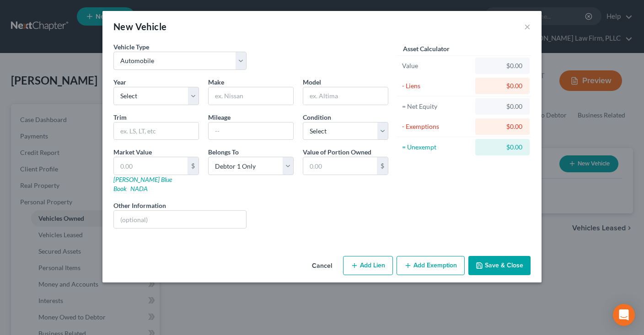
click at [325, 257] on button "Cancel" at bounding box center [321, 266] width 35 height 18
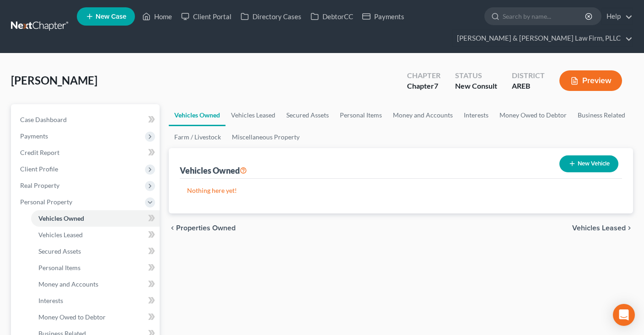
click at [367, 113] on link "Personal Items" at bounding box center [360, 115] width 53 height 22
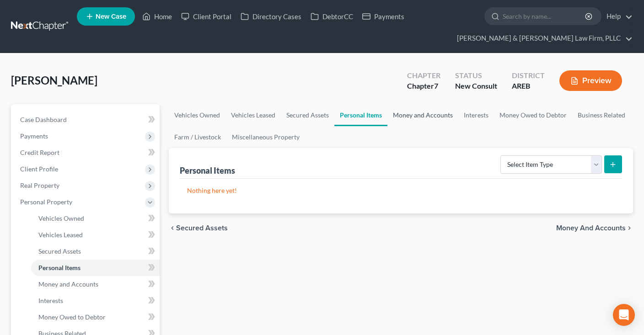
click at [403, 116] on link "Money and Accounts" at bounding box center [422, 115] width 71 height 22
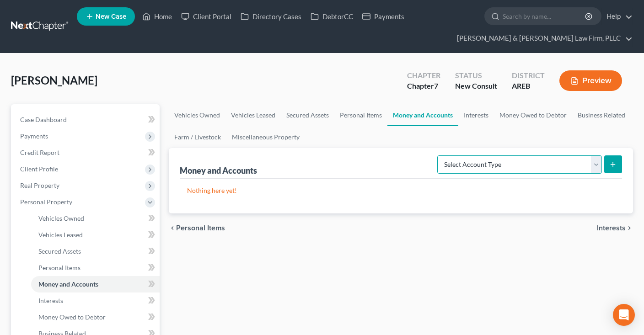
click at [437, 155] on select "Select Account Type Brokerage Cash on Hand Certificates of Deposit Checking Acc…" at bounding box center [519, 164] width 165 height 18
click option "Checking Account" at bounding box center [0, 0] width 0 height 0
drag, startPoint x: 613, startPoint y: 165, endPoint x: 350, endPoint y: 149, distance: 263.7
click at [615, 164] on icon "submit" at bounding box center [612, 164] width 7 height 7
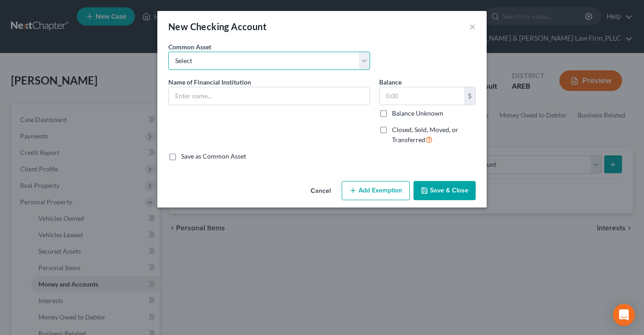
click at [168, 52] on select "Select Checking account" at bounding box center [269, 61] width 202 height 18
click option "Checking account" at bounding box center [0, 0] width 0 height 0
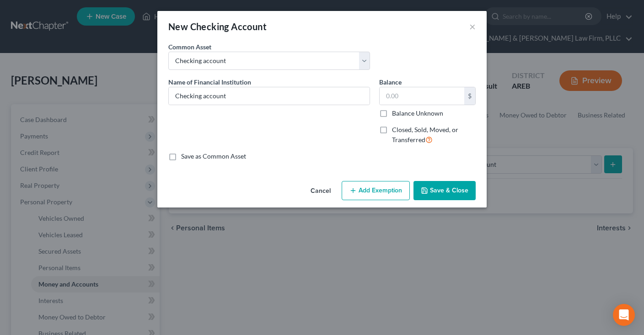
drag, startPoint x: 258, startPoint y: 121, endPoint x: 271, endPoint y: 129, distance: 15.0
click at [259, 121] on div "Name of Financial Institution * Checking account" at bounding box center [269, 114] width 211 height 75
click at [456, 192] on button "Save & Close" at bounding box center [444, 190] width 62 height 19
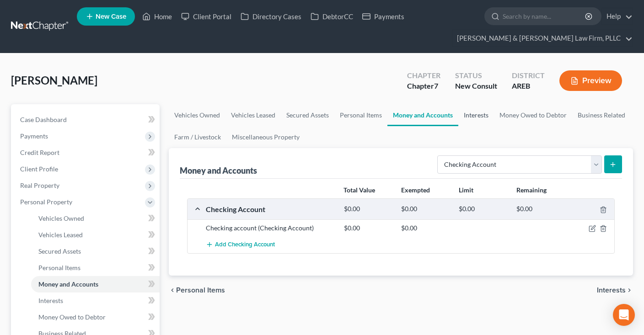
click at [463, 113] on link "Interests" at bounding box center [476, 115] width 36 height 22
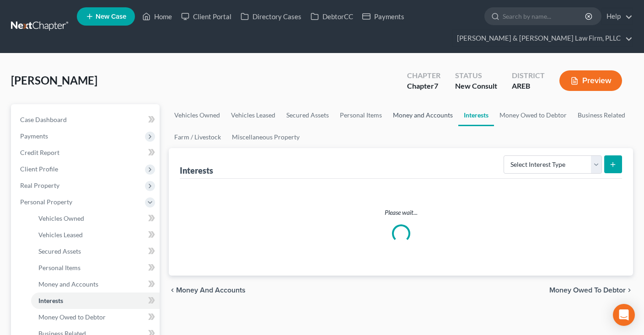
click at [441, 117] on link "Money and Accounts" at bounding box center [422, 115] width 71 height 22
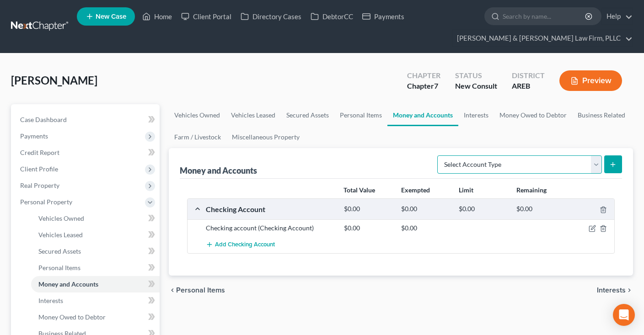
click at [437, 155] on select "Select Account Type Brokerage Cash on Hand Certificates of Deposit Checking Acc…" at bounding box center [519, 164] width 165 height 18
click option "Savings Account" at bounding box center [0, 0] width 0 height 0
drag, startPoint x: 606, startPoint y: 166, endPoint x: 559, endPoint y: 172, distance: 47.4
click at [608, 165] on button "submit" at bounding box center [613, 164] width 18 height 18
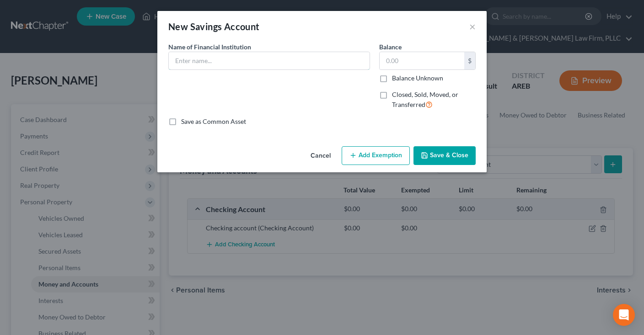
click at [346, 64] on input "text" at bounding box center [269, 60] width 201 height 17
drag, startPoint x: 437, startPoint y: 147, endPoint x: 453, endPoint y: 159, distance: 20.2
click at [437, 148] on button "Save & Close" at bounding box center [444, 155] width 62 height 19
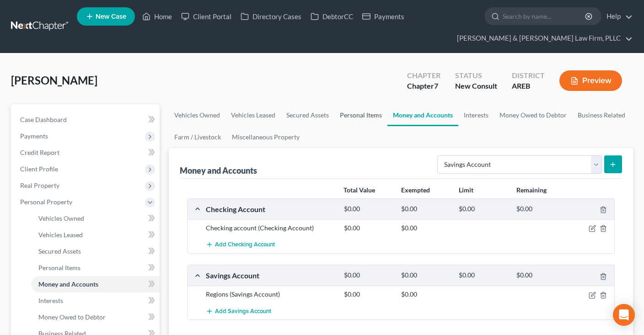
click at [372, 115] on link "Personal Items" at bounding box center [360, 115] width 53 height 22
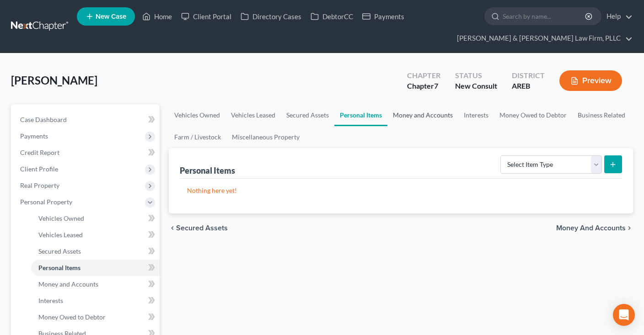
click at [415, 116] on link "Money and Accounts" at bounding box center [422, 115] width 71 height 22
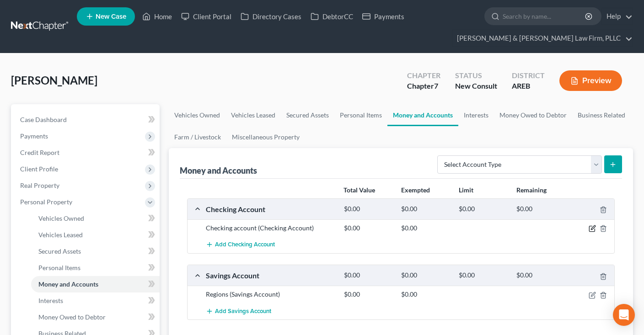
click at [593, 226] on icon "button" at bounding box center [592, 228] width 4 height 4
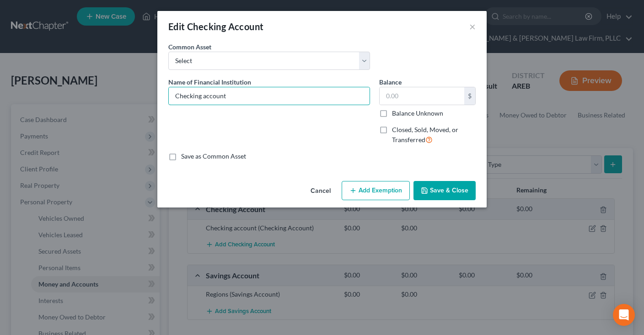
drag, startPoint x: 266, startPoint y: 100, endPoint x: 134, endPoint y: 97, distance: 131.6
click at [169, 100] on input "Checking account" at bounding box center [269, 95] width 201 height 17
click at [439, 194] on button "Save & Close" at bounding box center [444, 190] width 62 height 19
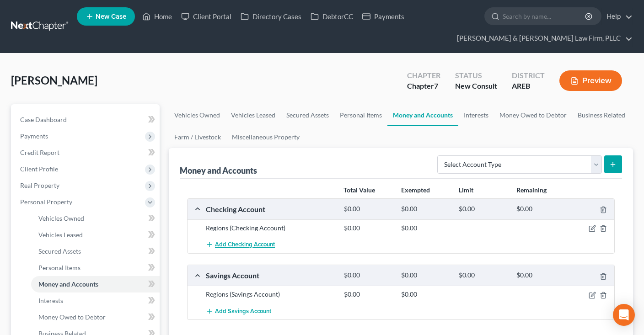
click at [247, 245] on span "Add Checking Account" at bounding box center [245, 244] width 60 height 7
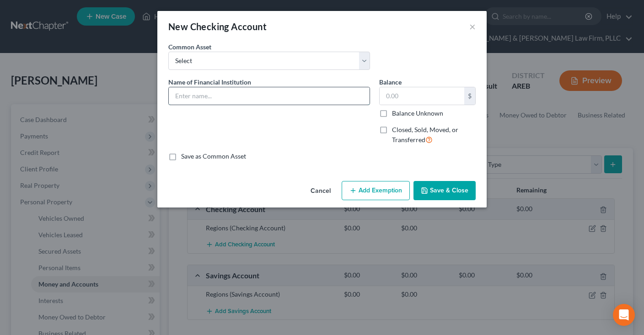
drag, startPoint x: 224, startPoint y: 92, endPoint x: 223, endPoint y: 101, distance: 8.7
click at [224, 93] on input "text" at bounding box center [269, 95] width 201 height 17
click at [429, 184] on button "Save & Close" at bounding box center [444, 190] width 62 height 19
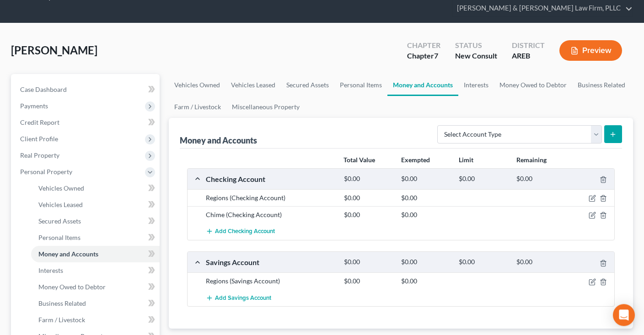
scroll to position [48, 0]
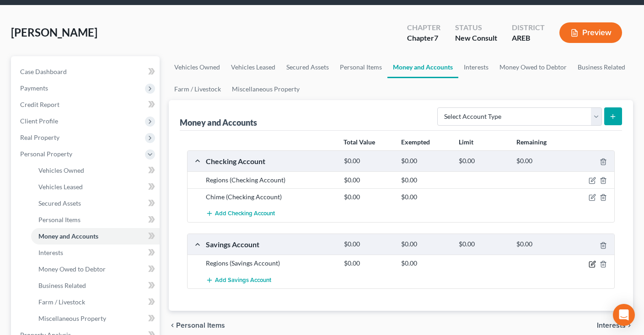
drag, startPoint x: 592, startPoint y: 262, endPoint x: 513, endPoint y: 239, distance: 82.7
click at [592, 262] on icon "button" at bounding box center [591, 264] width 7 height 7
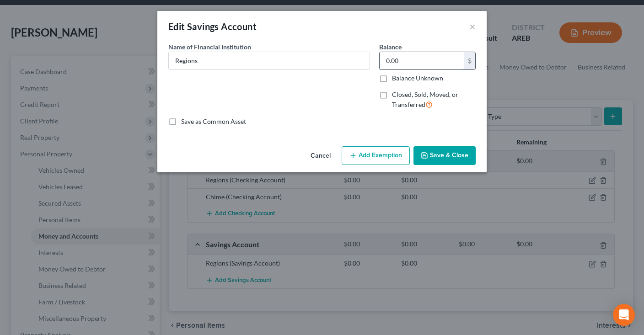
click at [421, 62] on input "0.00" at bounding box center [421, 60] width 85 height 17
click at [422, 161] on button "Save & Close" at bounding box center [444, 155] width 62 height 19
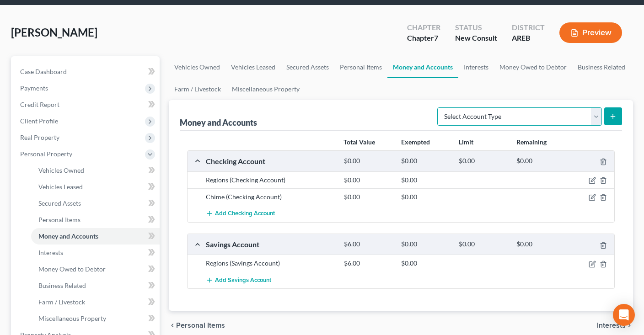
click at [437, 107] on select "Select Account Type Brokerage Cash on Hand Certificates of Deposit Checking Acc…" at bounding box center [519, 116] width 165 height 18
click at [459, 59] on link "Interests" at bounding box center [476, 67] width 36 height 22
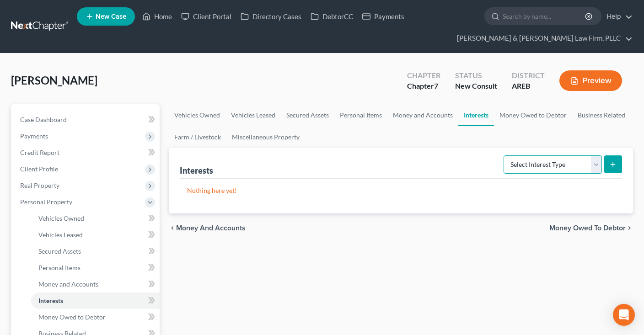
click at [503, 155] on select "Select Interest Type 401K Annuity Bond Education IRA Government Bond Government…" at bounding box center [552, 164] width 98 height 18
click option "Term Life Insurance" at bounding box center [0, 0] width 0 height 0
click at [612, 166] on icon "submit" at bounding box center [612, 164] width 7 height 7
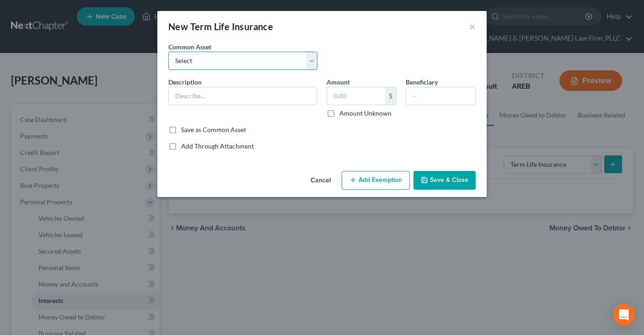
click at [168, 52] on select "Select Term life insurance" at bounding box center [242, 61] width 149 height 18
click option "Term life insurance" at bounding box center [0, 0] width 0 height 0
click at [349, 101] on input "text" at bounding box center [356, 95] width 58 height 17
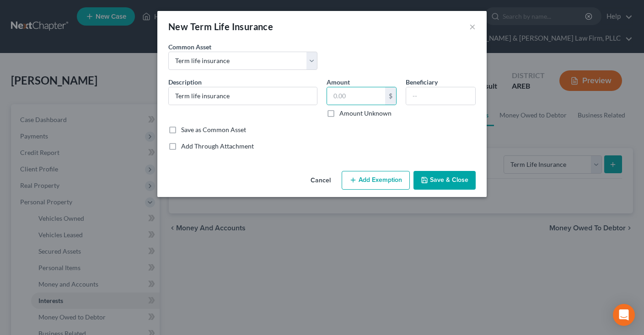
click at [431, 182] on button "Save & Close" at bounding box center [444, 180] width 62 height 19
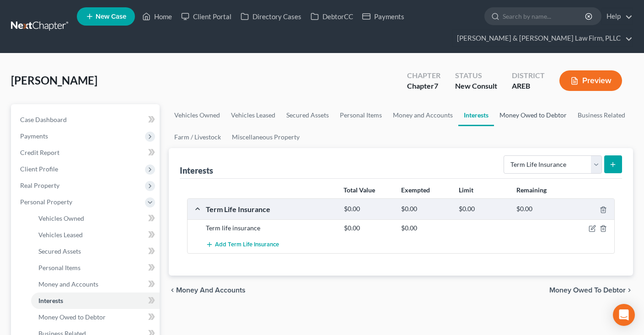
click at [519, 115] on link "Money Owed to Debtor" at bounding box center [533, 115] width 78 height 22
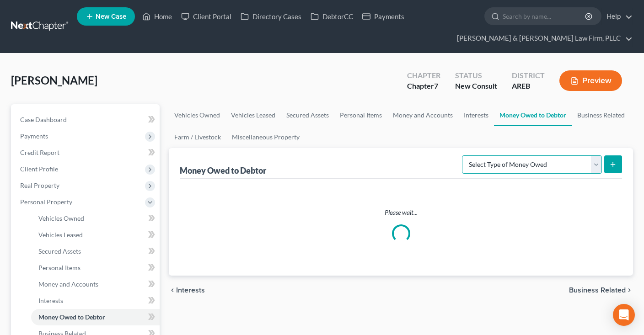
click at [462, 155] on select "Select Type of Money Owed Accounts Receivable Alimony Child Support Claims Agai…" at bounding box center [532, 164] width 140 height 18
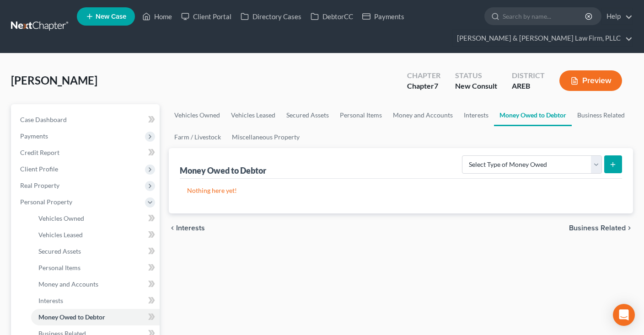
drag, startPoint x: 529, startPoint y: 155, endPoint x: 302, endPoint y: 257, distance: 248.8
click at [120, 185] on span "Real Property" at bounding box center [86, 185] width 147 height 16
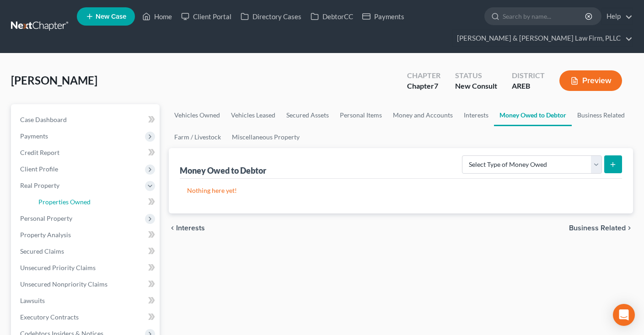
click at [112, 198] on link "Properties Owned" at bounding box center [95, 202] width 128 height 16
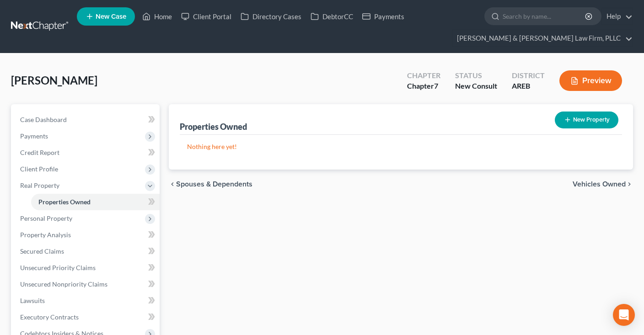
click at [575, 117] on button "New Property" at bounding box center [586, 120] width 64 height 17
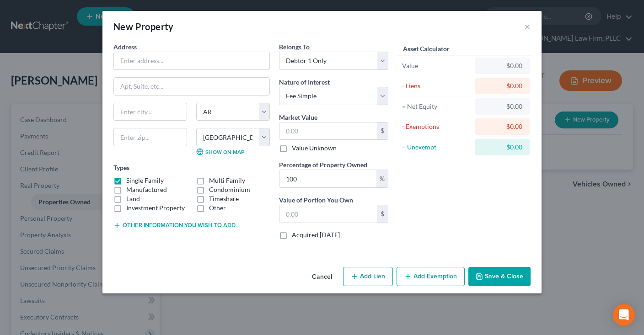
drag, startPoint x: 173, startPoint y: 62, endPoint x: 275, endPoint y: 93, distance: 106.6
click at [172, 61] on input "text" at bounding box center [191, 60] width 155 height 17
click at [279, 52] on select "Select Debtor 1 Only Debtor 2 Only Debtor 1 And Debtor 2 Only At Least One Of T…" at bounding box center [333, 61] width 109 height 18
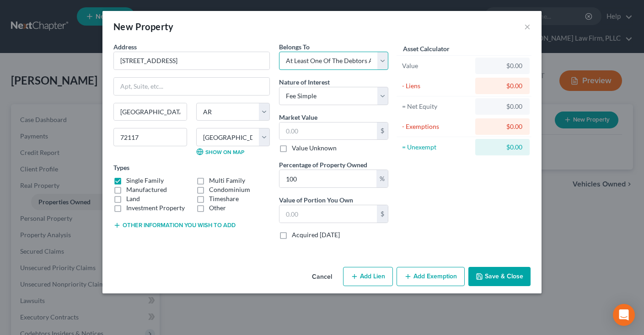
click option "At Least One Of The Debtors And Another" at bounding box center [0, 0] width 0 height 0
drag, startPoint x: 309, startPoint y: 178, endPoint x: 308, endPoint y: 183, distance: 4.6
click at [309, 180] on input "100" at bounding box center [327, 178] width 97 height 17
click at [279, 181] on input "100" at bounding box center [327, 178] width 97 height 17
click at [457, 187] on div "Asset Calculator Value $0.00 - Liens $0.00 = Net Equity $0.00 - Exemptions $0.0…" at bounding box center [464, 144] width 142 height 205
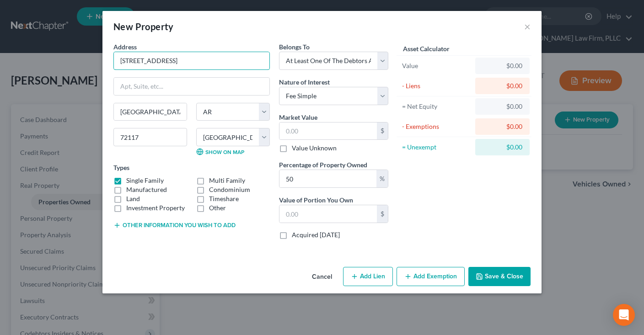
drag, startPoint x: 208, startPoint y: 59, endPoint x: 80, endPoint y: 80, distance: 130.2
click at [114, 69] on input "[STREET_ADDRESS]" at bounding box center [191, 60] width 155 height 17
click at [304, 134] on input "text" at bounding box center [327, 130] width 97 height 17
paste input "$197,700"
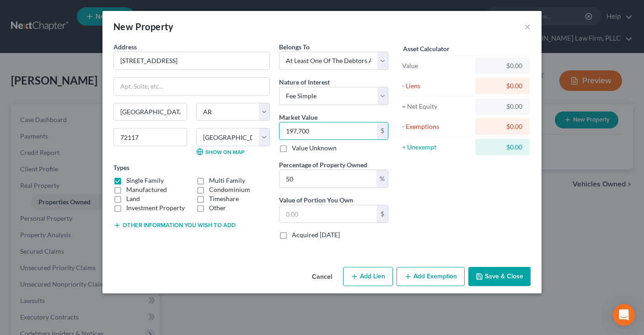
click at [454, 201] on div "Asset Calculator Value $0.00 - Liens $0.00 = Net Equity $0.00 - Exemptions $0.0…" at bounding box center [464, 144] width 142 height 205
click at [372, 271] on button "Add Lien" at bounding box center [368, 276] width 50 height 19
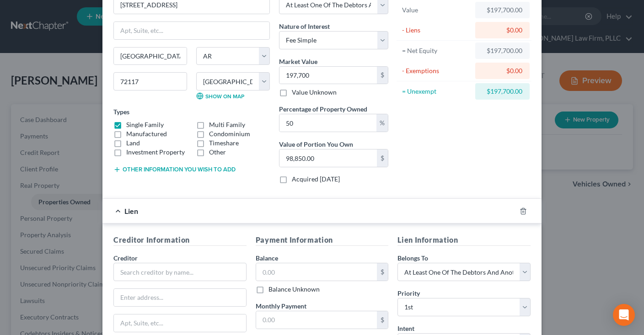
scroll to position [138, 0]
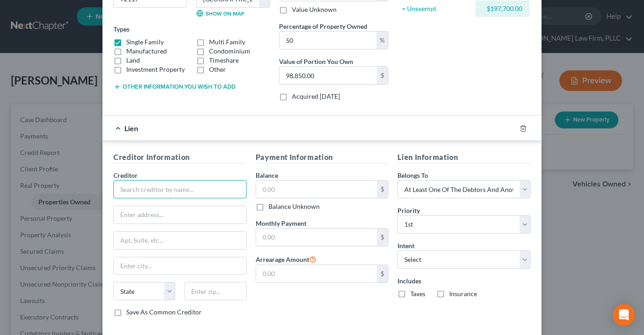
click at [202, 183] on input "text" at bounding box center [179, 189] width 133 height 18
click at [293, 181] on input "text" at bounding box center [316, 189] width 121 height 17
click at [227, 185] on input "text" at bounding box center [179, 189] width 133 height 18
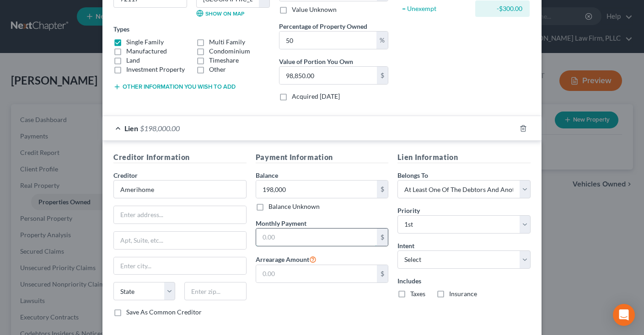
drag, startPoint x: 276, startPoint y: 236, endPoint x: 283, endPoint y: 238, distance: 7.5
click at [278, 236] on input "text" at bounding box center [316, 237] width 121 height 17
click at [397, 250] on select "Select Surrender Redeem Reaffirm Avoid Other" at bounding box center [463, 259] width 133 height 18
click option "Reaffirm" at bounding box center [0, 0] width 0 height 0
click at [442, 106] on div "Asset Calculator Value $197,700.00 - Liens $198,000.00 = Net Equity -$300.00 - …" at bounding box center [464, 6] width 142 height 205
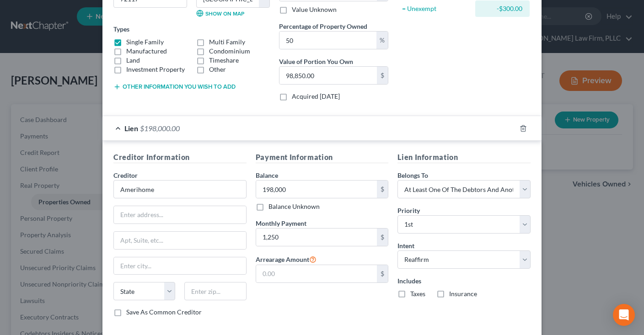
click at [446, 81] on div "Asset Calculator Value $197,700.00 - Liens $198,000.00 = Net Equity -$300.00 - …" at bounding box center [464, 6] width 142 height 205
click at [446, 74] on div "Asset Calculator Value $197,700.00 - Liens $198,000.00 = Net Equity -$300.00 - …" at bounding box center [464, 6] width 142 height 205
click at [256, 181] on input "198,000" at bounding box center [316, 189] width 121 height 17
drag, startPoint x: 307, startPoint y: 183, endPoint x: 247, endPoint y: 191, distance: 61.0
click at [256, 191] on input "198,000" at bounding box center [316, 189] width 121 height 17
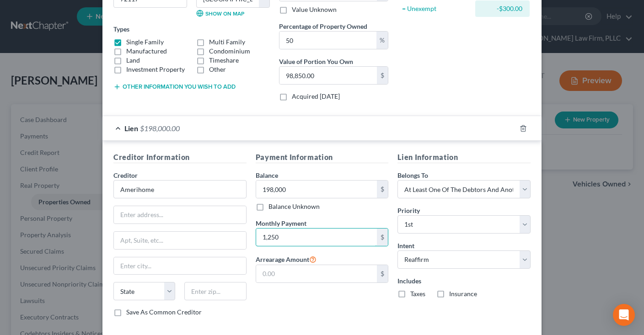
drag, startPoint x: 290, startPoint y: 234, endPoint x: 622, endPoint y: 197, distance: 334.9
click at [293, 234] on input "1,250" at bounding box center [316, 237] width 121 height 17
click at [524, 127] on icon "button" at bounding box center [522, 128] width 7 height 7
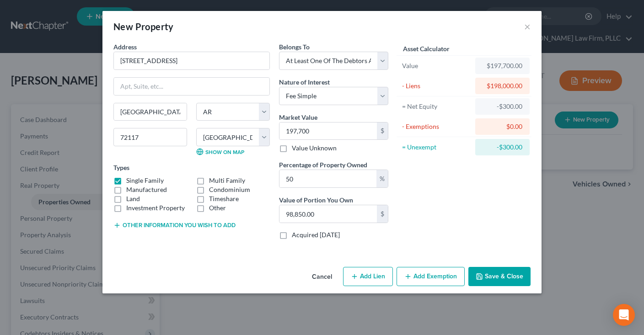
scroll to position [0, 0]
click at [213, 224] on button "Other information you wish to add" at bounding box center [174, 225] width 122 height 7
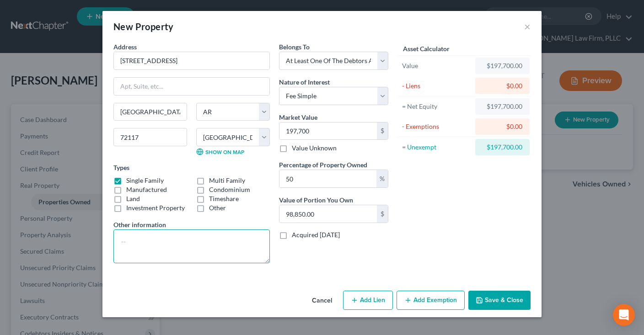
click at [186, 245] on textarea at bounding box center [191, 246] width 156 height 34
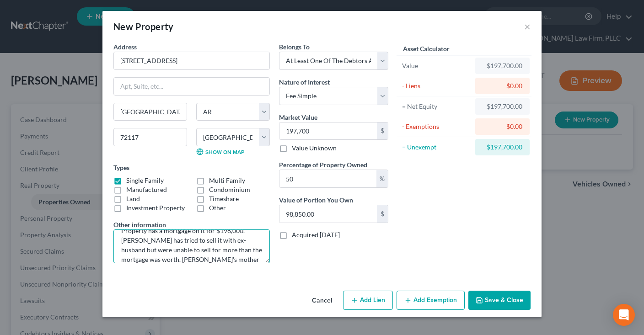
scroll to position [21, 0]
click at [483, 298] on icon "button" at bounding box center [478, 300] width 7 height 7
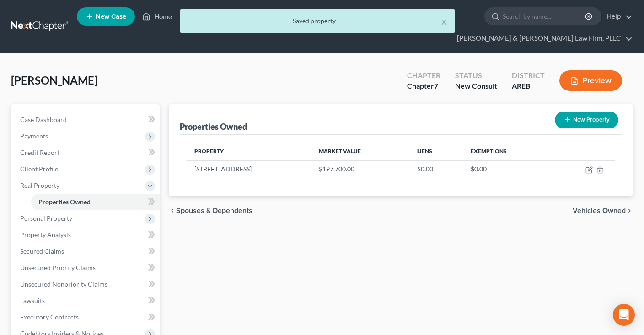
click at [314, 82] on div "[PERSON_NAME] Upgraded Chapter Chapter 7 Status New Consult District AREB Previ…" at bounding box center [322, 84] width 622 height 40
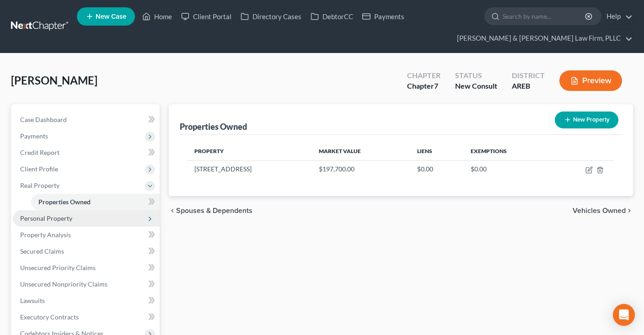
click at [97, 223] on span "Personal Property" at bounding box center [86, 218] width 147 height 16
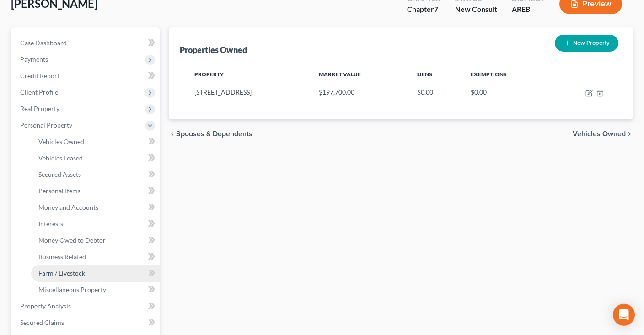
scroll to position [96, 0]
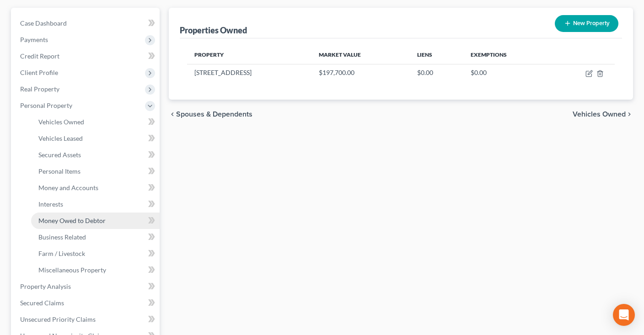
click at [102, 221] on span "Money Owed to Debtor" at bounding box center [71, 221] width 67 height 8
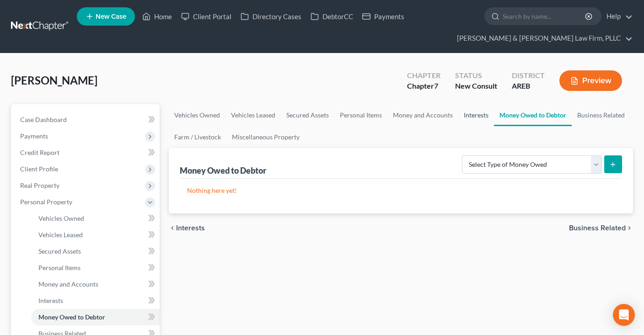
click at [479, 113] on link "Interests" at bounding box center [476, 115] width 36 height 22
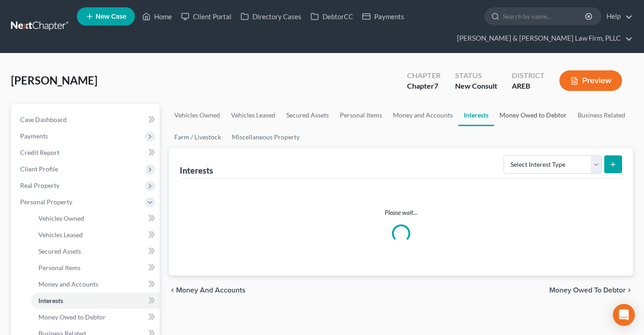
drag, startPoint x: 512, startPoint y: 117, endPoint x: 535, endPoint y: 119, distance: 23.0
click at [513, 117] on link "Money Owed to Debtor" at bounding box center [533, 115] width 78 height 22
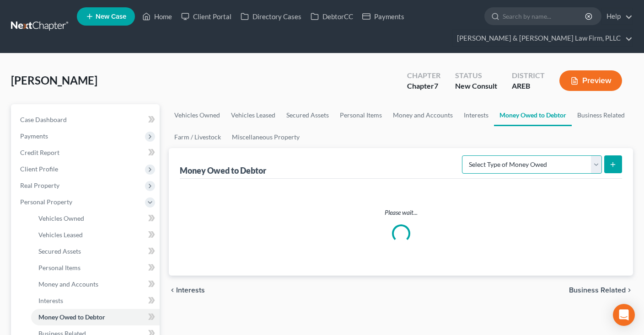
click at [462, 155] on select "Select Type of Money Owed Accounts Receivable Alimony Child Support Claims Agai…" at bounding box center [532, 164] width 140 height 18
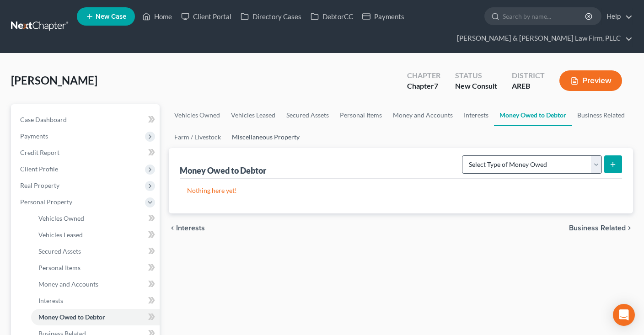
click at [282, 135] on link "Miscellaneous Property" at bounding box center [265, 137] width 79 height 22
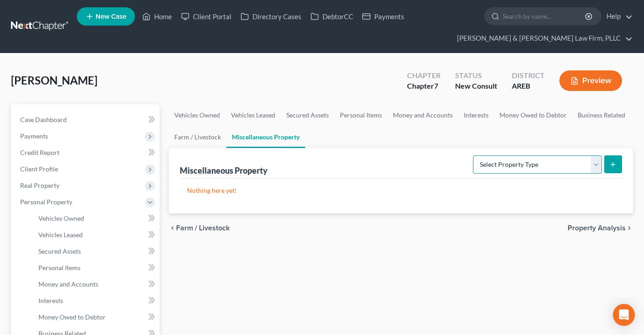
click at [473, 155] on select "Select Property Type Assigned for Creditor Benefit [DATE] Holding for Another N…" at bounding box center [537, 164] width 129 height 18
drag, startPoint x: 505, startPoint y: 161, endPoint x: 316, endPoint y: 231, distance: 201.6
click at [336, 218] on div "chevron_left Farm / Livestock Property Analysis chevron_right" at bounding box center [401, 227] width 464 height 29
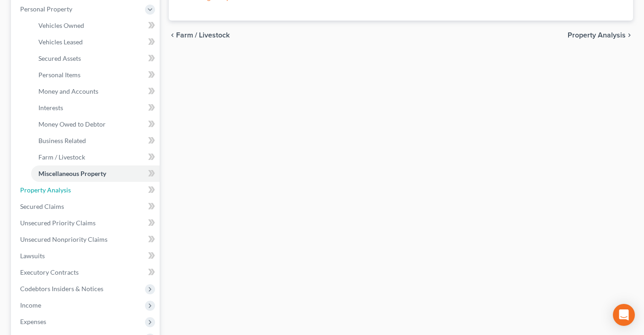
click at [74, 192] on link "Property Analysis" at bounding box center [86, 190] width 147 height 16
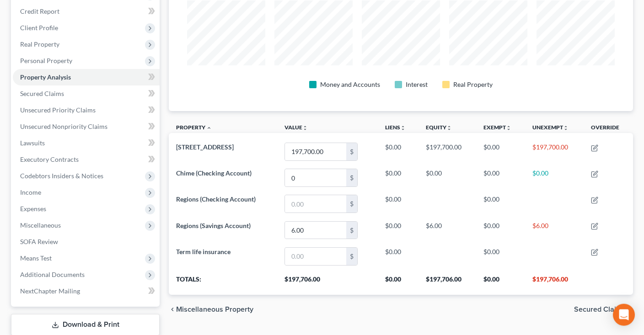
scroll to position [96, 0]
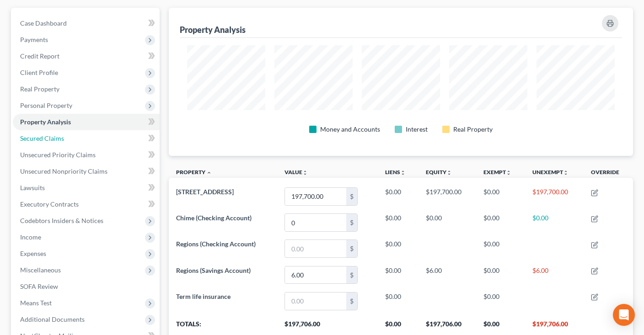
drag, startPoint x: 69, startPoint y: 133, endPoint x: 218, endPoint y: 159, distance: 151.8
click at [69, 133] on link "Secured Claims" at bounding box center [86, 138] width 147 height 16
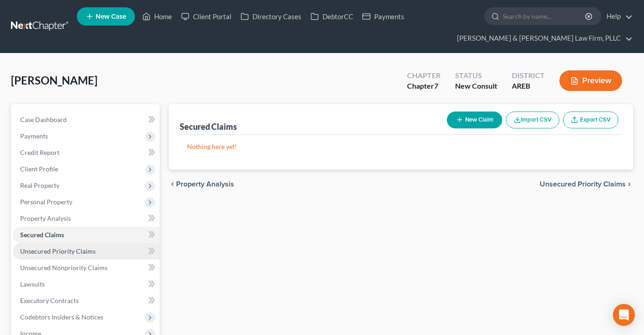
click at [122, 253] on link "Unsecured Priority Claims" at bounding box center [86, 251] width 147 height 16
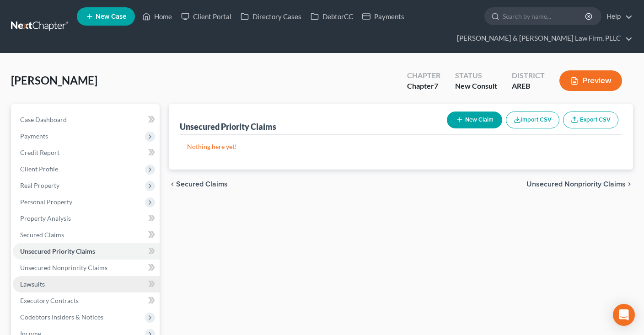
click at [94, 278] on link "Lawsuits" at bounding box center [86, 284] width 147 height 16
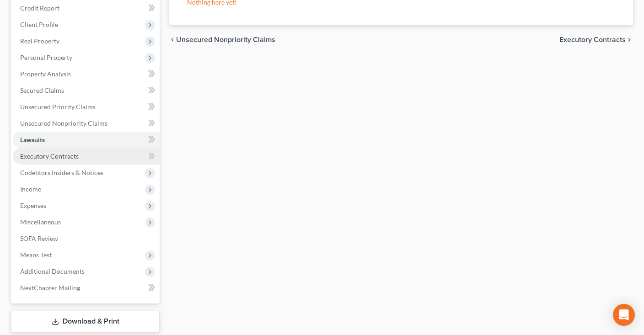
click at [71, 150] on link "Executory Contracts" at bounding box center [86, 156] width 147 height 16
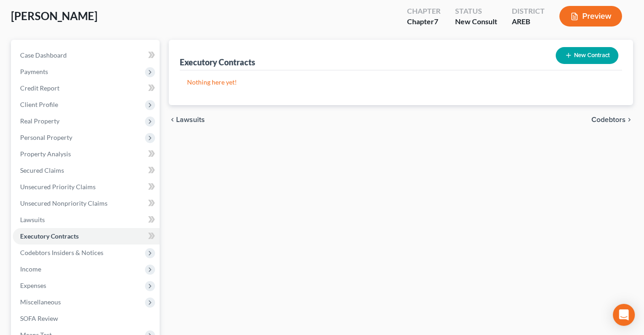
scroll to position [96, 0]
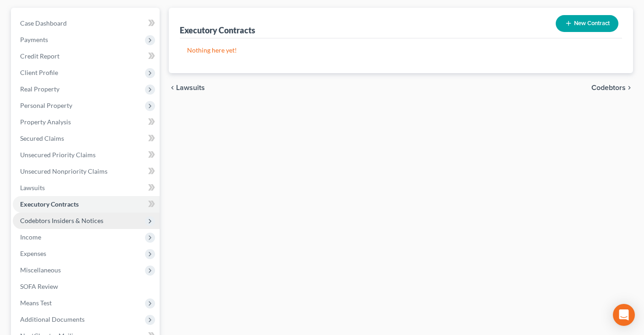
click at [112, 219] on span "Codebtors Insiders & Notices" at bounding box center [86, 221] width 147 height 16
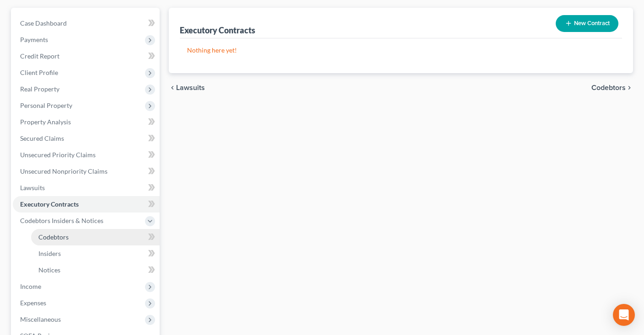
click at [108, 234] on link "Codebtors" at bounding box center [95, 237] width 128 height 16
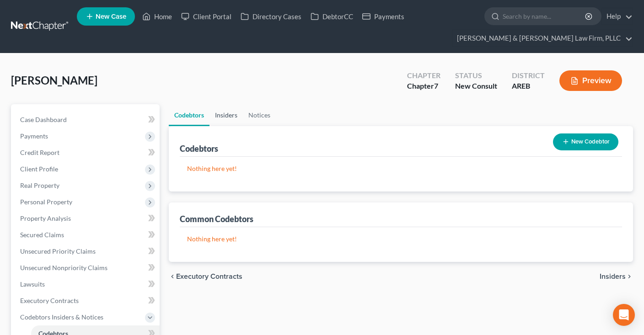
click at [228, 119] on link "Insiders" at bounding box center [225, 115] width 33 height 22
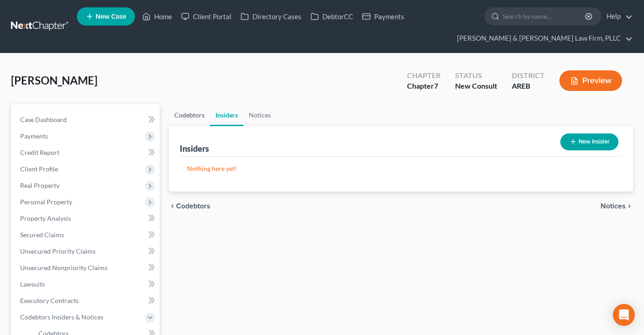
click at [183, 117] on link "Codebtors" at bounding box center [189, 115] width 41 height 22
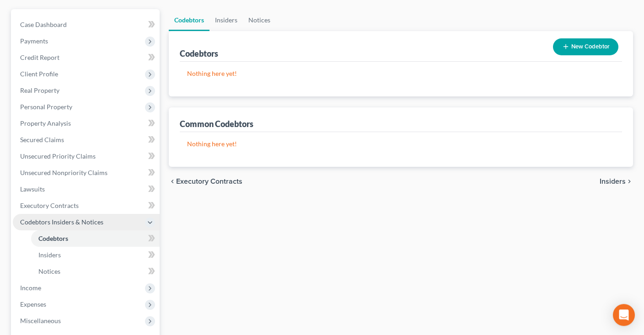
scroll to position [144, 0]
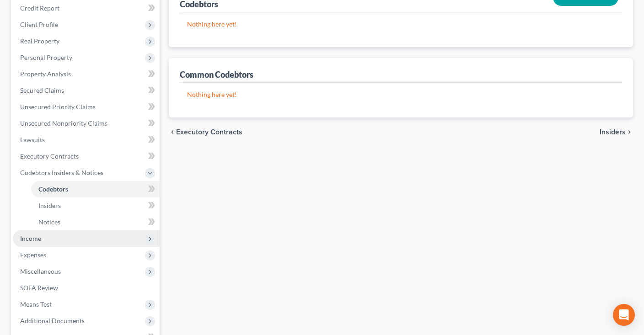
click at [61, 234] on span "Income" at bounding box center [86, 238] width 147 height 16
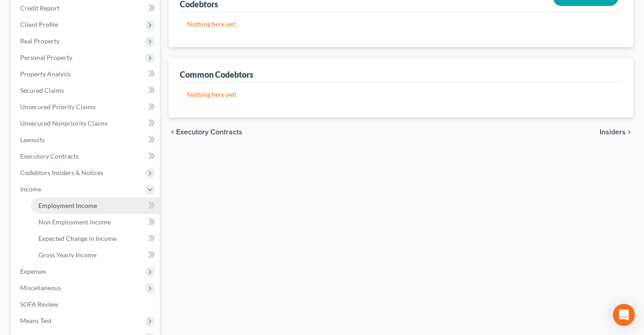
click at [92, 206] on span "Employment Income" at bounding box center [67, 206] width 59 height 8
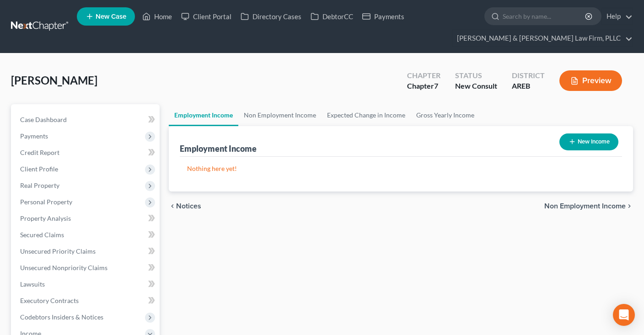
click at [593, 139] on button "New Income" at bounding box center [588, 141] width 59 height 17
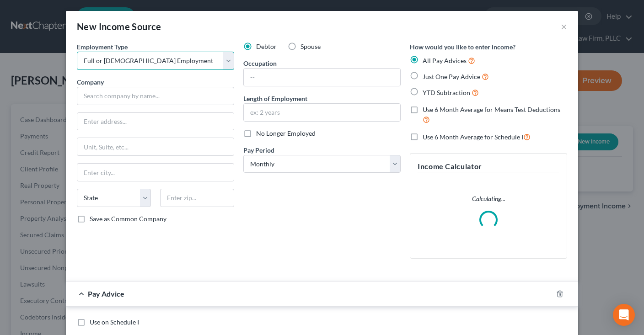
click option "Full or [DEMOGRAPHIC_DATA] Employment" at bounding box center [0, 0] width 0 height 0
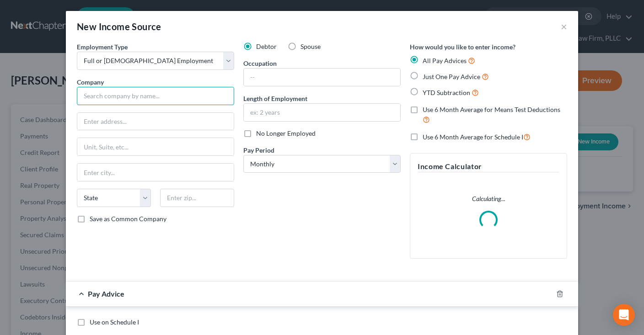
click at [164, 96] on input "text" at bounding box center [155, 96] width 157 height 18
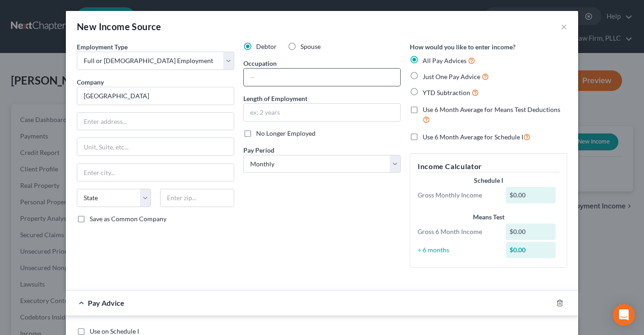
drag, startPoint x: 266, startPoint y: 81, endPoint x: 268, endPoint y: 76, distance: 5.3
click at [267, 79] on input "text" at bounding box center [322, 77] width 156 height 17
click at [274, 106] on input "text" at bounding box center [322, 112] width 156 height 17
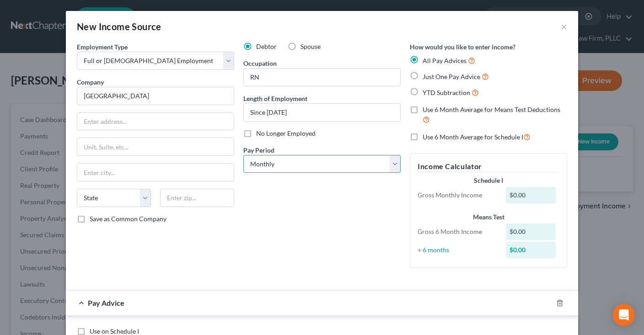
click at [327, 164] on select "Select Monthly Twice Monthly Every Other Week Weekly" at bounding box center [321, 164] width 157 height 18
click option "Monthly" at bounding box center [0, 0] width 0 height 0
click at [334, 204] on div "Debtor Spouse Occupation RN Length of Employment Since [DATE] No Longer Employe…" at bounding box center [322, 158] width 166 height 233
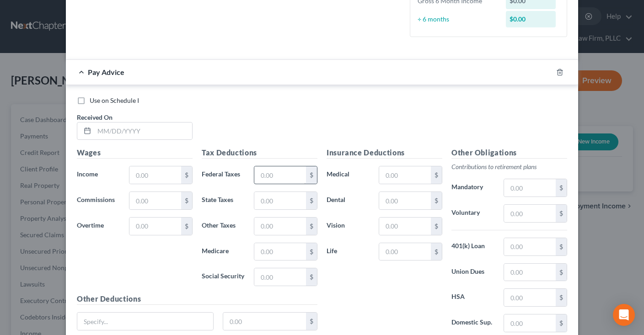
scroll to position [231, 0]
drag, startPoint x: 160, startPoint y: 129, endPoint x: 219, endPoint y: 144, distance: 61.6
click at [160, 129] on input "text" at bounding box center [143, 130] width 98 height 17
drag, startPoint x: 186, startPoint y: 179, endPoint x: 181, endPoint y: 177, distance: 6.2
click at [184, 179] on div "$" at bounding box center [186, 174] width 11 height 17
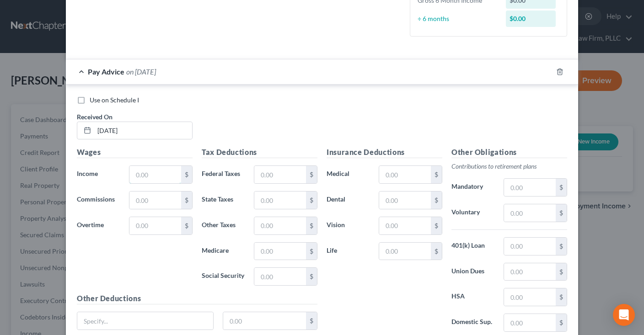
drag, startPoint x: 161, startPoint y: 177, endPoint x: 226, endPoint y: 147, distance: 71.6
click at [160, 177] on input "text" at bounding box center [155, 174] width 52 height 17
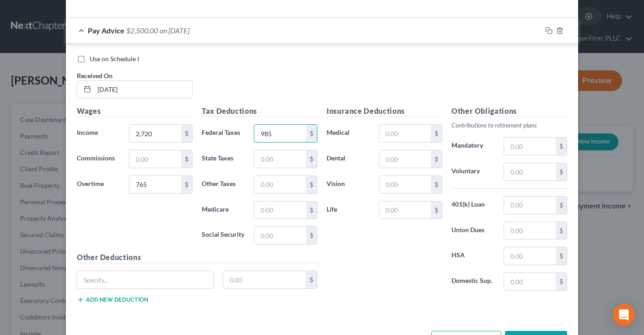
scroll to position [257, 0]
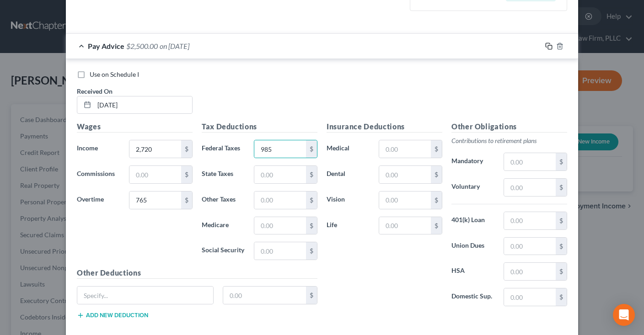
click at [548, 43] on icon "button" at bounding box center [548, 46] width 7 height 7
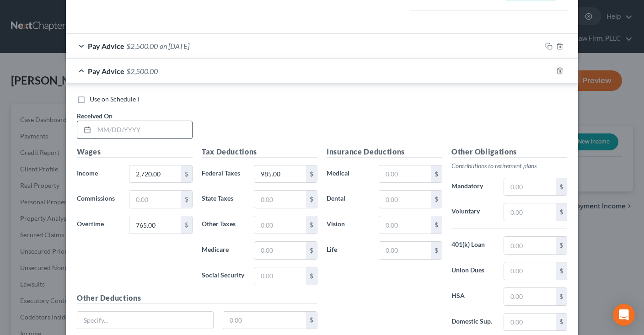
click at [160, 130] on input "text" at bounding box center [143, 129] width 98 height 17
click at [272, 120] on div "Use on Schedule I Received On * [DATE]" at bounding box center [321, 121] width 499 height 52
click at [115, 101] on span "Use on Schedule I" at bounding box center [114, 99] width 49 height 8
click at [99, 101] on input "Use on Schedule I" at bounding box center [96, 98] width 6 height 6
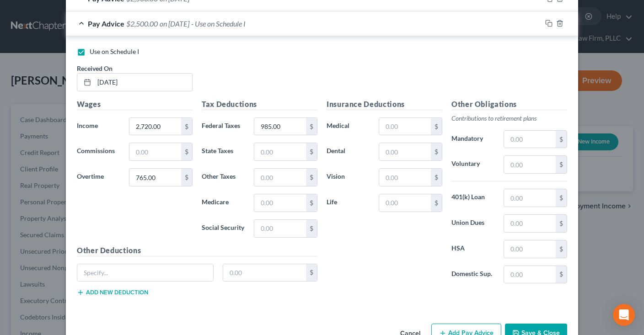
scroll to position [328, 0]
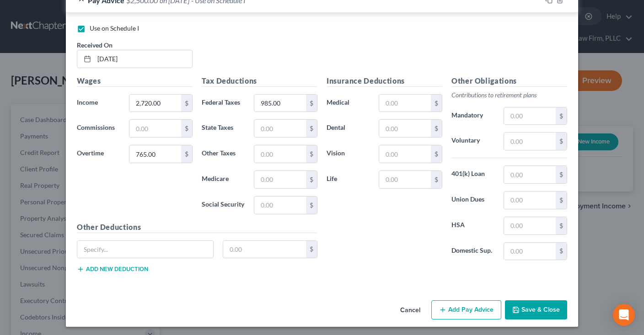
click at [525, 304] on button "Save & Close" at bounding box center [536, 309] width 62 height 19
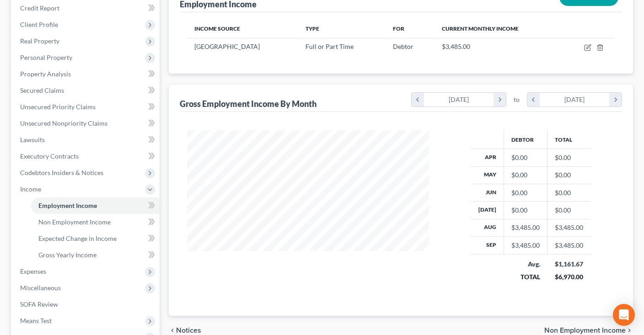
scroll to position [0, 0]
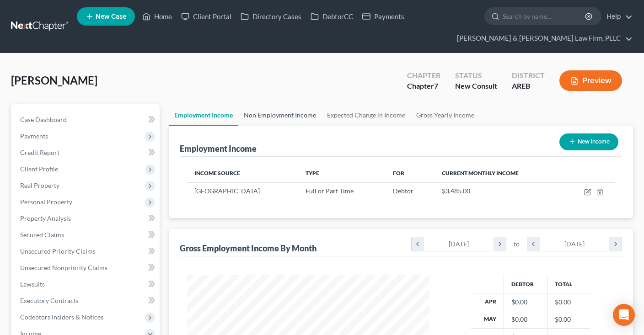
click at [257, 117] on link "Non Employment Income" at bounding box center [279, 115] width 83 height 22
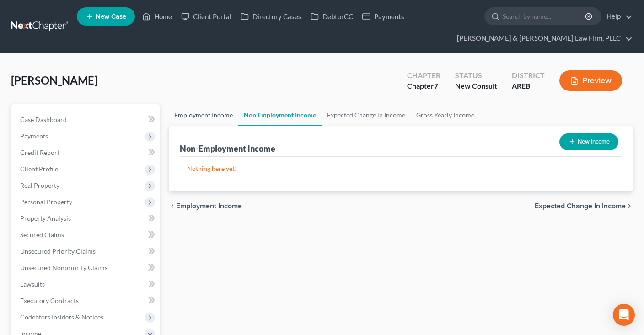
click at [208, 120] on link "Employment Income" at bounding box center [203, 115] width 69 height 22
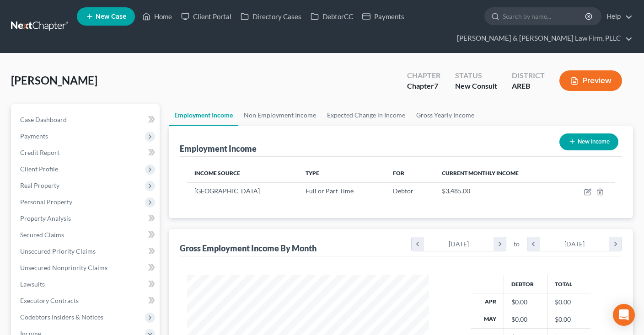
scroll to position [163, 260]
click at [283, 115] on link "Non Employment Income" at bounding box center [279, 115] width 83 height 22
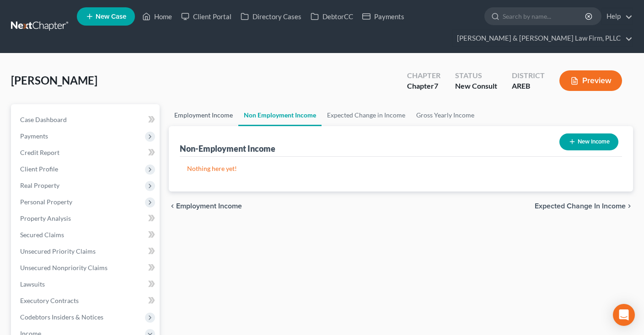
click at [206, 121] on link "Employment Income" at bounding box center [203, 115] width 69 height 22
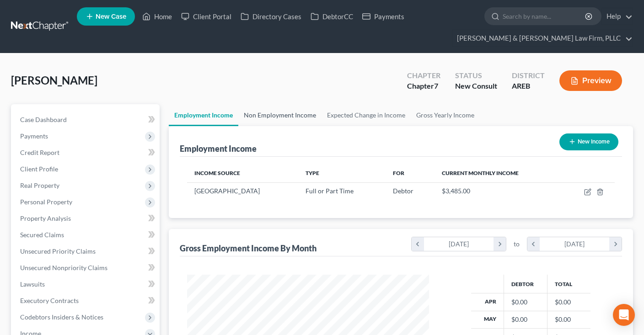
scroll to position [163, 260]
drag, startPoint x: 262, startPoint y: 119, endPoint x: 226, endPoint y: 116, distance: 36.7
click at [263, 119] on link "Non Employment Income" at bounding box center [279, 115] width 83 height 22
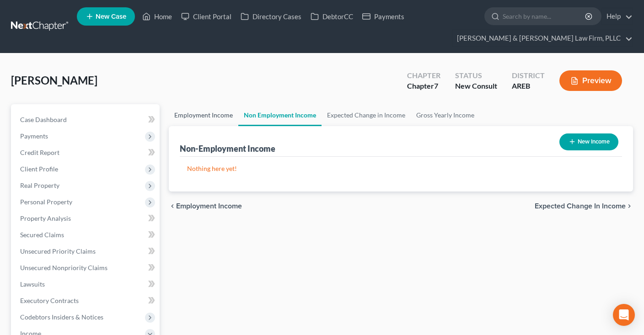
click at [204, 117] on link "Employment Income" at bounding box center [203, 115] width 69 height 22
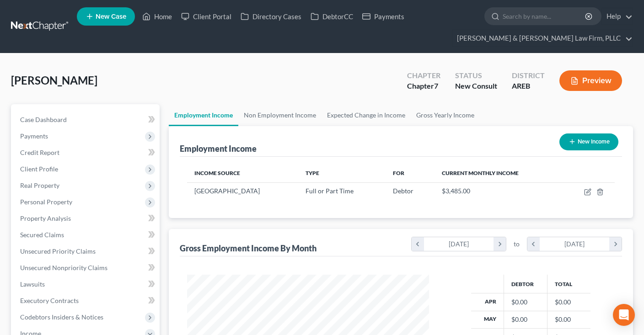
scroll to position [163, 260]
click at [436, 117] on link "Gross Yearly Income" at bounding box center [444, 115] width 69 height 22
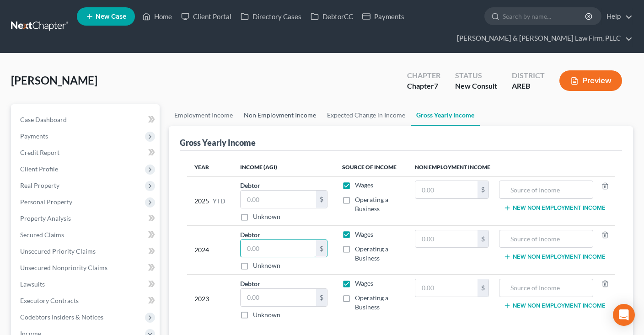
drag, startPoint x: 287, startPoint y: 246, endPoint x: 284, endPoint y: 118, distance: 128.0
click at [287, 247] on input "text" at bounding box center [277, 248] width 75 height 17
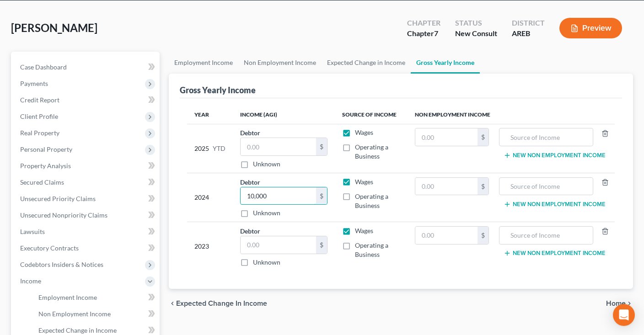
scroll to position [96, 0]
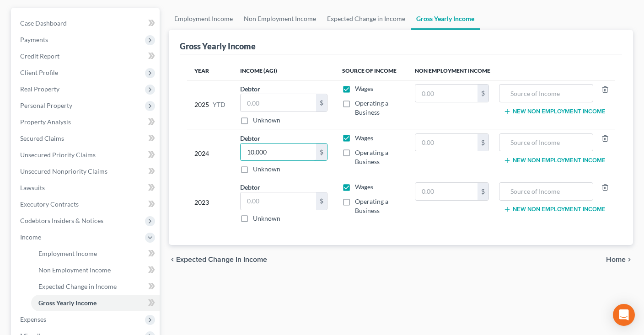
drag, startPoint x: 275, startPoint y: 155, endPoint x: 239, endPoint y: 157, distance: 35.7
click at [240, 157] on input "10,000" at bounding box center [277, 152] width 75 height 17
click at [270, 202] on input "text" at bounding box center [277, 200] width 75 height 17
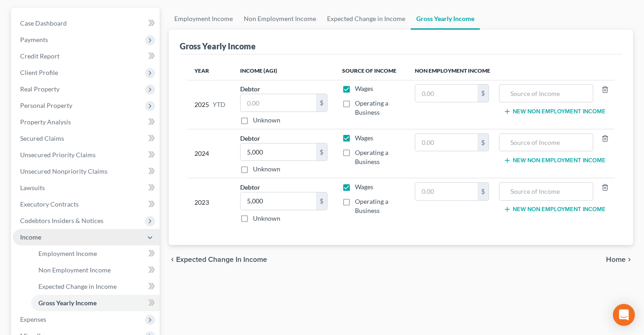
drag, startPoint x: 302, startPoint y: 266, endPoint x: 148, endPoint y: 243, distance: 156.2
click at [300, 267] on div "chevron_left Expected Change in Income Home chevron_right" at bounding box center [401, 259] width 464 height 29
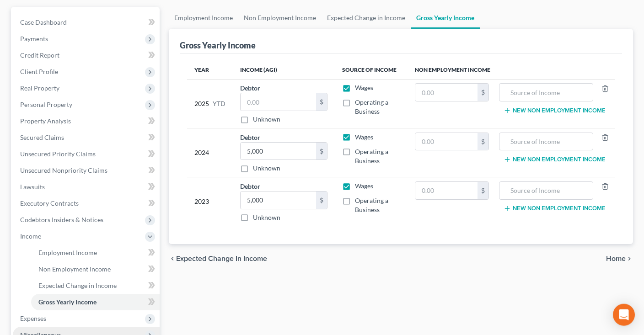
scroll to position [265, 0]
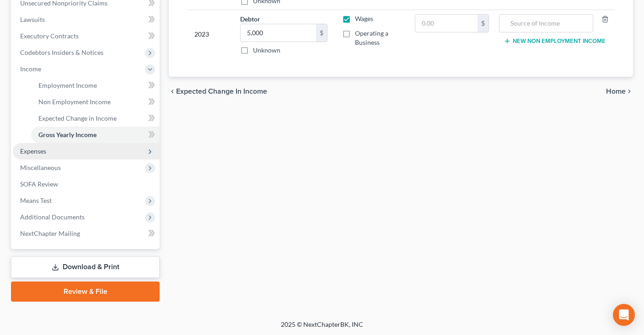
click at [72, 148] on span "Expenses" at bounding box center [86, 151] width 147 height 16
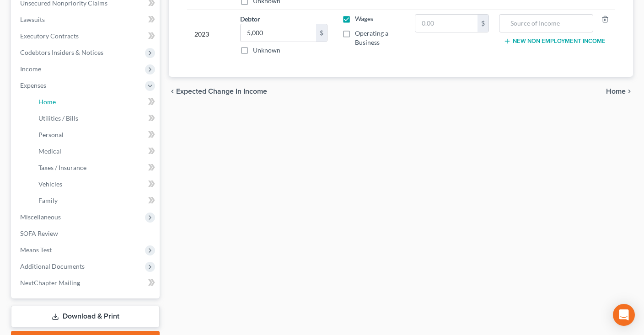
click at [76, 101] on link "Home" at bounding box center [95, 102] width 128 height 16
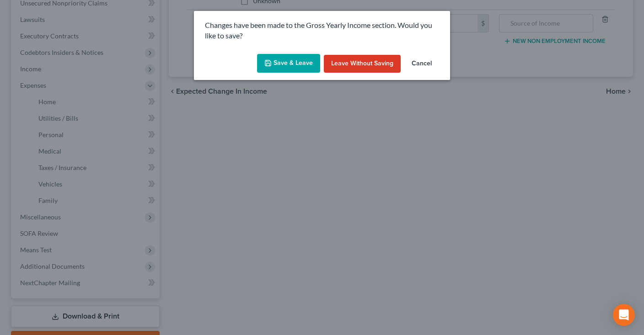
click at [290, 66] on button "Save & Leave" at bounding box center [288, 63] width 63 height 19
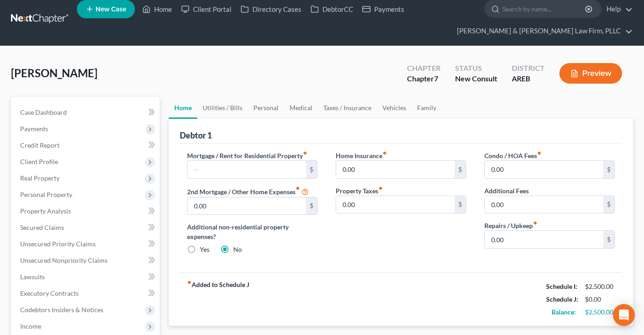
scroll to position [5, 0]
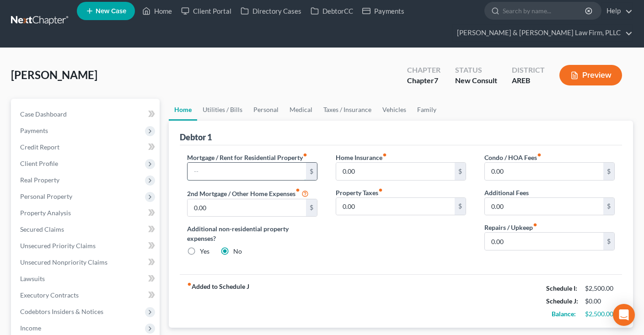
click at [288, 168] on input "text" at bounding box center [246, 171] width 118 height 17
click at [237, 111] on link "Utilities / Bills" at bounding box center [222, 110] width 51 height 22
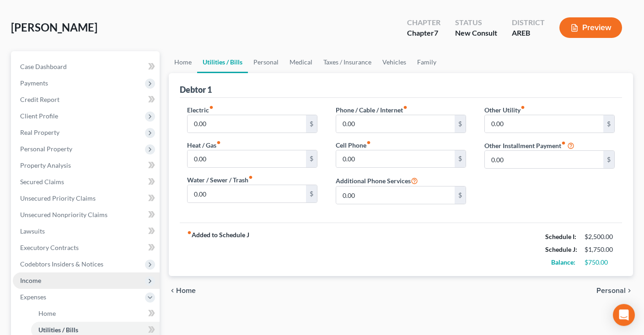
scroll to position [96, 0]
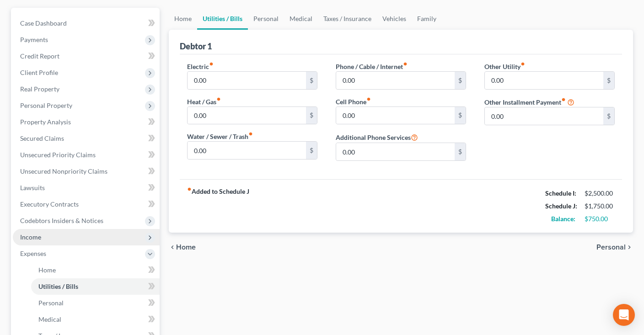
click at [53, 236] on span "Income" at bounding box center [86, 237] width 147 height 16
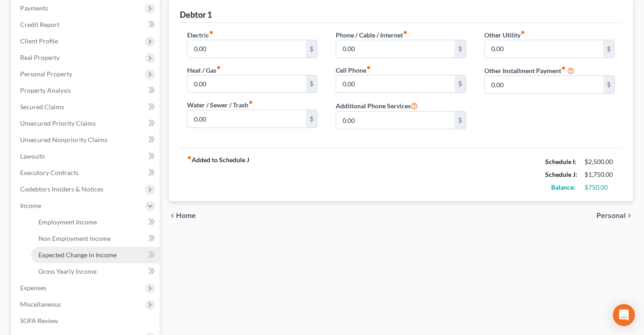
scroll to position [144, 0]
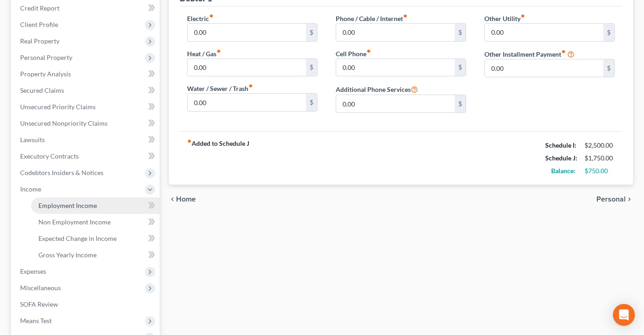
click at [75, 207] on span "Employment Income" at bounding box center [67, 206] width 59 height 8
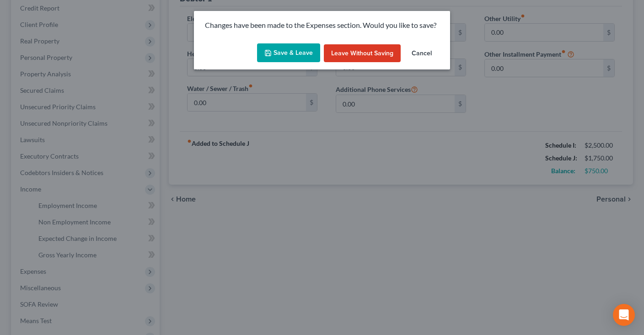
drag, startPoint x: 300, startPoint y: 59, endPoint x: 320, endPoint y: 69, distance: 22.1
click at [299, 59] on button "Save & Leave" at bounding box center [288, 52] width 63 height 19
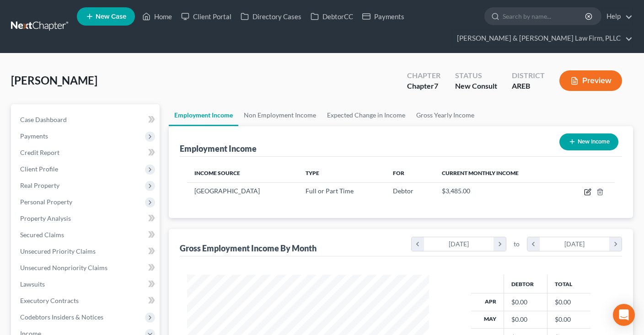
drag, startPoint x: 588, startPoint y: 192, endPoint x: 398, endPoint y: 142, distance: 196.3
click at [588, 191] on icon "button" at bounding box center [587, 191] width 7 height 7
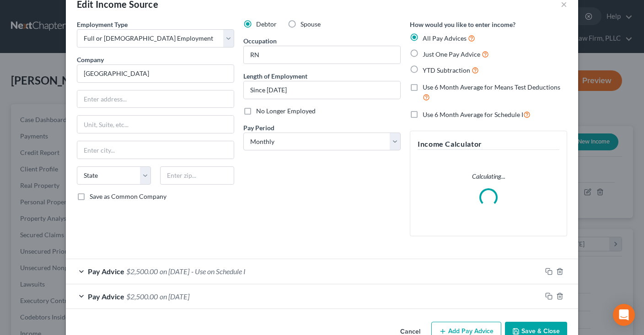
scroll to position [46, 0]
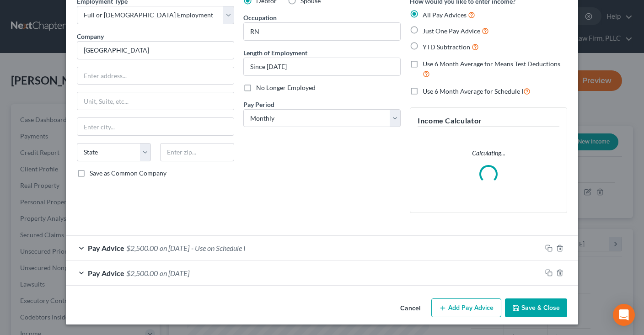
click at [145, 244] on span "$2,500.00" at bounding box center [142, 248] width 32 height 9
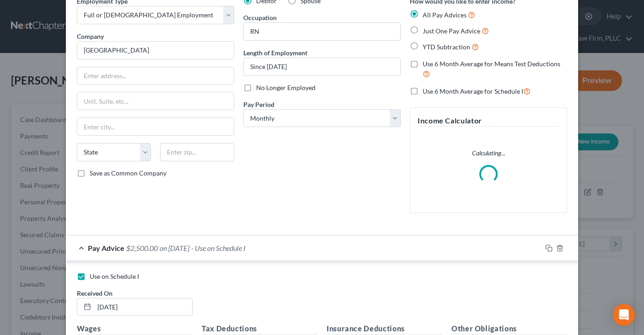
scroll to position [231, 0]
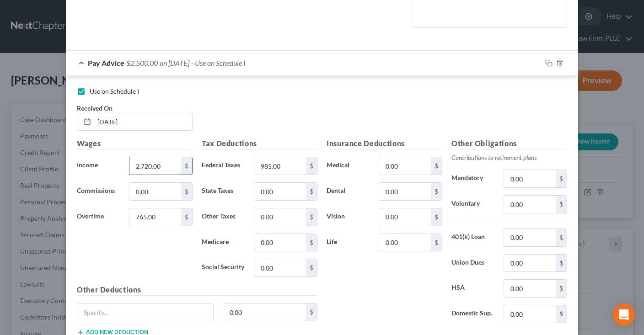
click at [174, 163] on input "2,720.00" at bounding box center [155, 165] width 52 height 17
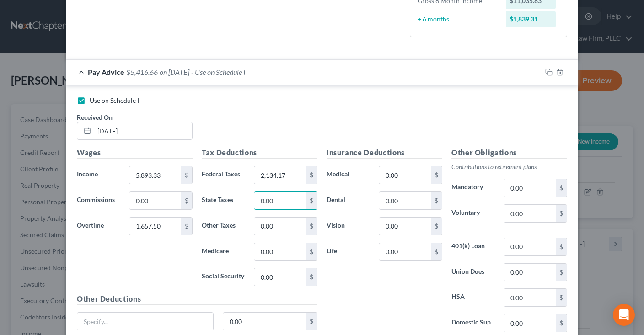
scroll to position [328, 0]
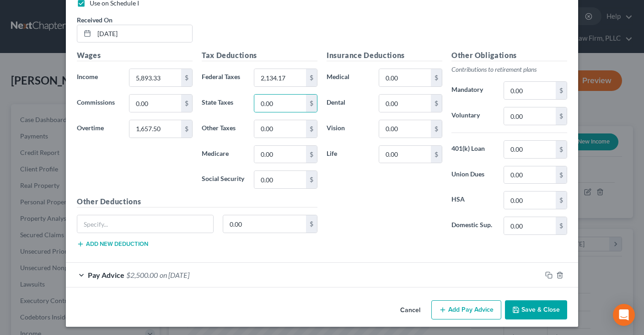
click at [286, 267] on div "Pay Advice $2,500.00 on [DATE]" at bounding box center [303, 275] width 475 height 24
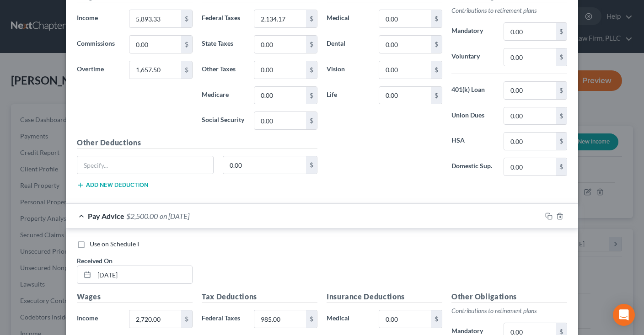
scroll to position [467, 0]
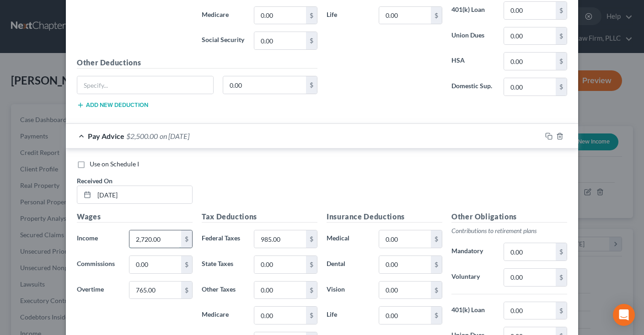
drag, startPoint x: 155, startPoint y: 234, endPoint x: 160, endPoint y: 239, distance: 7.4
click at [155, 239] on input "2,720.00" at bounding box center [155, 238] width 52 height 17
drag, startPoint x: 162, startPoint y: 237, endPoint x: 129, endPoint y: 234, distance: 33.1
click at [129, 234] on input "2,720.00" at bounding box center [155, 238] width 52 height 17
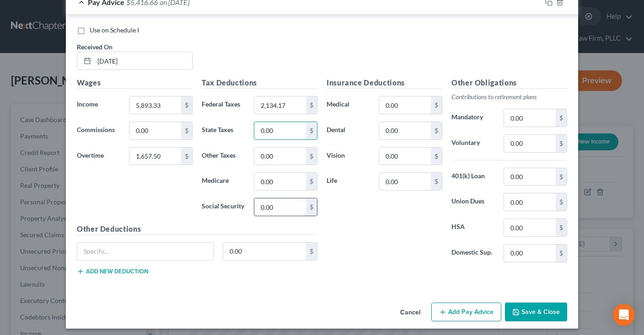
click at [523, 306] on button "Save & Close" at bounding box center [536, 312] width 62 height 19
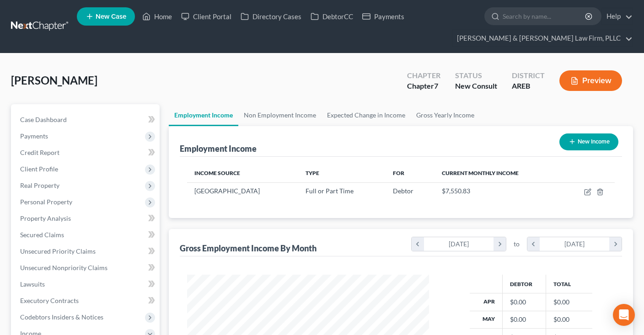
scroll to position [193, 0]
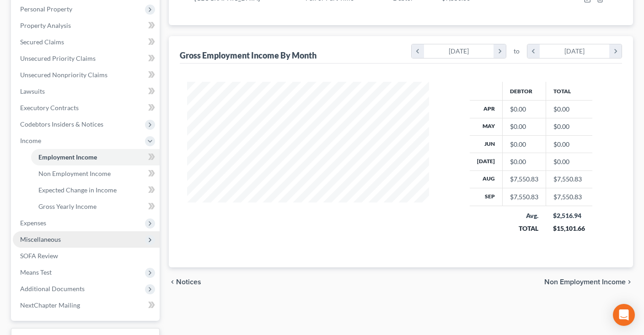
drag, startPoint x: 53, startPoint y: 218, endPoint x: 107, endPoint y: 232, distance: 56.0
click at [60, 219] on span "Expenses" at bounding box center [86, 223] width 147 height 16
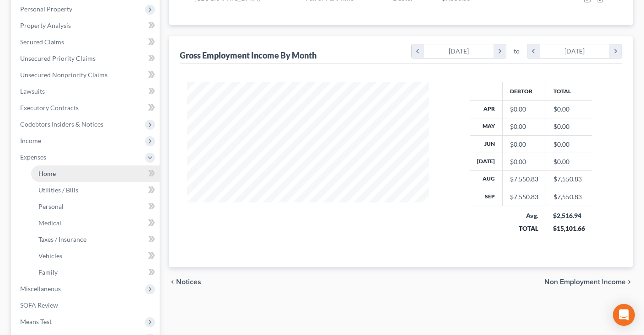
click at [81, 176] on link "Home" at bounding box center [95, 173] width 128 height 16
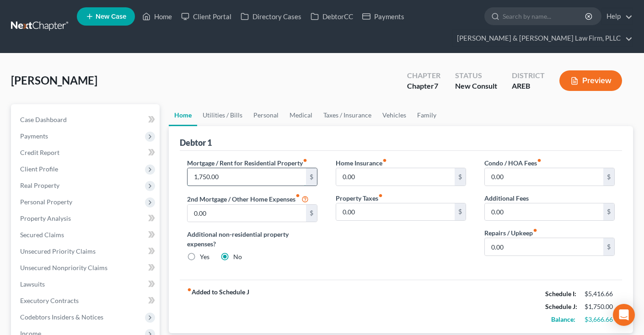
click at [239, 175] on input "1,750.00" at bounding box center [246, 176] width 118 height 17
drag, startPoint x: 215, startPoint y: 114, endPoint x: 245, endPoint y: 131, distance: 35.0
click at [215, 114] on link "Utilities / Bills" at bounding box center [222, 115] width 51 height 22
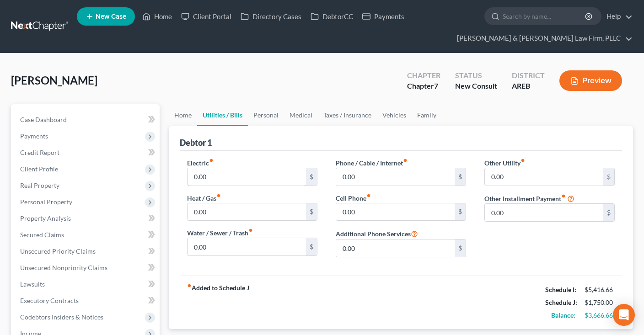
click at [254, 176] on input "0.00" at bounding box center [246, 176] width 118 height 17
click at [252, 211] on input "0.00" at bounding box center [246, 211] width 118 height 17
click at [241, 242] on input "0.00" at bounding box center [246, 246] width 118 height 17
drag, startPoint x: 238, startPoint y: 214, endPoint x: 239, endPoint y: 236, distance: 22.0
click at [238, 213] on input "0.00" at bounding box center [246, 211] width 118 height 17
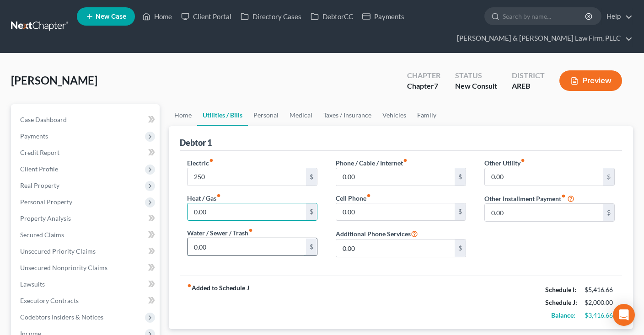
click at [239, 246] on input "0.00" at bounding box center [246, 246] width 118 height 17
click at [234, 215] on input "0.00" at bounding box center [246, 211] width 118 height 17
click at [239, 243] on input "0.00" at bounding box center [246, 246] width 118 height 17
drag, startPoint x: 229, startPoint y: 207, endPoint x: 235, endPoint y: 205, distance: 6.5
click at [229, 207] on input "100" at bounding box center [246, 211] width 118 height 17
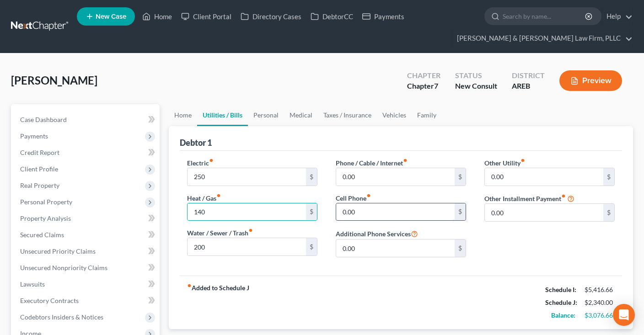
drag, startPoint x: 373, startPoint y: 214, endPoint x: 379, endPoint y: 211, distance: 6.6
click at [377, 212] on input "0.00" at bounding box center [395, 211] width 118 height 17
click at [388, 170] on input "0.00" at bounding box center [395, 176] width 118 height 17
click at [360, 176] on input "text" at bounding box center [395, 176] width 118 height 17
click at [412, 181] on input "text" at bounding box center [395, 176] width 118 height 17
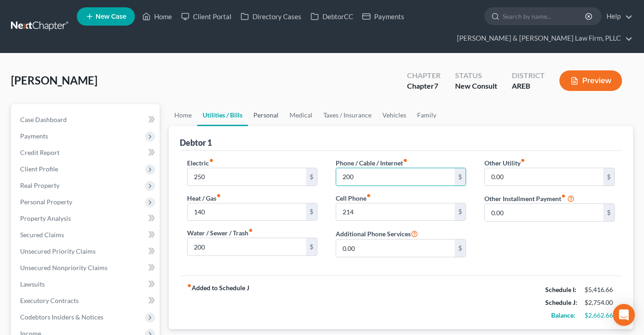
click at [264, 116] on link "Personal" at bounding box center [266, 115] width 36 height 22
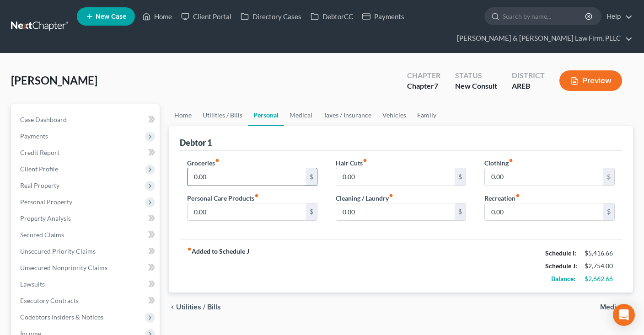
click at [271, 178] on input "0.00" at bounding box center [246, 176] width 118 height 17
click at [530, 179] on input "0.00" at bounding box center [543, 176] width 118 height 17
drag, startPoint x: 277, startPoint y: 207, endPoint x: 272, endPoint y: 215, distance: 9.9
click at [277, 208] on input "0.00" at bounding box center [246, 211] width 118 height 17
drag, startPoint x: 545, startPoint y: 183, endPoint x: 550, endPoint y: 173, distance: 10.8
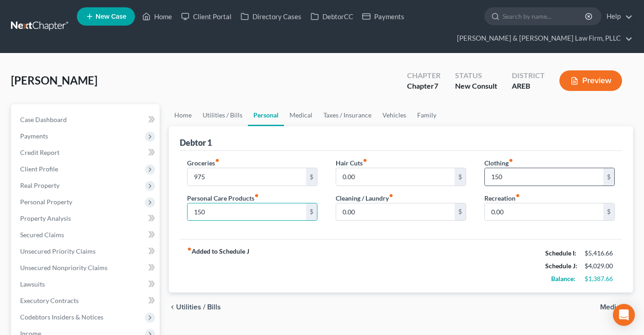
click at [546, 182] on input "150" at bounding box center [543, 176] width 118 height 17
click at [537, 210] on input "0.00" at bounding box center [543, 211] width 118 height 17
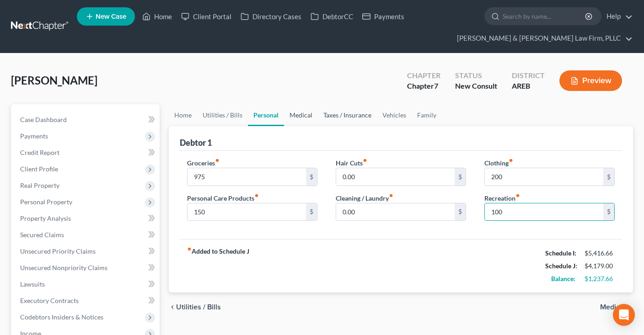
click at [308, 112] on link "Medical" at bounding box center [301, 115] width 34 height 22
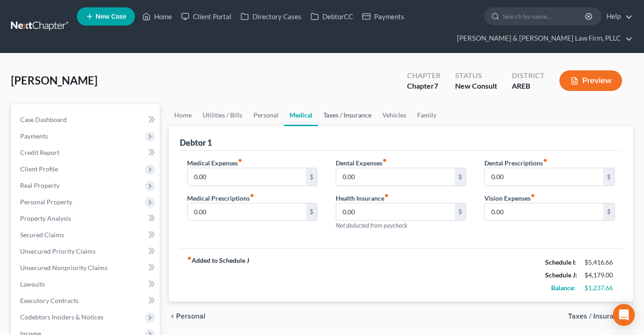
drag, startPoint x: 340, startPoint y: 119, endPoint x: 305, endPoint y: 121, distance: 35.3
click at [340, 119] on link "Taxes / Insurance" at bounding box center [347, 115] width 59 height 22
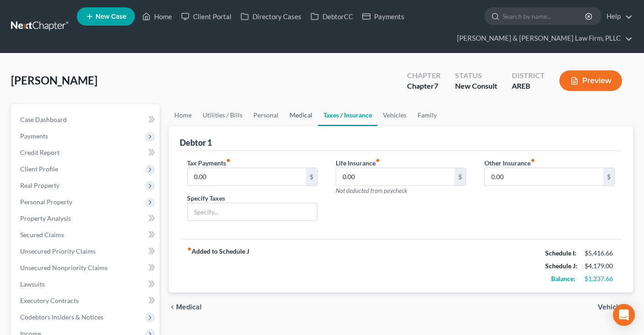
click at [305, 121] on link "Medical" at bounding box center [301, 115] width 34 height 22
click at [346, 117] on link "Taxes / Insurance" at bounding box center [347, 115] width 59 height 22
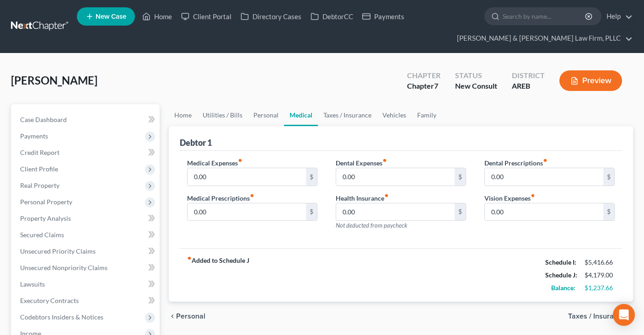
click at [304, 117] on link "Medical" at bounding box center [301, 115] width 34 height 22
click at [261, 176] on input "0.00" at bounding box center [246, 176] width 118 height 17
click at [187, 182] on input "200" at bounding box center [246, 176] width 118 height 17
drag, startPoint x: 231, startPoint y: 181, endPoint x: 192, endPoint y: 181, distance: 38.8
click at [187, 185] on input "200" at bounding box center [246, 176] width 118 height 17
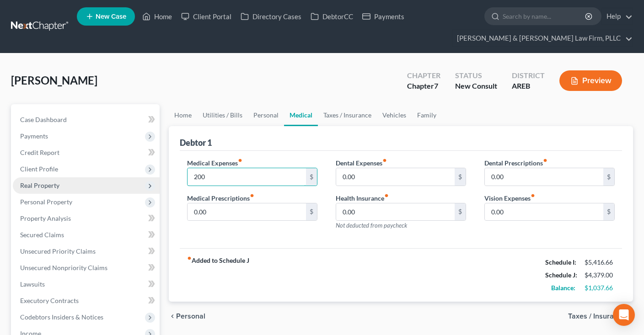
drag, startPoint x: 239, startPoint y: 181, endPoint x: 150, endPoint y: 183, distance: 88.2
click at [187, 183] on input "200" at bounding box center [246, 176] width 118 height 17
drag, startPoint x: 221, startPoint y: 184, endPoint x: 193, endPoint y: 181, distance: 28.0
click at [187, 180] on input "200" at bounding box center [246, 176] width 118 height 17
drag, startPoint x: 217, startPoint y: 179, endPoint x: 222, endPoint y: 181, distance: 5.2
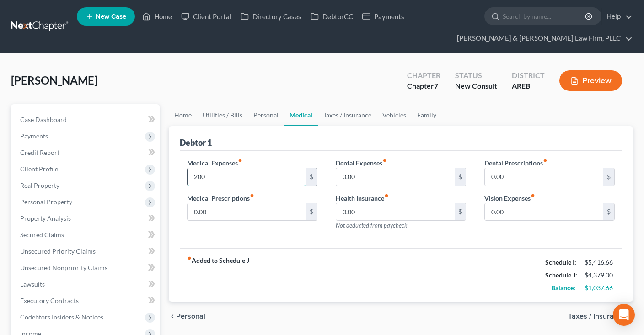
click at [187, 178] on input "200" at bounding box center [246, 176] width 118 height 17
drag, startPoint x: 223, startPoint y: 176, endPoint x: 198, endPoint y: 176, distance: 24.7
click at [187, 176] on input "200" at bounding box center [246, 176] width 118 height 17
drag, startPoint x: 227, startPoint y: 179, endPoint x: 206, endPoint y: 179, distance: 21.5
click at [187, 179] on input "200" at bounding box center [246, 176] width 118 height 17
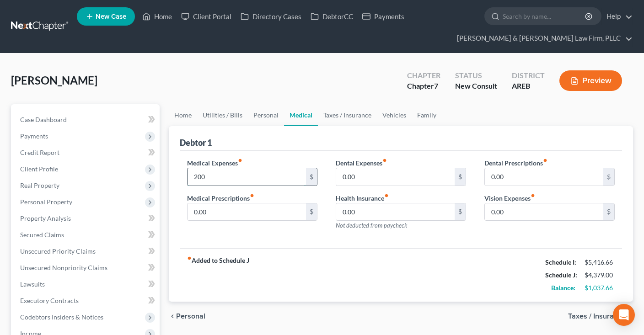
drag, startPoint x: 225, startPoint y: 178, endPoint x: 188, endPoint y: 180, distance: 37.5
click at [187, 179] on input "200" at bounding box center [246, 176] width 118 height 17
drag, startPoint x: 250, startPoint y: 180, endPoint x: 196, endPoint y: 179, distance: 54.8
click at [187, 178] on input "200" at bounding box center [246, 176] width 118 height 17
click at [371, 217] on input "0.00" at bounding box center [395, 211] width 118 height 17
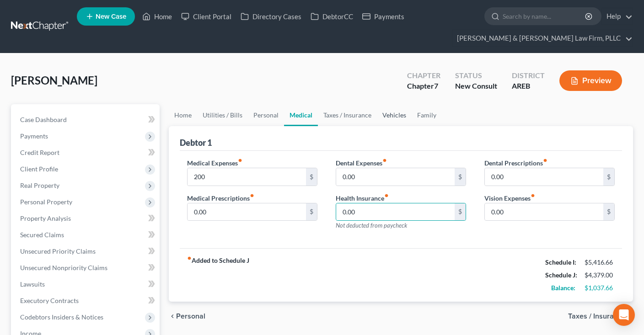
click at [380, 116] on link "Vehicles" at bounding box center [394, 115] width 35 height 22
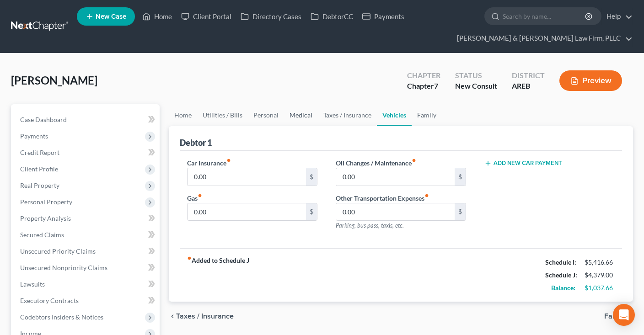
click at [299, 121] on link "Medical" at bounding box center [301, 115] width 34 height 22
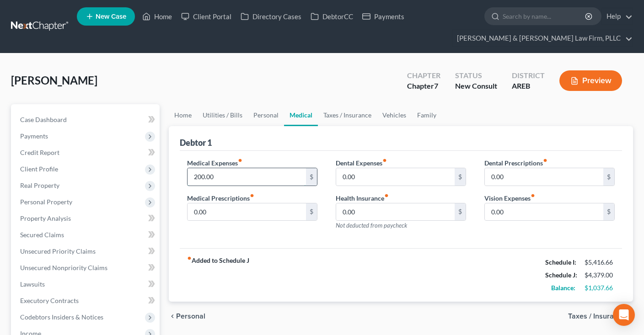
drag, startPoint x: 268, startPoint y: 178, endPoint x: 281, endPoint y: 179, distance: 12.9
click at [270, 178] on input "200.00" at bounding box center [246, 176] width 118 height 17
click at [399, 119] on link "Vehicles" at bounding box center [394, 115] width 35 height 22
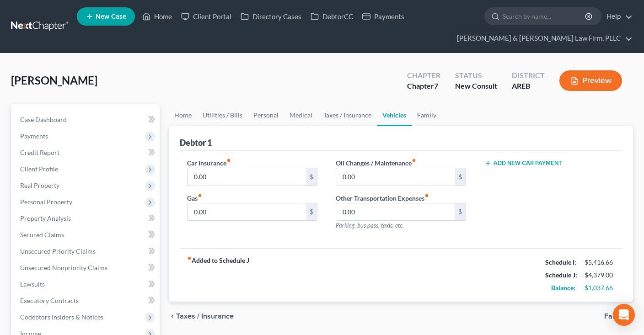
drag, startPoint x: 247, startPoint y: 179, endPoint x: 273, endPoint y: 163, distance: 30.8
click at [250, 179] on input "0.00" at bounding box center [246, 176] width 118 height 17
drag, startPoint x: 198, startPoint y: 212, endPoint x: 232, endPoint y: 205, distance: 35.0
click at [187, 211] on input "0.00" at bounding box center [246, 211] width 118 height 17
drag, startPoint x: 232, startPoint y: 205, endPoint x: 229, endPoint y: 212, distance: 7.4
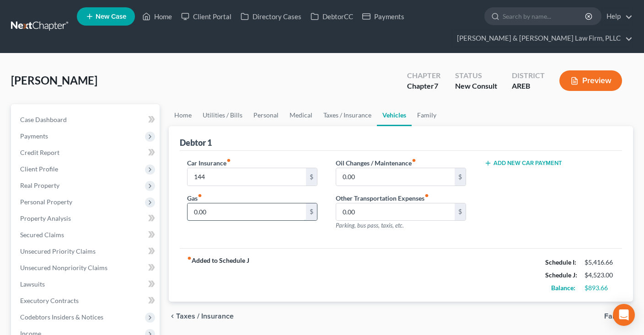
click at [187, 209] on input "0.00" at bounding box center [246, 211] width 118 height 17
click at [371, 178] on input "0.00" at bounding box center [395, 176] width 118 height 17
click at [521, 165] on button "Add New Car Payment" at bounding box center [523, 163] width 78 height 7
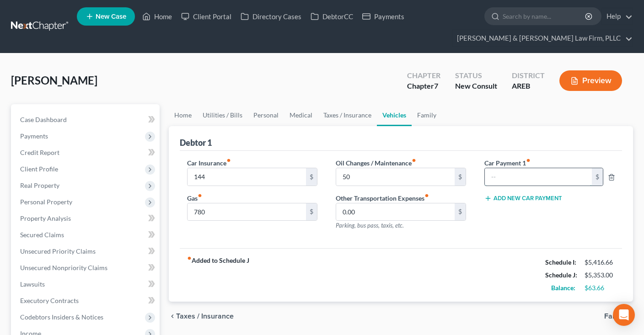
click at [521, 179] on input "text" at bounding box center [537, 176] width 107 height 17
click at [610, 176] on polyline "button" at bounding box center [610, 176] width 5 height 0
click at [424, 119] on link "Family" at bounding box center [426, 115] width 30 height 22
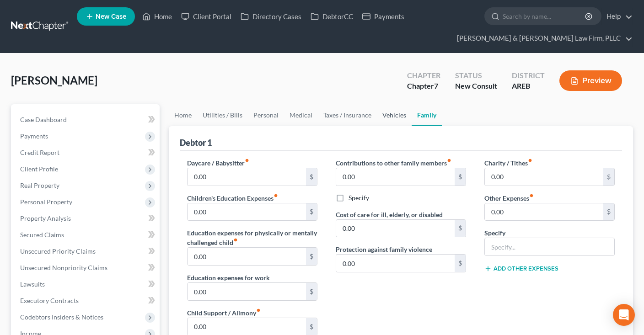
click at [391, 116] on link "Vehicles" at bounding box center [394, 115] width 35 height 22
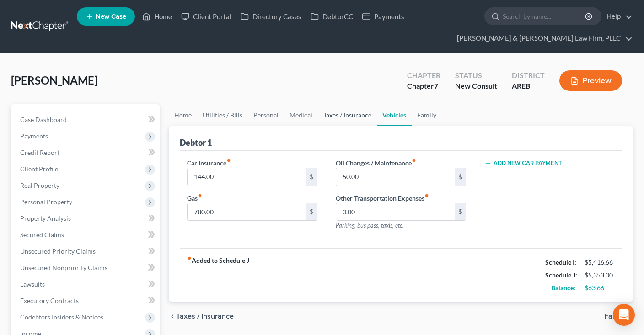
drag, startPoint x: 367, startPoint y: 111, endPoint x: 326, endPoint y: 120, distance: 41.2
click at [367, 111] on link "Taxes / Insurance" at bounding box center [347, 115] width 59 height 22
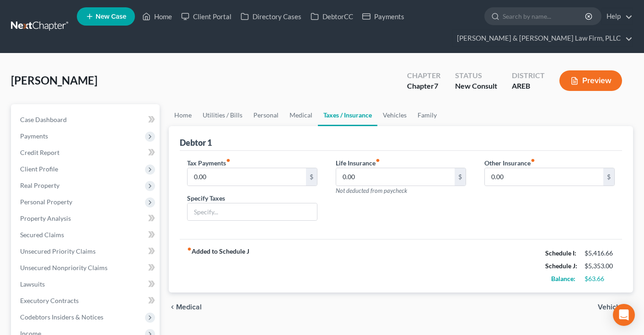
click at [345, 89] on div "[PERSON_NAME] Upgraded Chapter Chapter 7 Status New Consult District AREB Previ…" at bounding box center [322, 84] width 622 height 40
click at [422, 117] on link "Family" at bounding box center [427, 115] width 30 height 22
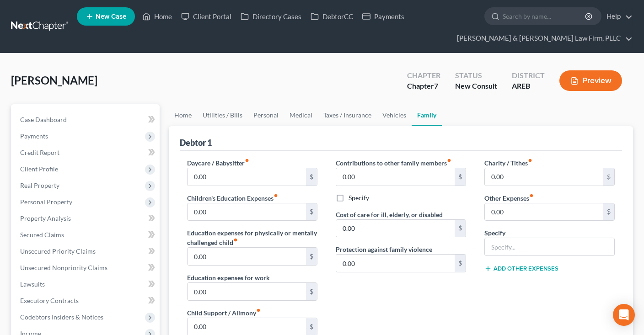
click at [303, 100] on div "[PERSON_NAME] Upgraded Chapter Chapter 7 Status New Consult District AREB Previ…" at bounding box center [322, 84] width 622 height 40
click at [120, 172] on span "Client Profile" at bounding box center [86, 169] width 147 height 16
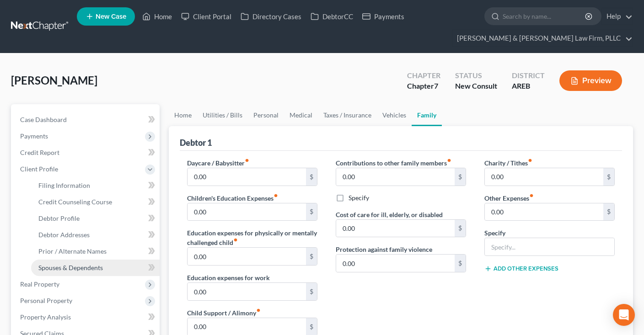
click at [106, 266] on link "Spouses & Dependents" at bounding box center [95, 268] width 128 height 16
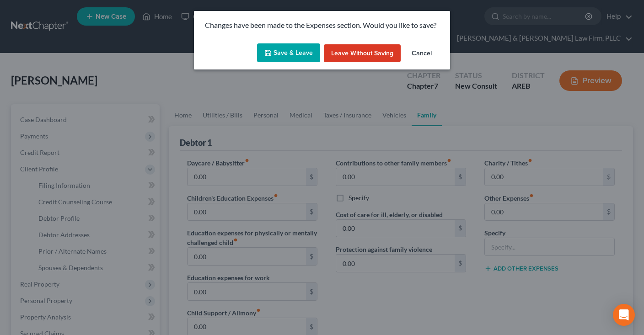
click at [309, 53] on button "Save & Leave" at bounding box center [288, 52] width 63 height 19
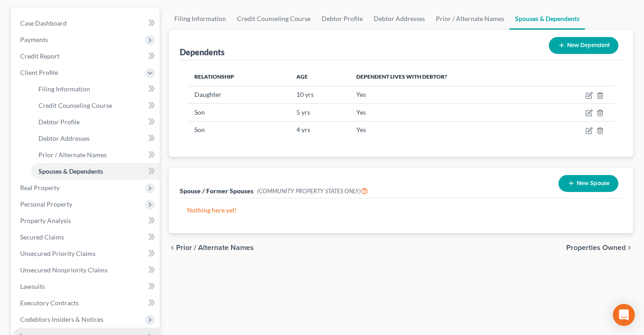
scroll to position [193, 0]
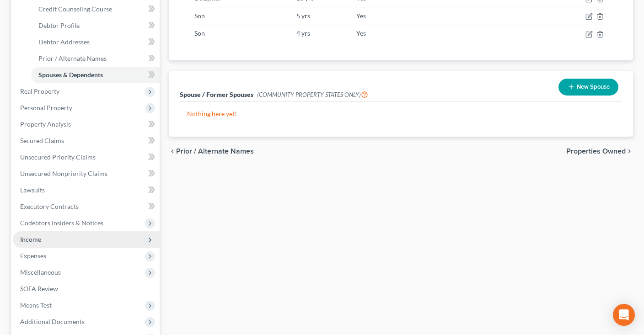
click at [97, 238] on span "Income" at bounding box center [86, 239] width 147 height 16
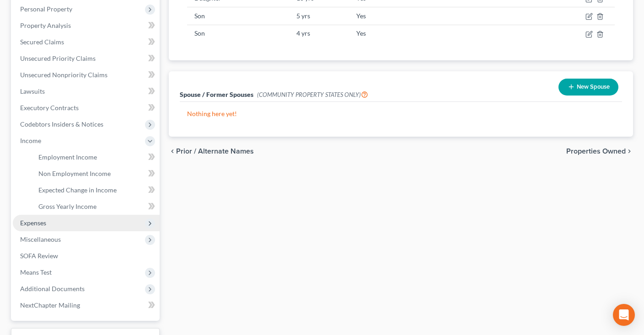
click at [90, 223] on span "Expenses" at bounding box center [86, 223] width 147 height 16
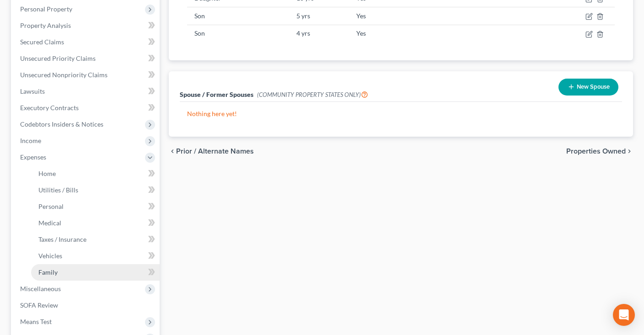
click at [94, 266] on link "Family" at bounding box center [95, 272] width 128 height 16
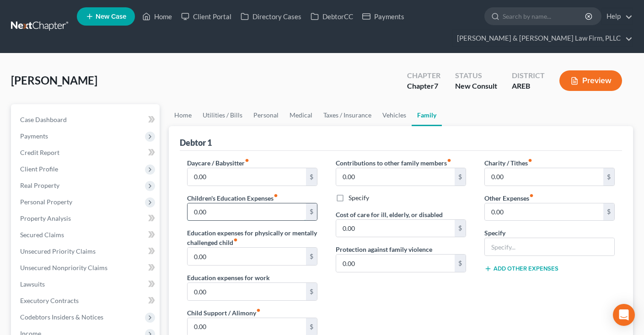
click at [251, 213] on input "0.00" at bounding box center [246, 211] width 118 height 17
click at [396, 291] on div "Contributions to other family members fiber_manual_record 0.00 $ Specify Cost o…" at bounding box center [400, 255] width 149 height 194
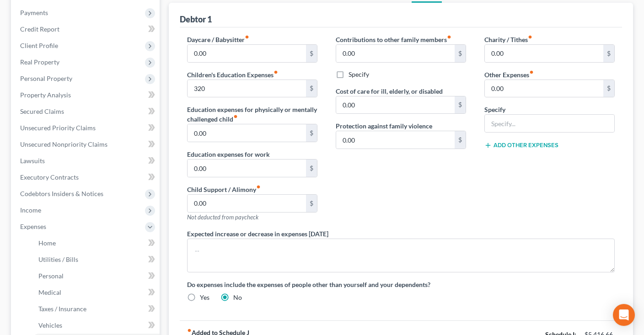
scroll to position [48, 0]
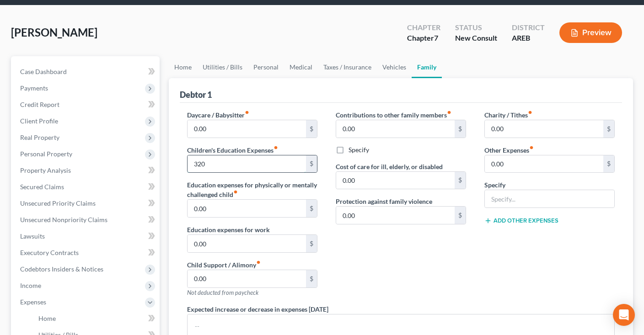
drag, startPoint x: 218, startPoint y: 158, endPoint x: 170, endPoint y: 165, distance: 47.6
click at [187, 165] on input "320" at bounding box center [246, 163] width 118 height 17
drag, startPoint x: 366, startPoint y: 263, endPoint x: 392, endPoint y: 246, distance: 31.3
click at [374, 263] on div "Contributions to other family members fiber_manual_record 0.00 $ Specify Cost o…" at bounding box center [400, 207] width 149 height 194
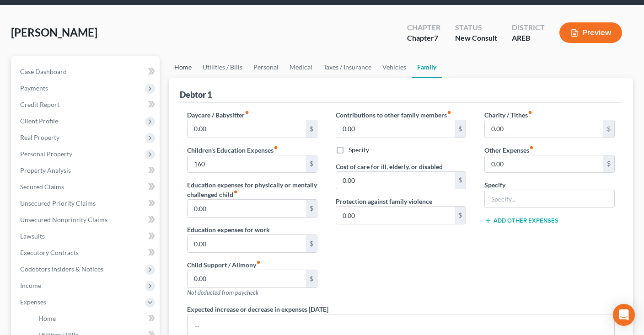
click at [189, 64] on link "Home" at bounding box center [183, 67] width 28 height 22
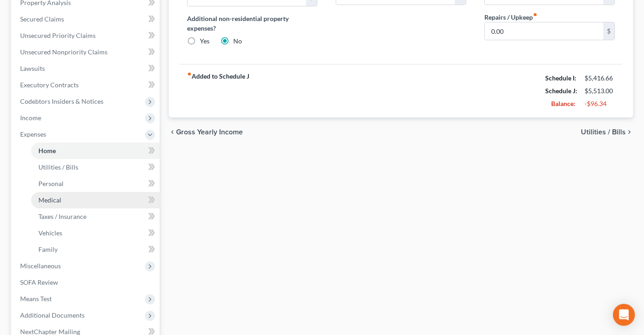
scroll to position [241, 0]
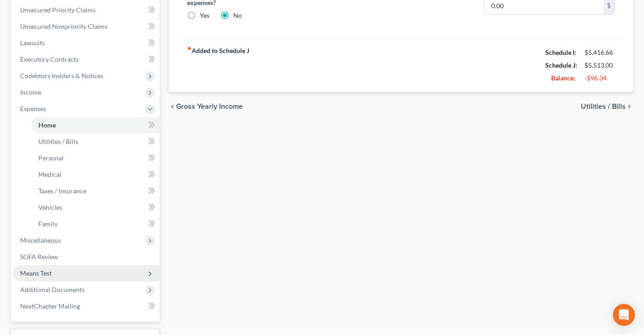
click at [72, 270] on span "Means Test" at bounding box center [86, 273] width 147 height 16
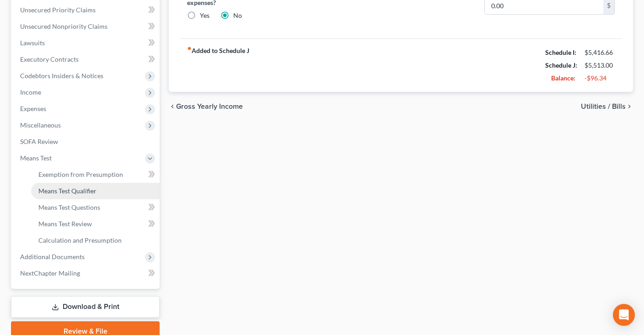
click at [117, 188] on link "Means Test Qualifier" at bounding box center [95, 191] width 128 height 16
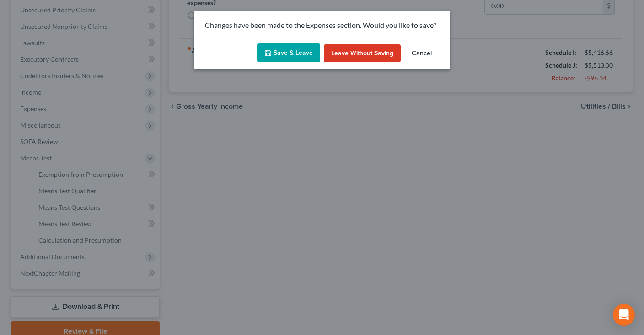
click at [306, 57] on button "Save & Leave" at bounding box center [288, 52] width 63 height 19
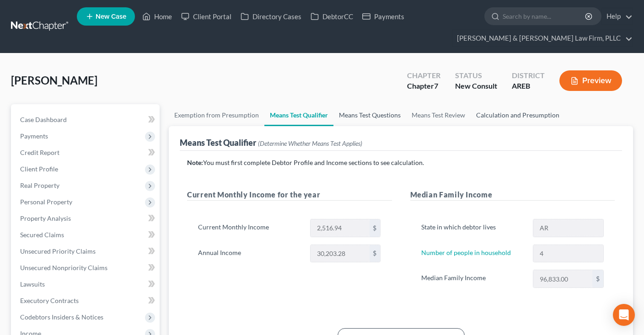
drag, startPoint x: 372, startPoint y: 116, endPoint x: 478, endPoint y: 119, distance: 106.1
click at [372, 115] on link "Means Test Questions" at bounding box center [369, 115] width 73 height 22
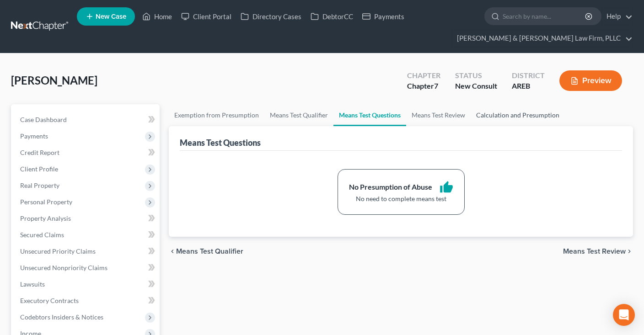
click at [494, 117] on link "Calculation and Presumption" at bounding box center [517, 115] width 94 height 22
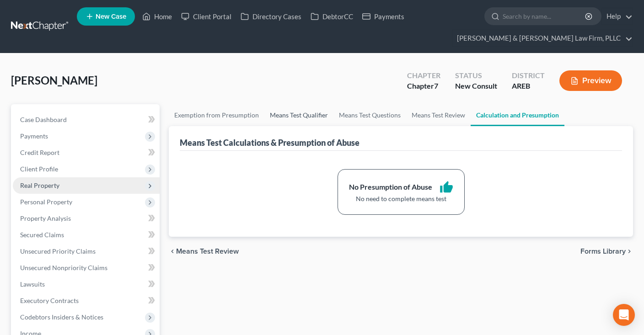
drag, startPoint x: 319, startPoint y: 116, endPoint x: 133, endPoint y: 180, distance: 197.6
click at [319, 115] on link "Means Test Qualifier" at bounding box center [298, 115] width 69 height 22
click at [353, 116] on link "Means Test Questions" at bounding box center [369, 115] width 73 height 22
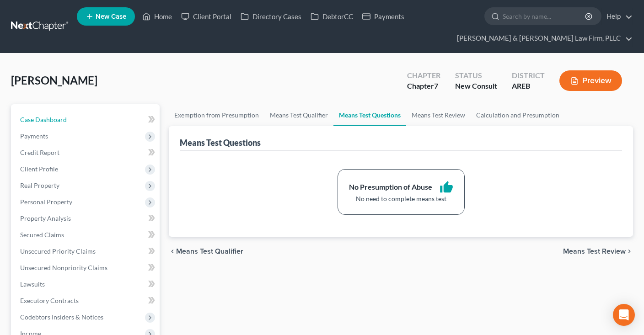
click at [65, 112] on link "Case Dashboard" at bounding box center [86, 120] width 147 height 16
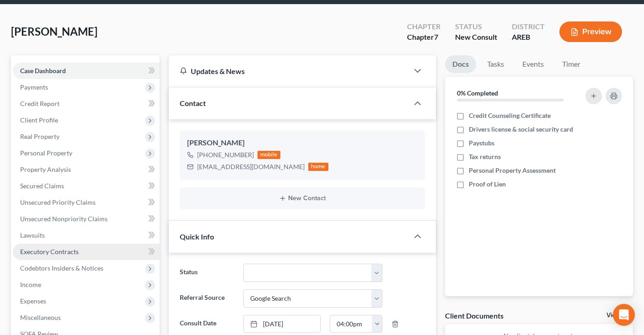
scroll to position [96, 0]
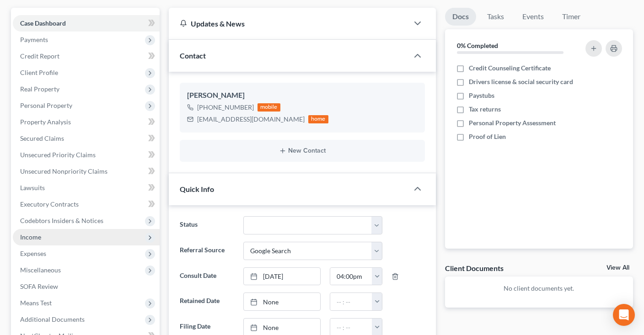
click at [69, 238] on span "Income" at bounding box center [86, 237] width 147 height 16
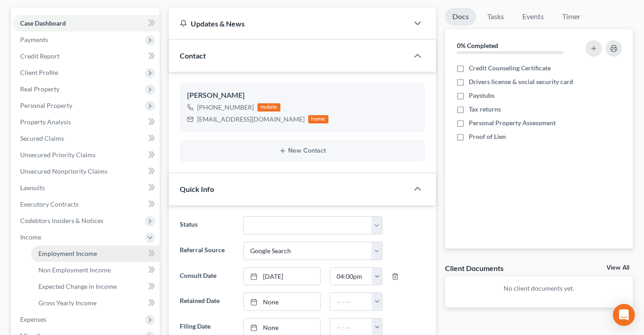
click at [96, 251] on link "Employment Income" at bounding box center [95, 253] width 128 height 16
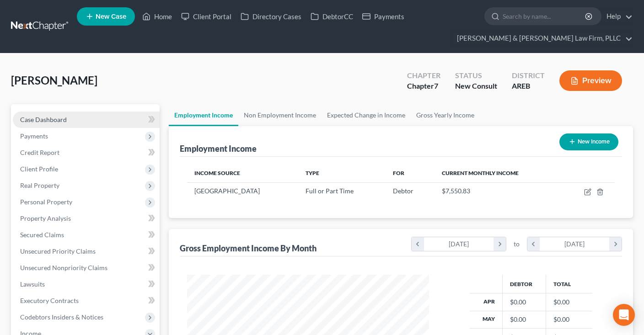
click at [71, 125] on link "Case Dashboard" at bounding box center [86, 120] width 147 height 16
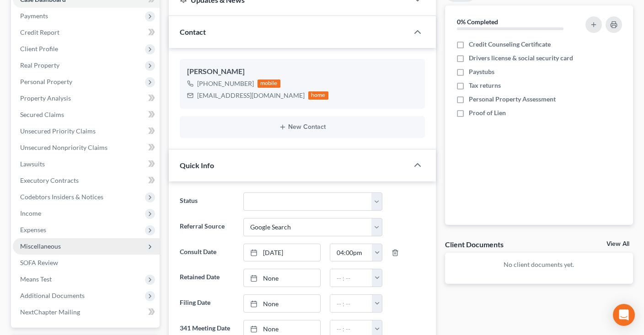
scroll to position [144, 0]
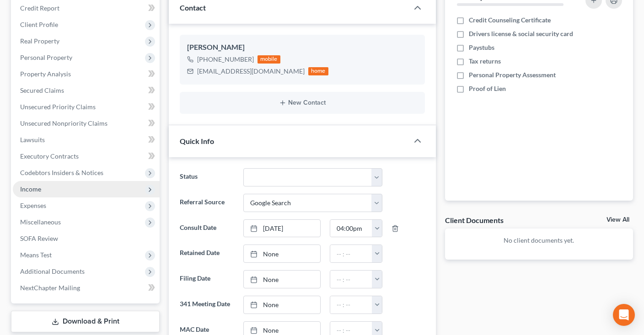
click at [73, 189] on span "Income" at bounding box center [86, 189] width 147 height 16
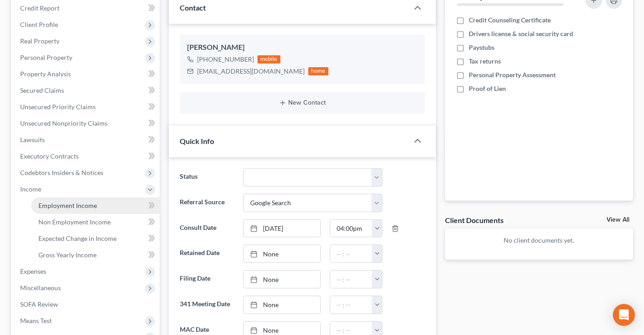
click at [99, 208] on link "Employment Income" at bounding box center [95, 205] width 128 height 16
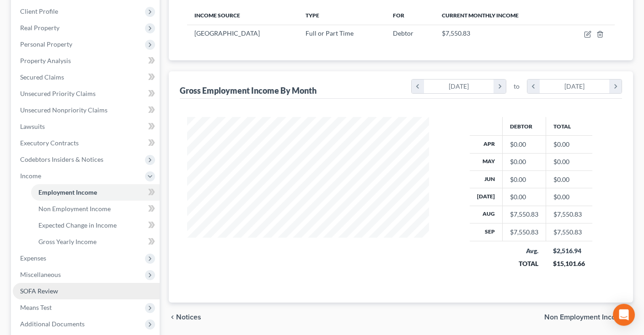
scroll to position [241, 0]
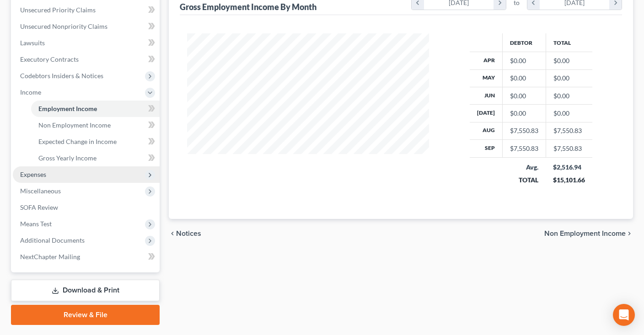
click at [77, 176] on span "Expenses" at bounding box center [86, 174] width 147 height 16
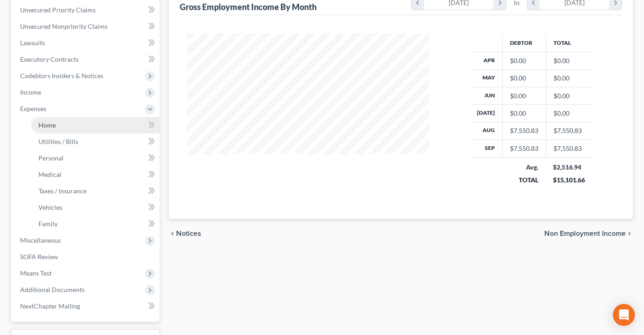
click at [94, 128] on link "Home" at bounding box center [95, 125] width 128 height 16
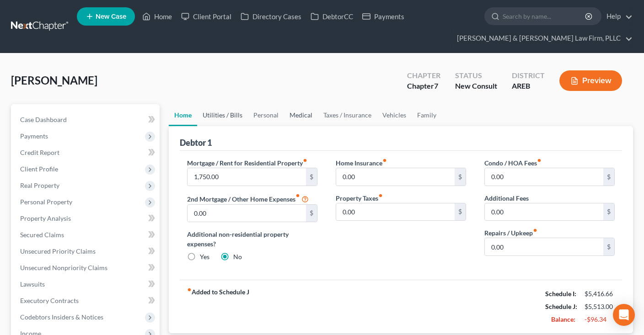
click at [229, 108] on link "Utilities / Bills" at bounding box center [222, 115] width 51 height 22
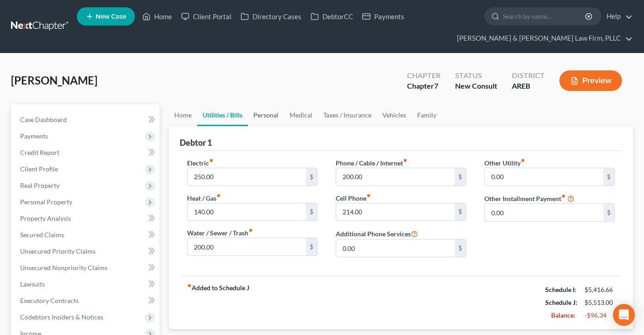
click at [261, 118] on link "Personal" at bounding box center [266, 115] width 36 height 22
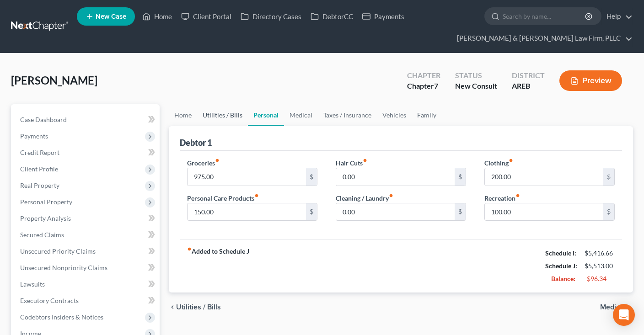
click at [237, 117] on link "Utilities / Bills" at bounding box center [222, 115] width 51 height 22
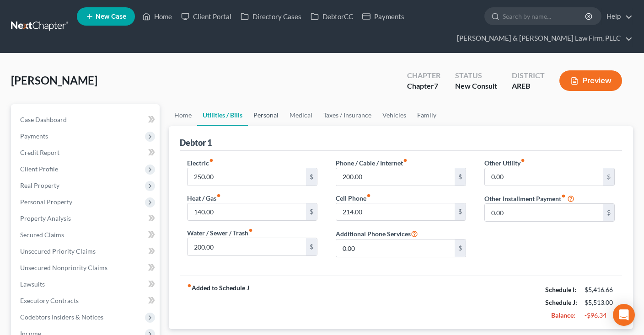
click at [273, 117] on link "Personal" at bounding box center [266, 115] width 36 height 22
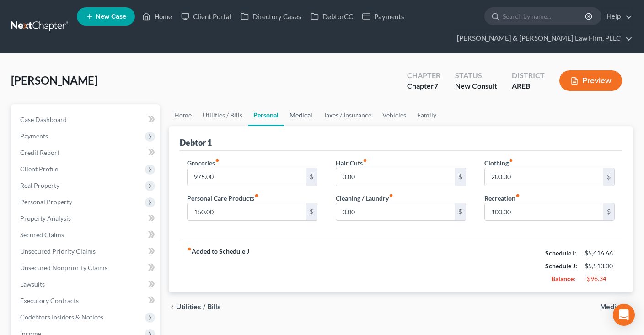
click at [304, 116] on link "Medical" at bounding box center [301, 115] width 34 height 22
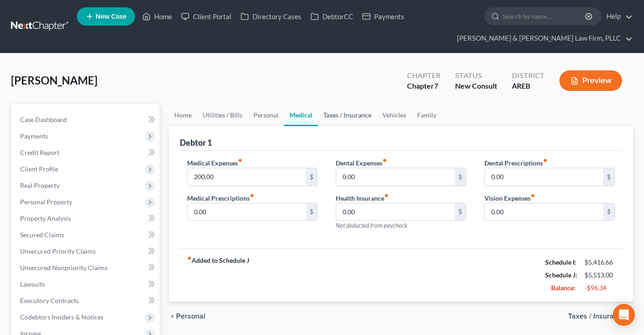
click at [333, 114] on link "Taxes / Insurance" at bounding box center [347, 115] width 59 height 22
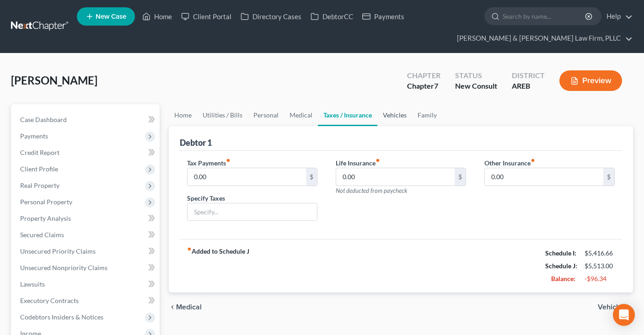
click at [393, 112] on link "Vehicles" at bounding box center [394, 115] width 35 height 22
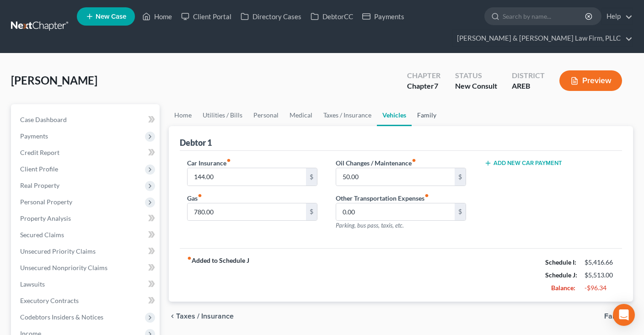
click at [421, 119] on link "Family" at bounding box center [426, 115] width 30 height 22
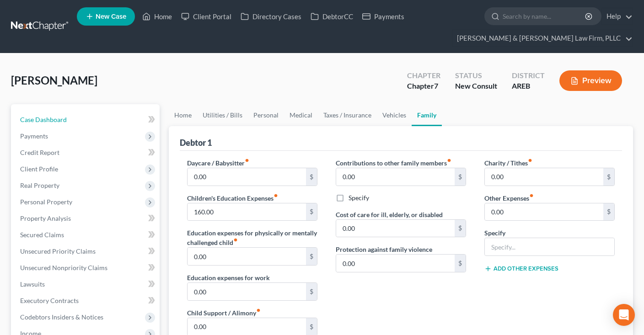
click at [95, 120] on link "Case Dashboard" at bounding box center [86, 120] width 147 height 16
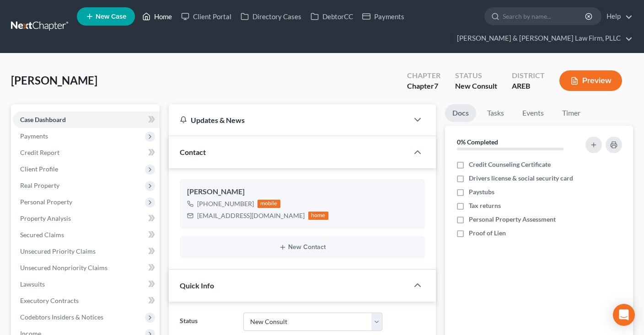
click at [166, 18] on link "Home" at bounding box center [157, 16] width 39 height 16
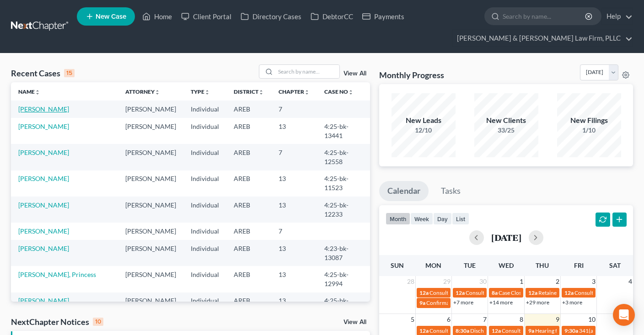
click at [50, 110] on link "[PERSON_NAME]" at bounding box center [43, 109] width 51 height 8
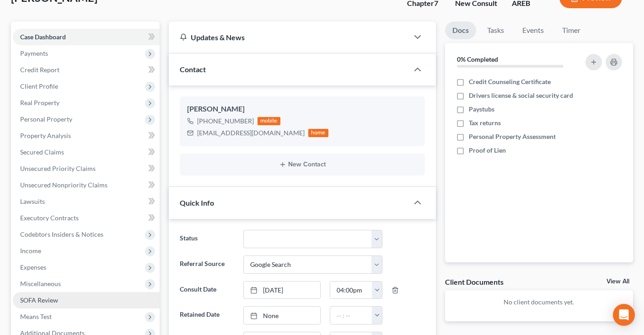
scroll to position [193, 0]
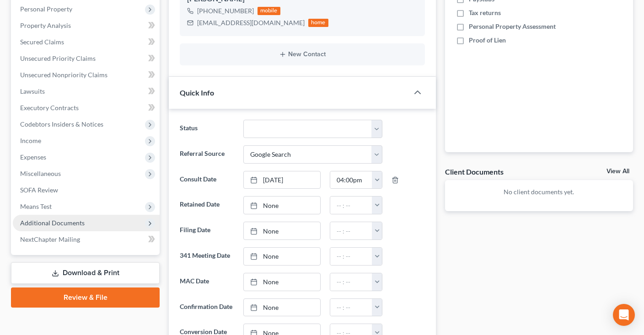
click at [117, 222] on span "Additional Documents" at bounding box center [86, 223] width 147 height 16
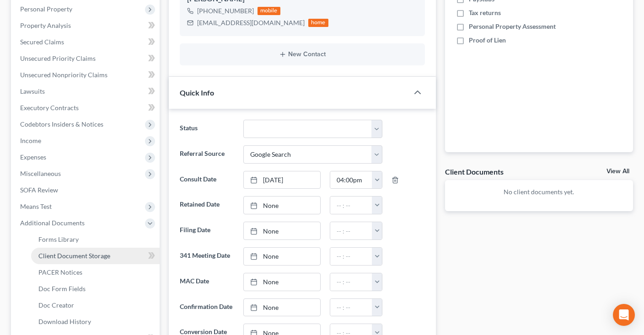
click at [106, 252] on span "Client Document Storage" at bounding box center [74, 256] width 72 height 8
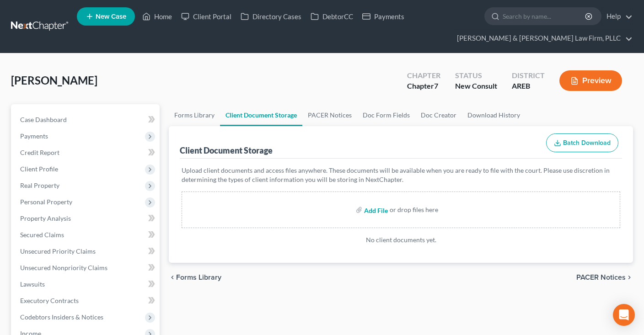
click at [374, 210] on input "file" at bounding box center [375, 210] width 22 height 16
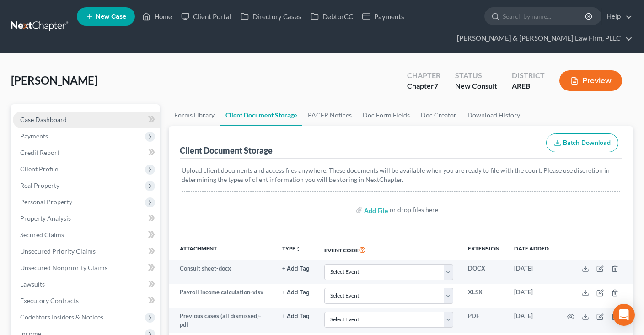
click at [73, 119] on link "Case Dashboard" at bounding box center [86, 120] width 147 height 16
select select "4"
